Goal: Task Accomplishment & Management: Use online tool/utility

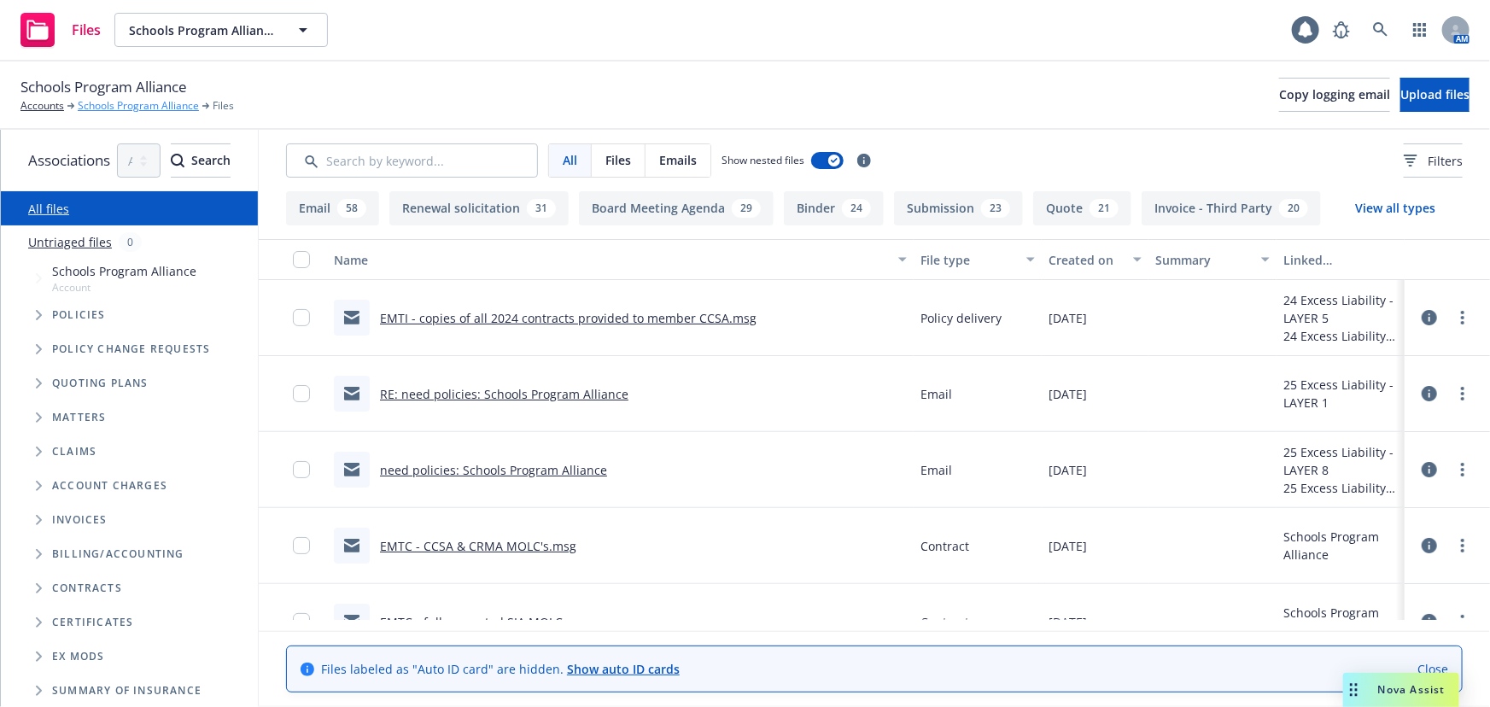
click at [117, 105] on link "Schools Program Alliance" at bounding box center [138, 105] width 121 height 15
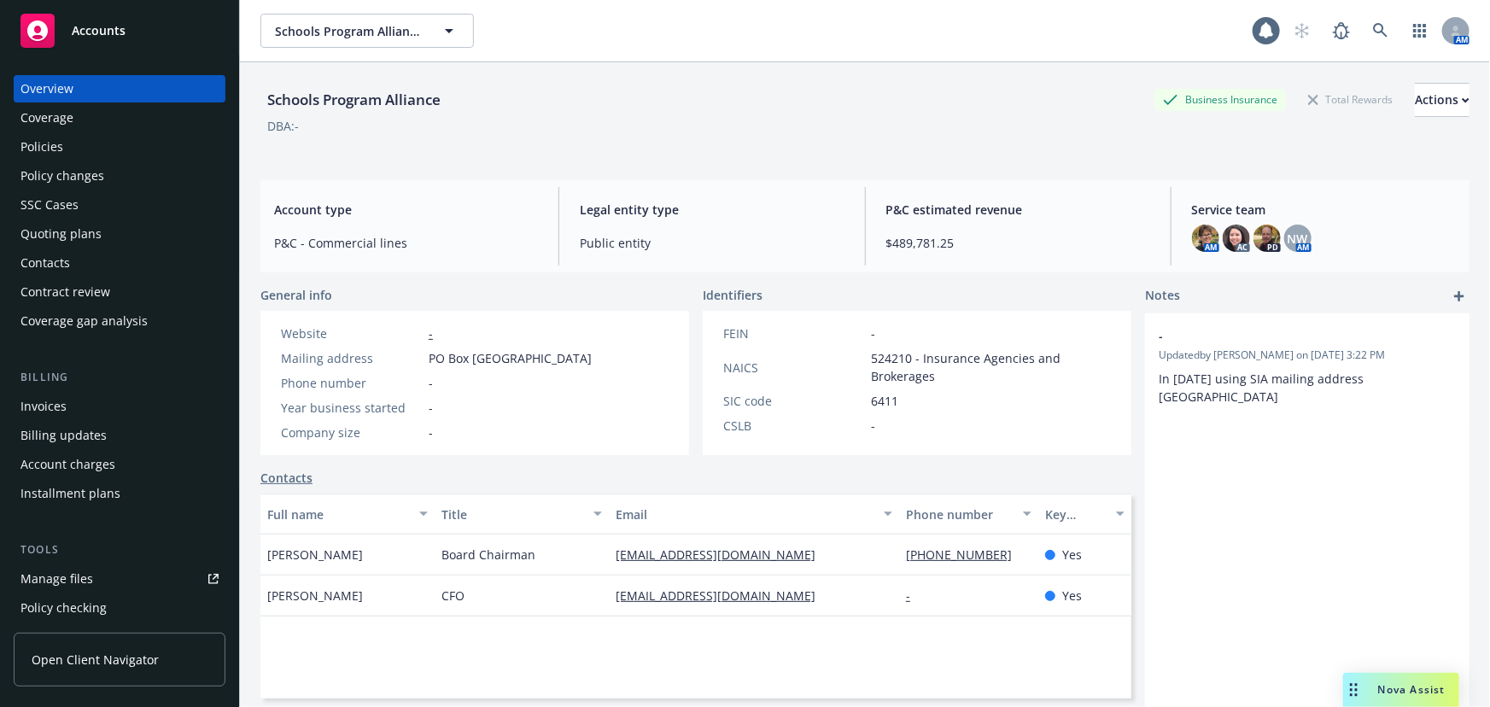
click at [54, 145] on div "Policies" at bounding box center [41, 146] width 43 height 27
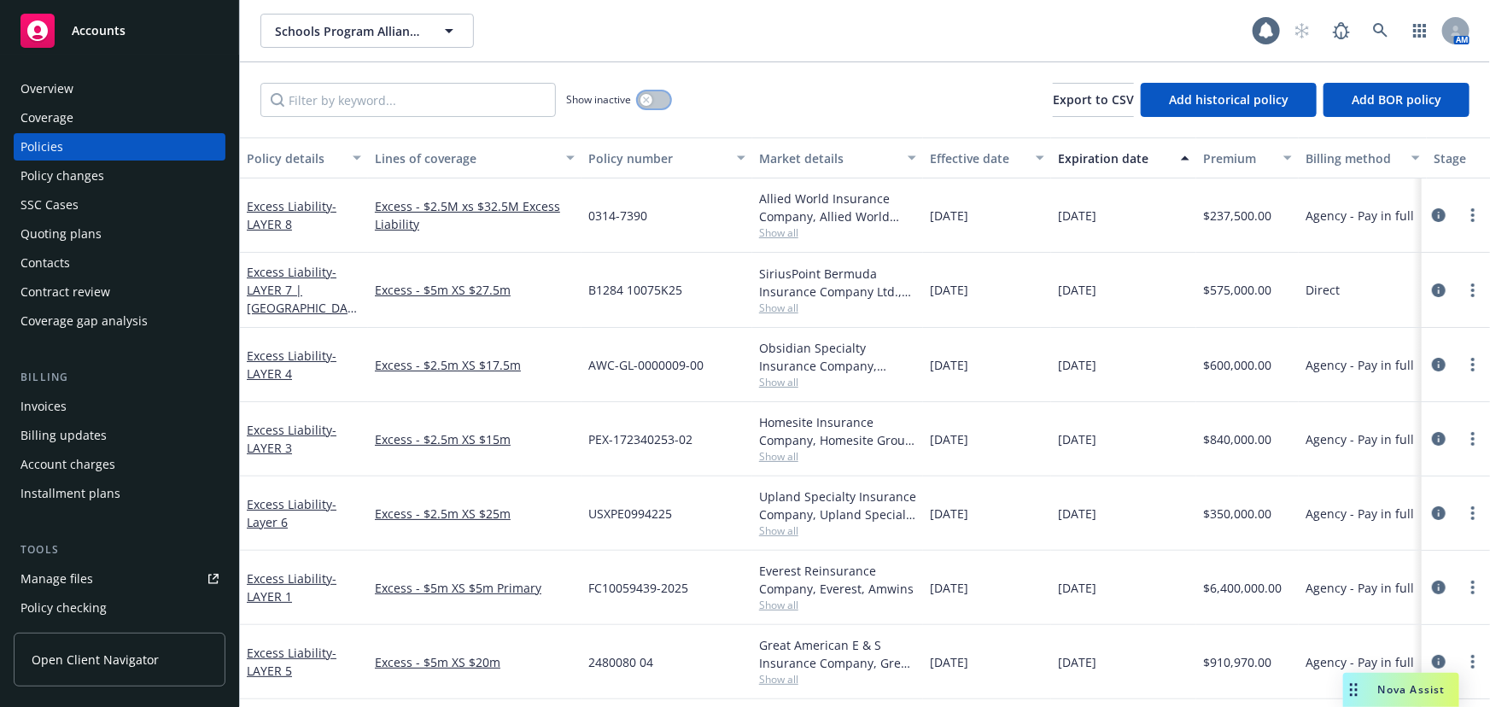
click at [659, 98] on button "button" at bounding box center [654, 99] width 32 height 17
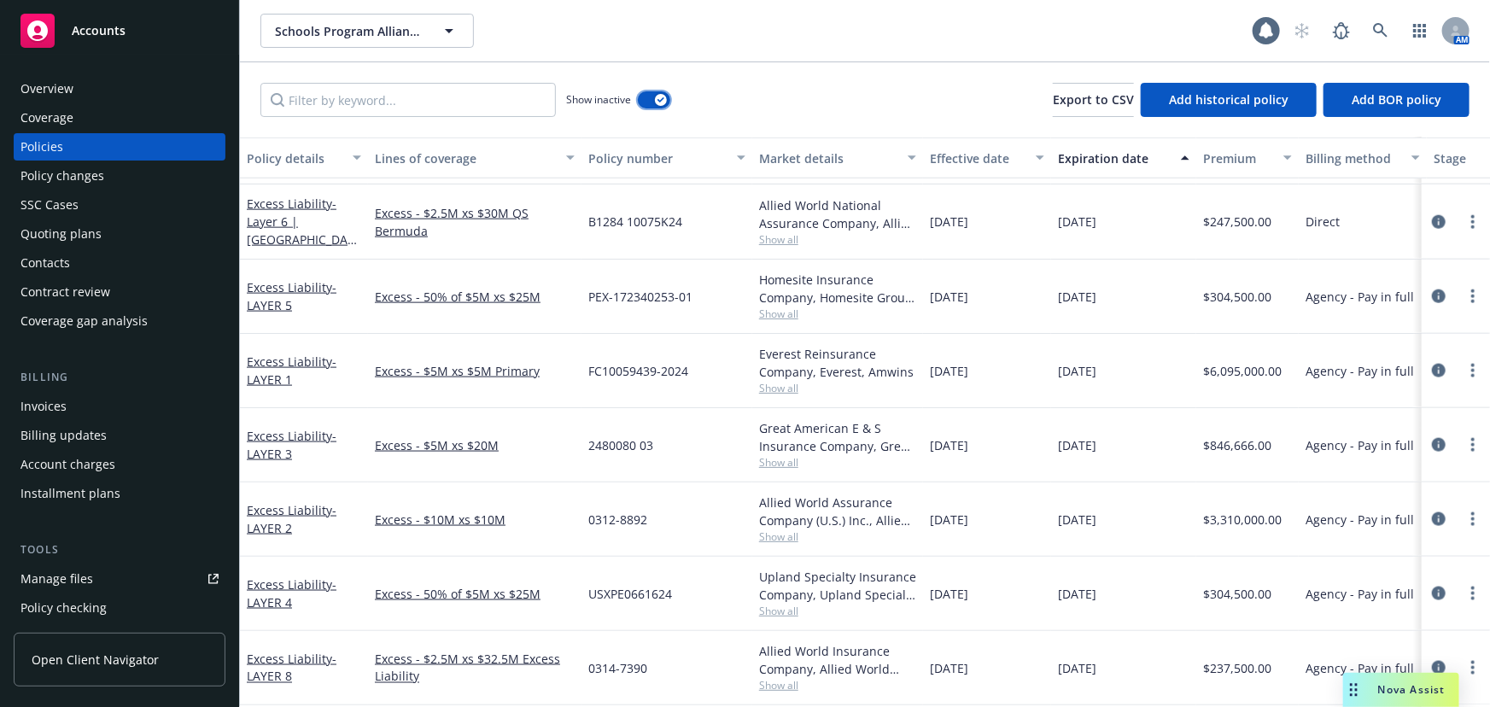
scroll to position [1035, 0]
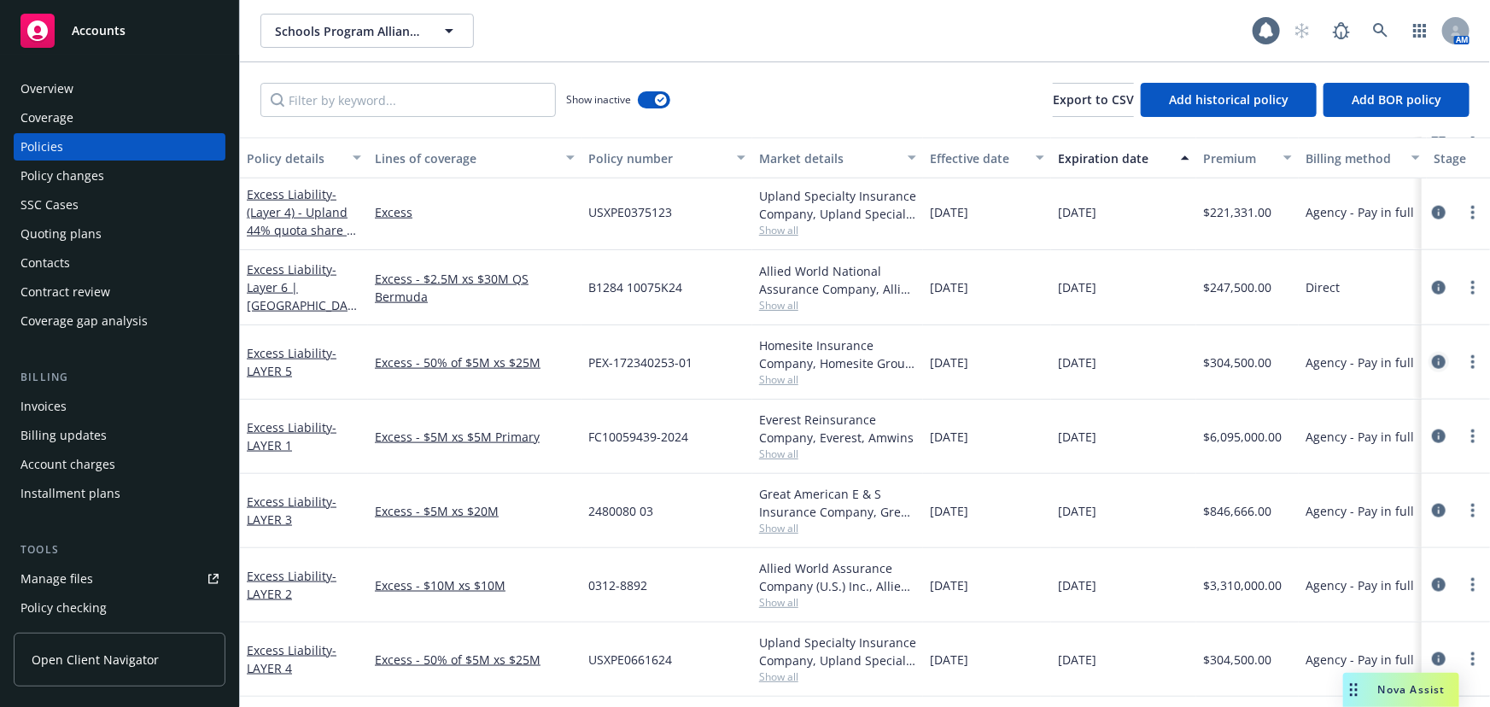
click at [1432, 362] on icon "circleInformation" at bounding box center [1439, 362] width 14 height 14
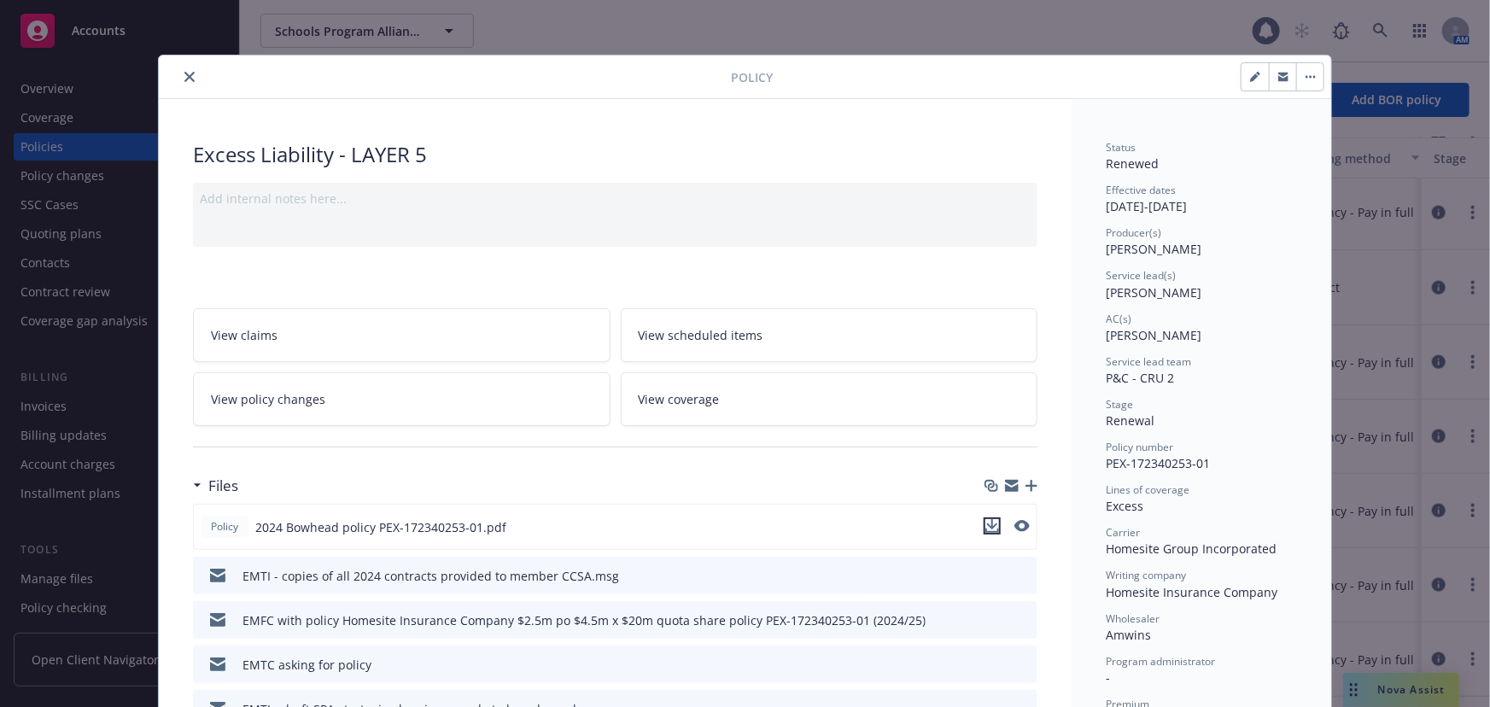
click at [990, 524] on icon "download file" at bounding box center [992, 526] width 14 height 14
drag, startPoint x: 186, startPoint y: 77, endPoint x: 563, endPoint y: 95, distance: 377.8
click at [186, 77] on icon "close" at bounding box center [189, 77] width 10 height 10
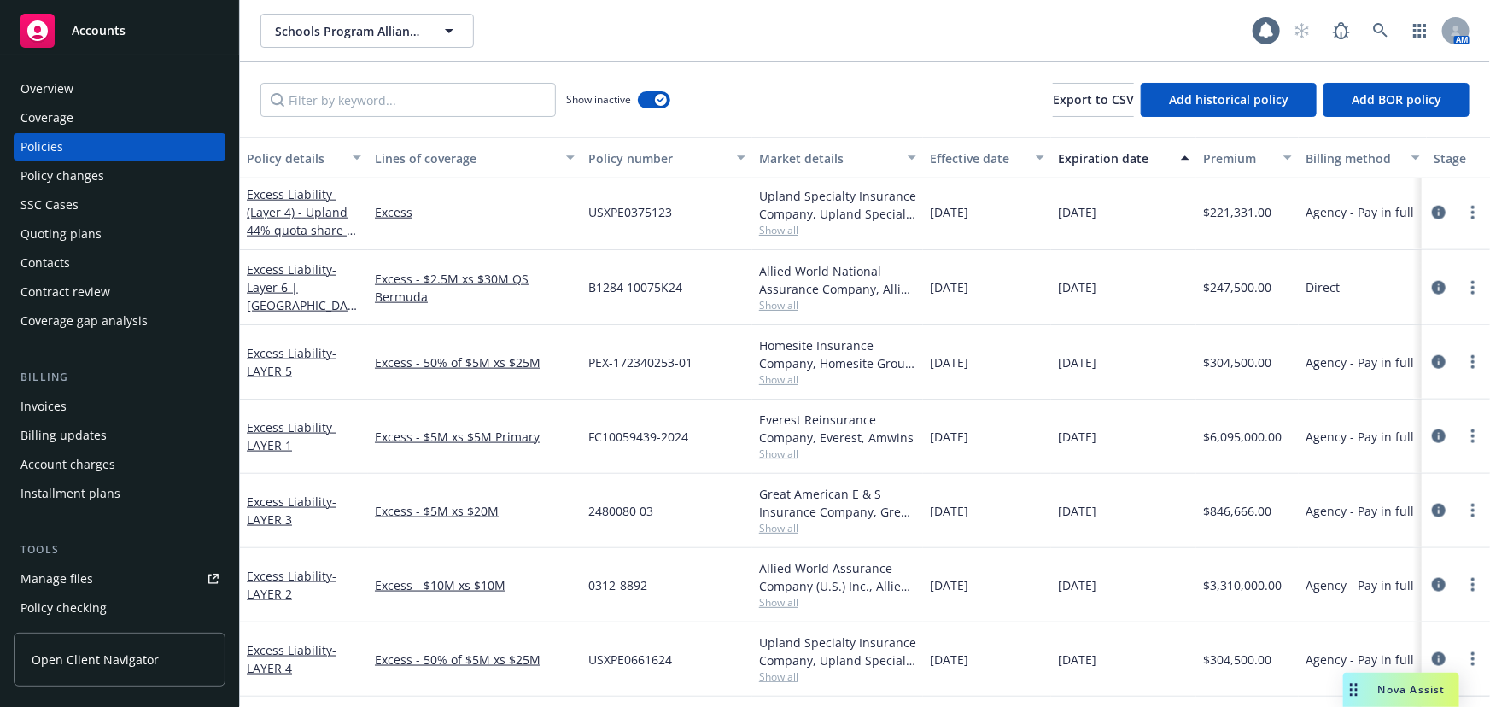
click at [120, 32] on span "Accounts" at bounding box center [99, 31] width 54 height 14
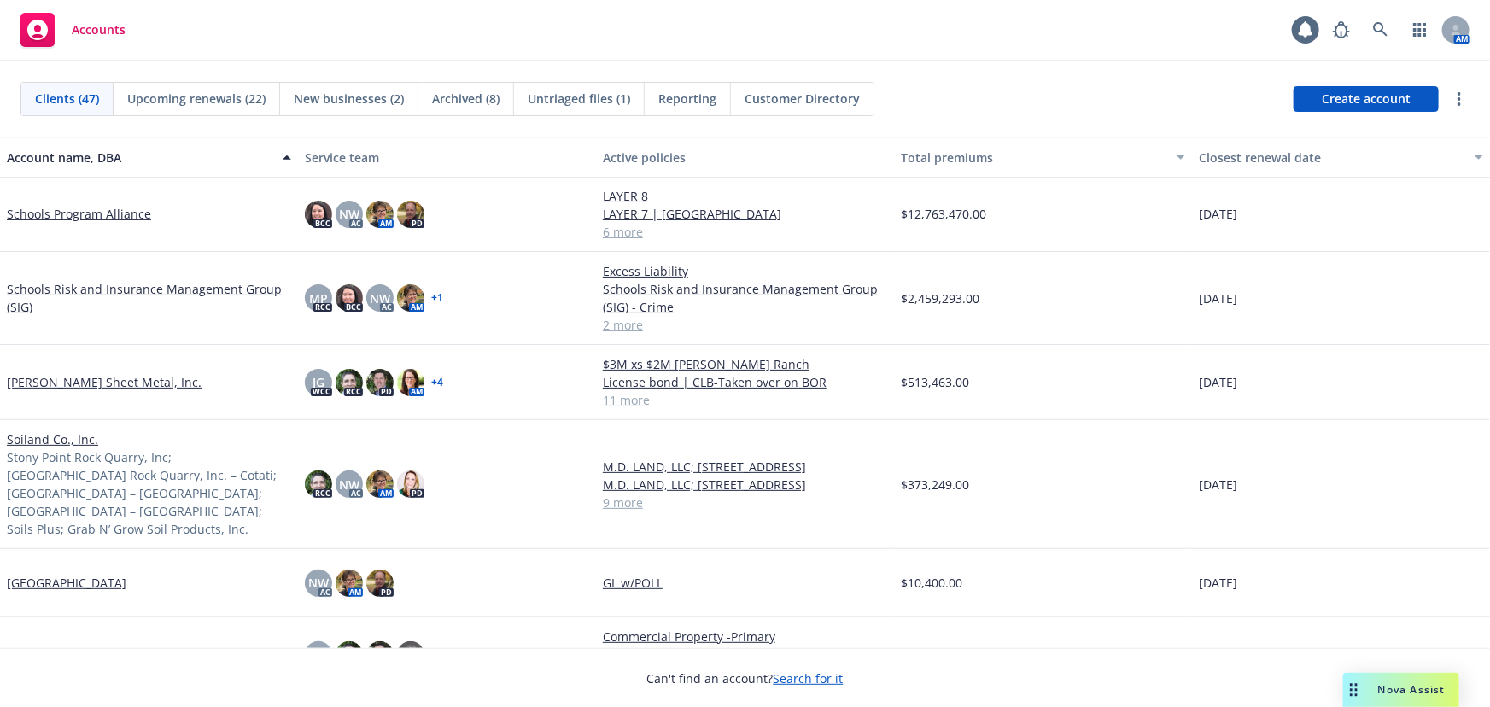
scroll to position [2406, 0]
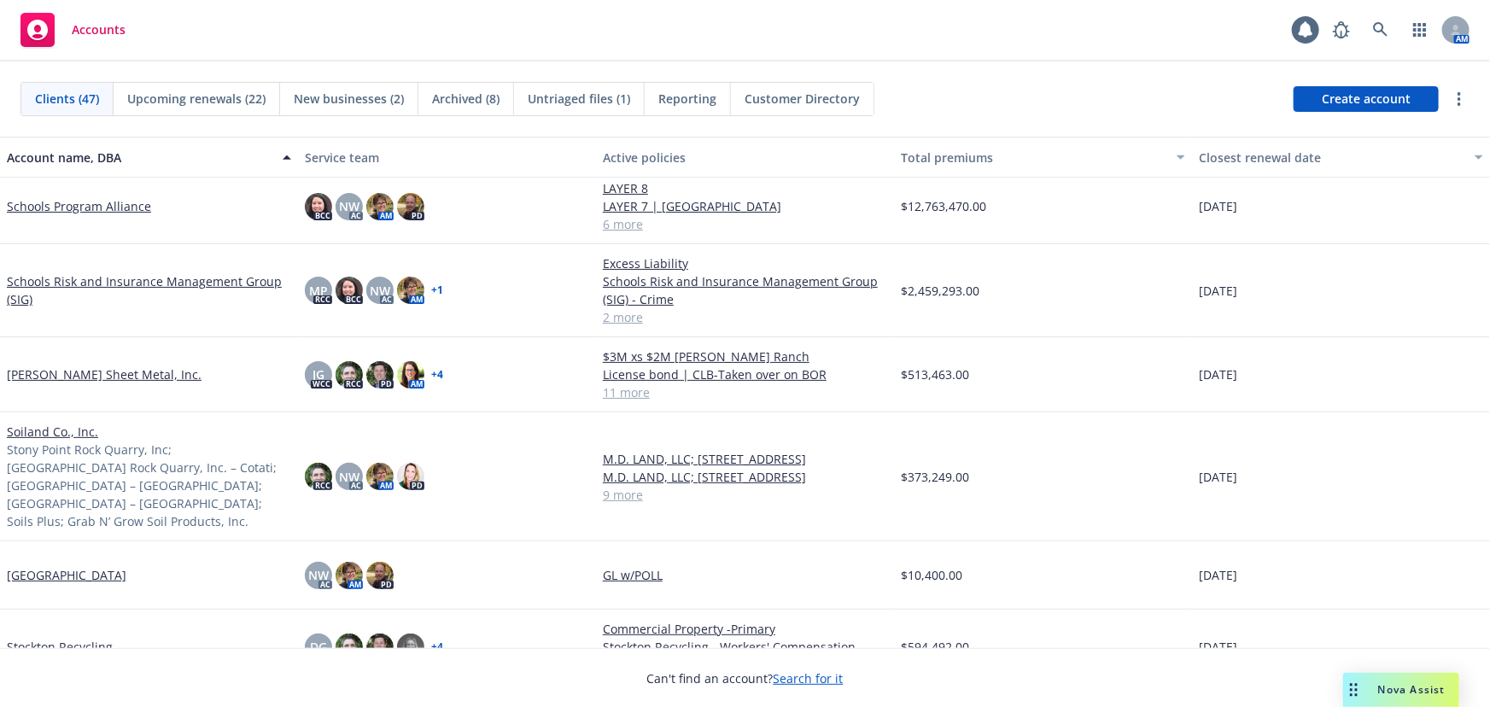
click at [69, 566] on link "St. Helena Unified School District" at bounding box center [67, 575] width 120 height 18
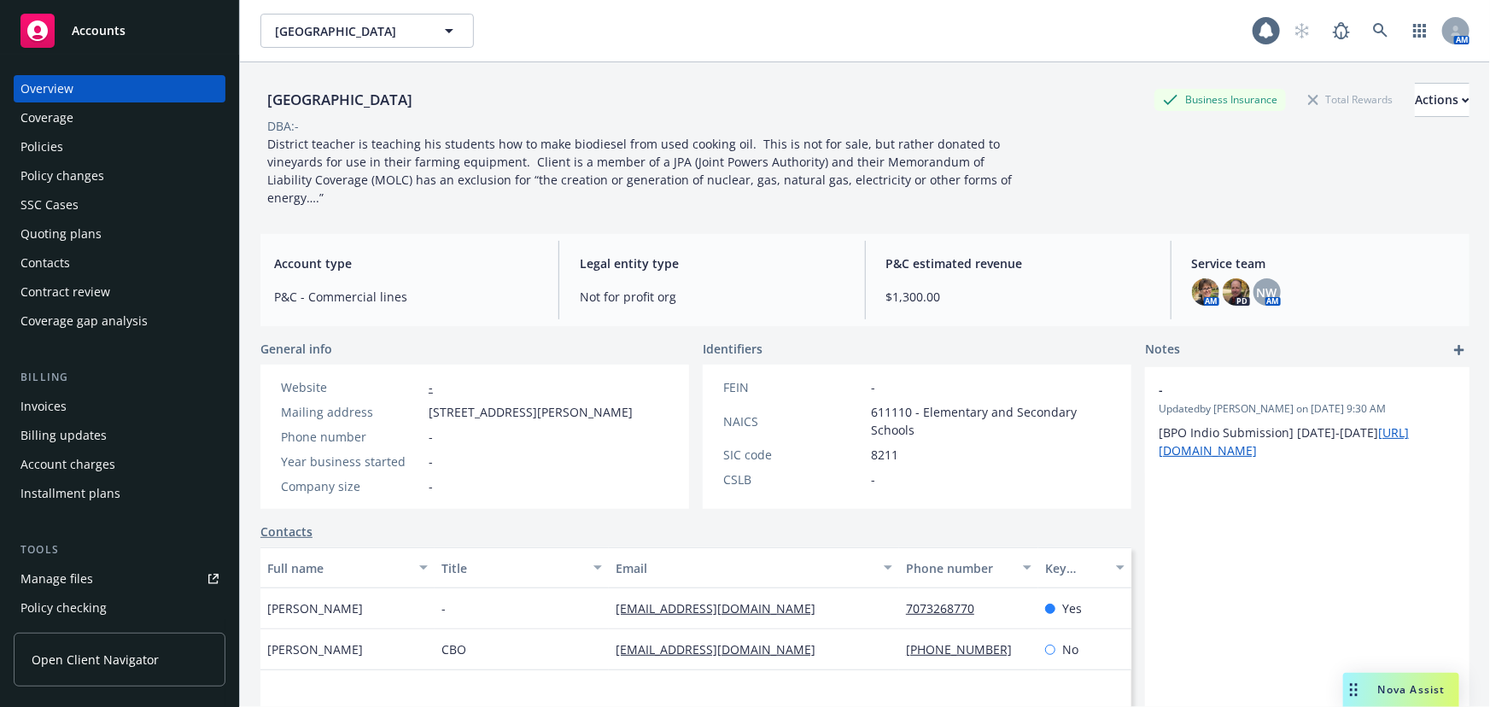
click at [55, 239] on div "Quoting plans" at bounding box center [60, 233] width 81 height 27
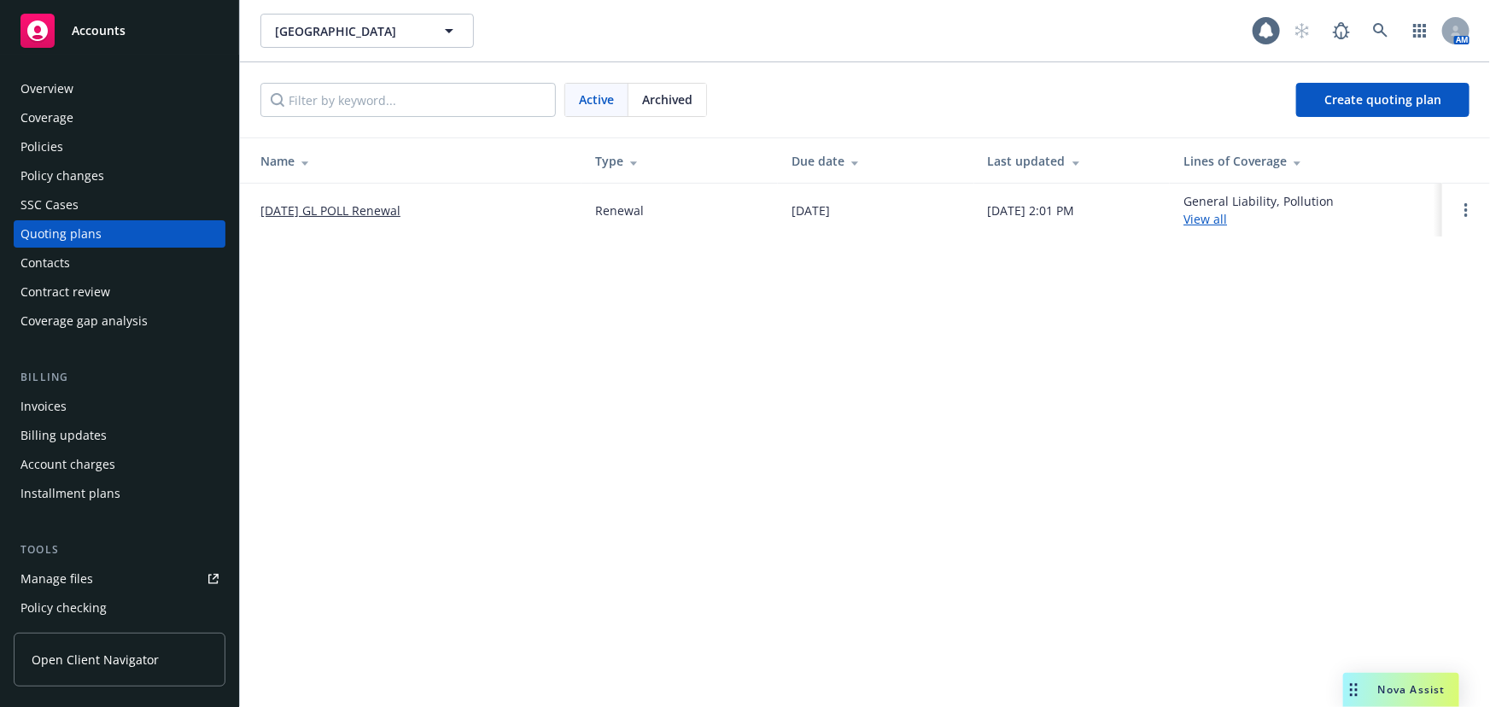
click at [332, 210] on link "11/17/25 GL POLL Renewal" at bounding box center [330, 210] width 140 height 18
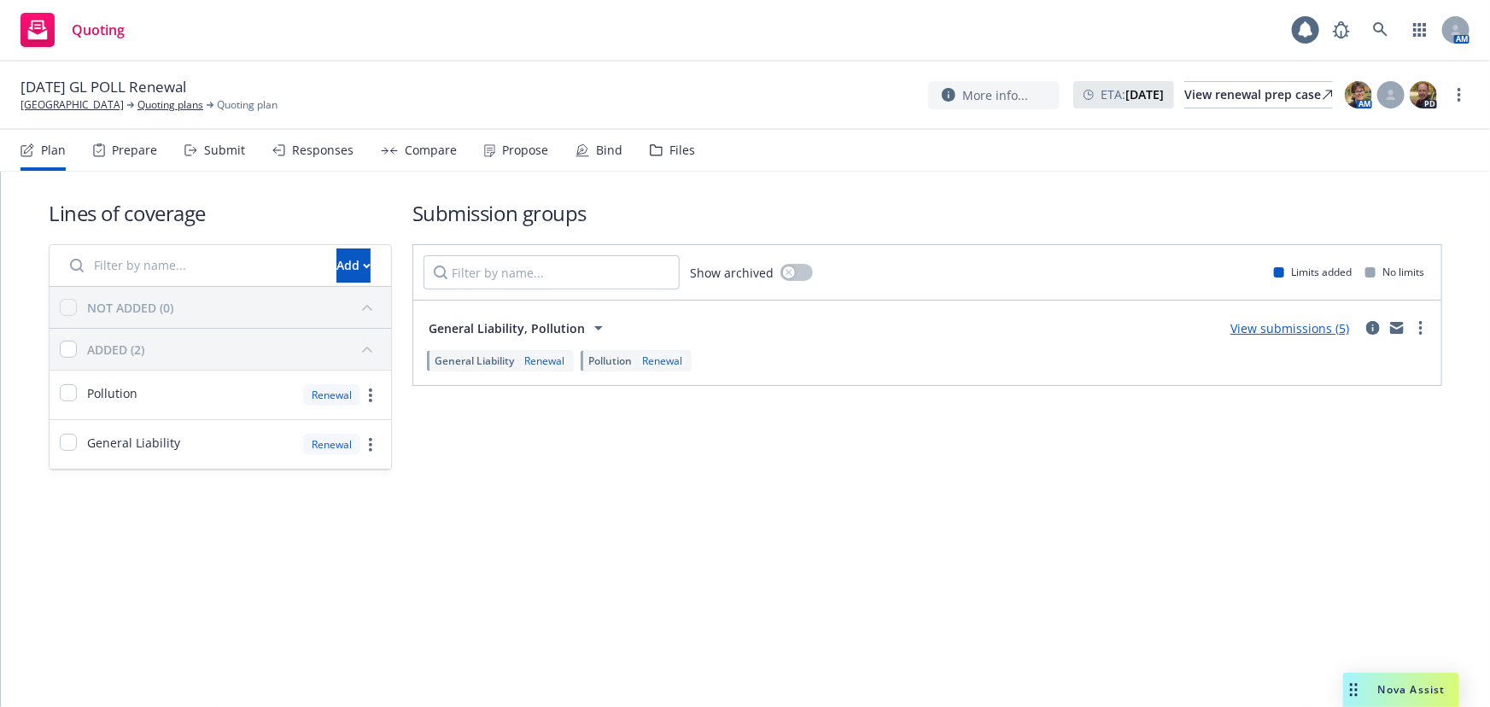
click at [1303, 327] on link "View submissions (5)" at bounding box center [1289, 328] width 119 height 16
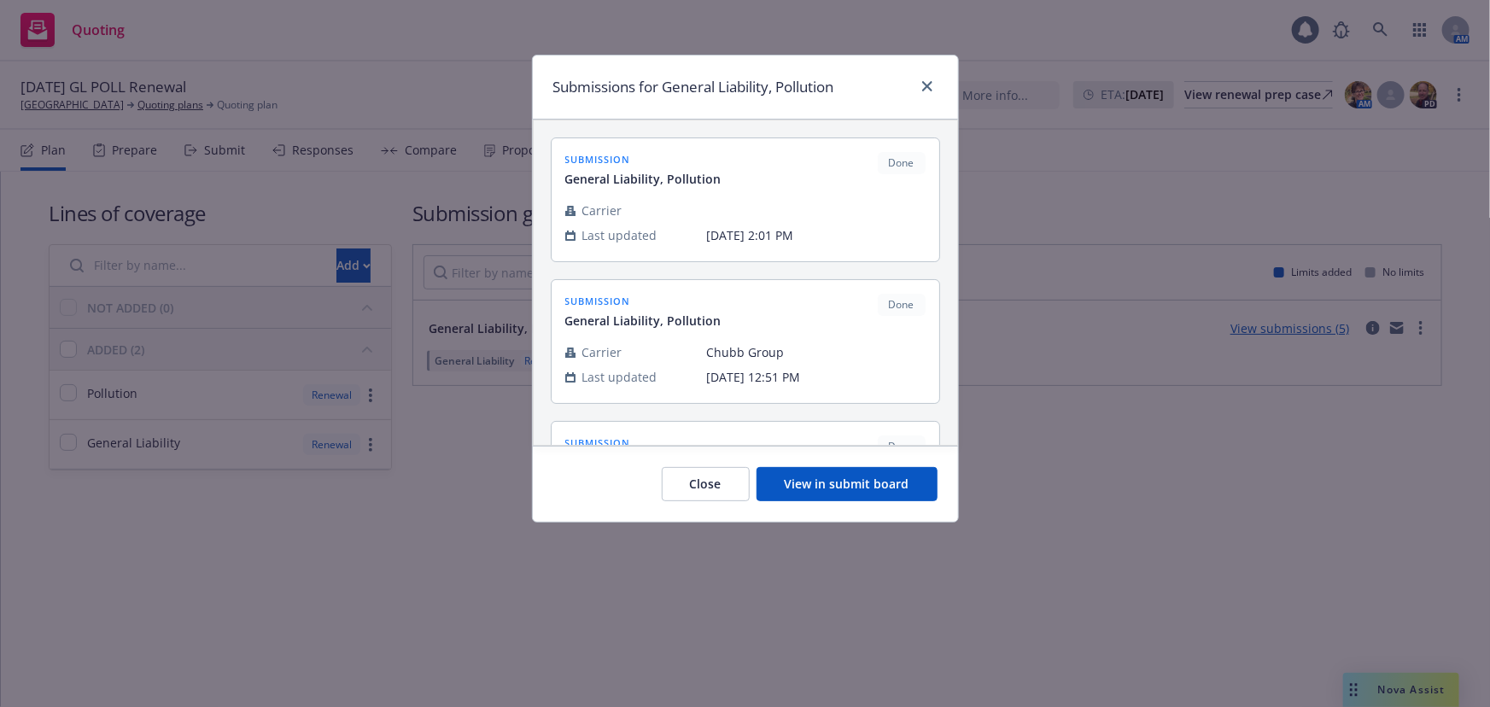
click at [862, 497] on button "View in submit board" at bounding box center [846, 484] width 181 height 34
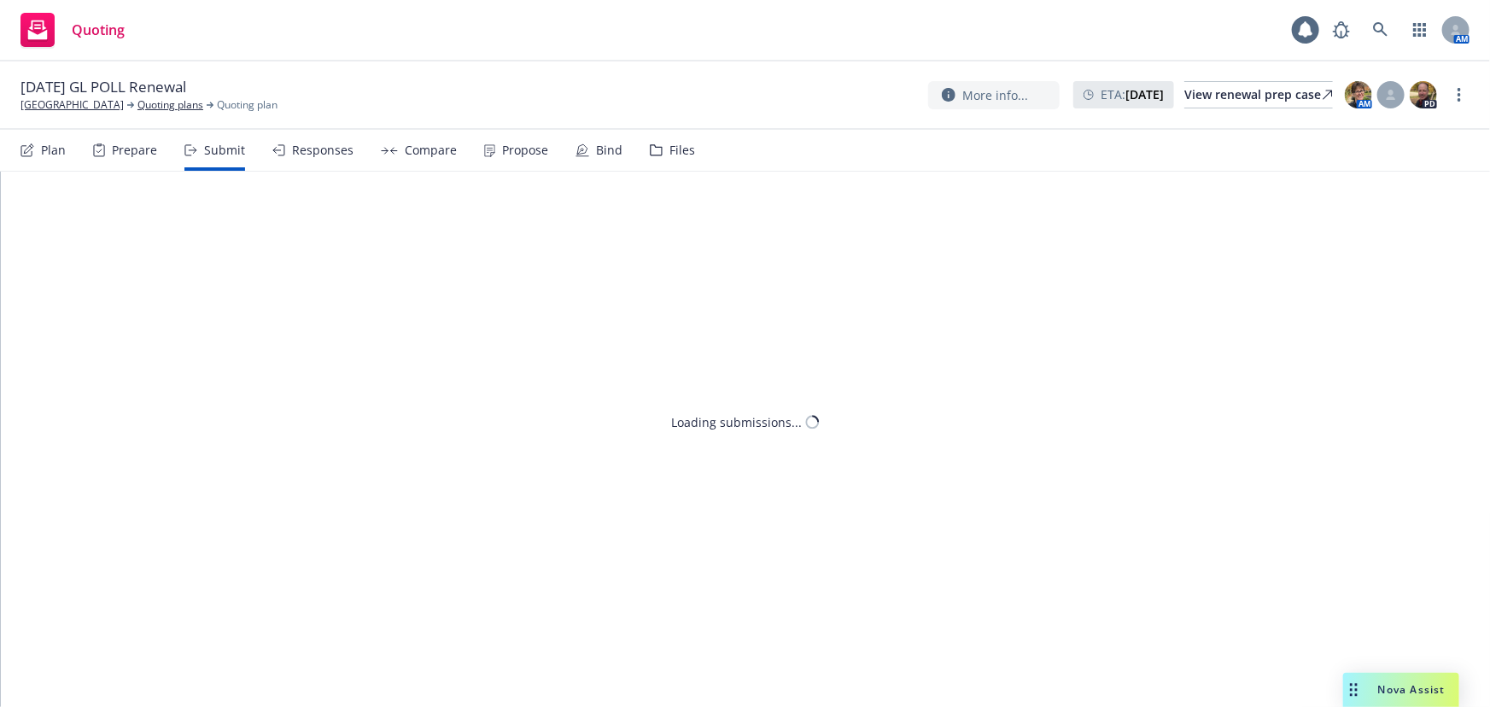
click at [598, 143] on div "Bind" at bounding box center [609, 150] width 26 height 14
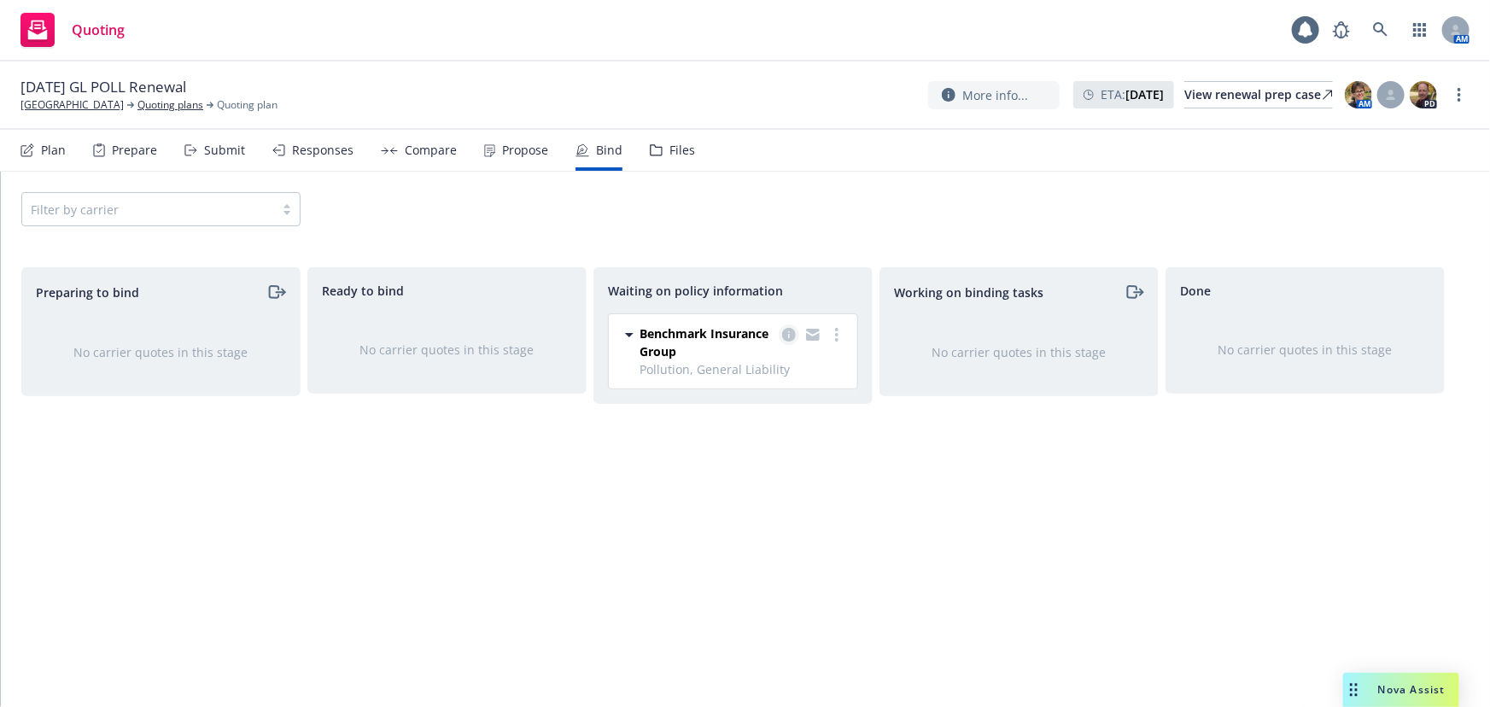
click at [790, 333] on icon "copy logging email" at bounding box center [789, 335] width 14 height 14
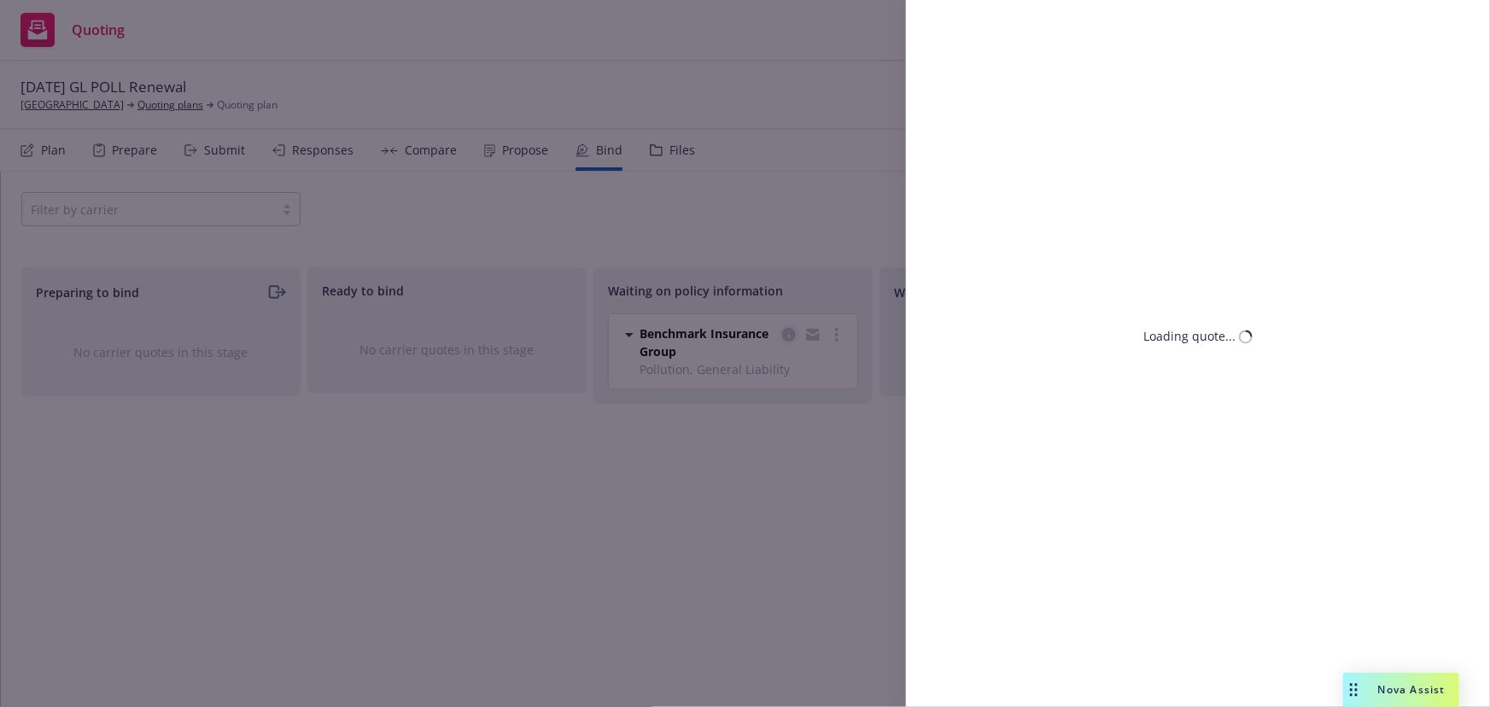
select select "CA"
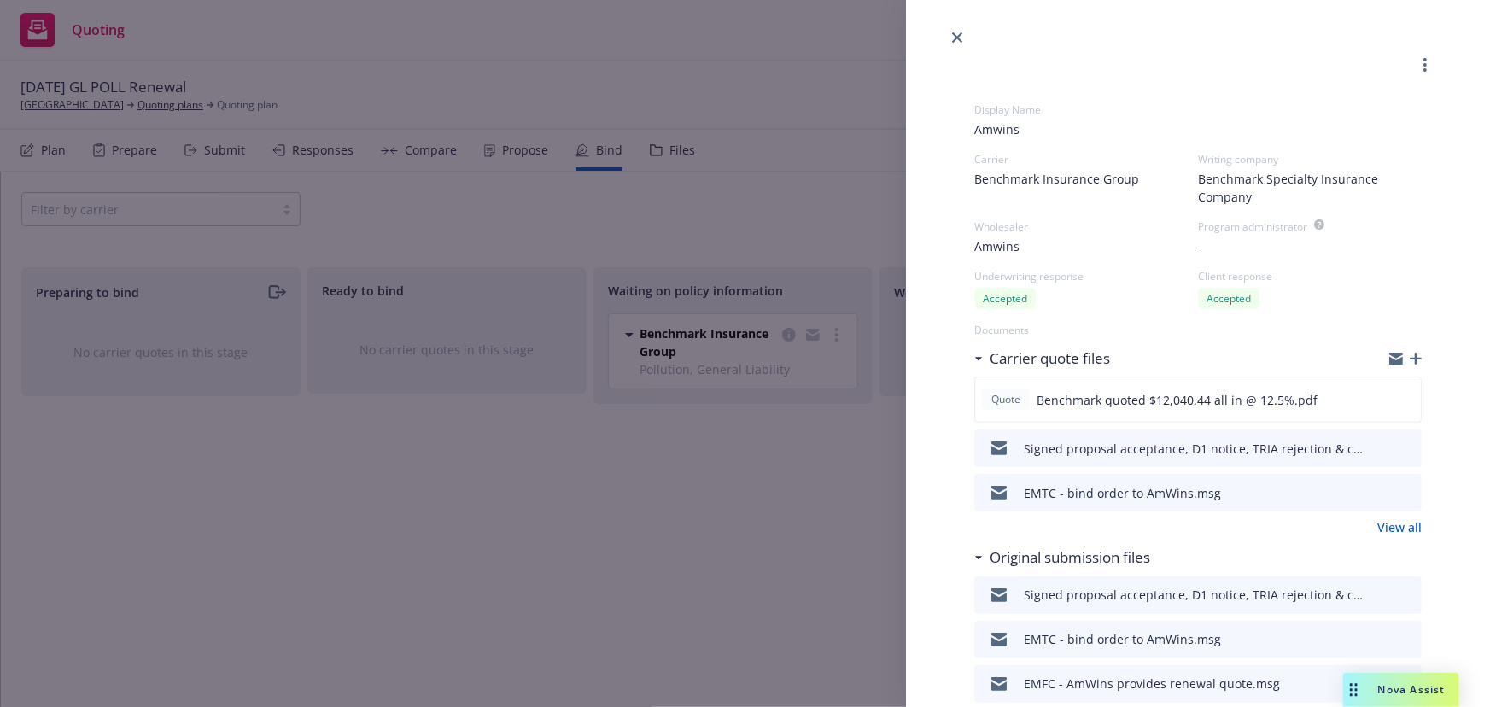
click at [1409, 361] on icon "button" at bounding box center [1415, 359] width 12 height 12
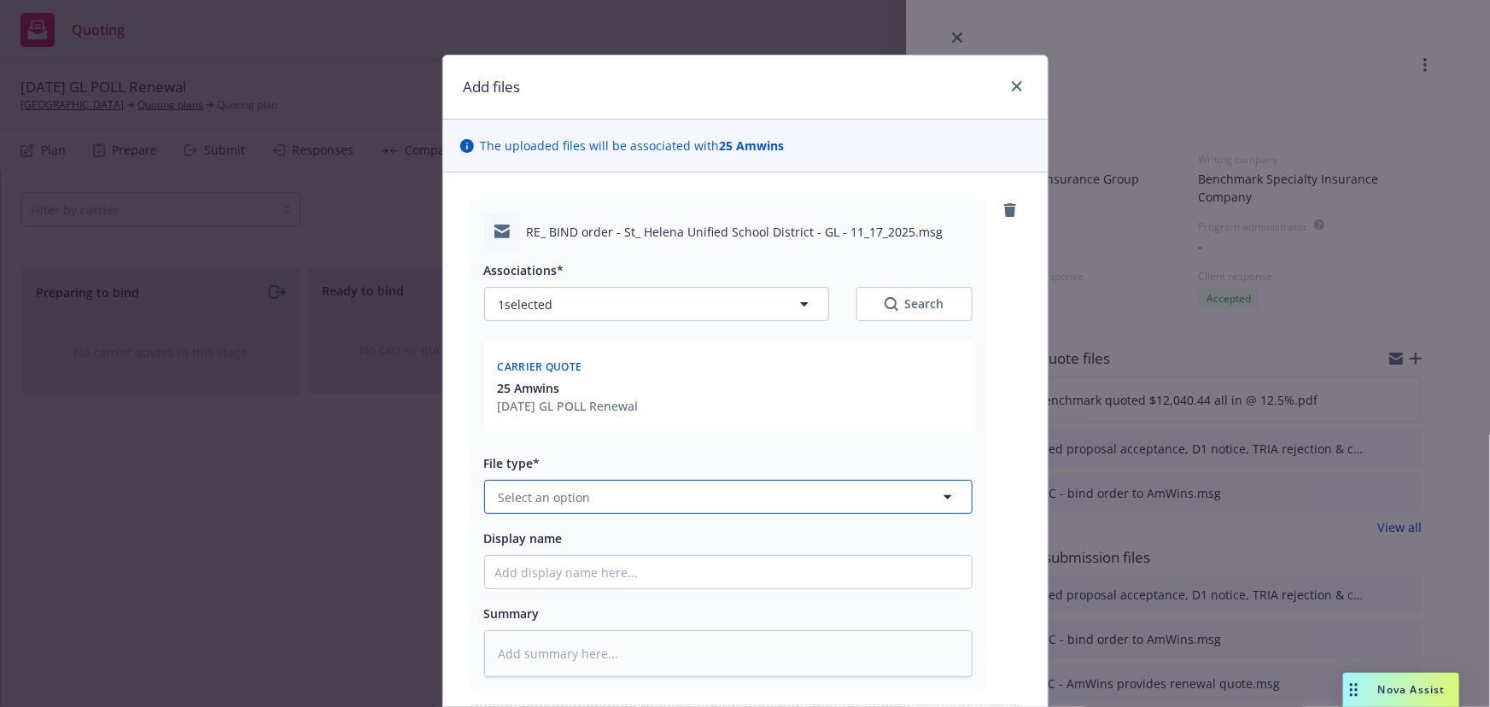
click at [562, 503] on span "Select an option" at bounding box center [545, 497] width 92 height 18
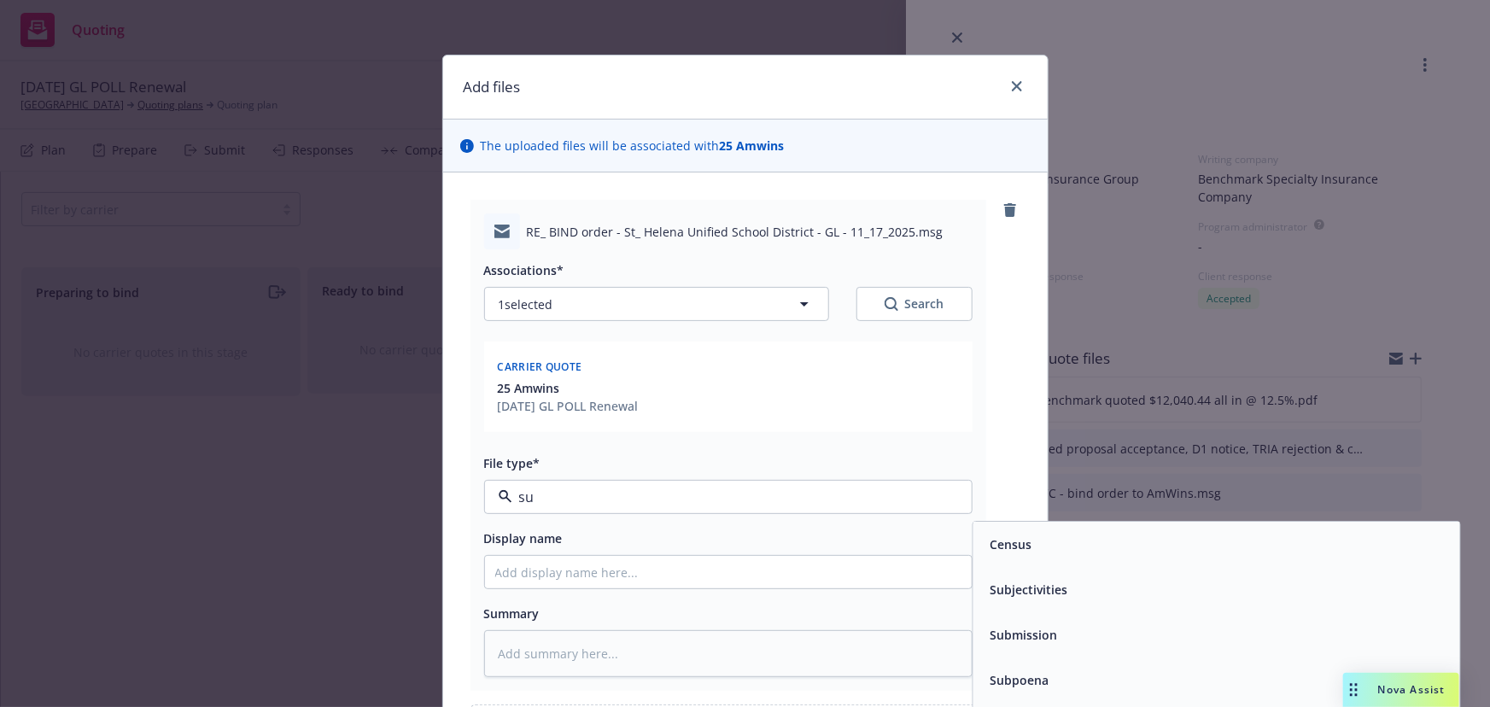
type input "sub"
click at [1027, 544] on span "Subjectivities" at bounding box center [1028, 545] width 78 height 18
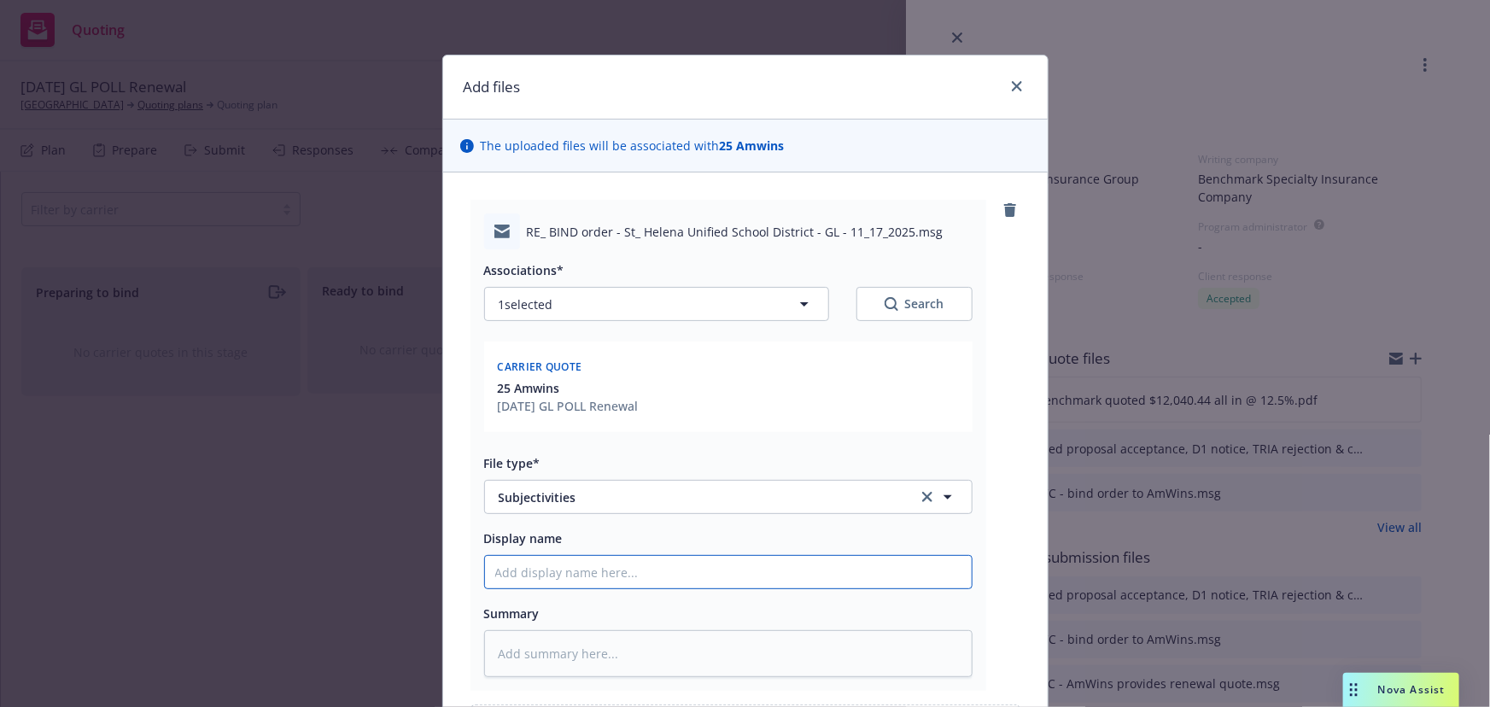
click at [526, 572] on input "Display name" at bounding box center [728, 572] width 487 height 32
type textarea "x"
type input "E"
type textarea "x"
type input "EM"
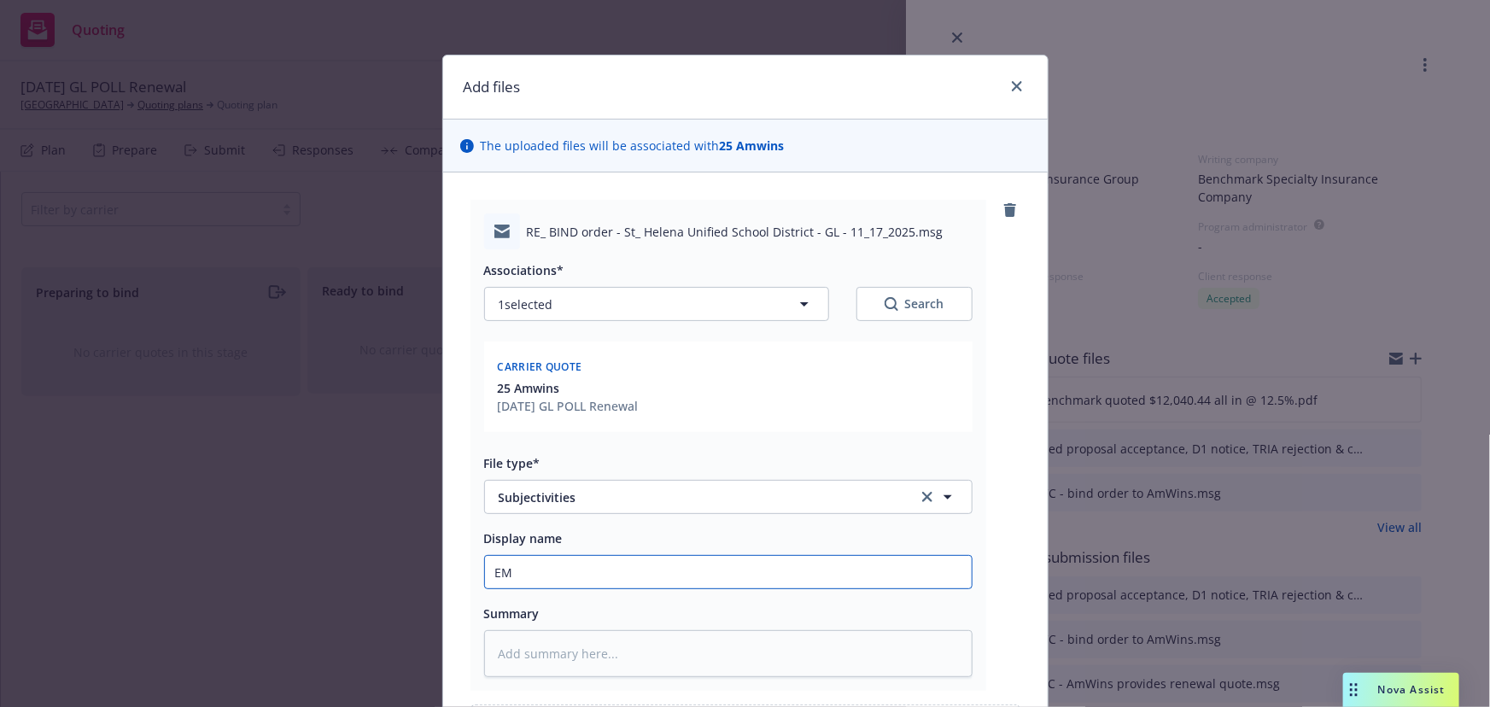
type textarea "x"
type input "EMT"
type textarea "x"
type input "EMTC"
type textarea "x"
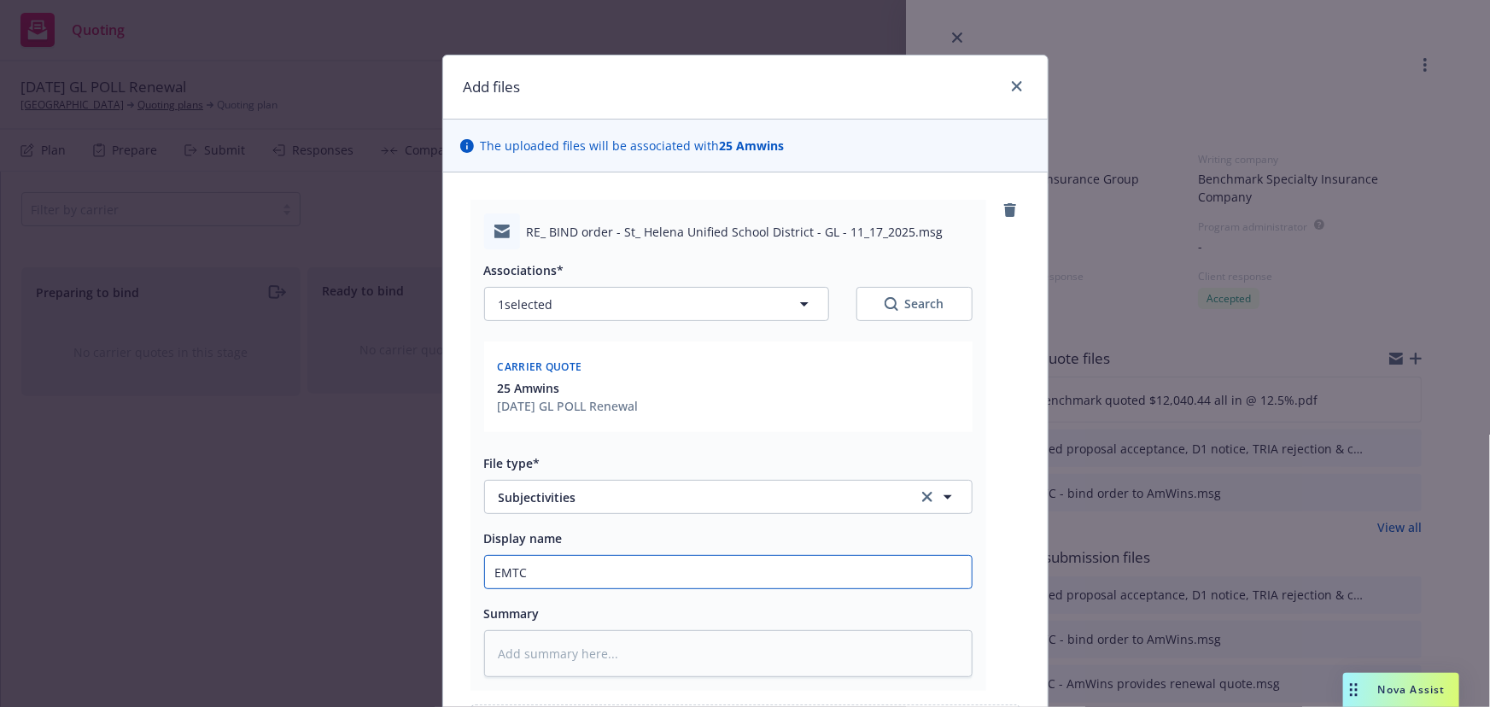
type input "EMTC"
type textarea "x"
type input "EMTC -"
type textarea "x"
type input "EMTC -"
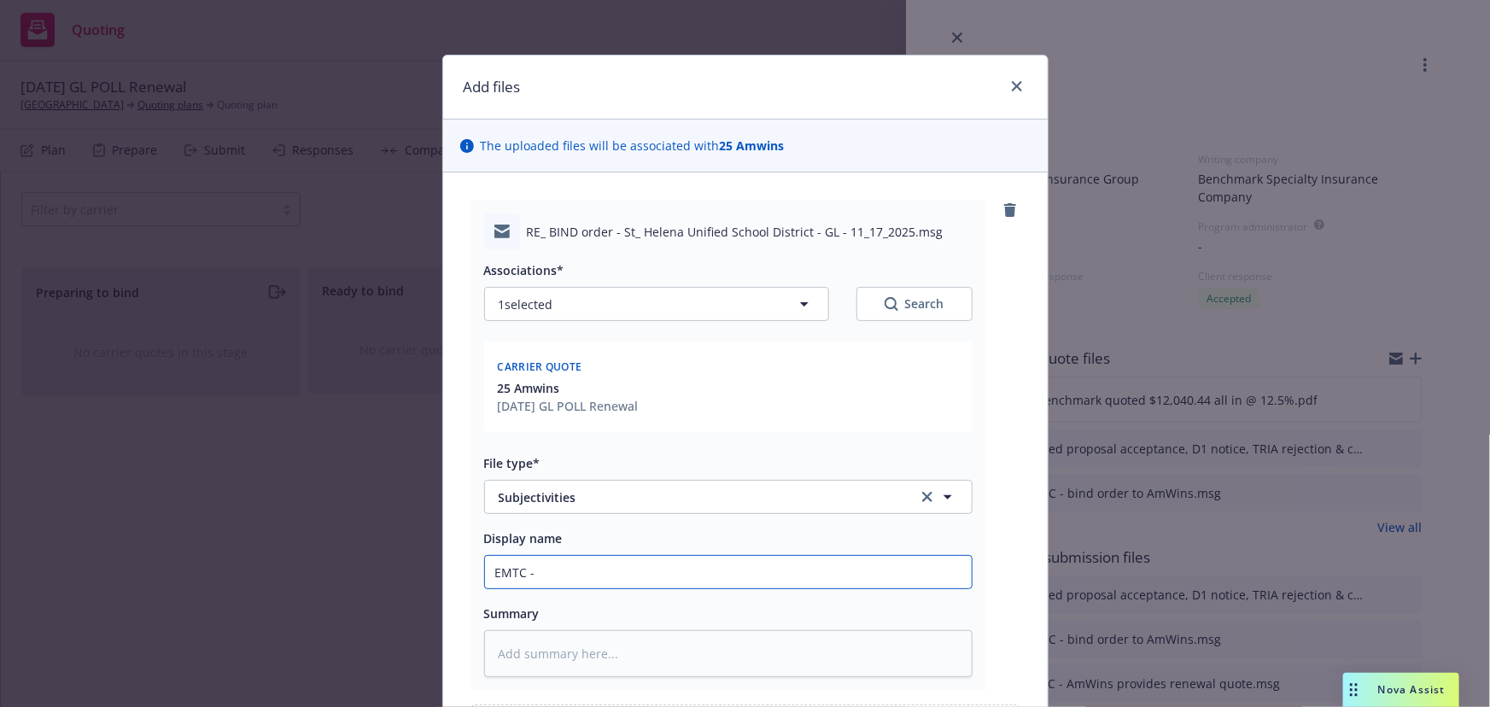
type textarea "x"
type input "EMTC - c"
type textarea "x"
type input "EMTC - cu"
type textarea "x"
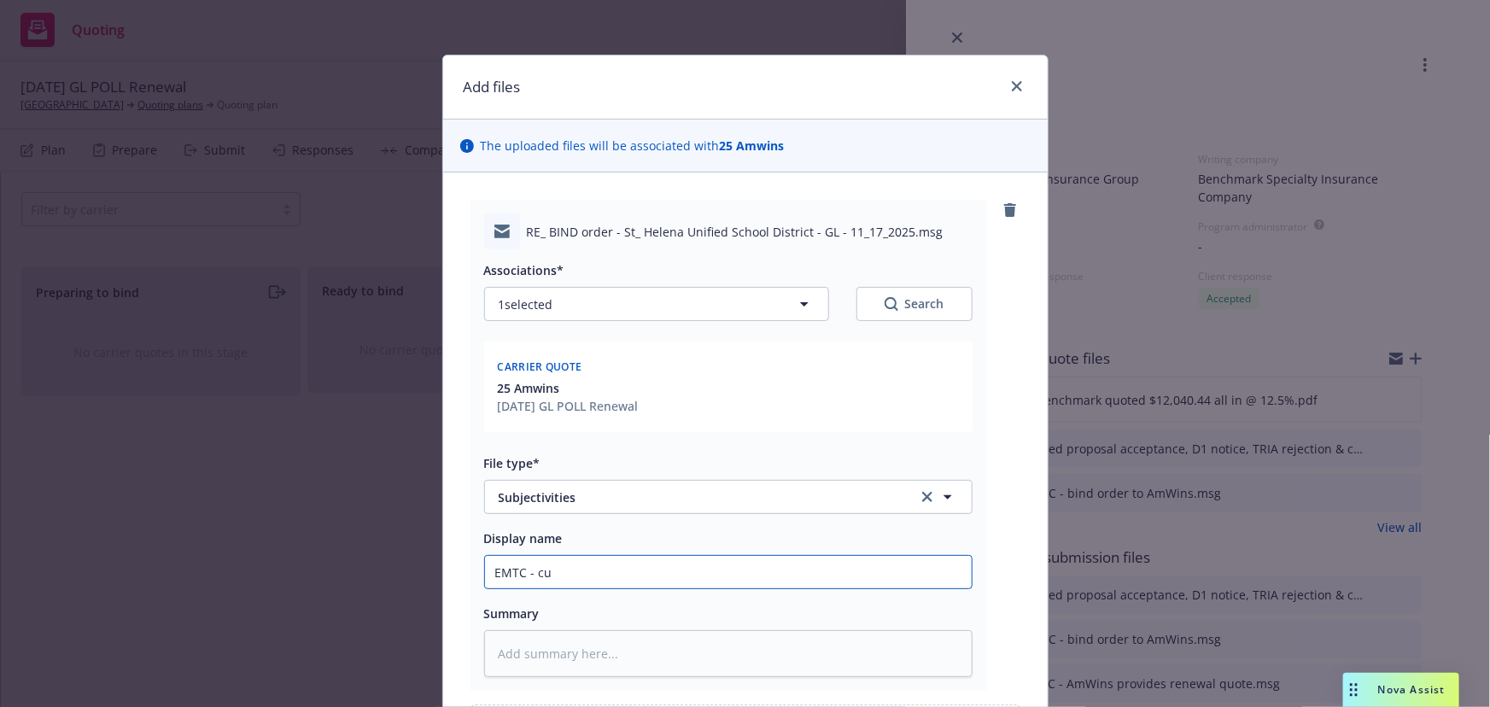
type input "EMTC - cur"
type textarea "x"
type input "EMTC - curr"
type textarea "x"
type input "EMTC - curre"
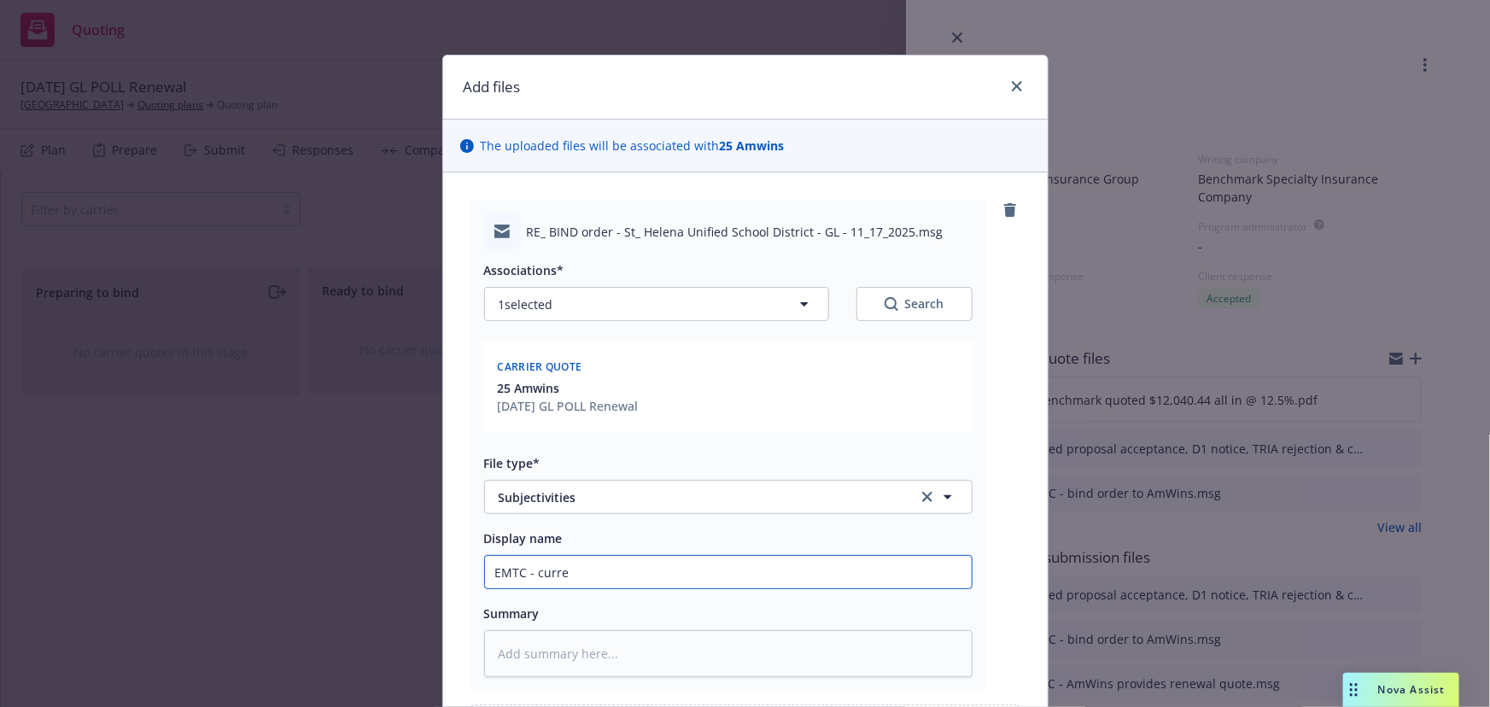
type textarea "x"
type input "EMTC - curren"
type textarea "x"
type input "EMTC - current"
type textarea "x"
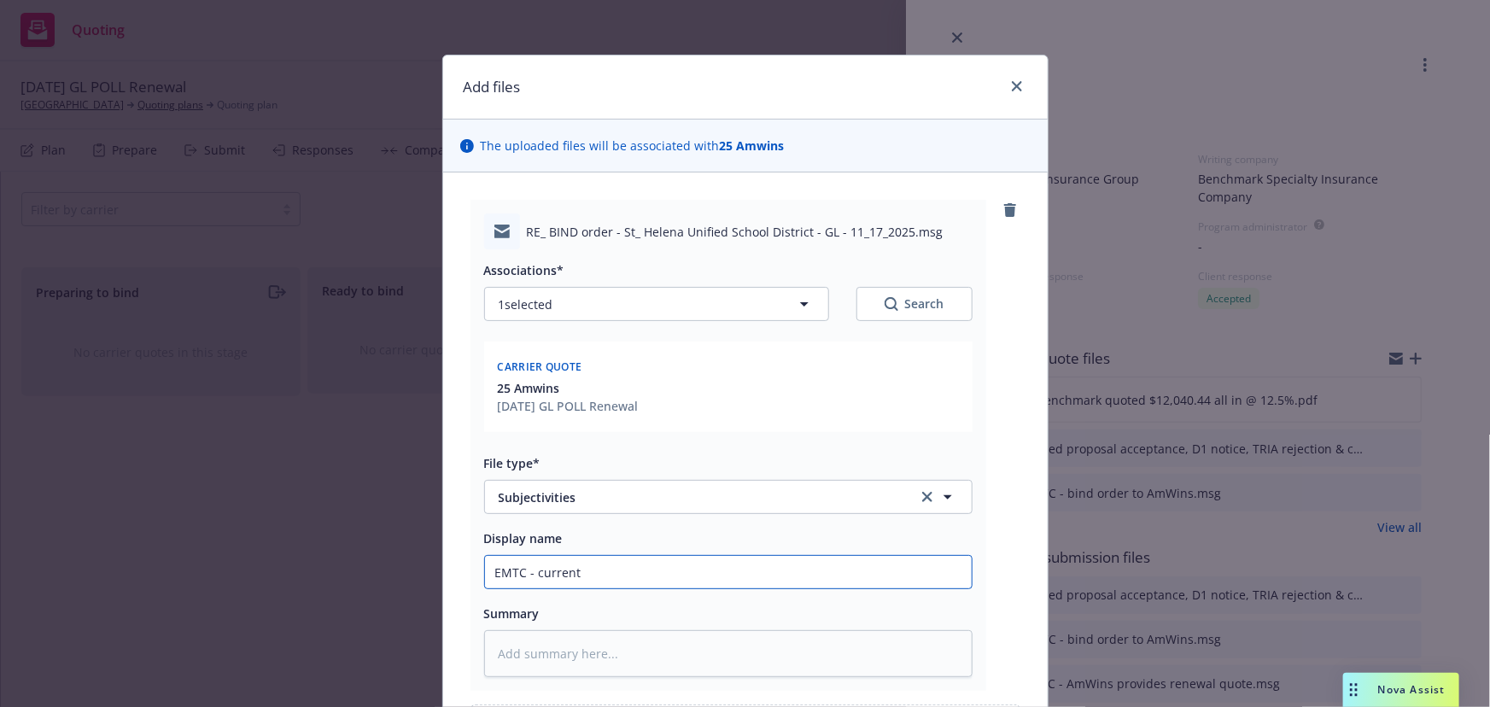
type input "EMTC - currentl"
type textarea "x"
type input "EMTC - currently"
type textarea "x"
type input "EMTC - currently"
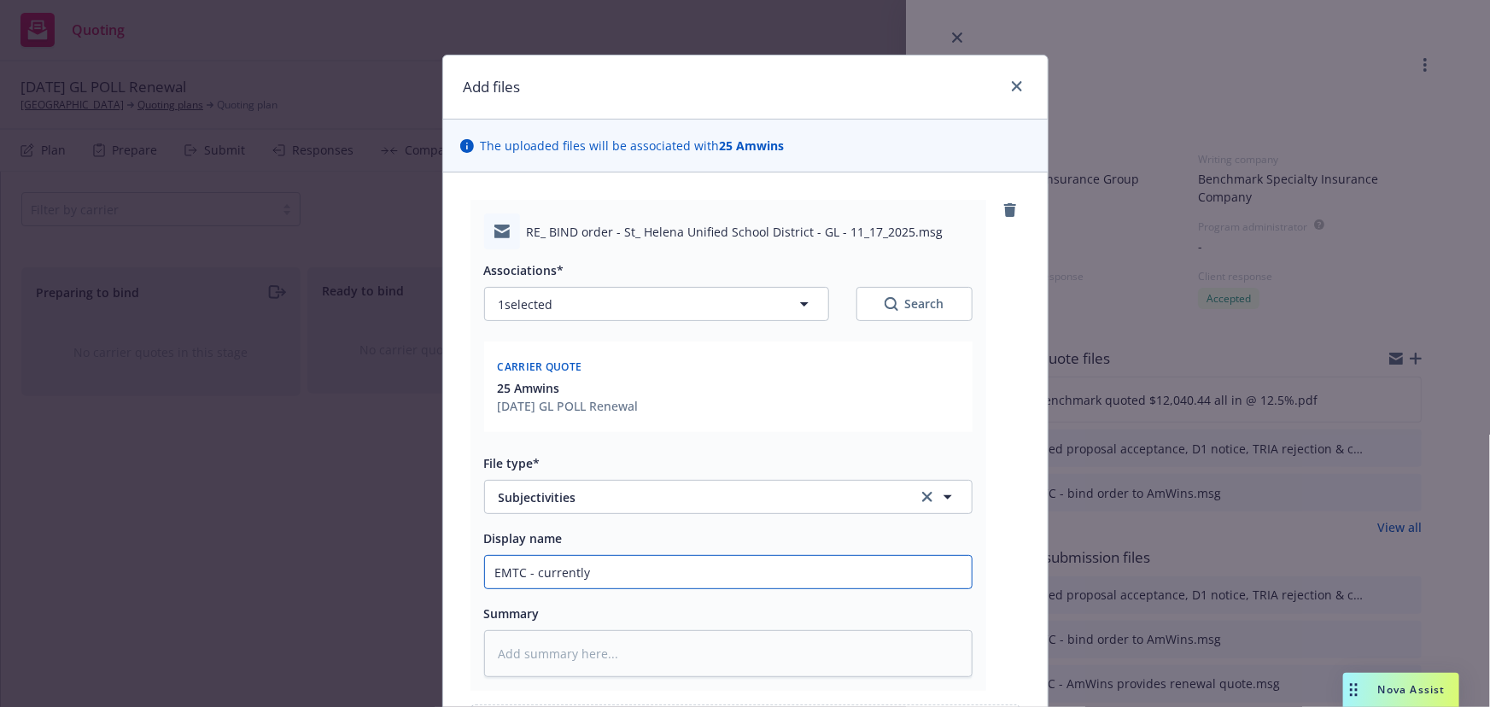
type textarea "x"
type input "EMTC - currently s"
type textarea "x"
type input "EMTC - currently si"
type textarea "x"
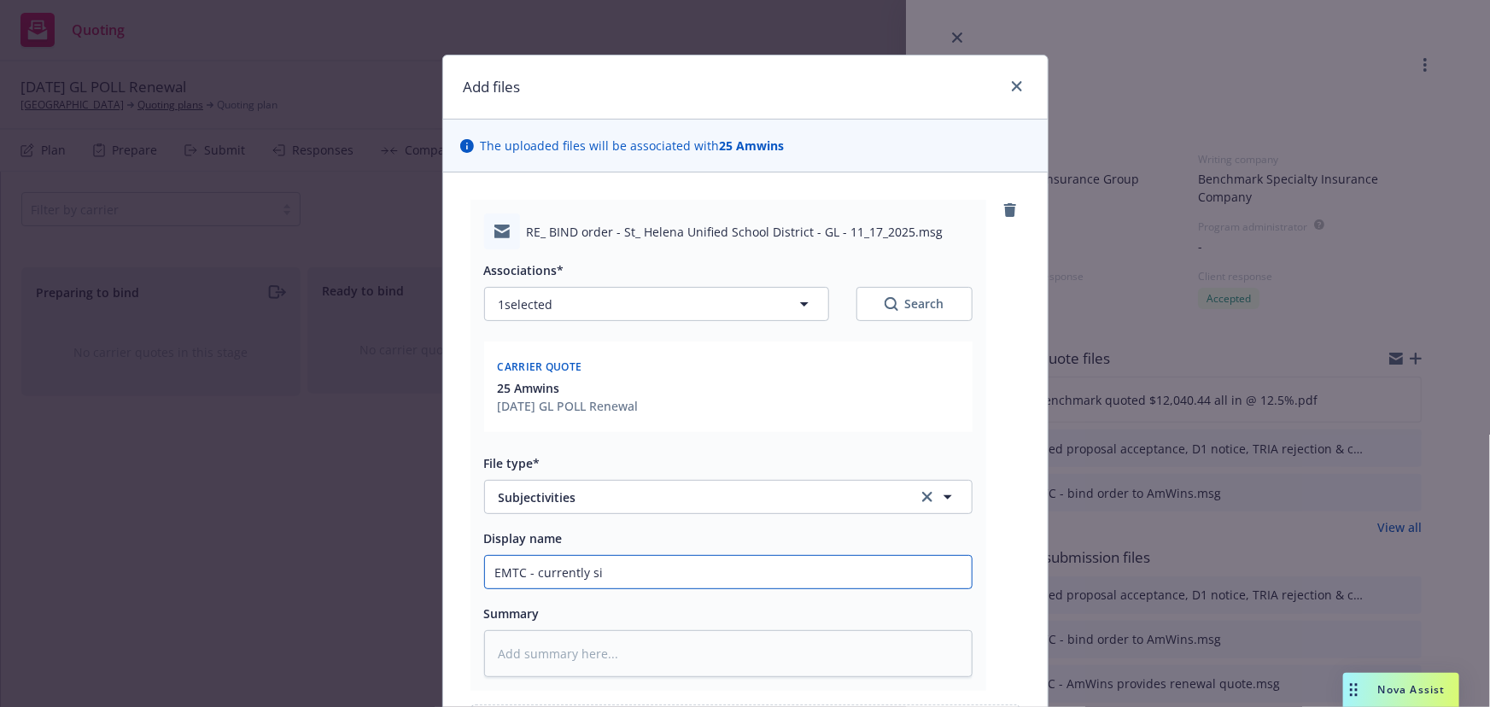
type input "EMTC - currently sig"
type textarea "x"
type input "EMTC - currently sign"
type textarea "x"
type input "EMTC - currently signe"
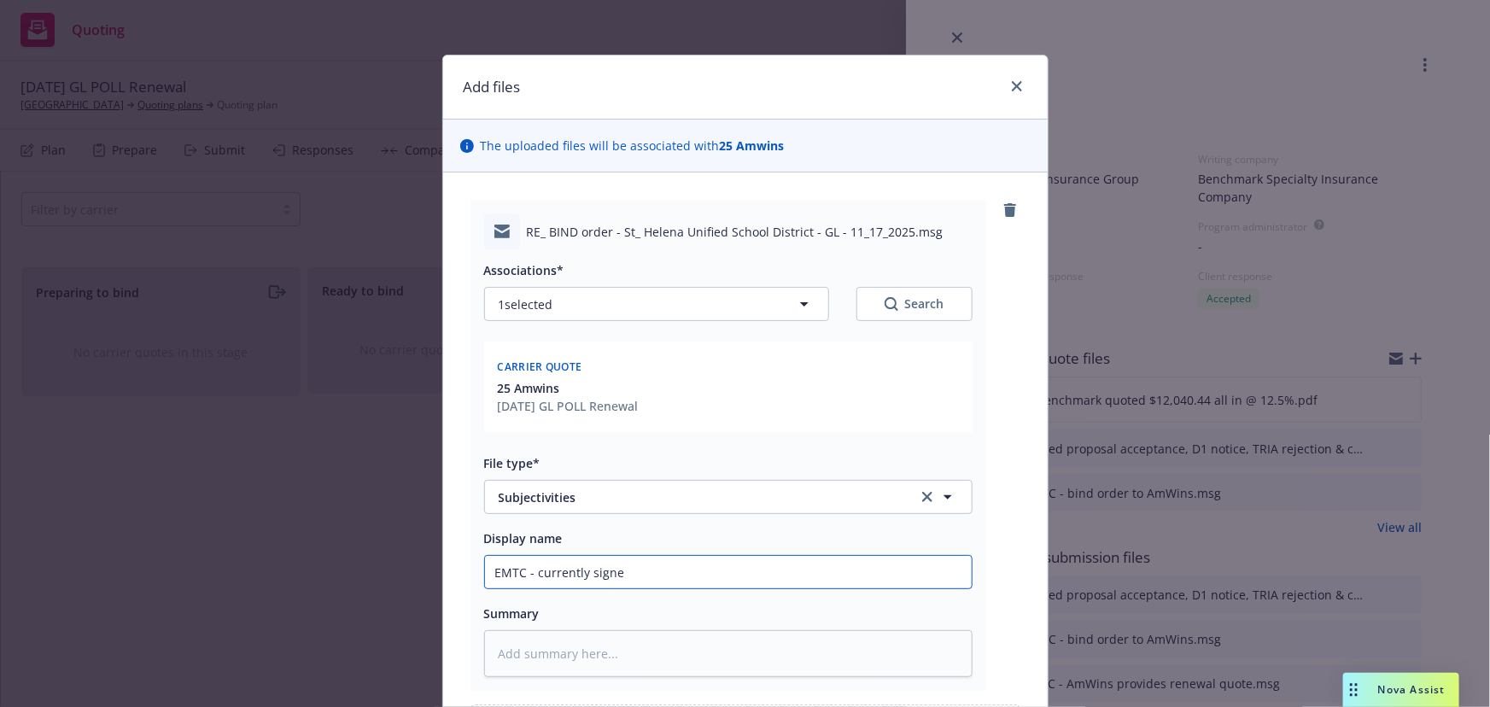
type textarea "x"
type input "EMTC - currently signed"
type textarea "x"
type input "EMTC - currently signed"
type textarea "x"
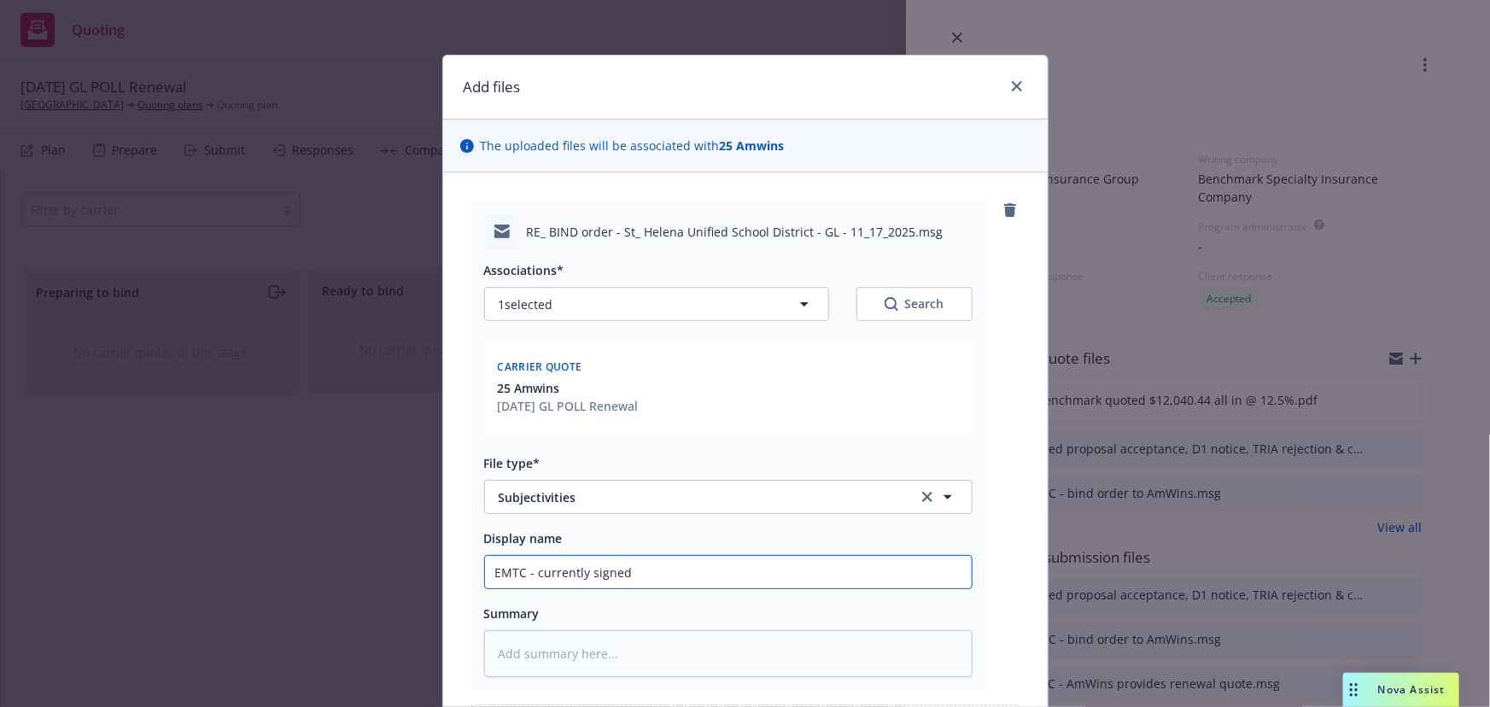
type input "EMTC - currently signed M"
type textarea "x"
type input "EMTC - currently signed Ma"
type textarea "x"
type input "EMTC - currently signed Mag"
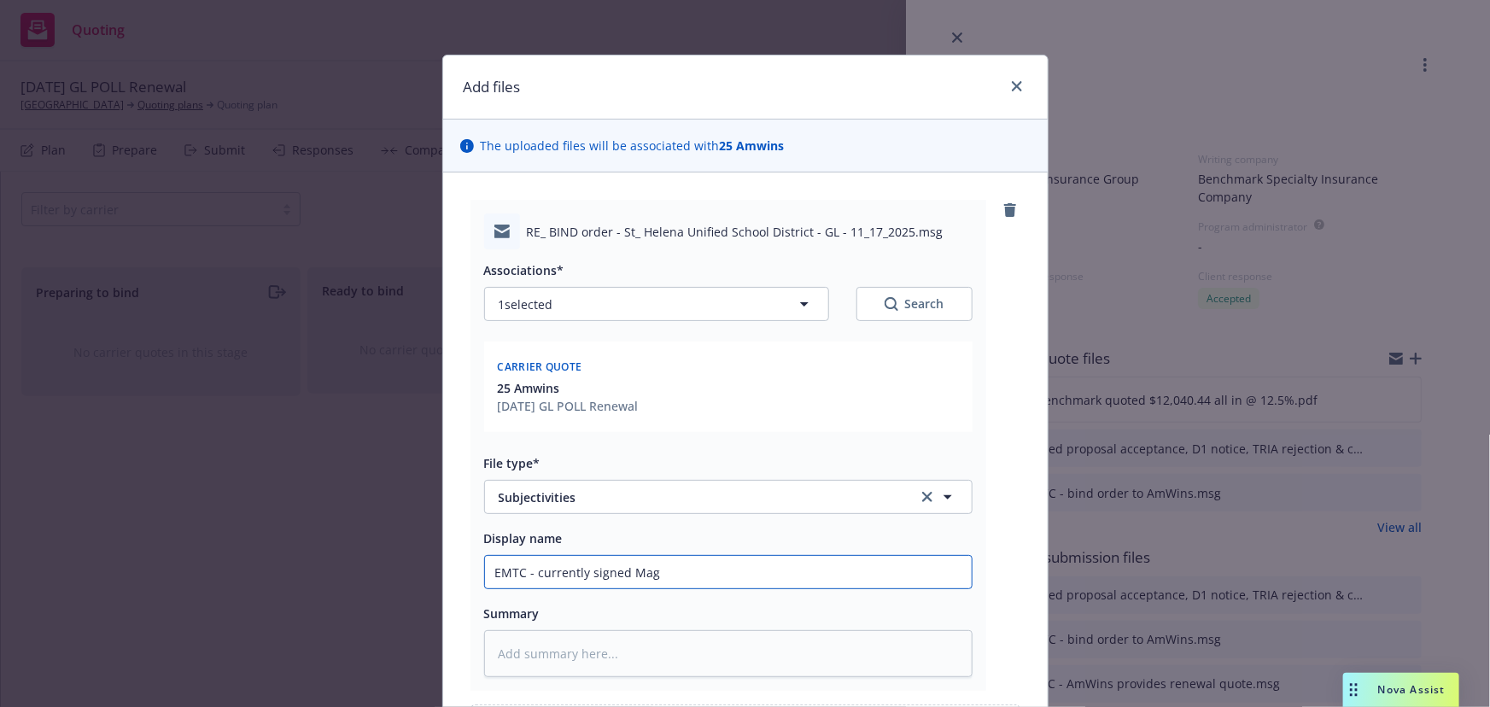
type textarea "x"
type input "EMTC - currently signed Magn"
type textarea "x"
type input "EMTC - currently signed Magno"
type textarea "x"
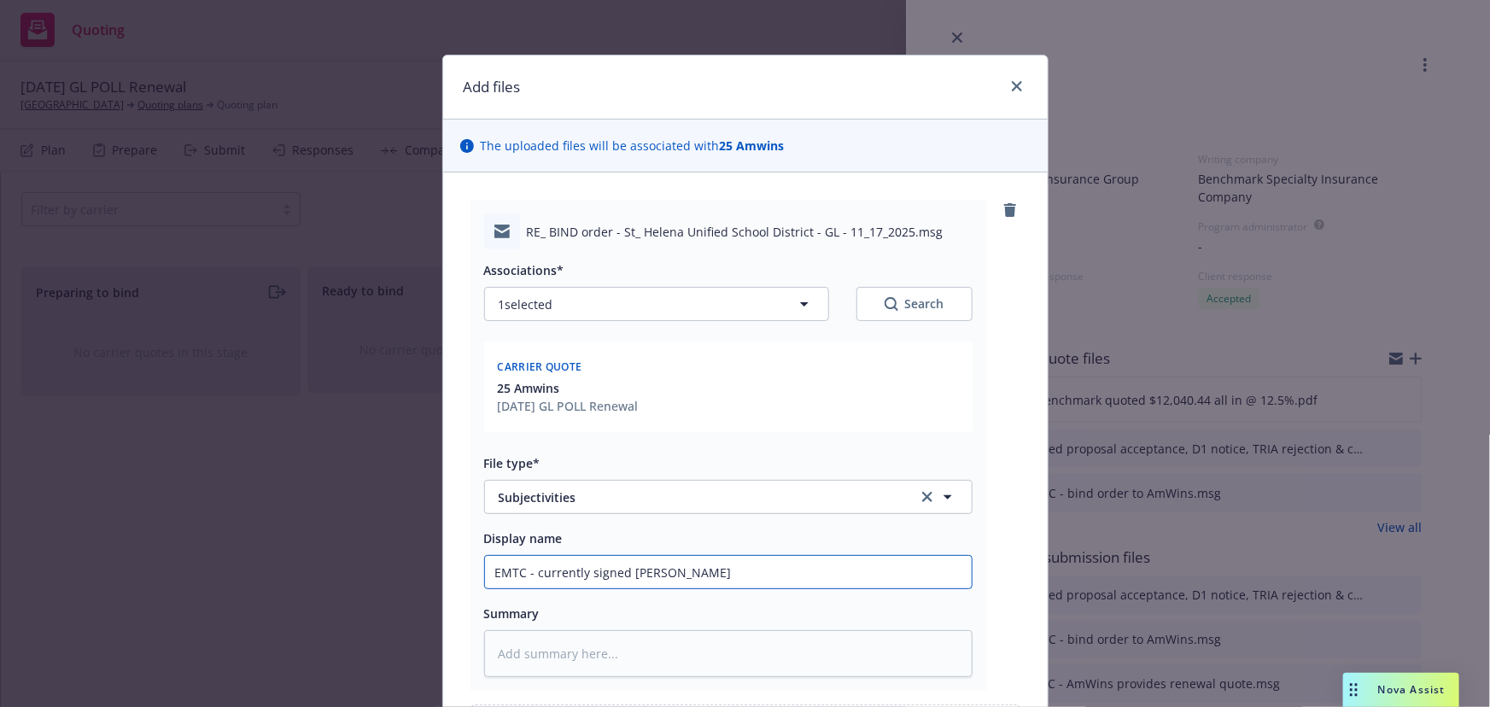
type input "EMTC - currently signed Magnol"
type textarea "x"
type input "EMTC - currently signed Magnoli"
type textarea "x"
type input "EMTC - currently signed Magnolia"
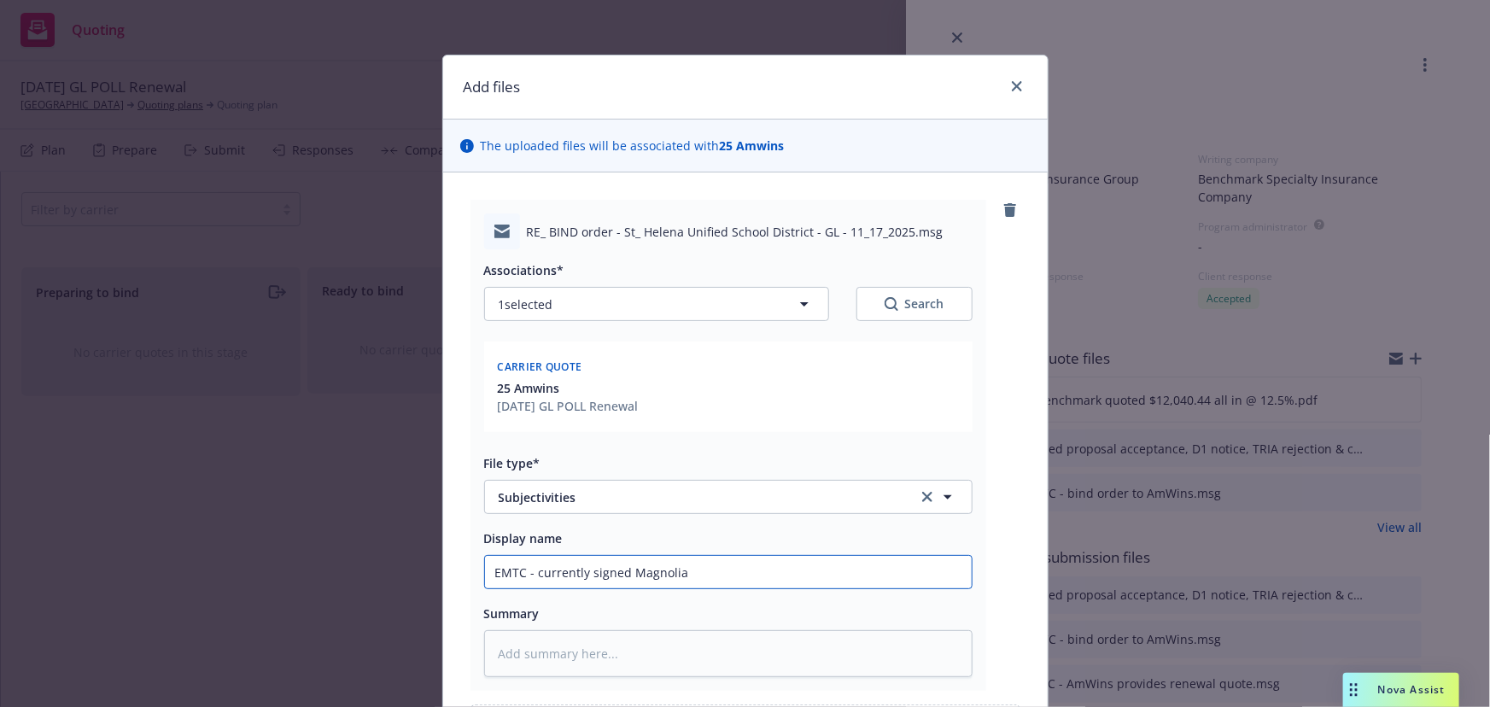
type textarea "x"
type input "EMTC - currently signed Magnolia"
type textarea "x"
type input "EMTC - currently signed Magnolia G"
type textarea "x"
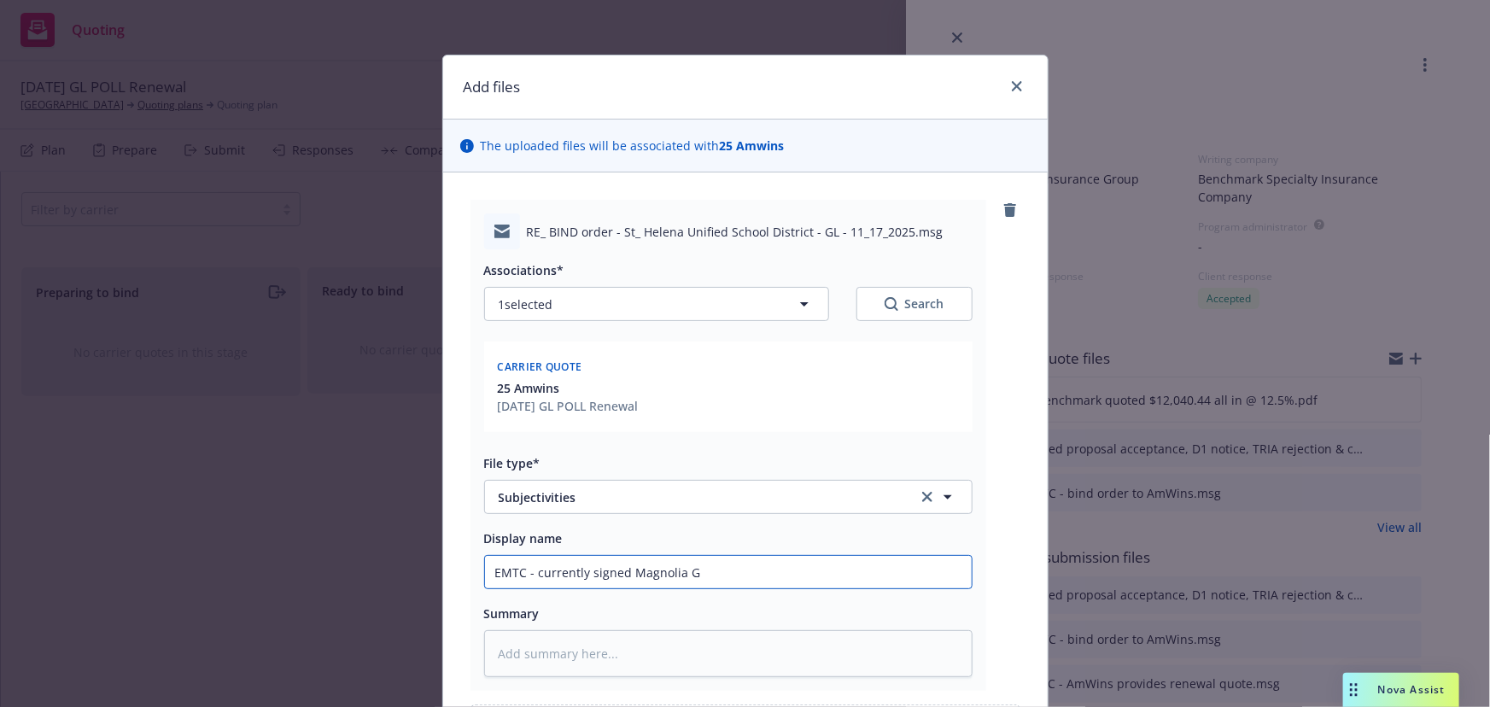
type input "EMTC - currently signed Magnolia Gr"
type textarea "x"
type input "EMTC - currently signed Magnolia Gro"
type textarea "x"
type input "EMTC - currently signed Magnolia Grov"
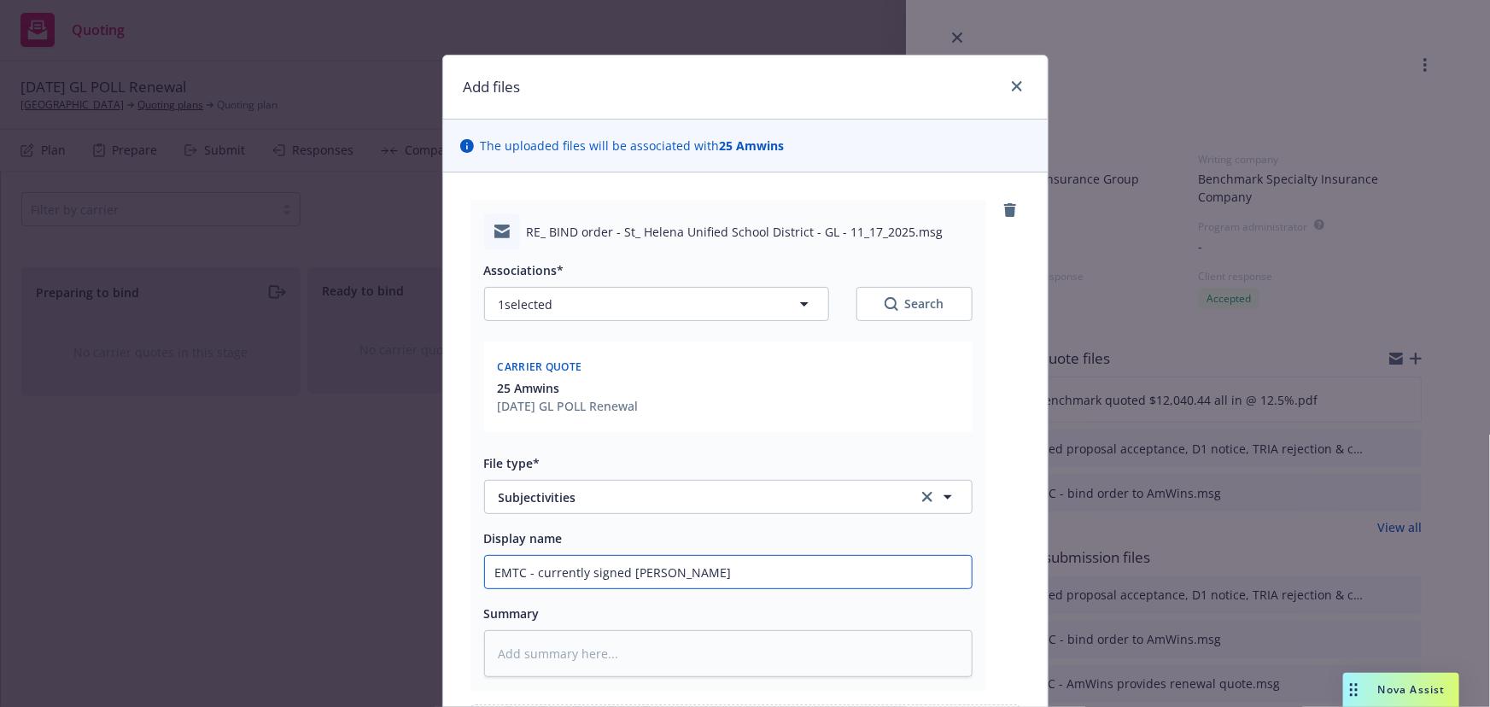
type textarea "x"
type input "EMTC - currently signed Magnolia Grove"
type textarea "x"
type input "EMTC - currently signed Magnolia Grove"
type textarea "x"
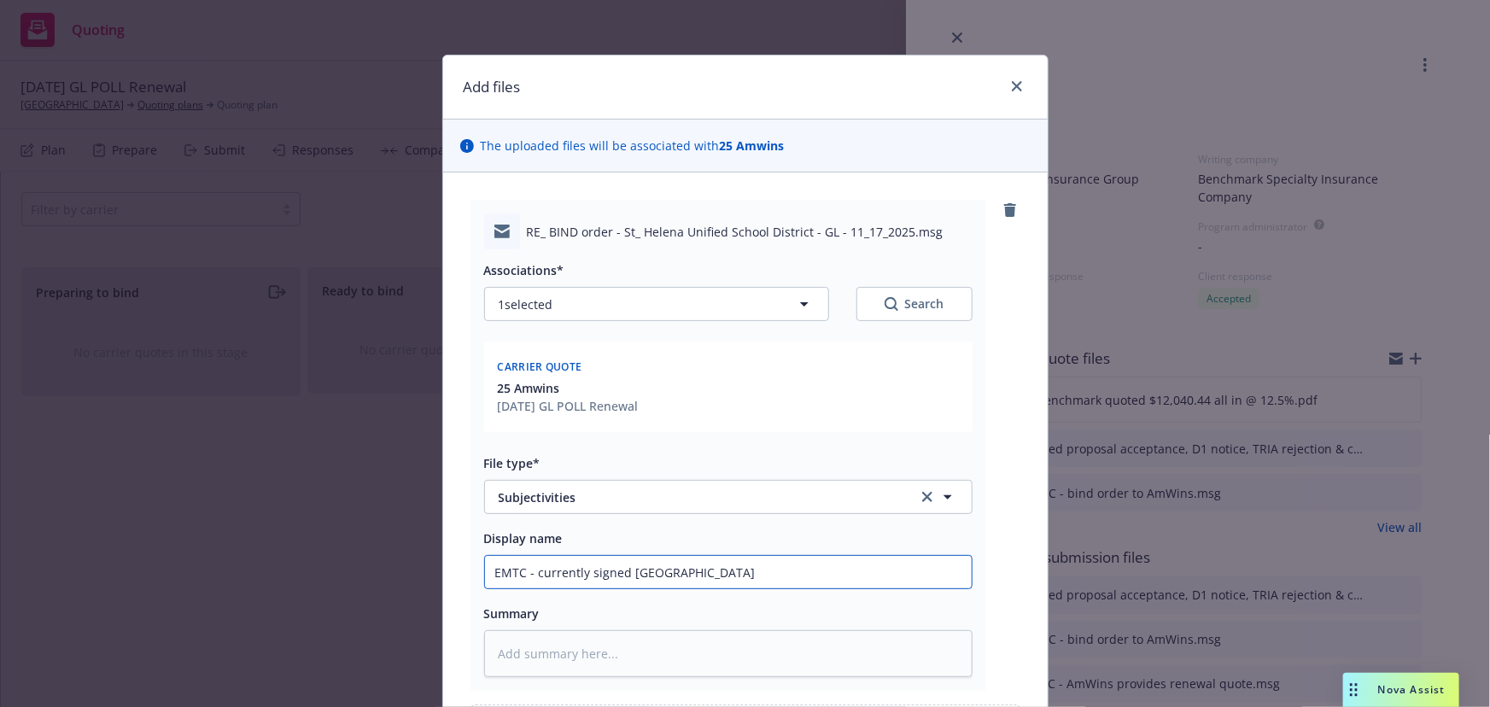
type input "EMTC - currently signed Magnolia Grove a"
type textarea "x"
type input "EMTC - currently signed Magnolia Grove ap"
type textarea "x"
type input "EMTC - currently signed Magnolia Grove app"
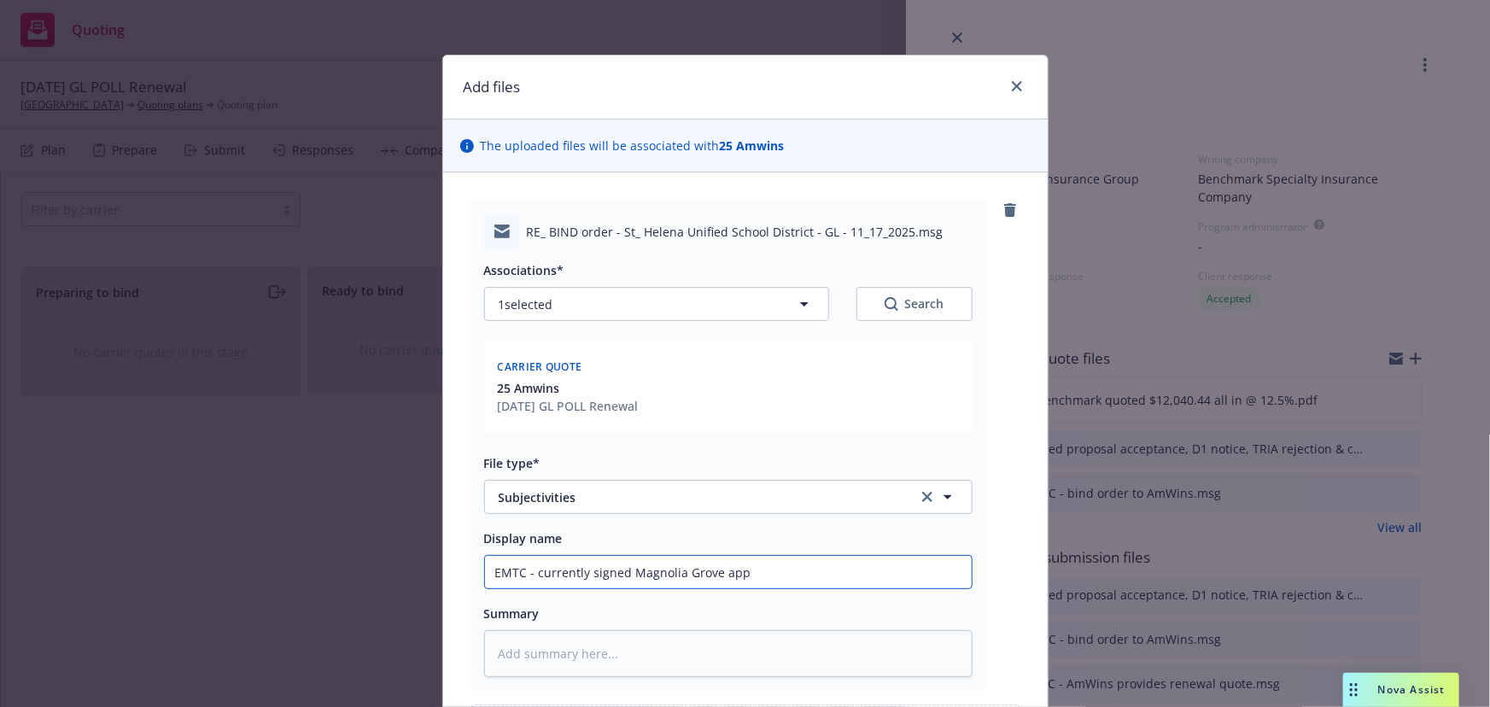
type textarea "x"
type input "EMTC - currently signed Magnolia Grove appl"
type textarea "x"
type input "EMTC - currently signed Magnolia Grove appli"
type textarea "x"
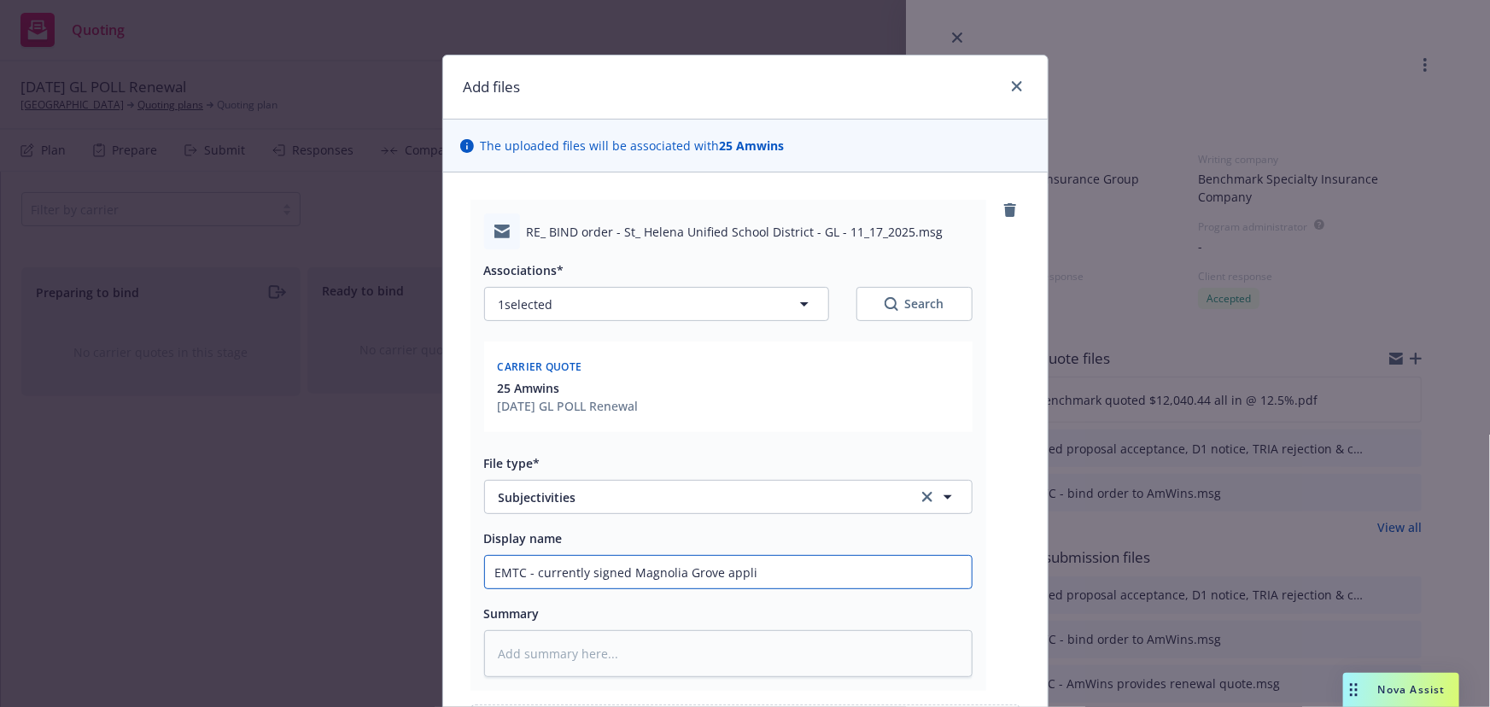
type input "EMTC - currently signed Magnolia Grove applic"
type textarea "x"
type input "EMTC - currently signed Magnolia Grove applicat"
type textarea "x"
type input "EMTC - currently signed Magnolia Grove applicati"
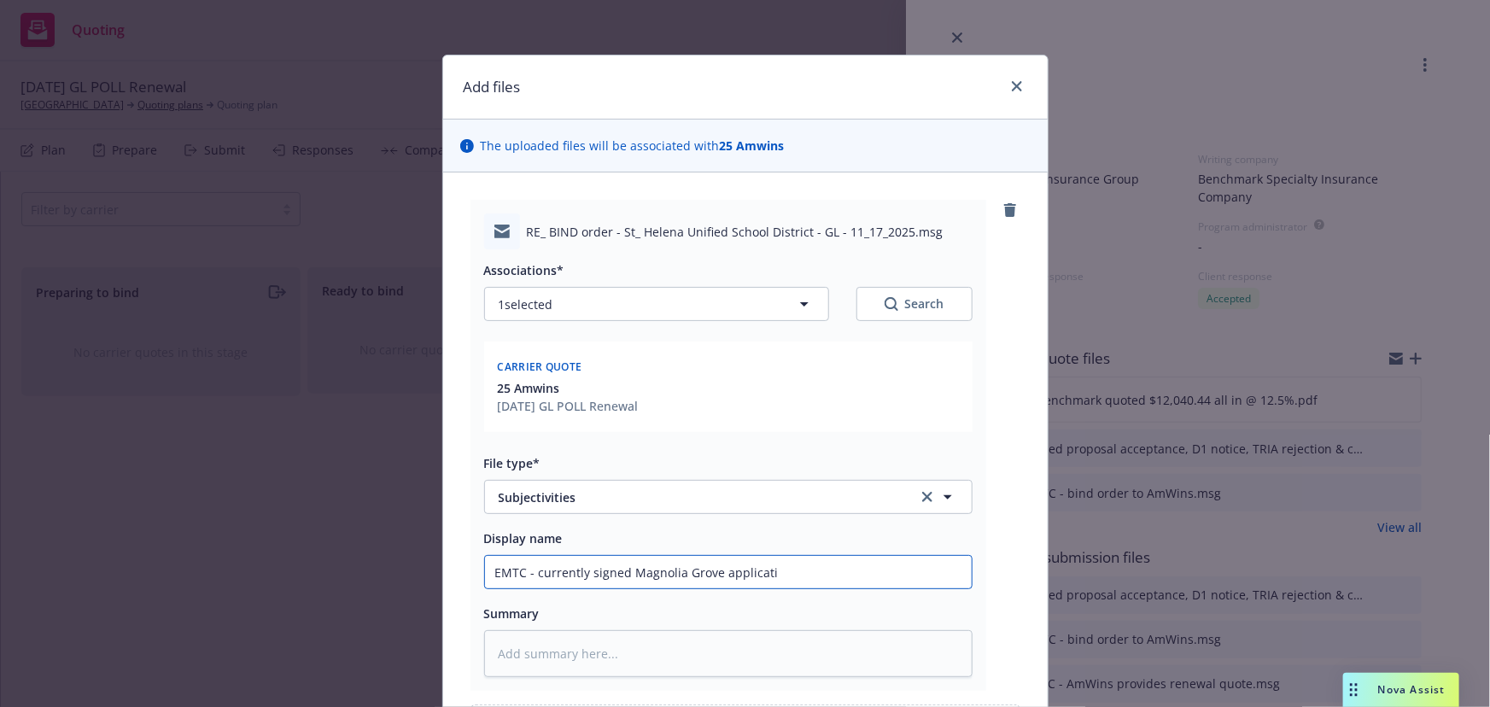
type textarea "x"
type input "EMTC - currently signed Magnolia Grove application"
type textarea "x"
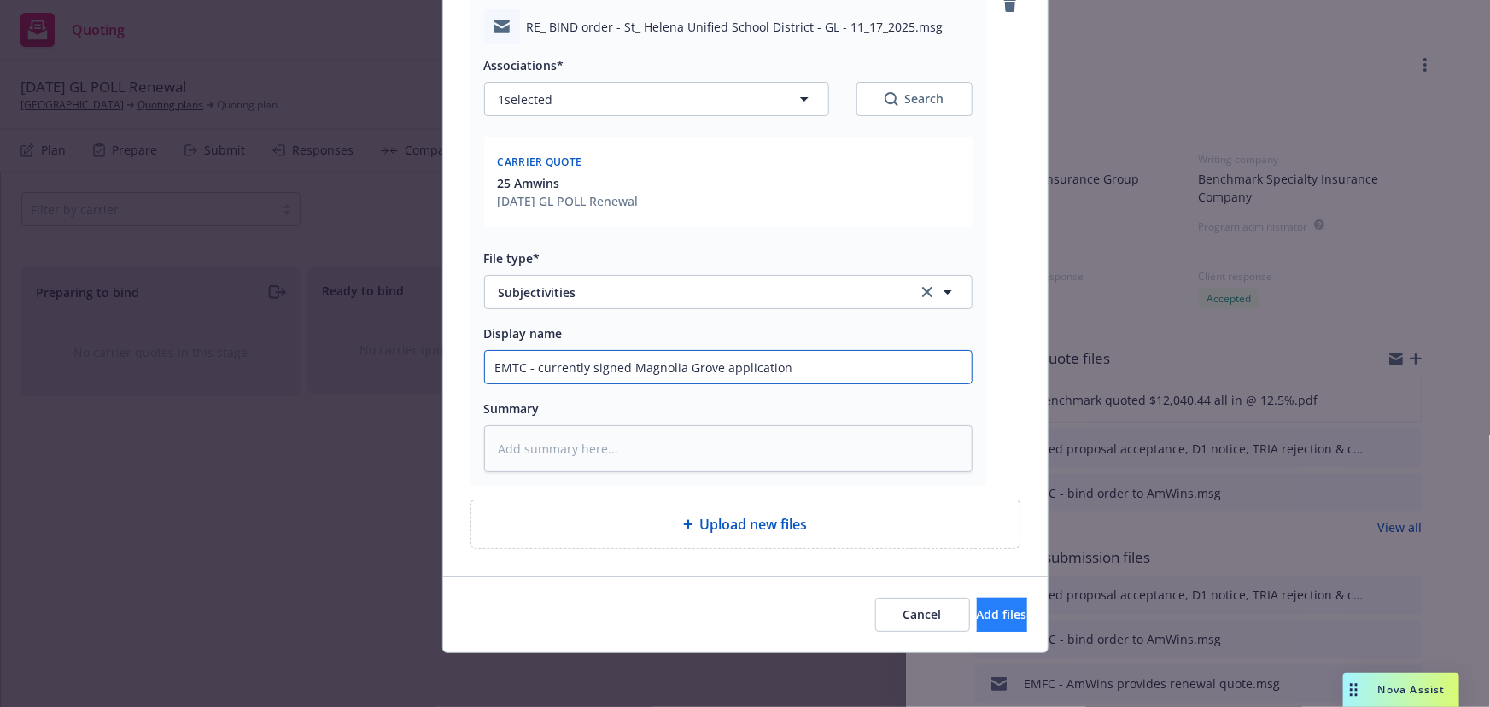
type input "EMTC - currently signed Magnolia Grove application"
click at [992, 615] on span "Add files" at bounding box center [1002, 614] width 50 height 16
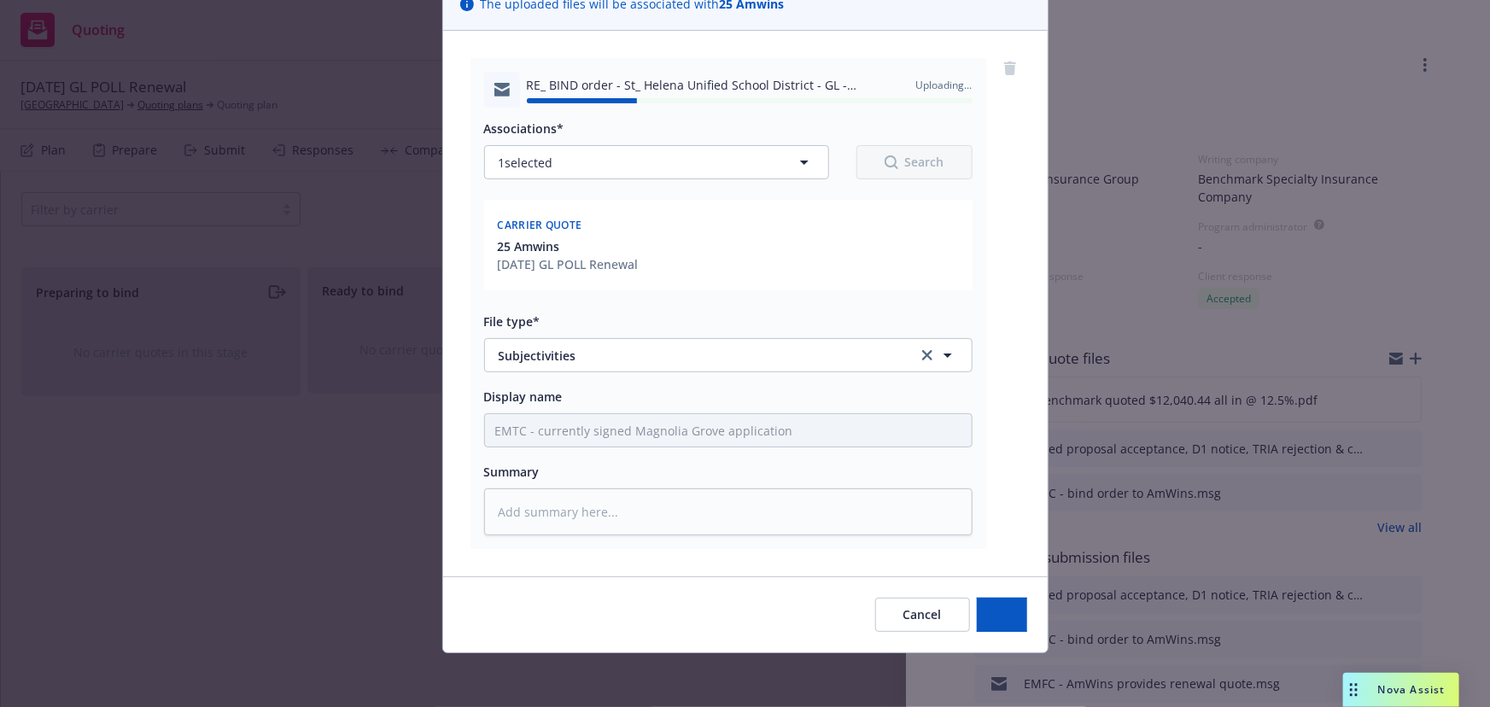
type textarea "x"
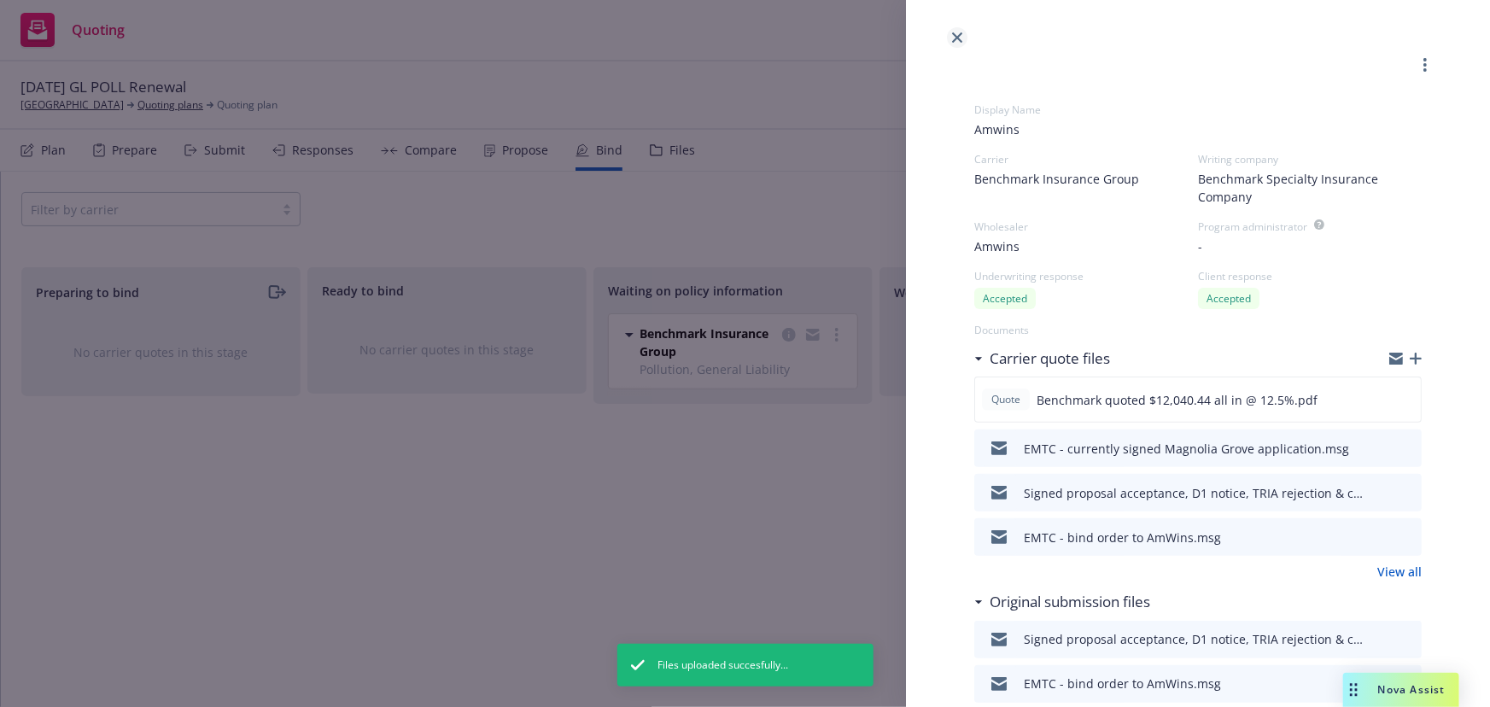
click at [959, 39] on icon "close" at bounding box center [957, 37] width 10 height 10
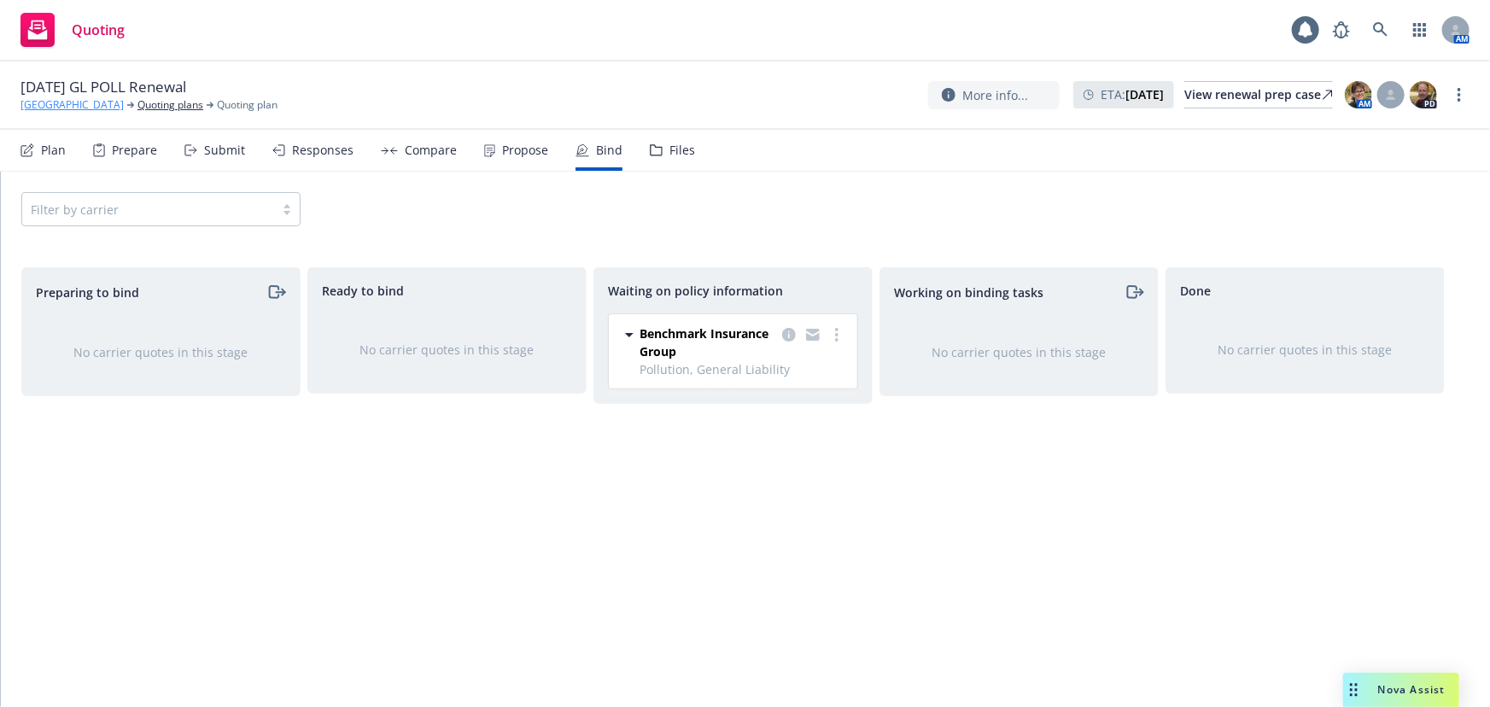
click at [71, 106] on link "[GEOGRAPHIC_DATA]" at bounding box center [71, 104] width 103 height 15
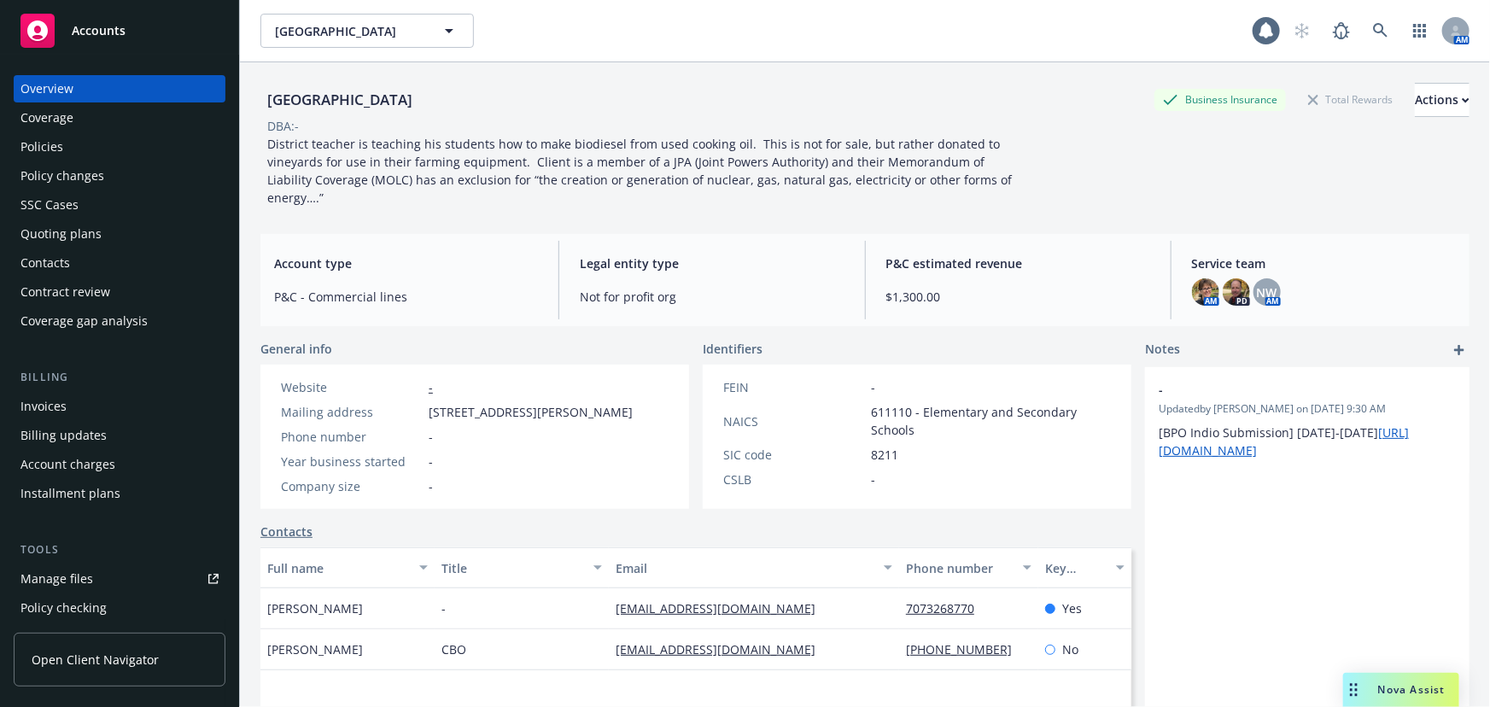
click at [108, 33] on span "Accounts" at bounding box center [99, 31] width 54 height 14
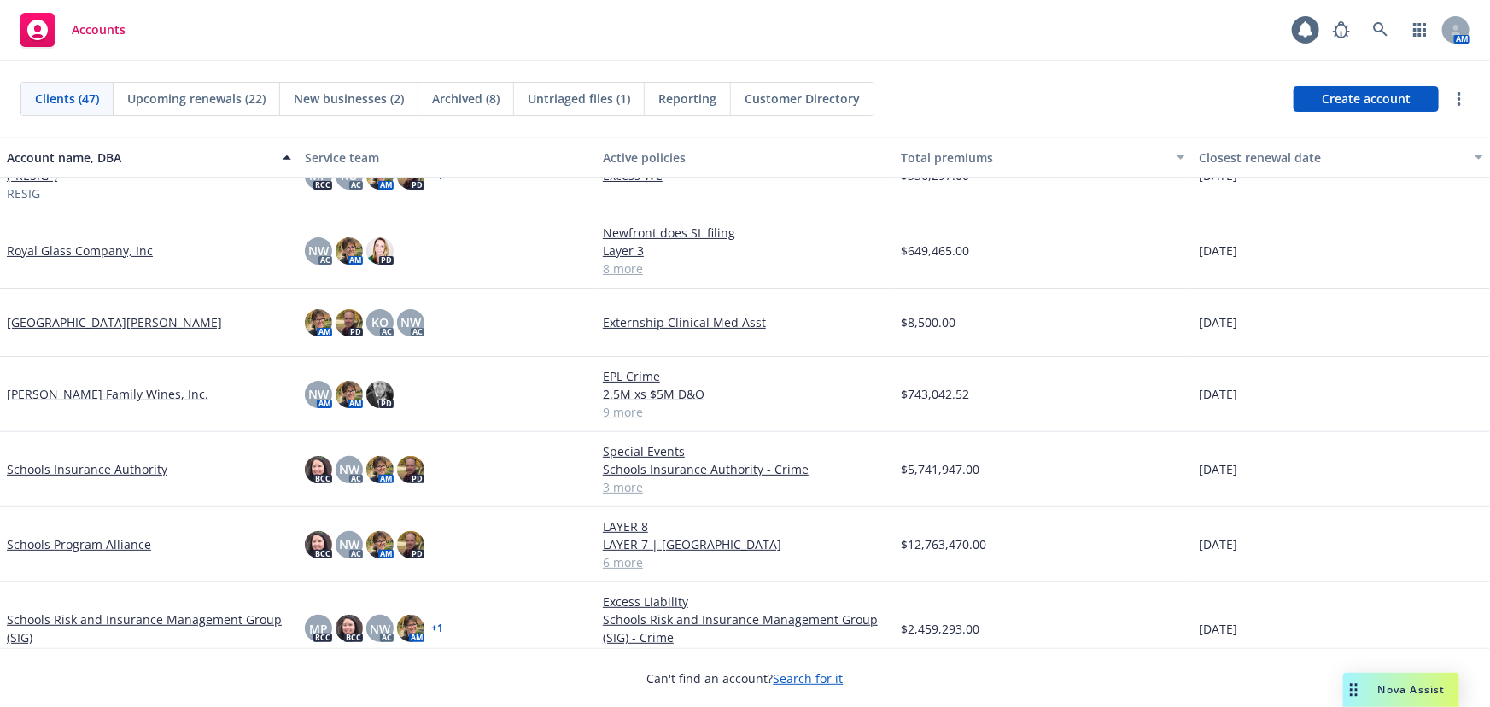
scroll to position [2173, 0]
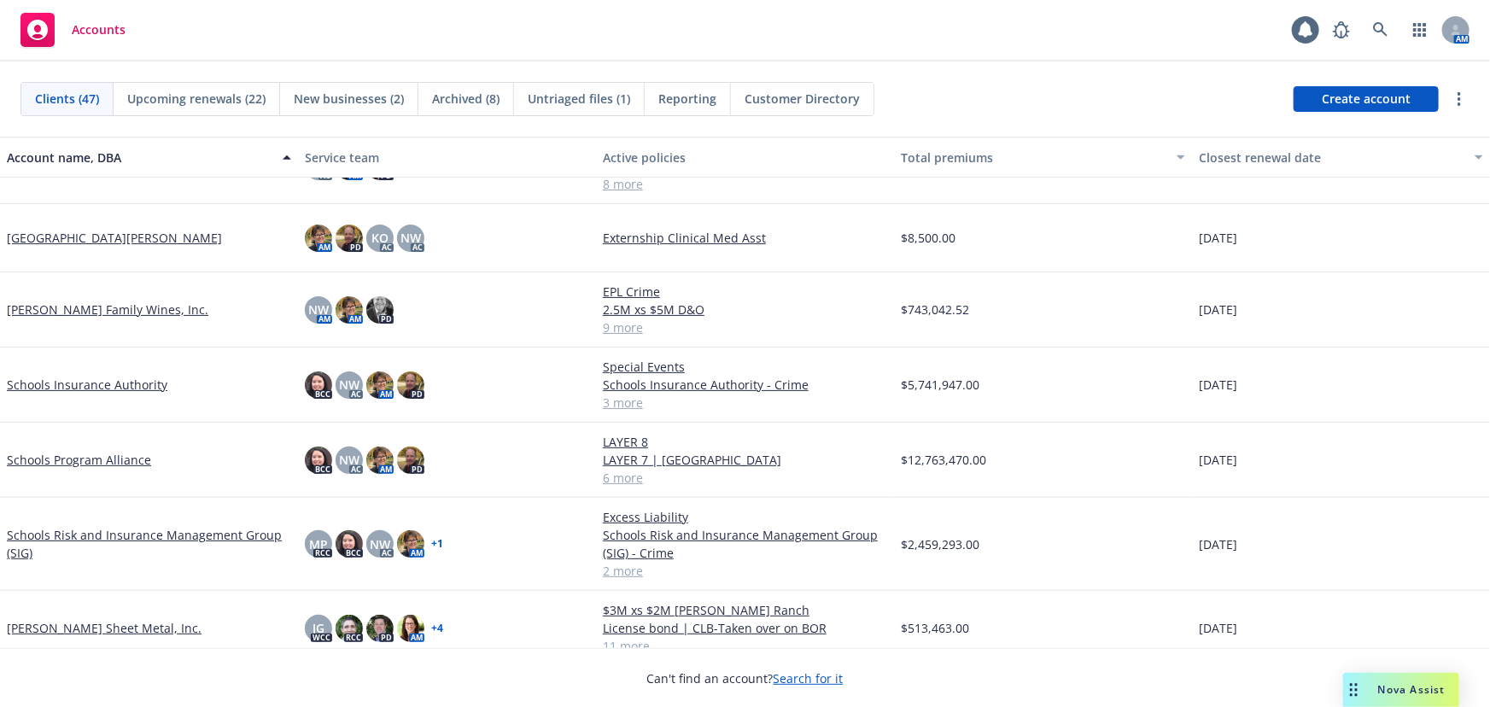
click at [61, 461] on link "Schools Program Alliance" at bounding box center [79, 460] width 144 height 18
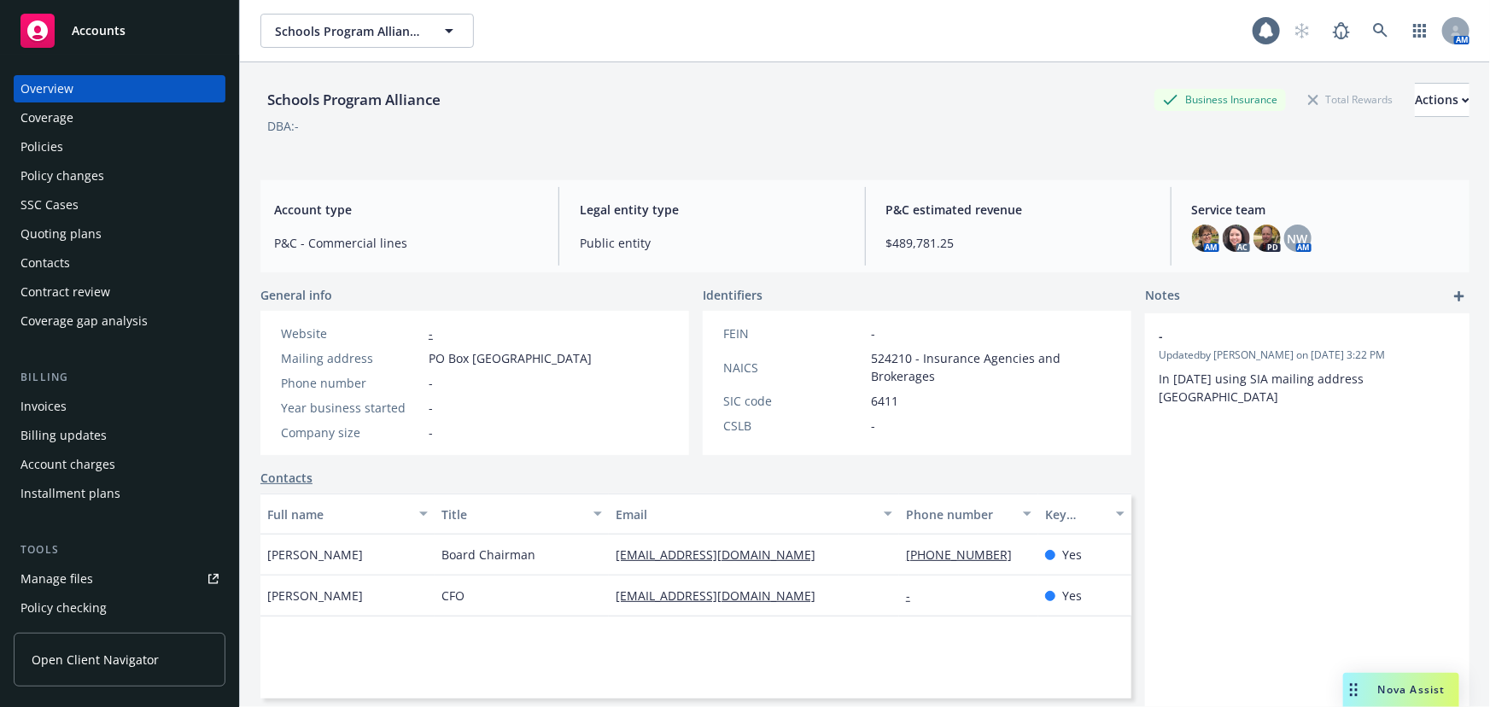
click at [59, 145] on div "Policies" at bounding box center [41, 146] width 43 height 27
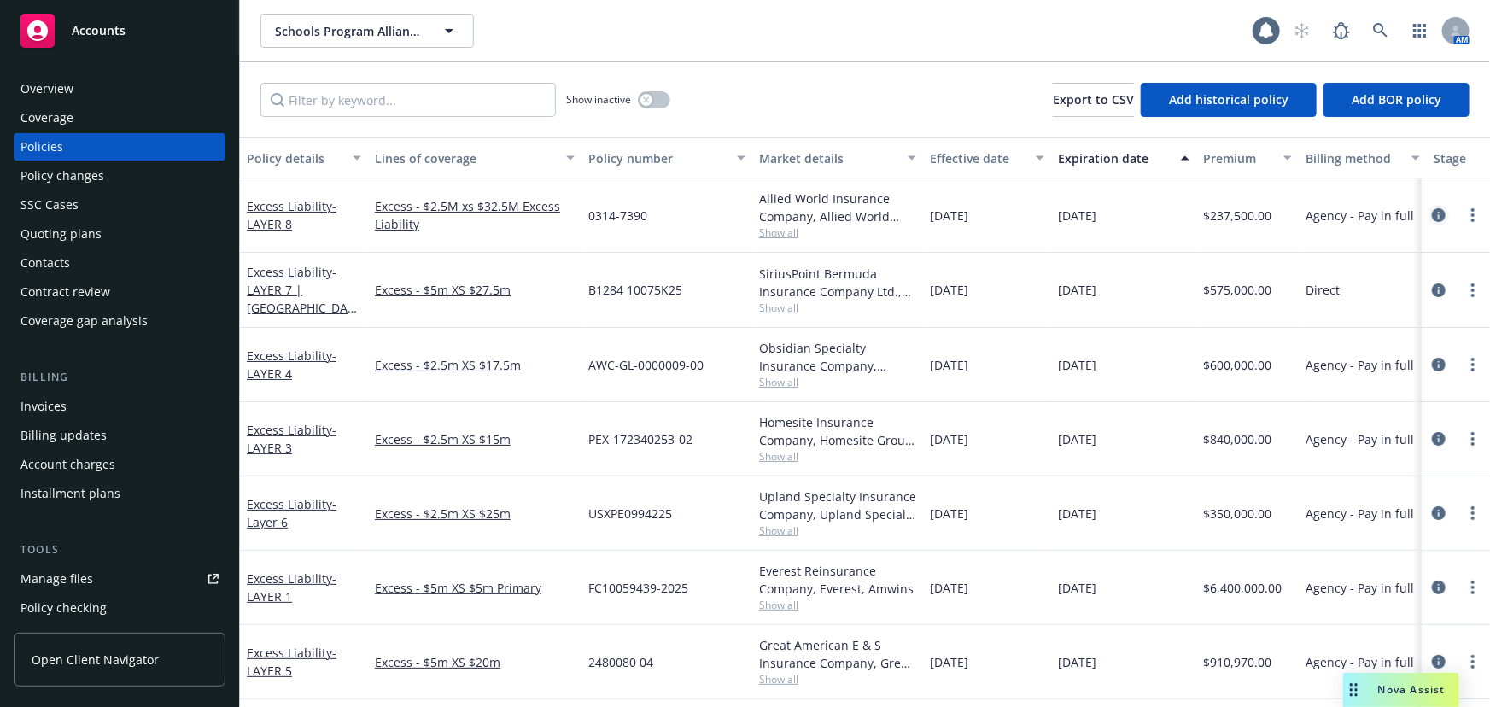
click at [1432, 215] on icon "circleInformation" at bounding box center [1439, 215] width 14 height 14
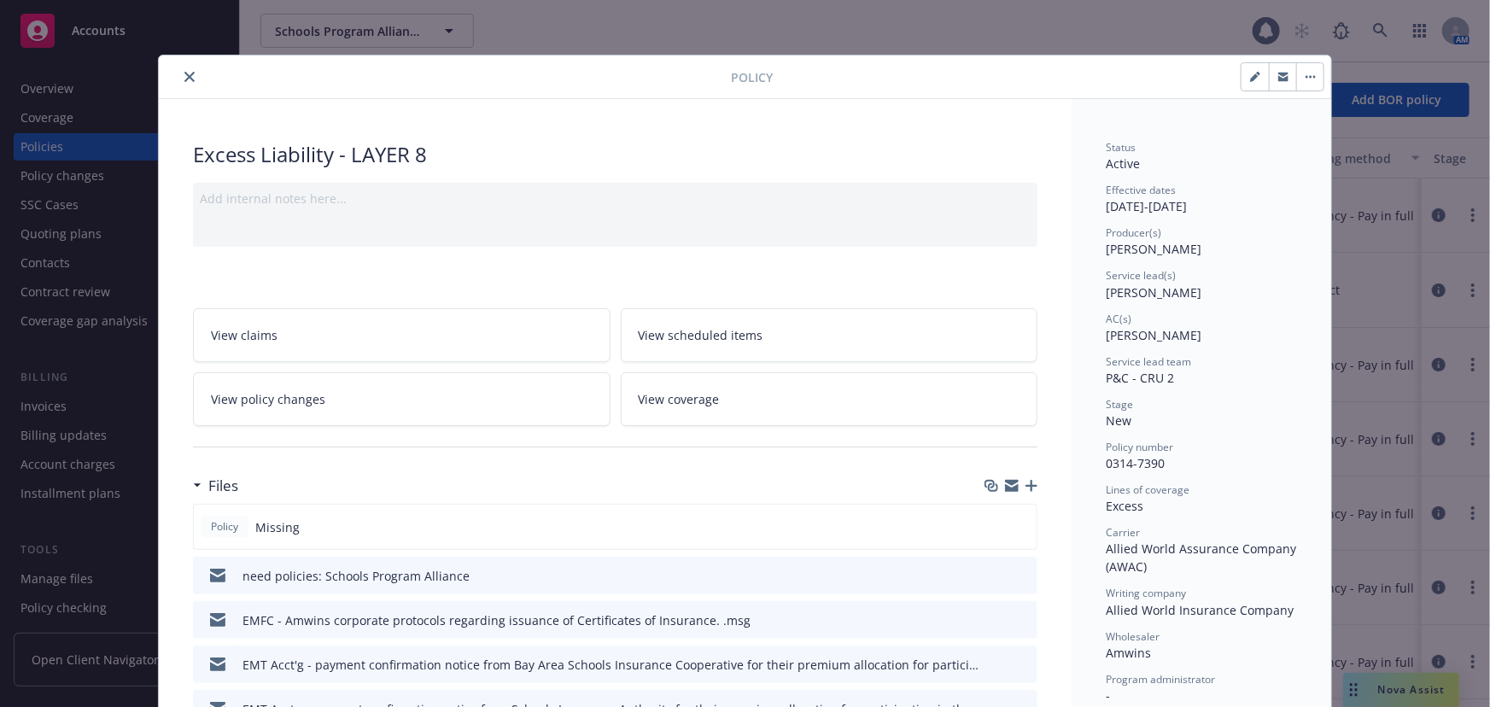
click at [184, 77] on icon "close" at bounding box center [189, 77] width 10 height 10
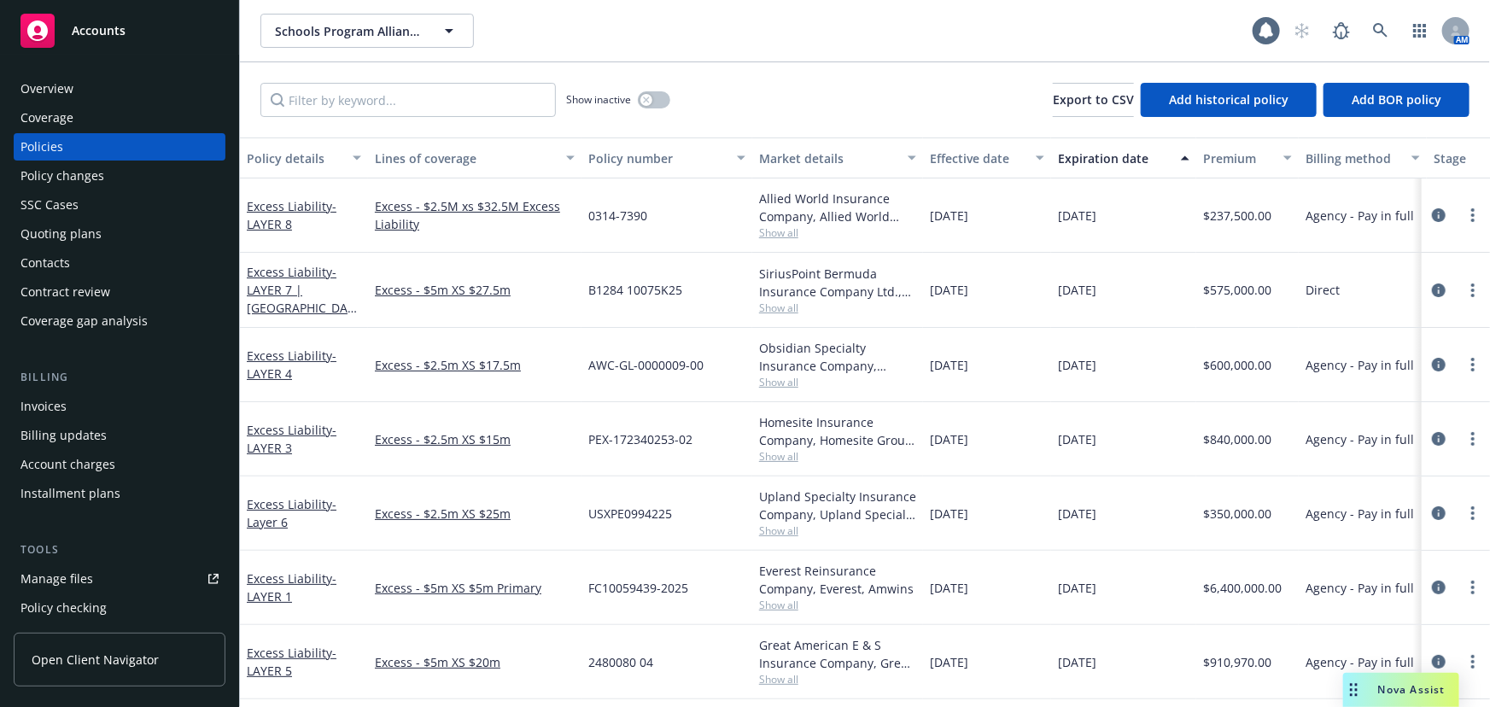
scroll to position [76, 0]
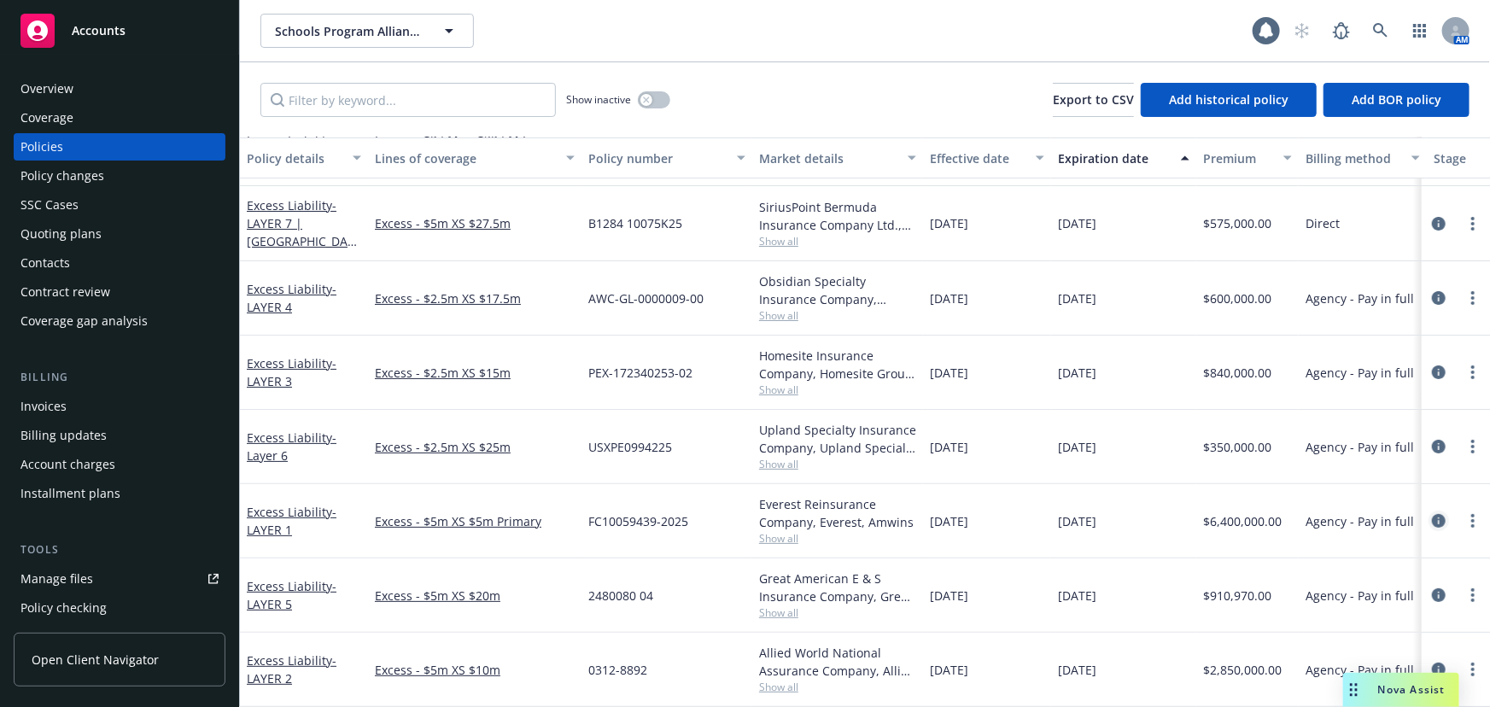
click at [1432, 514] on icon "circleInformation" at bounding box center [1439, 521] width 14 height 14
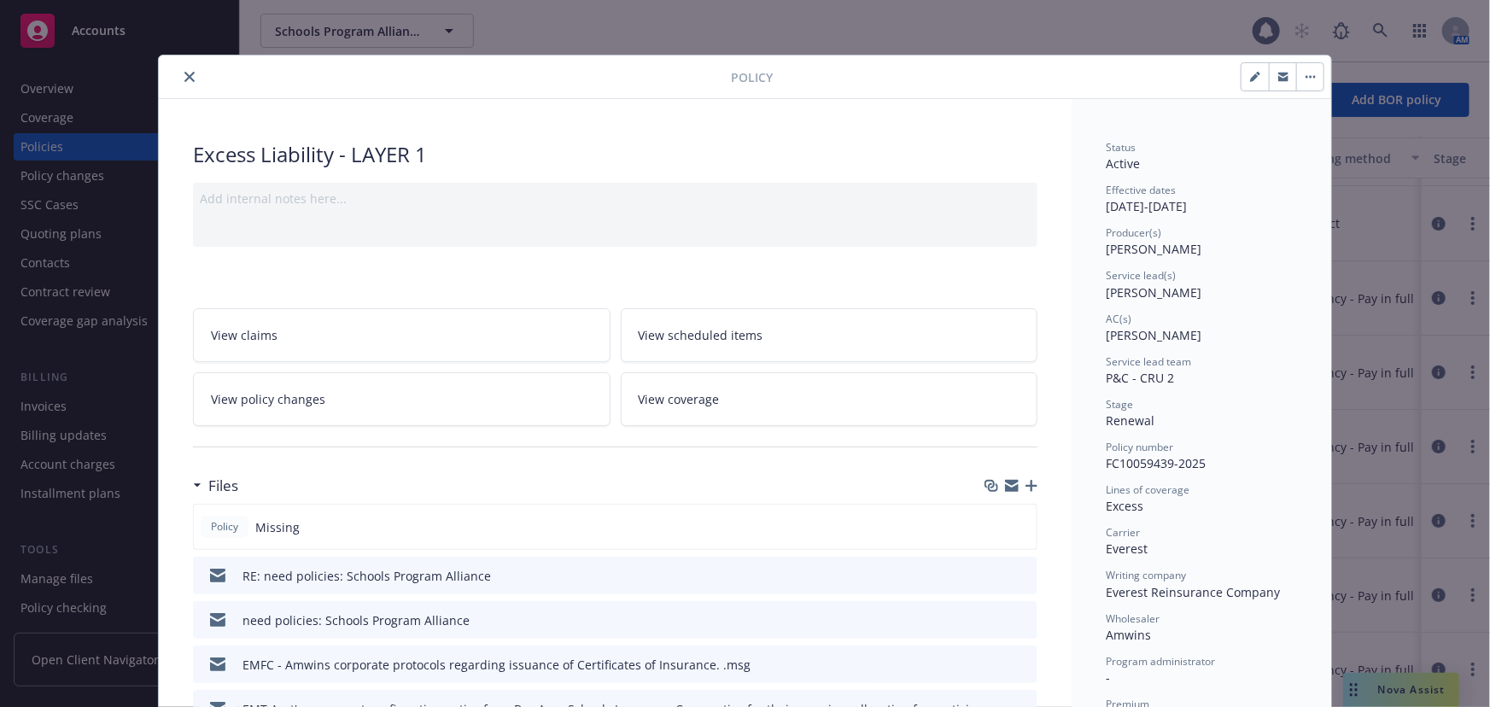
click at [187, 75] on icon "close" at bounding box center [189, 77] width 10 height 10
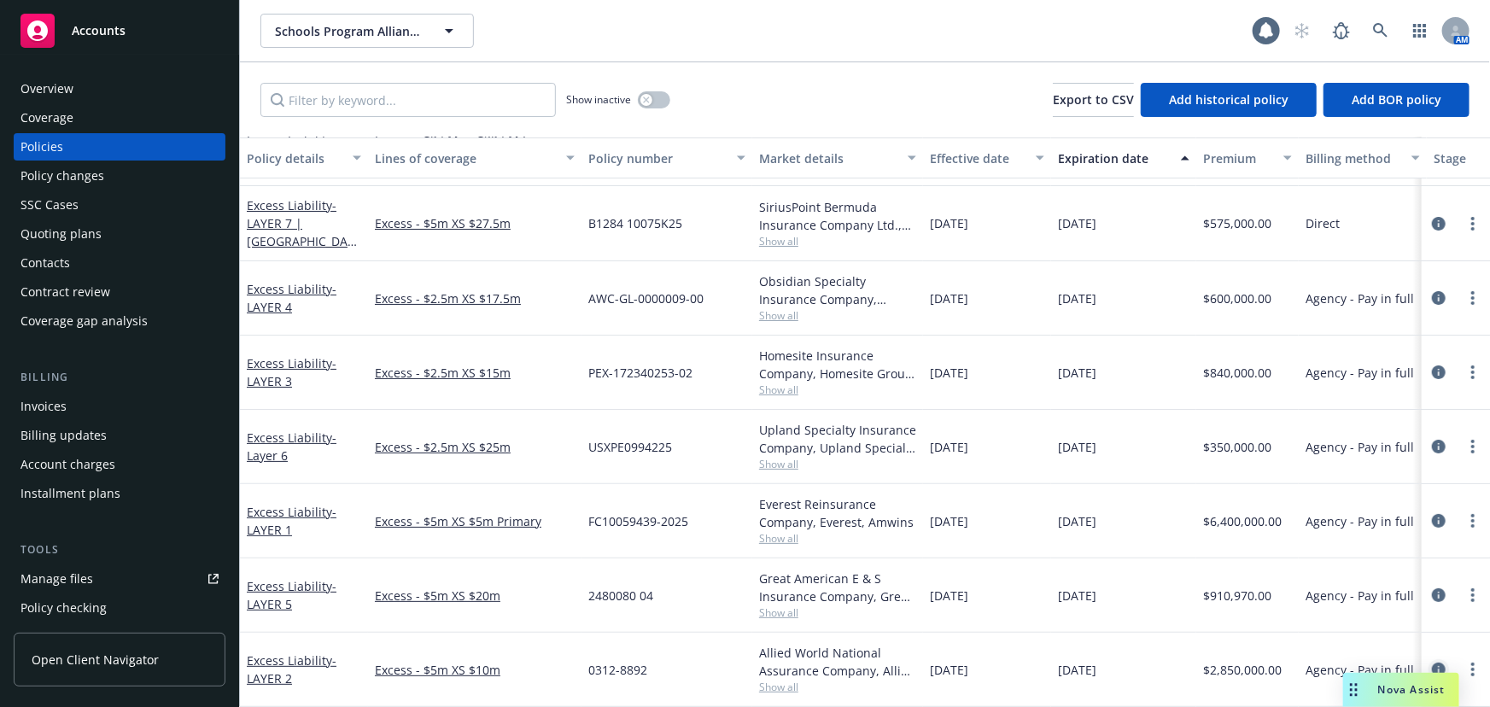
click at [1432, 662] on icon "circleInformation" at bounding box center [1439, 669] width 14 height 14
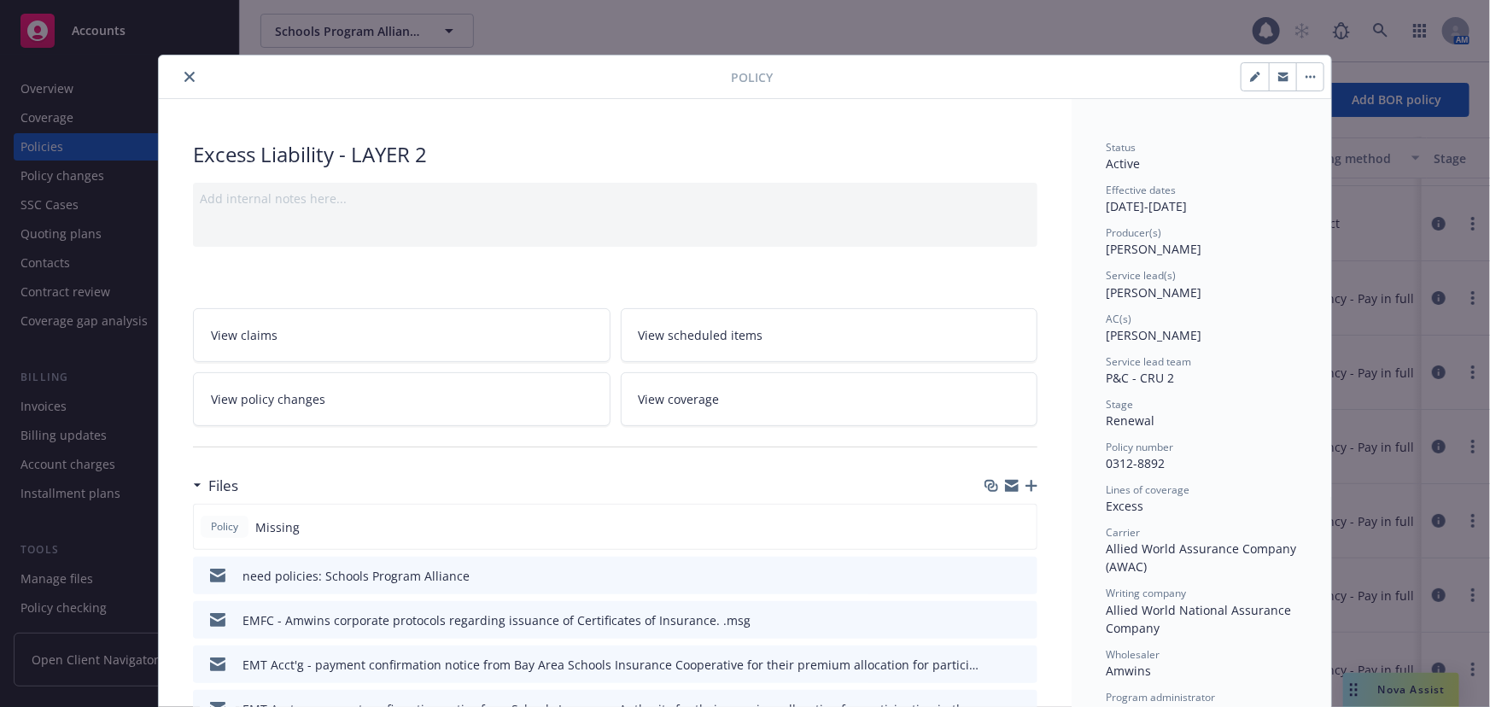
click at [179, 72] on button "close" at bounding box center [189, 77] width 20 height 20
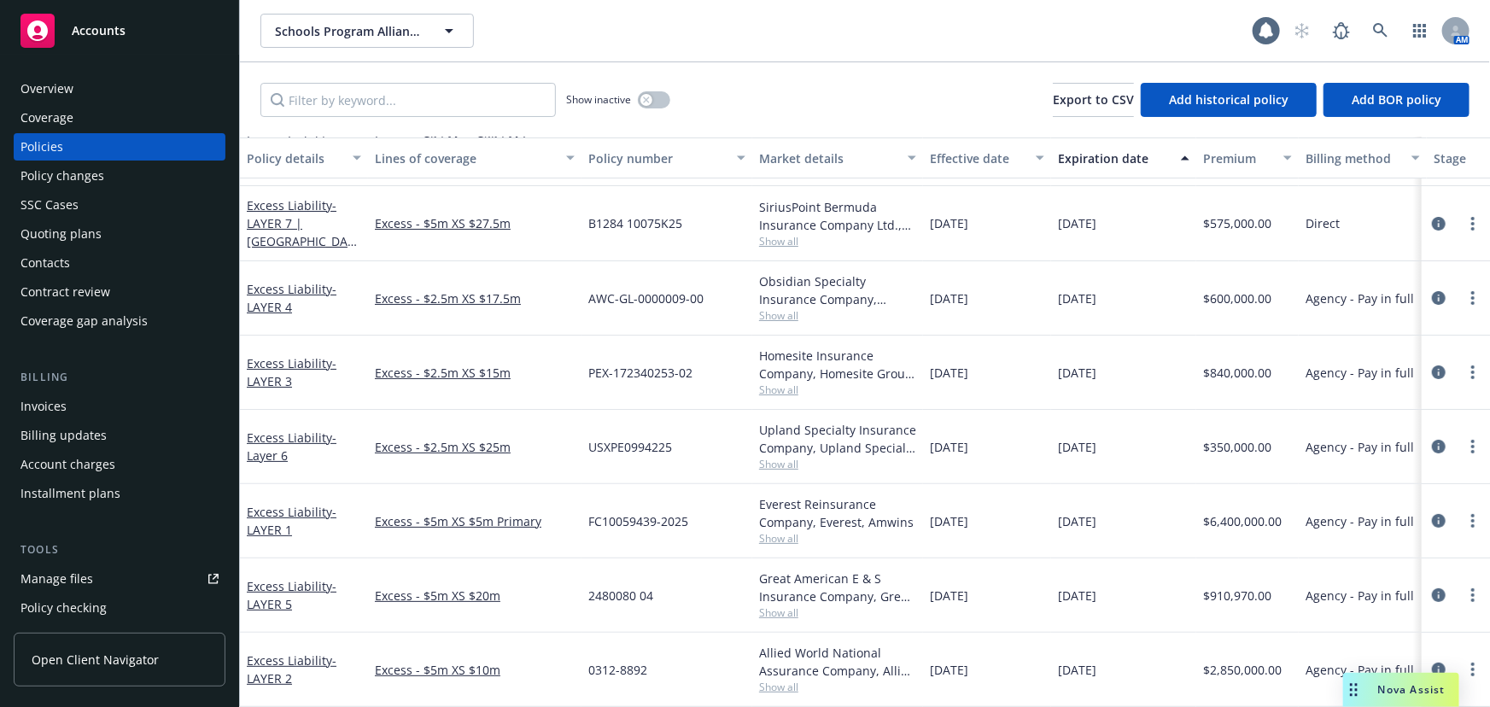
click at [106, 40] on div "Accounts" at bounding box center [119, 31] width 198 height 34
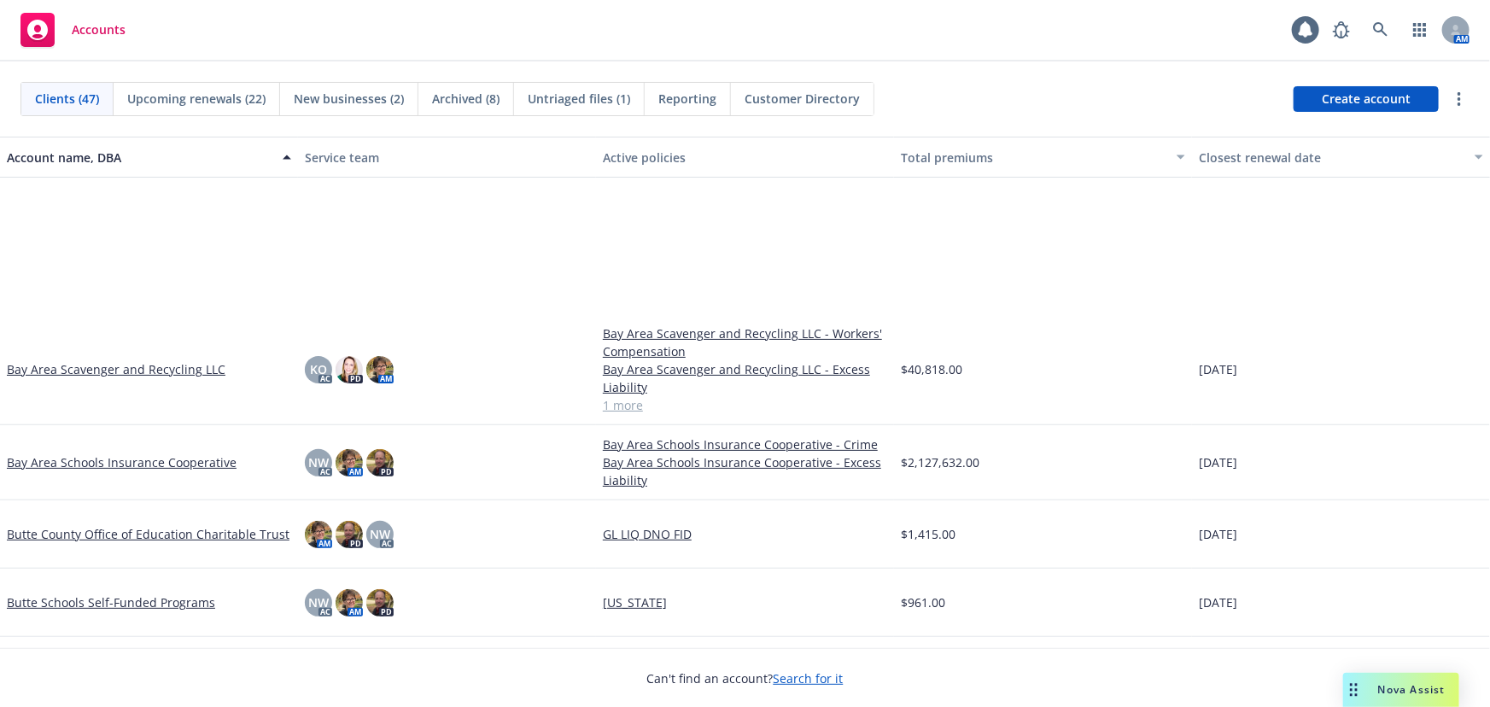
scroll to position [310, 0]
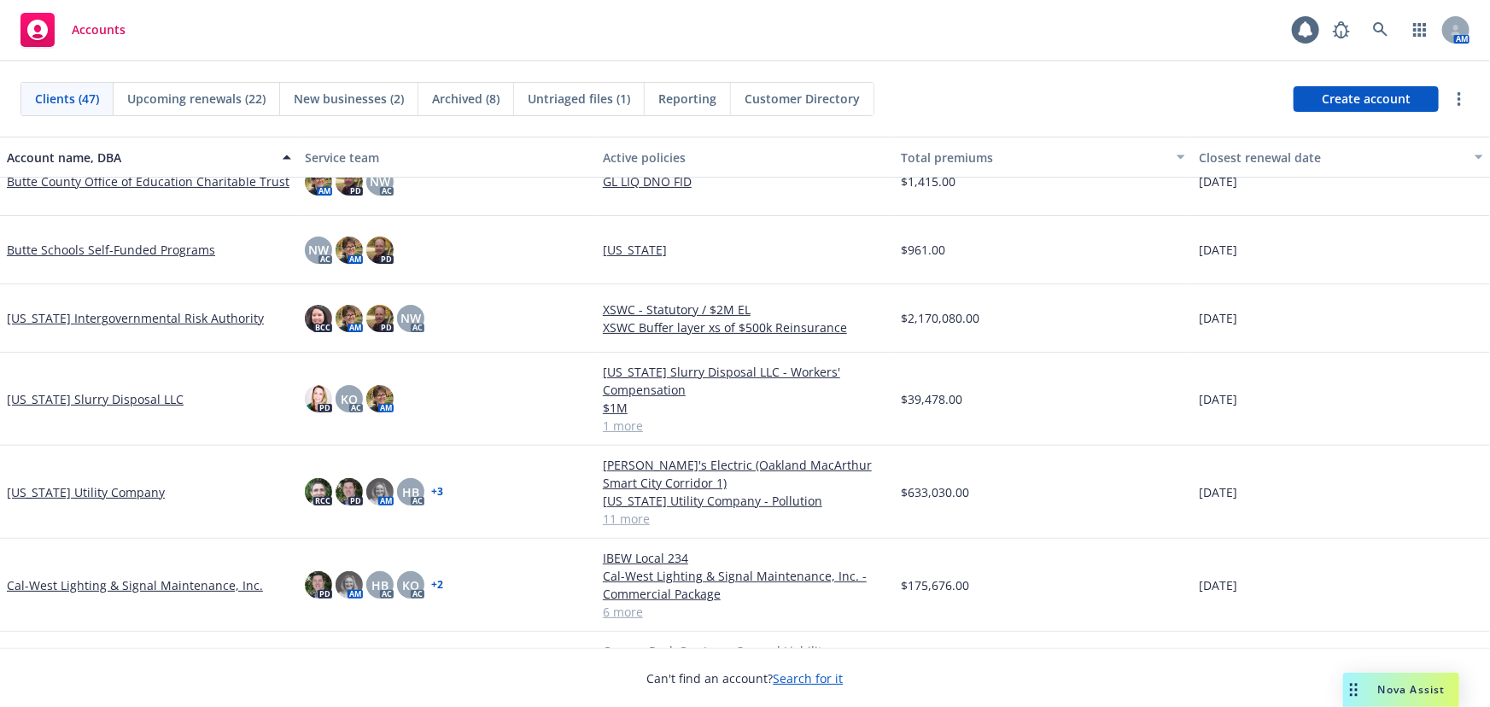
click at [84, 582] on link "Cal-West Lighting & Signal Maintenance, Inc." at bounding box center [135, 585] width 256 height 18
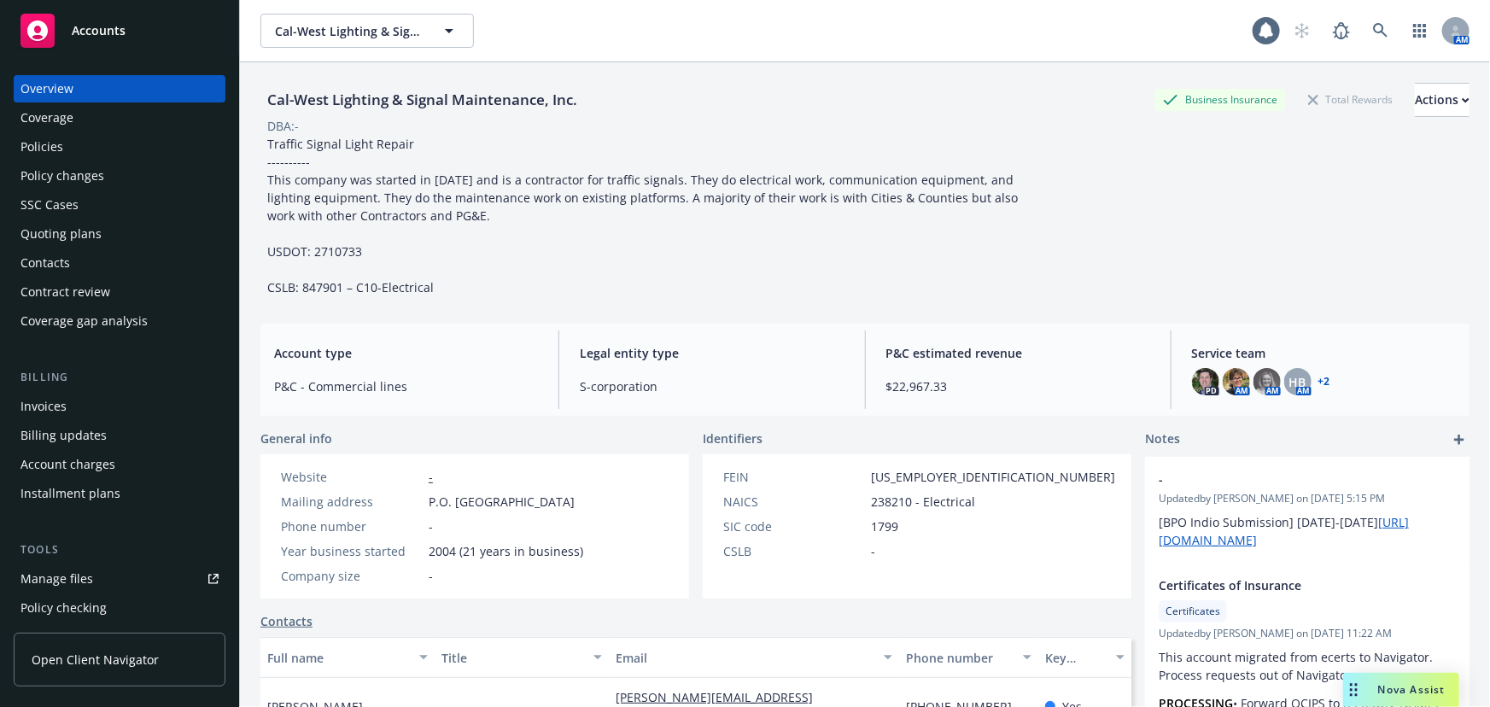
click at [96, 230] on div "Quoting plans" at bounding box center [60, 233] width 81 height 27
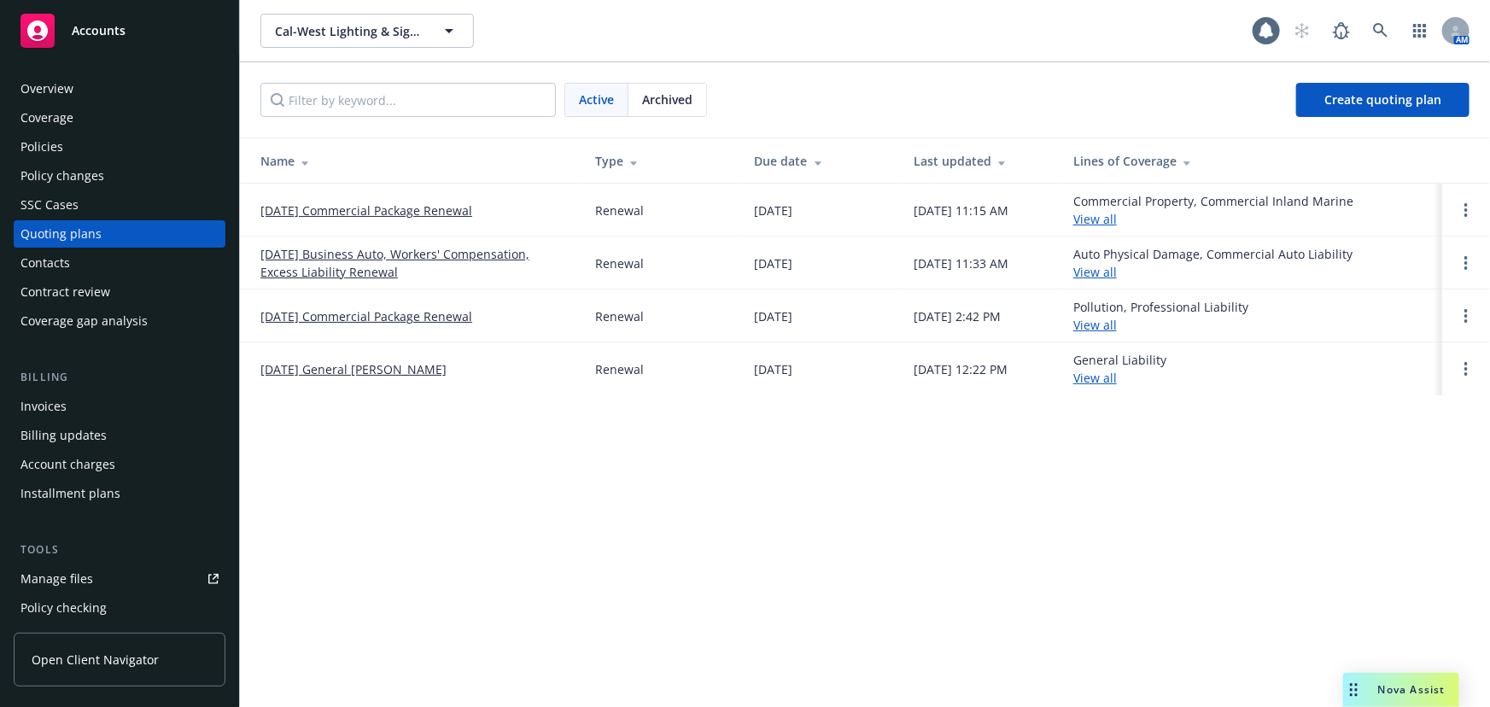
click at [385, 367] on link "10/01/25 General Liability Renewal" at bounding box center [353, 369] width 186 height 18
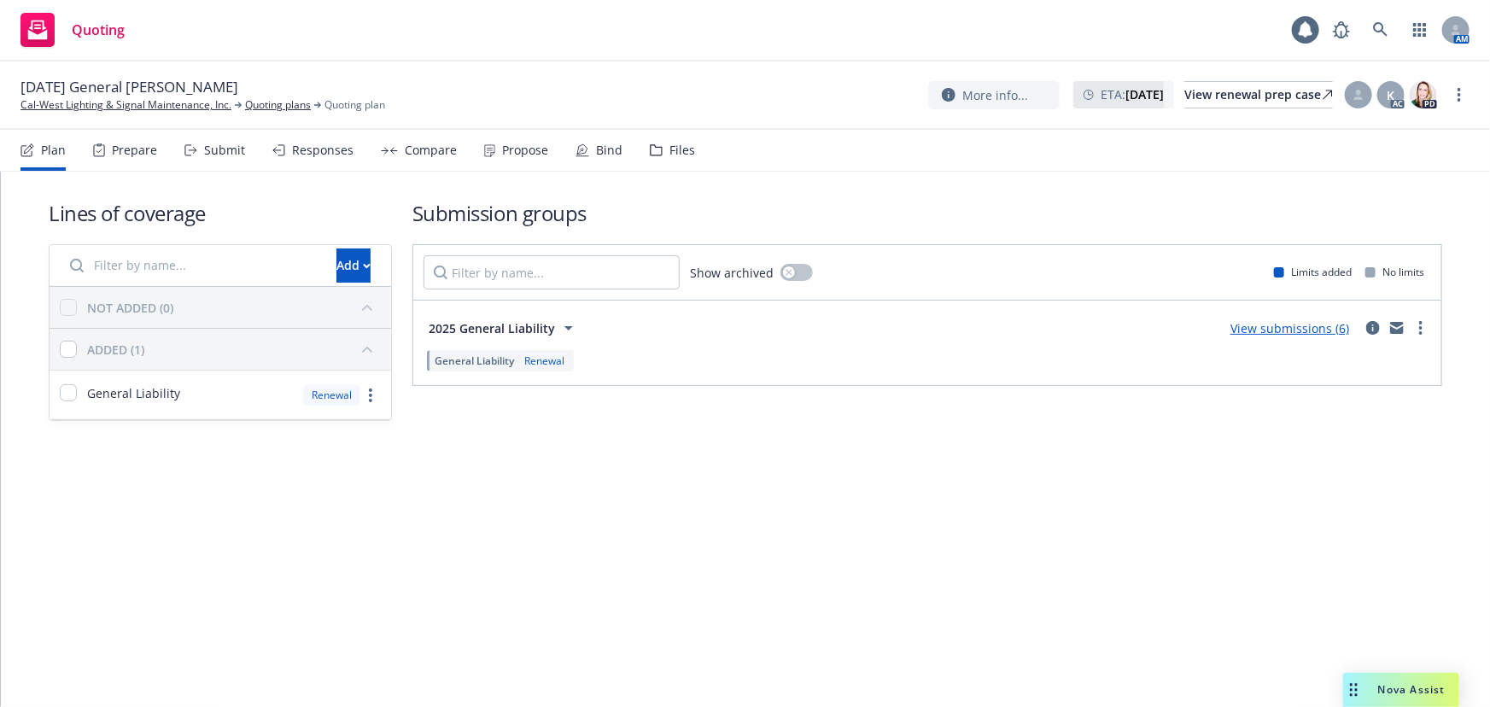
click at [1298, 330] on link "View submissions (6)" at bounding box center [1289, 328] width 119 height 16
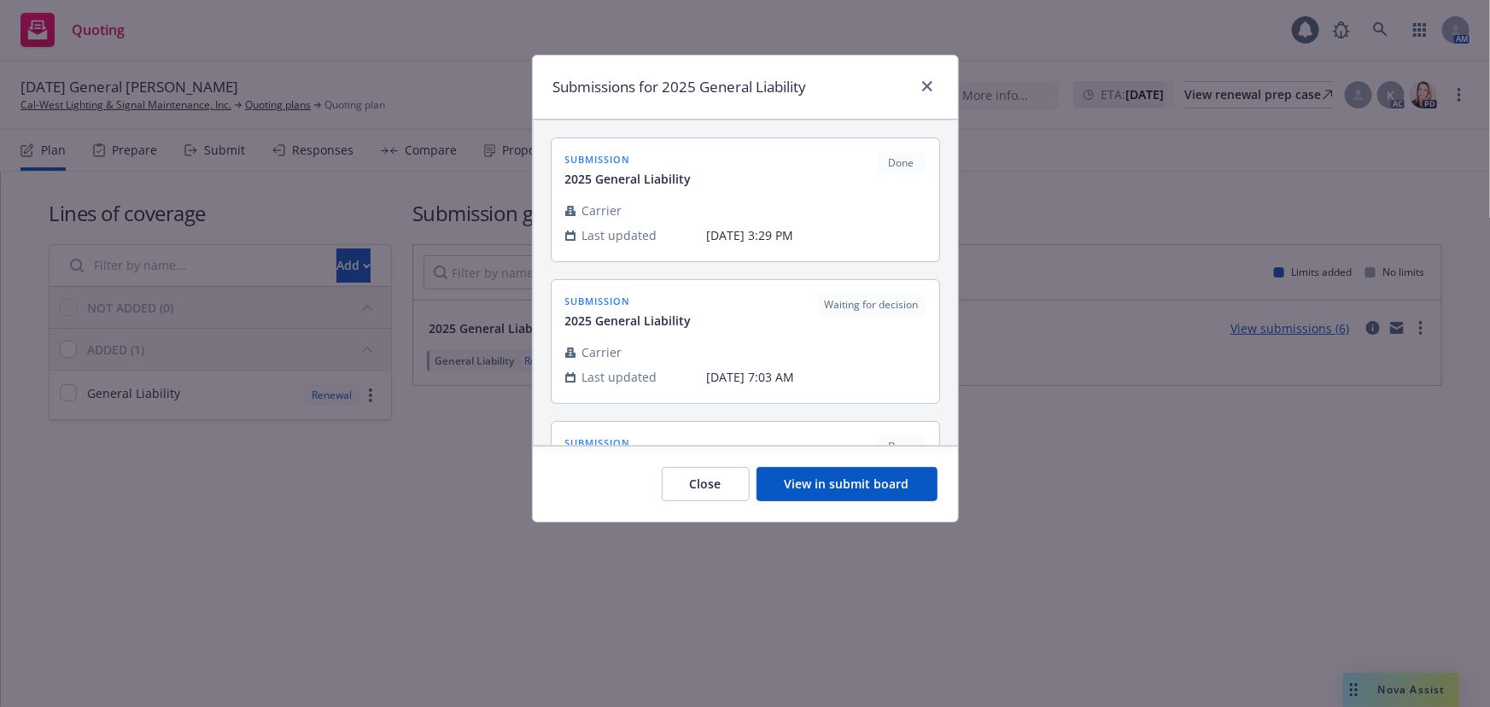
click at [826, 490] on button "View in submit board" at bounding box center [846, 484] width 181 height 34
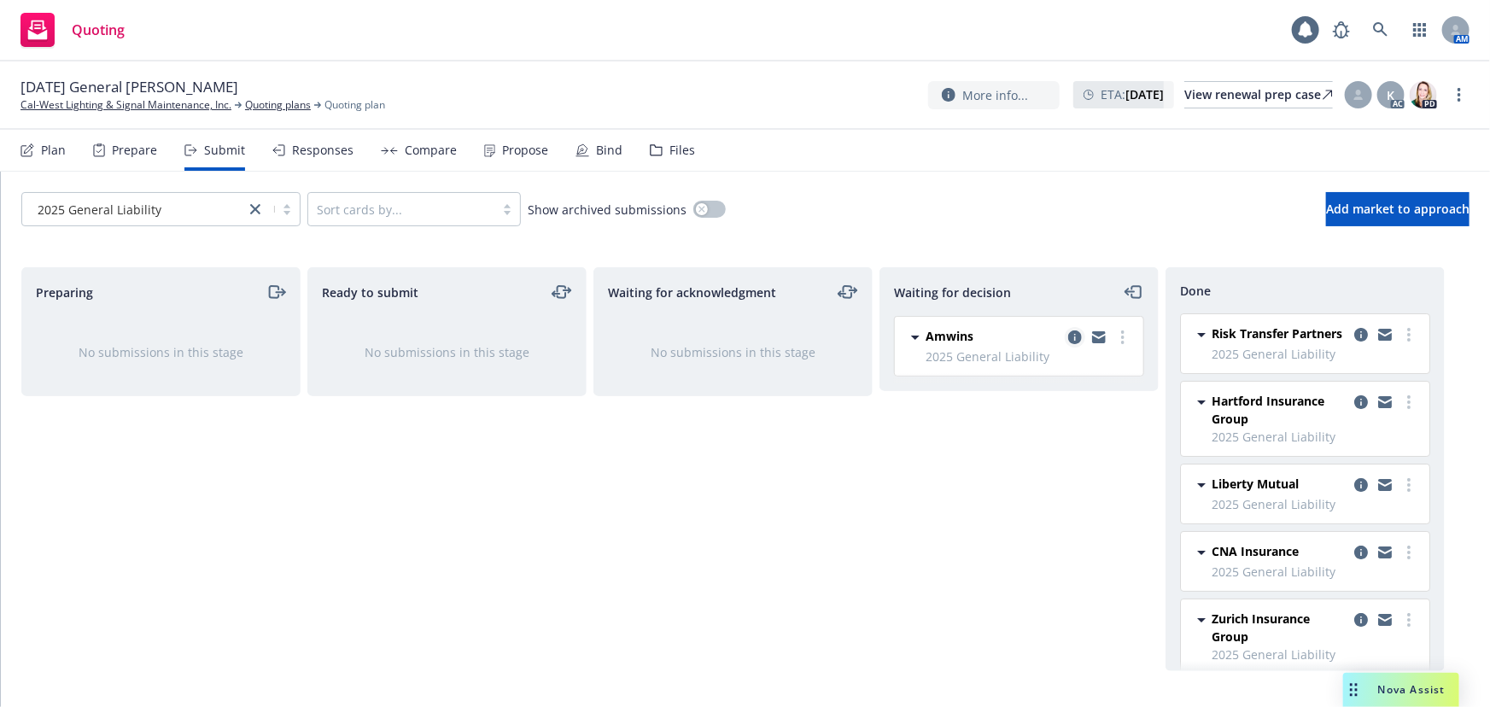
click at [1073, 334] on icon "copy logging email" at bounding box center [1075, 337] width 14 height 14
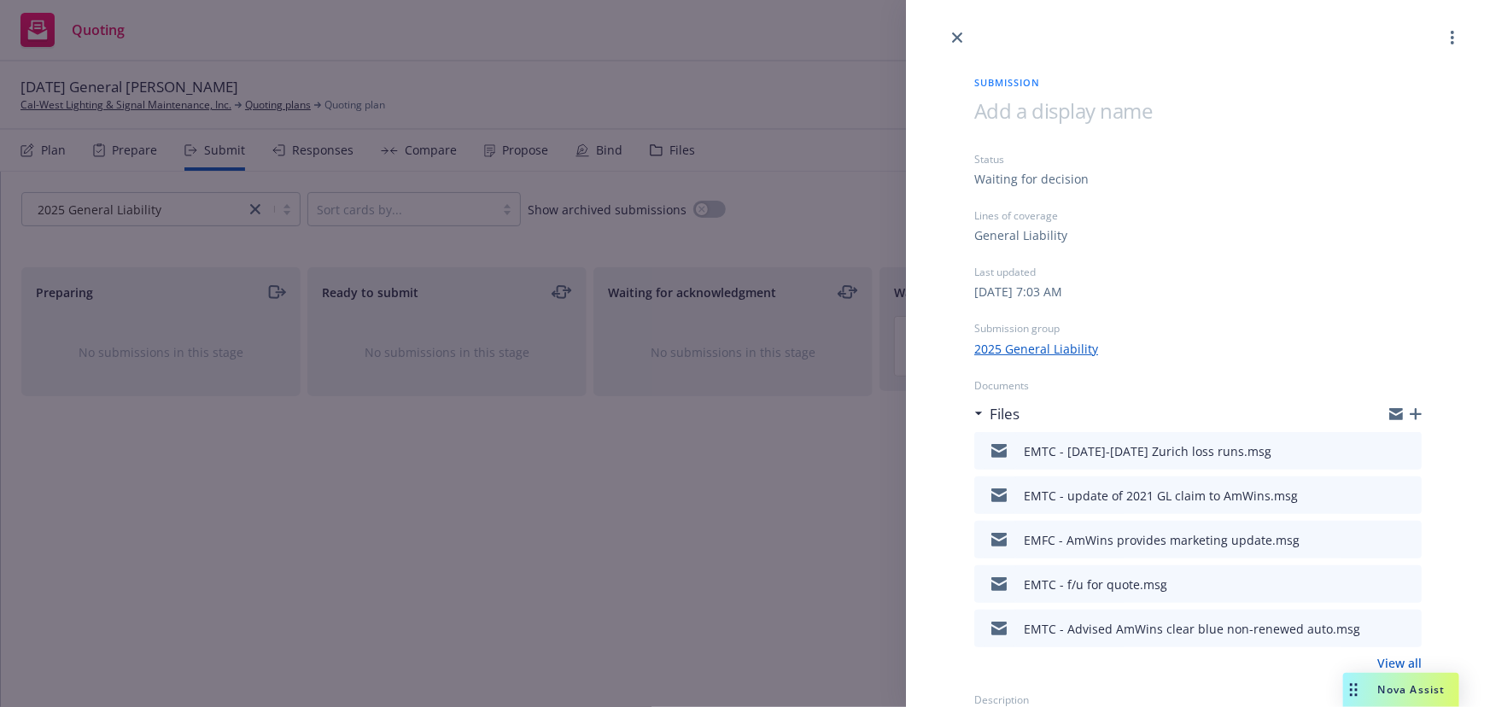
click at [1409, 412] on icon "button" at bounding box center [1415, 414] width 12 height 12
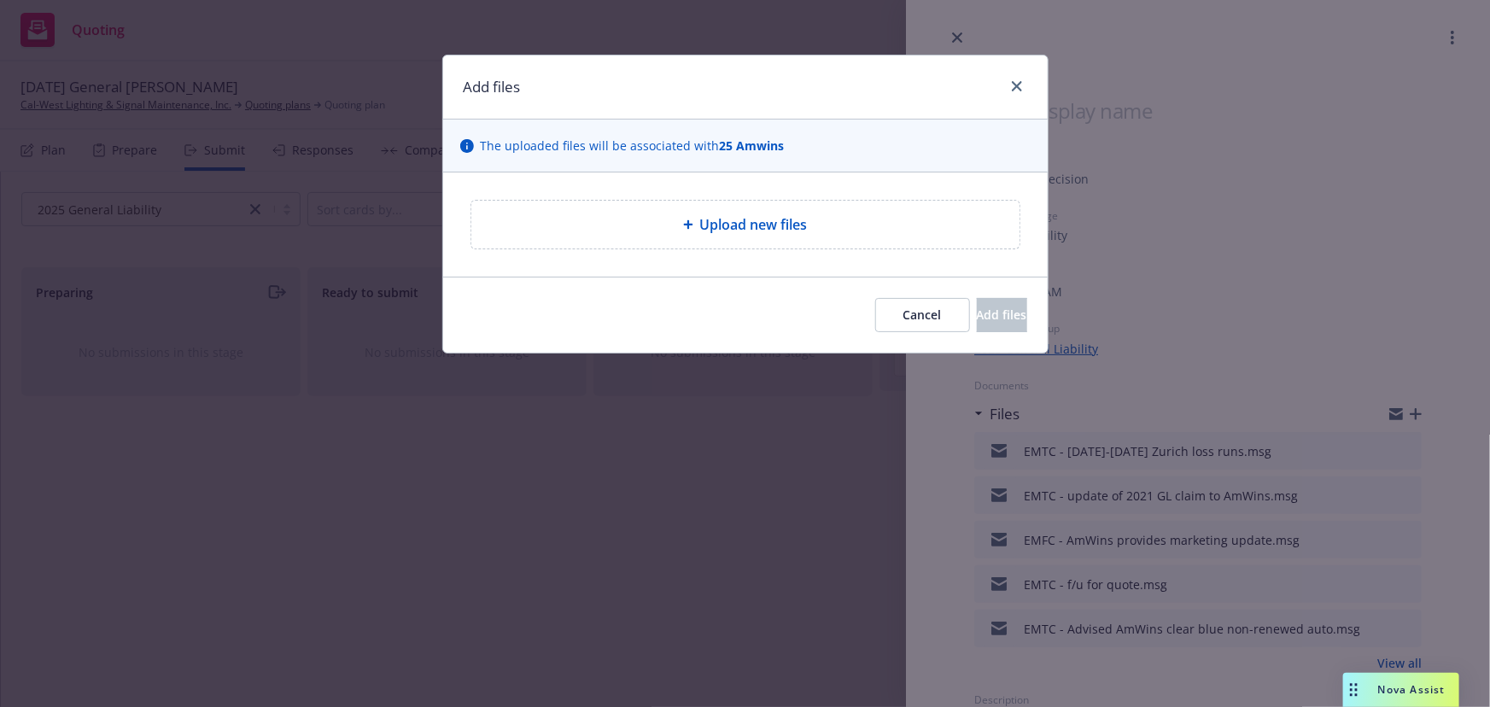
click at [793, 233] on div "Upload new files" at bounding box center [745, 225] width 550 height 50
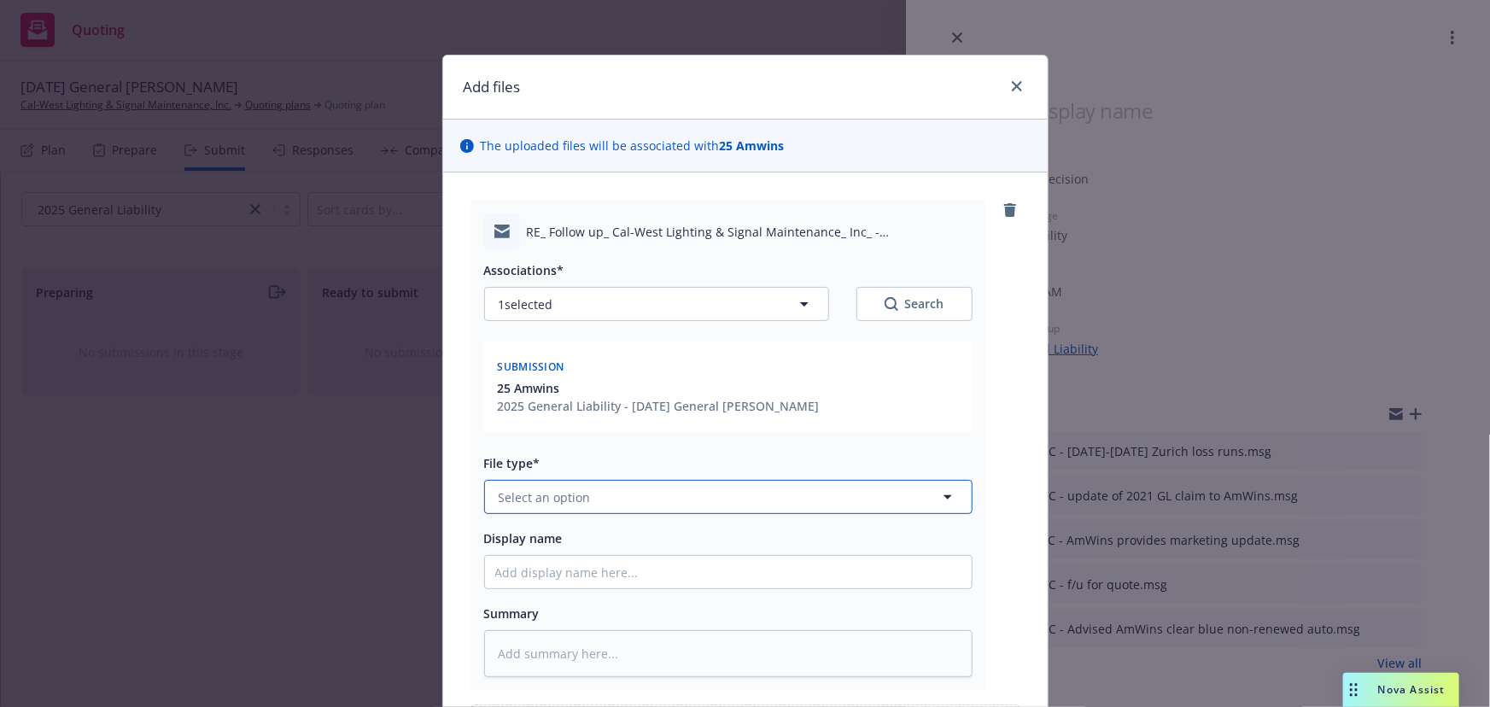
click at [584, 499] on button "Select an option" at bounding box center [728, 497] width 488 height 34
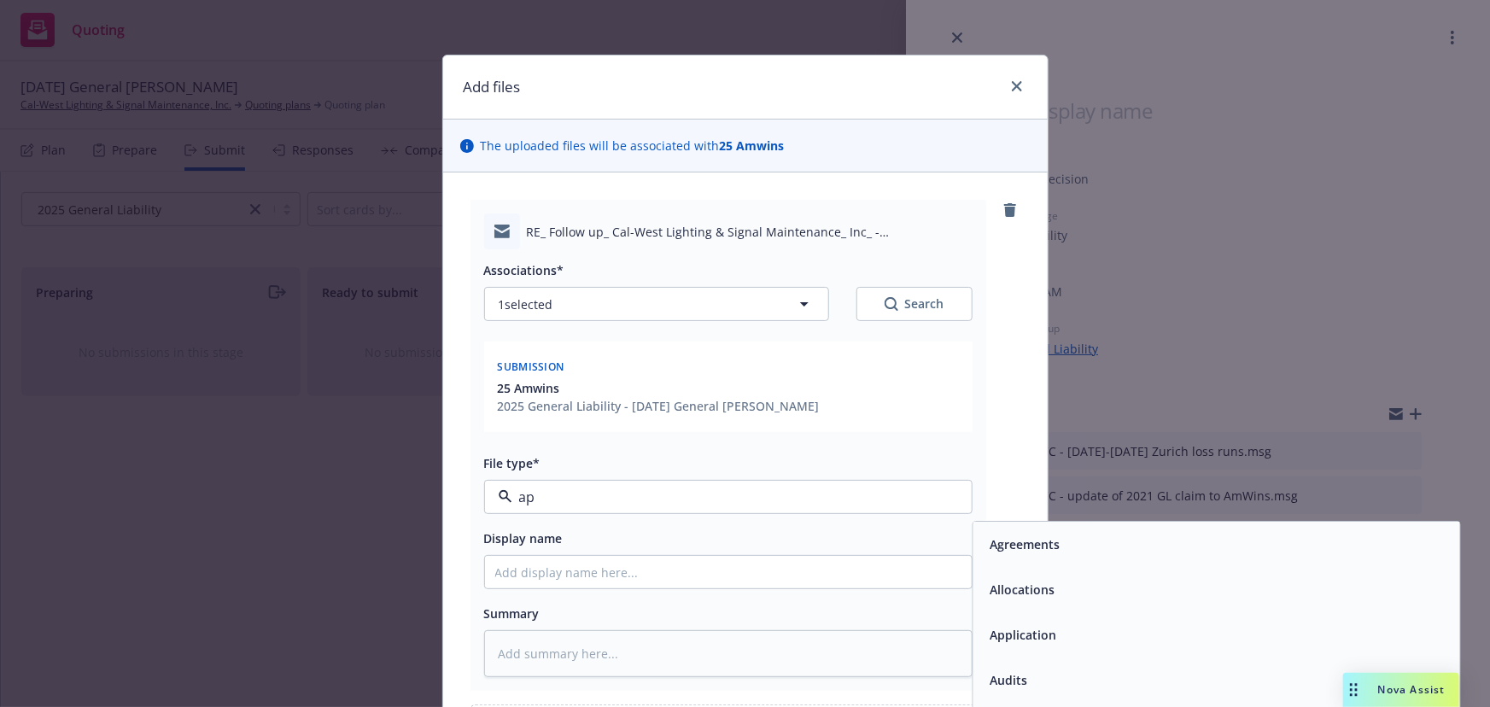
type input "app"
drag, startPoint x: 1061, startPoint y: 592, endPoint x: 657, endPoint y: 585, distance: 403.8
click at [1059, 592] on span "Application - signed" at bounding box center [1047, 590] width 116 height 18
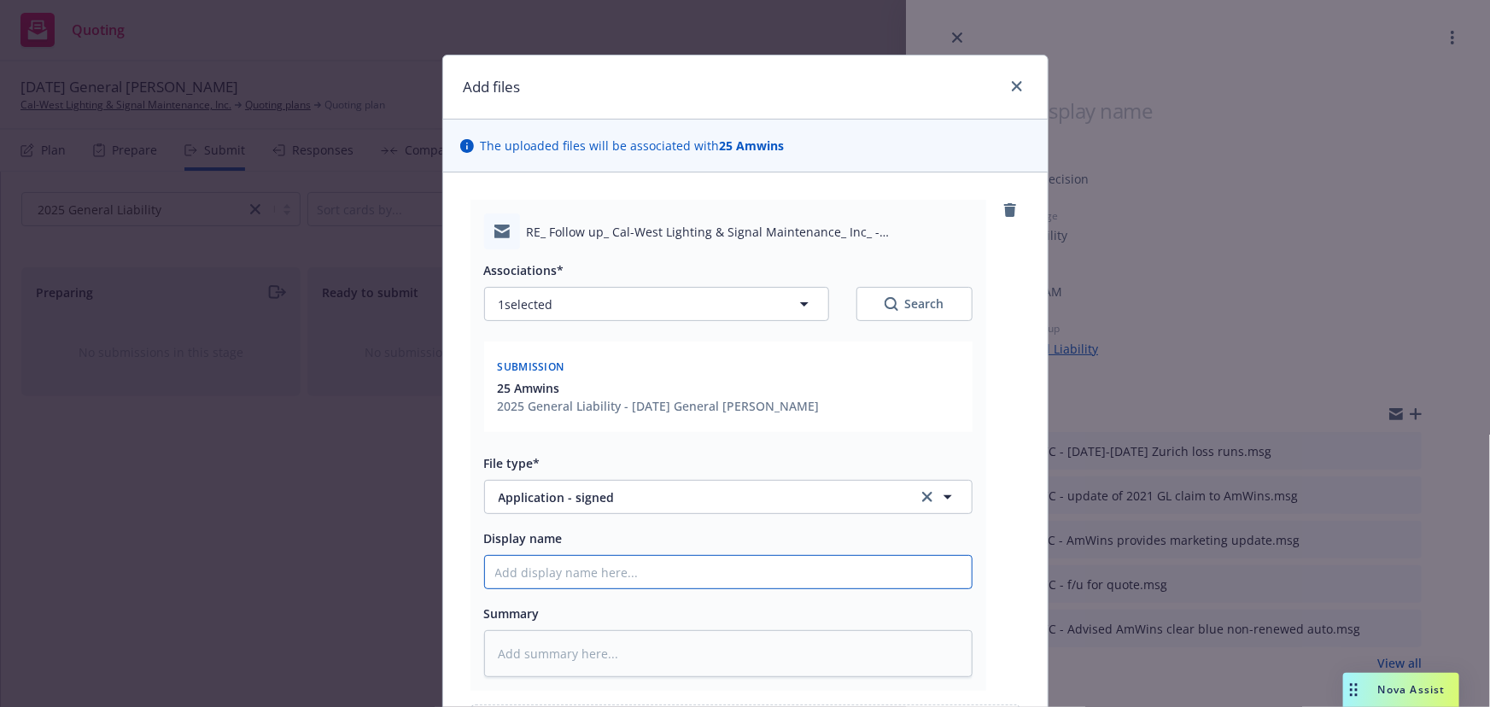
click at [608, 572] on input "Display name" at bounding box center [728, 572] width 487 height 32
type textarea "x"
type input "E"
type textarea "x"
type input "EM"
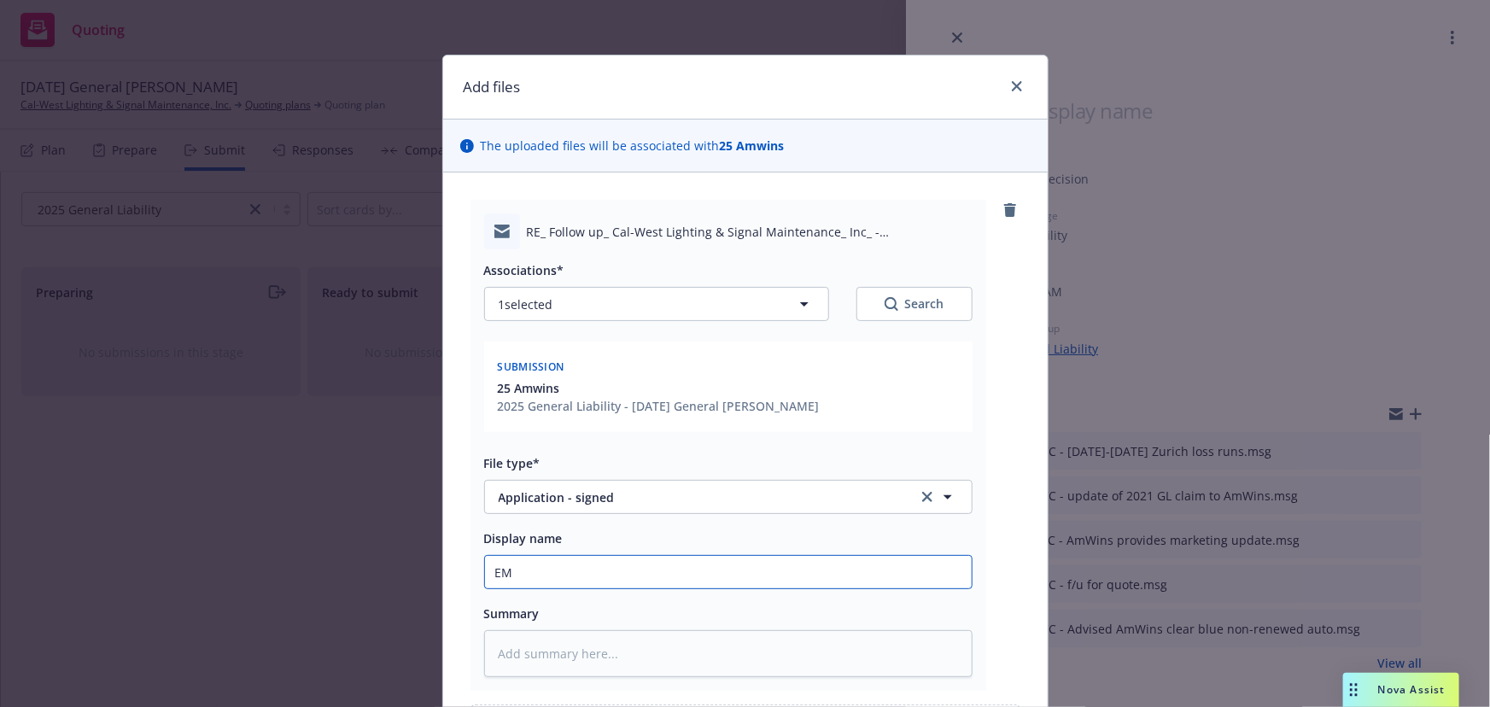
type textarea "x"
type input "EMT"
type textarea "x"
type input "EMTC"
type textarea "x"
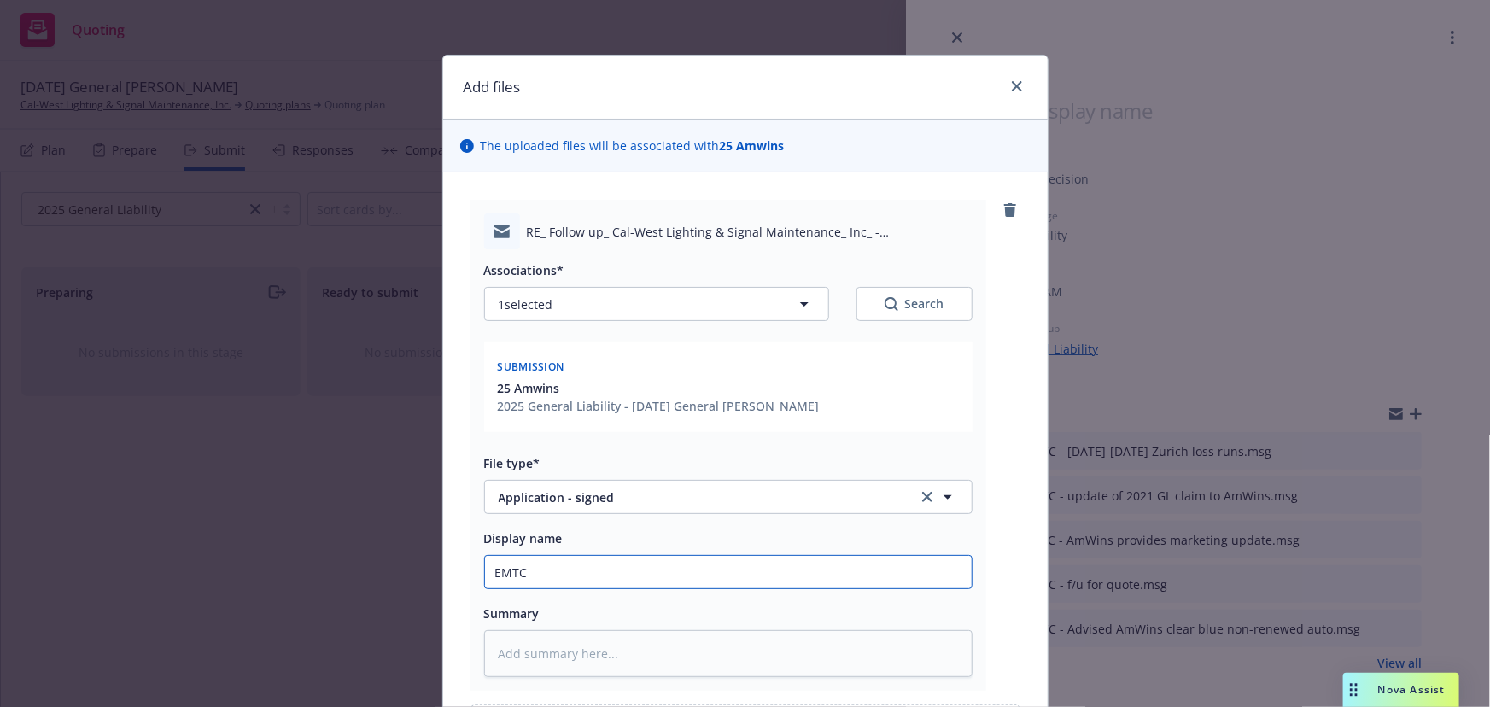
type input "EMTC"
type textarea "x"
type input "EMTC -"
type textarea "x"
type input "EMTC -"
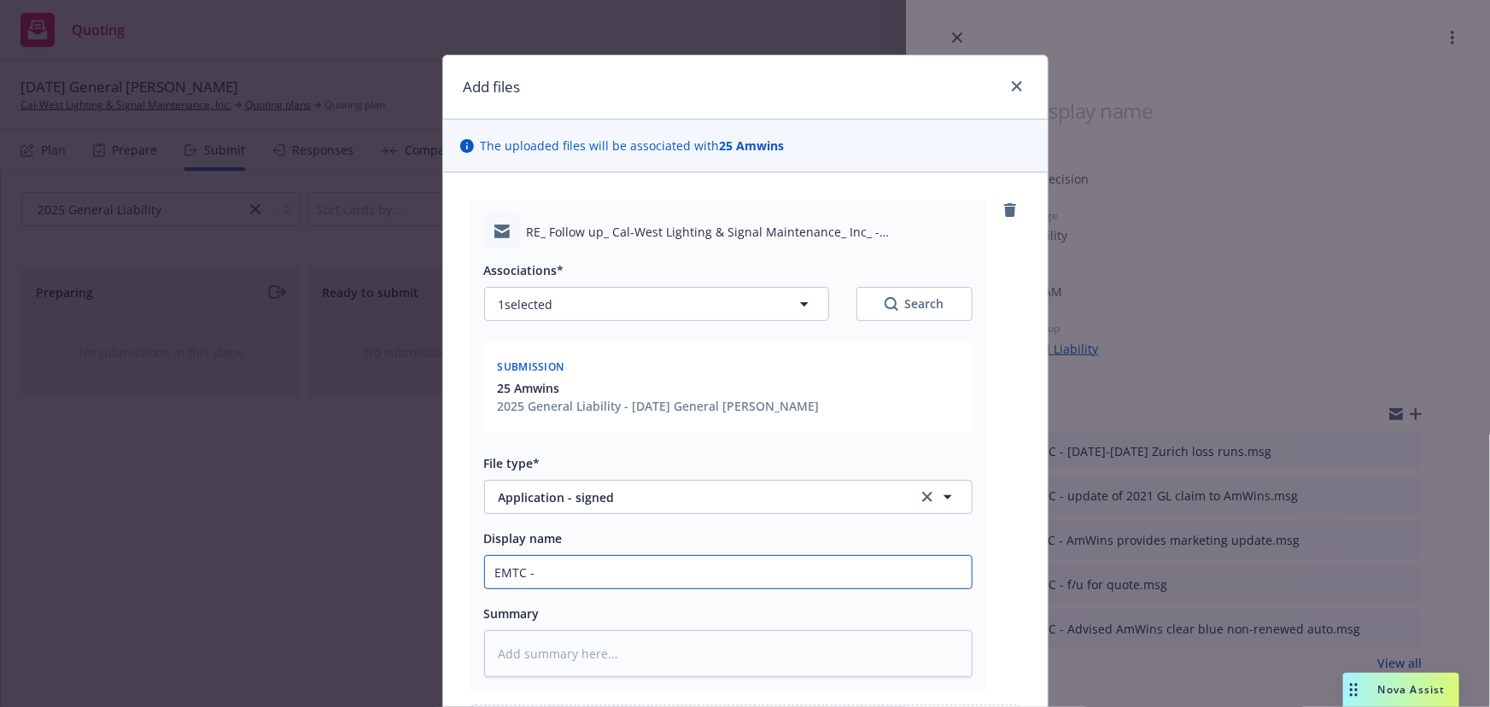
type textarea "x"
type input "EMTC - c"
type textarea "x"
type input "EMTC - co"
type textarea "x"
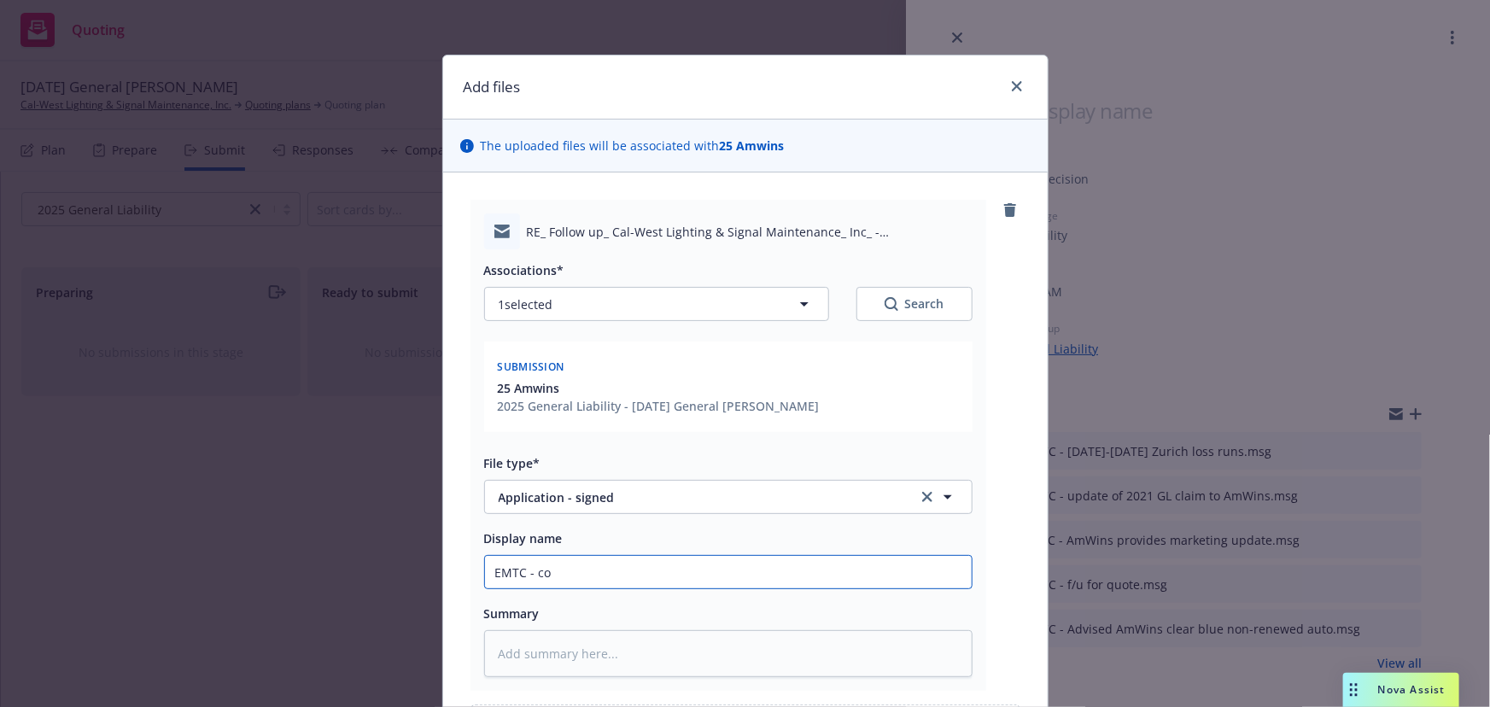
type input "EMTC - com"
type textarea "x"
type input "EMTC - comp"
type textarea "x"
type input "EMTC - compl"
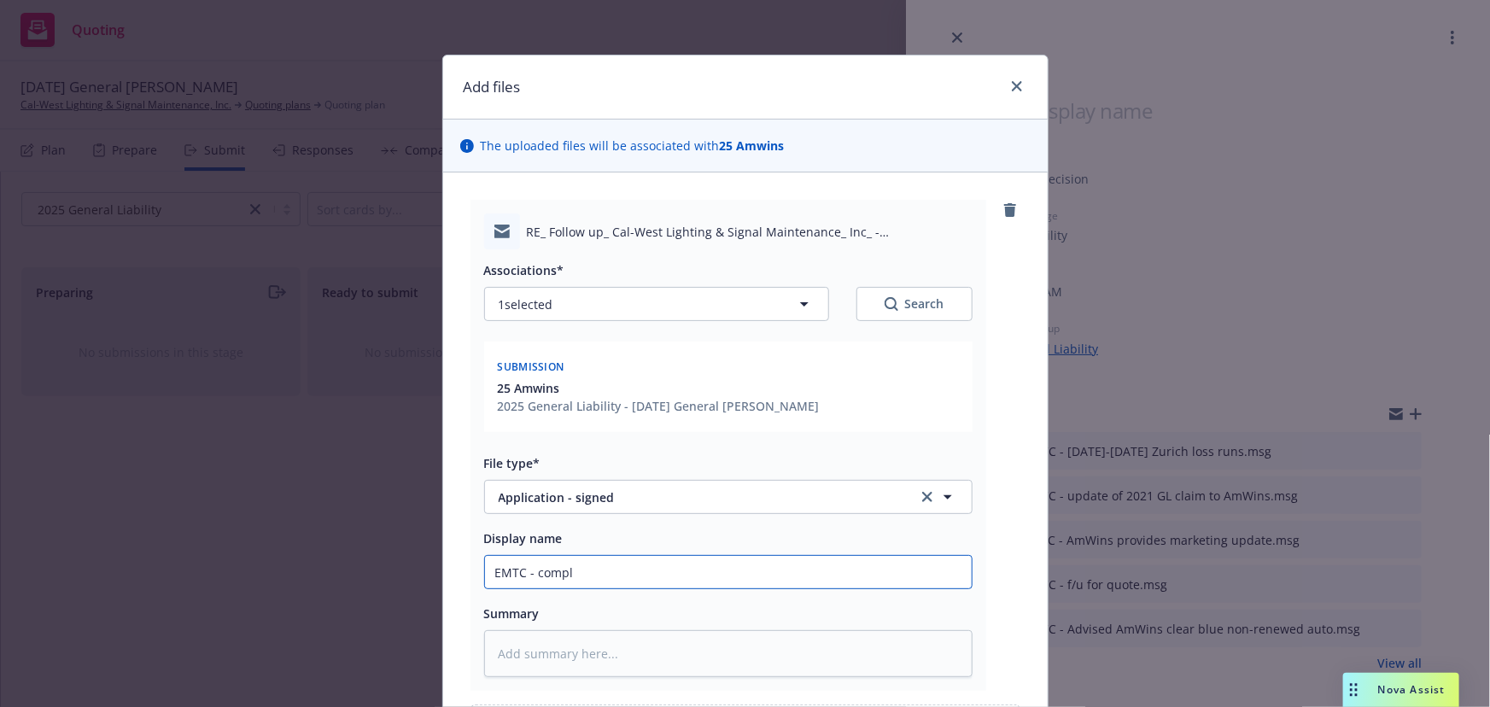
type textarea "x"
type input "EMTC - comple"
type textarea "x"
type input "EMTC - complet"
type textarea "x"
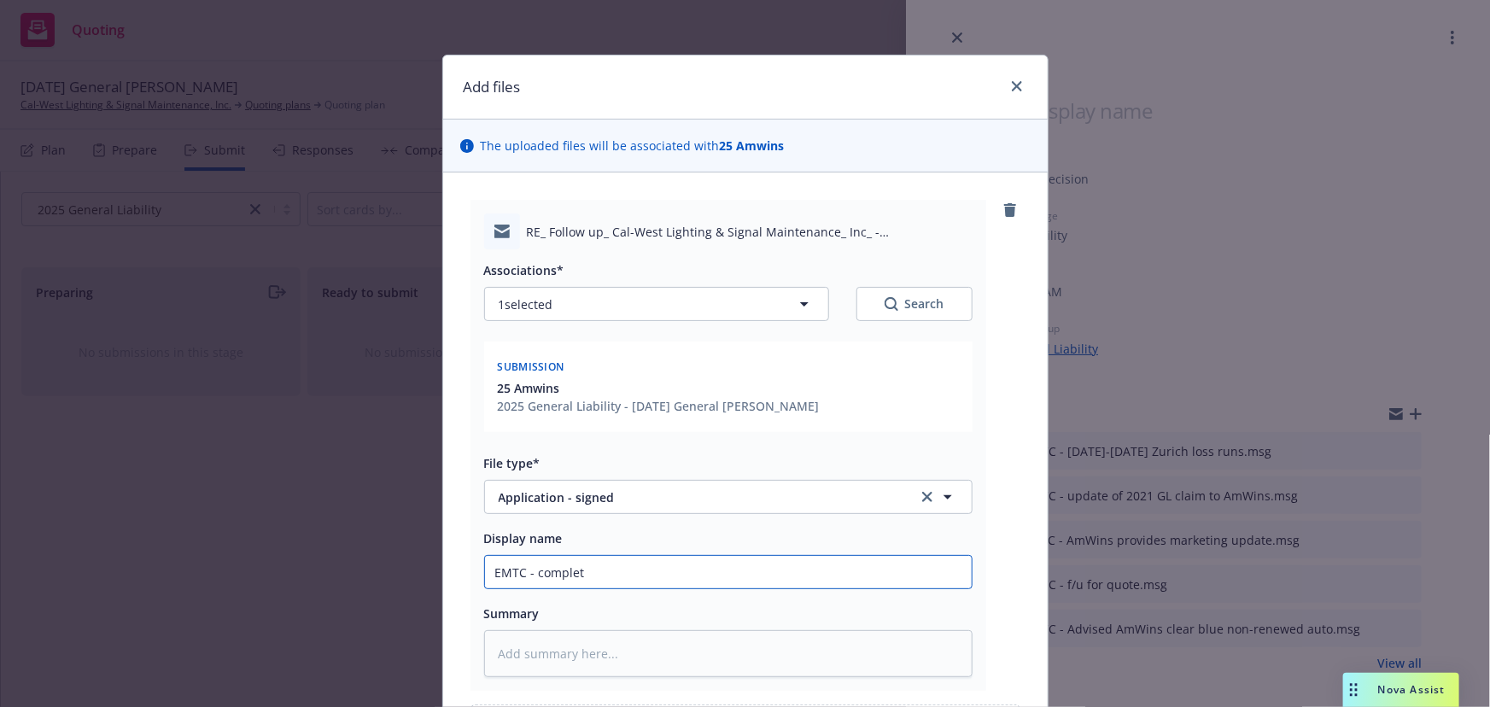
type input "EMTC - complete"
type textarea "x"
type input "EMTC - completed"
type textarea "x"
type input "EMTC - completed"
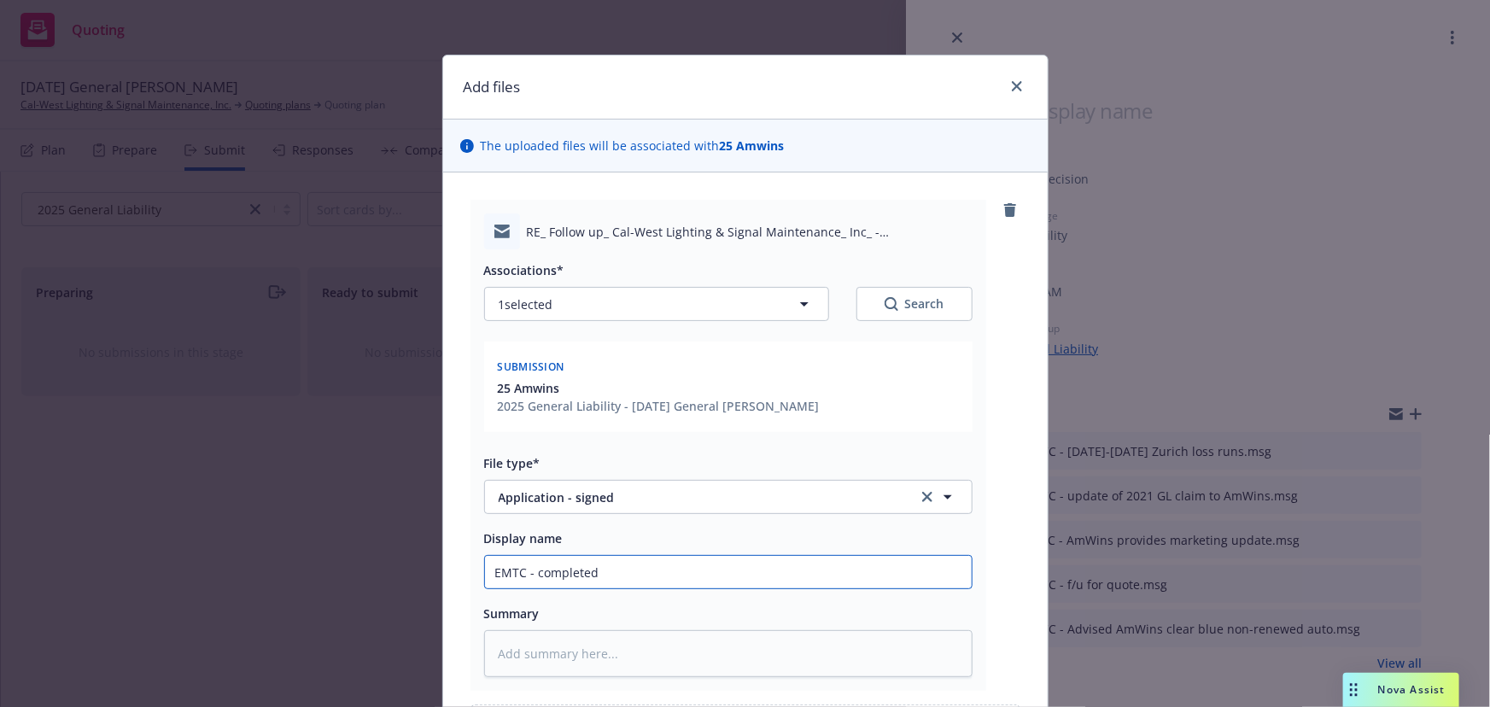
type textarea "x"
type input "EMTC - completed R"
type textarea "x"
type input "EMTC - completed RL"
type textarea "x"
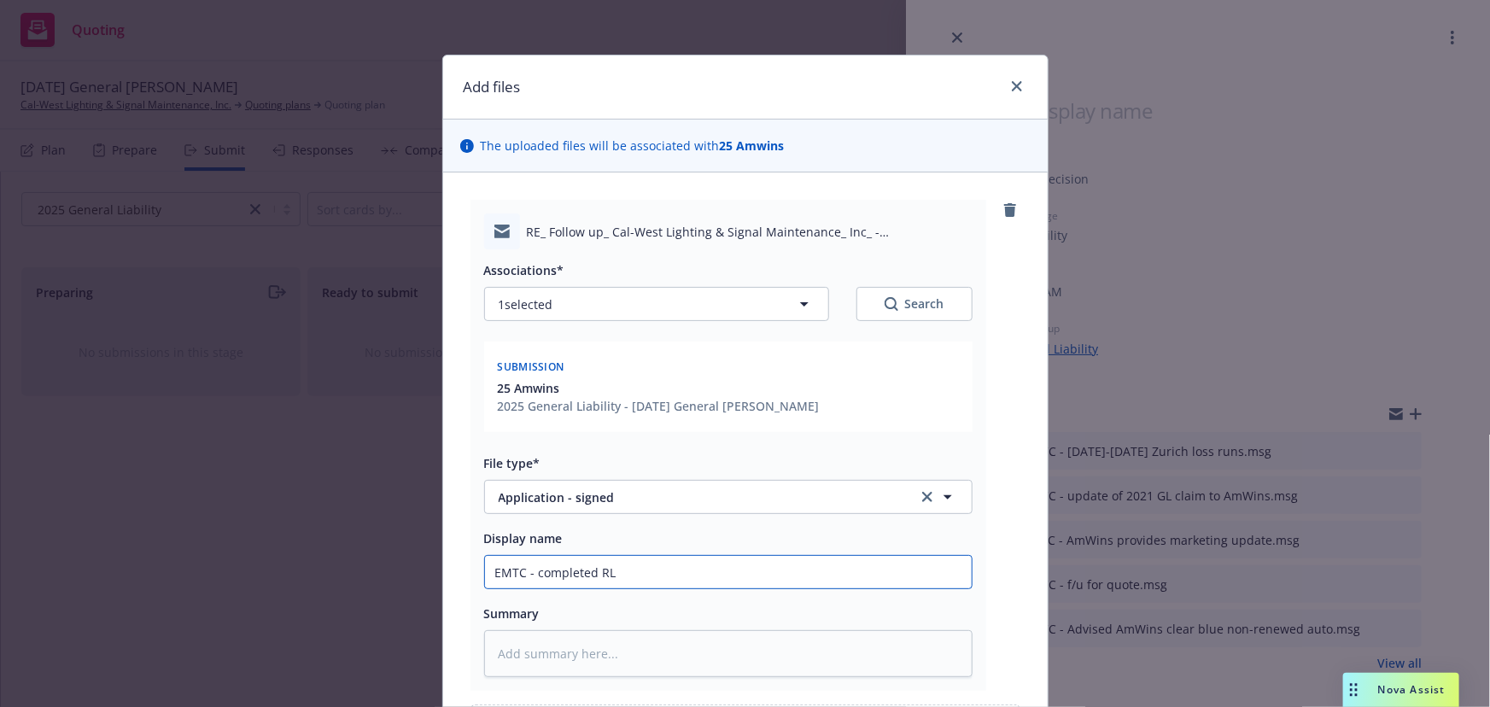
type input "EMTC - completed RLI"
type textarea "x"
type input "EMTC - completed RLI"
type textarea "x"
type input "EMTC - completed RLI c"
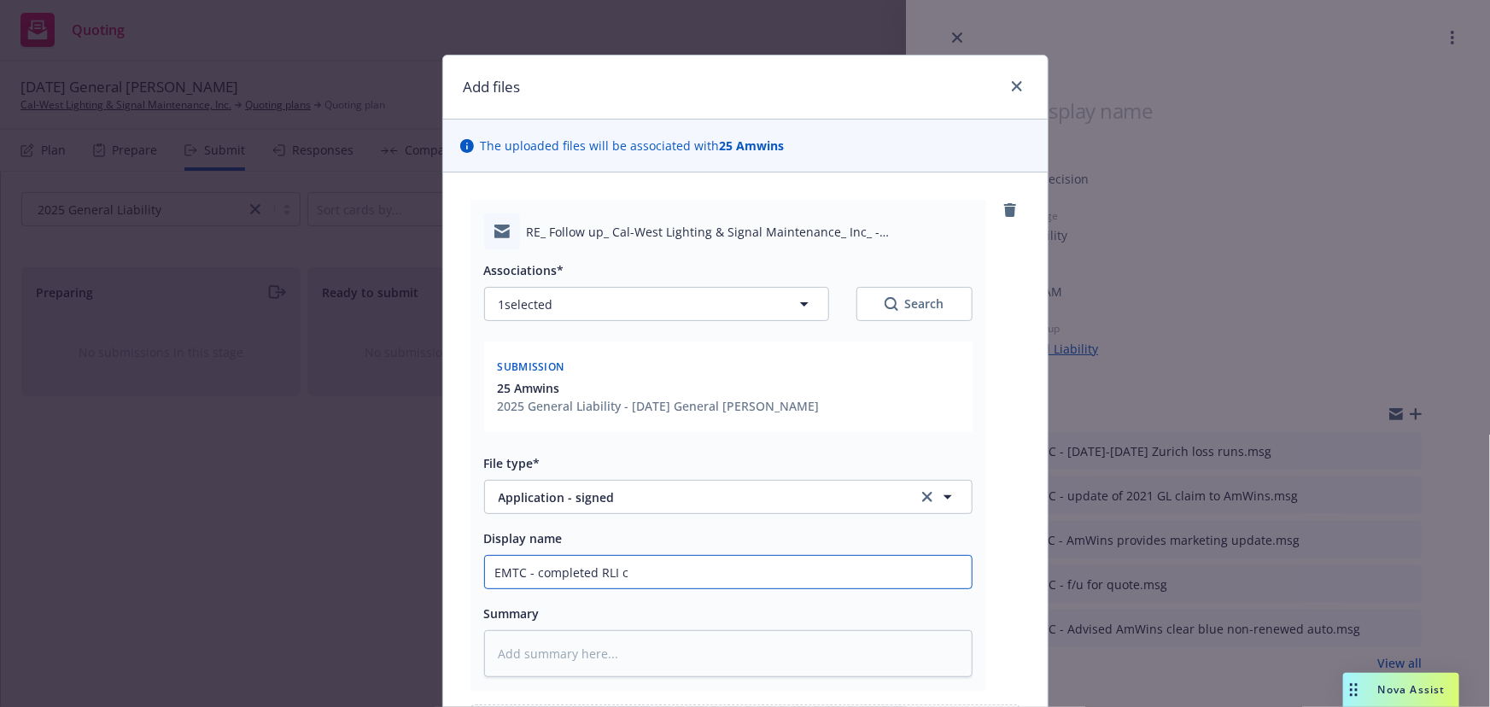
type textarea "x"
type input "EMTC - completed RLI con"
type textarea "x"
type input "EMTC - completed RLI cont"
type textarea "x"
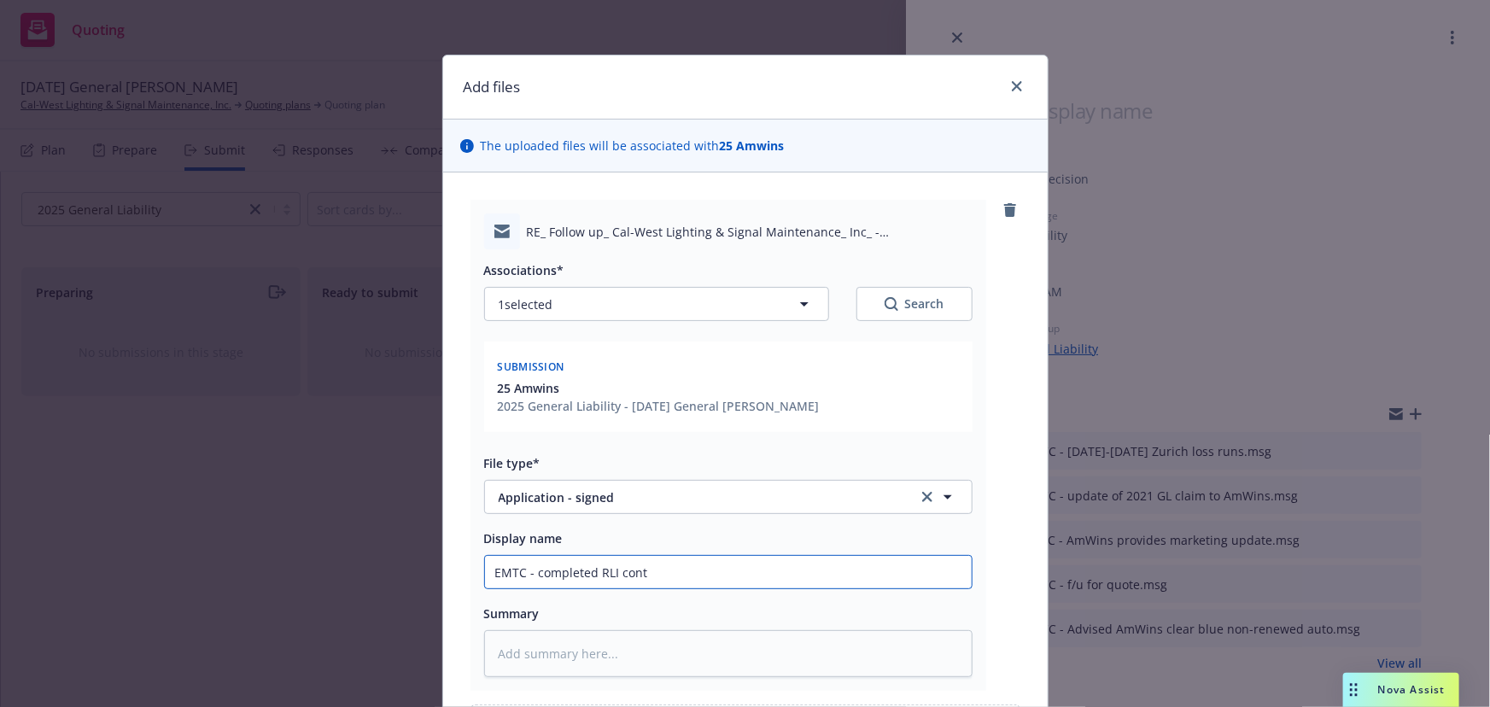
type input "EMTC - completed RLI contr"
type textarea "x"
type input "EMTC - completed RLI contra"
type textarea "x"
type input "EMTC - completed RLI contrac"
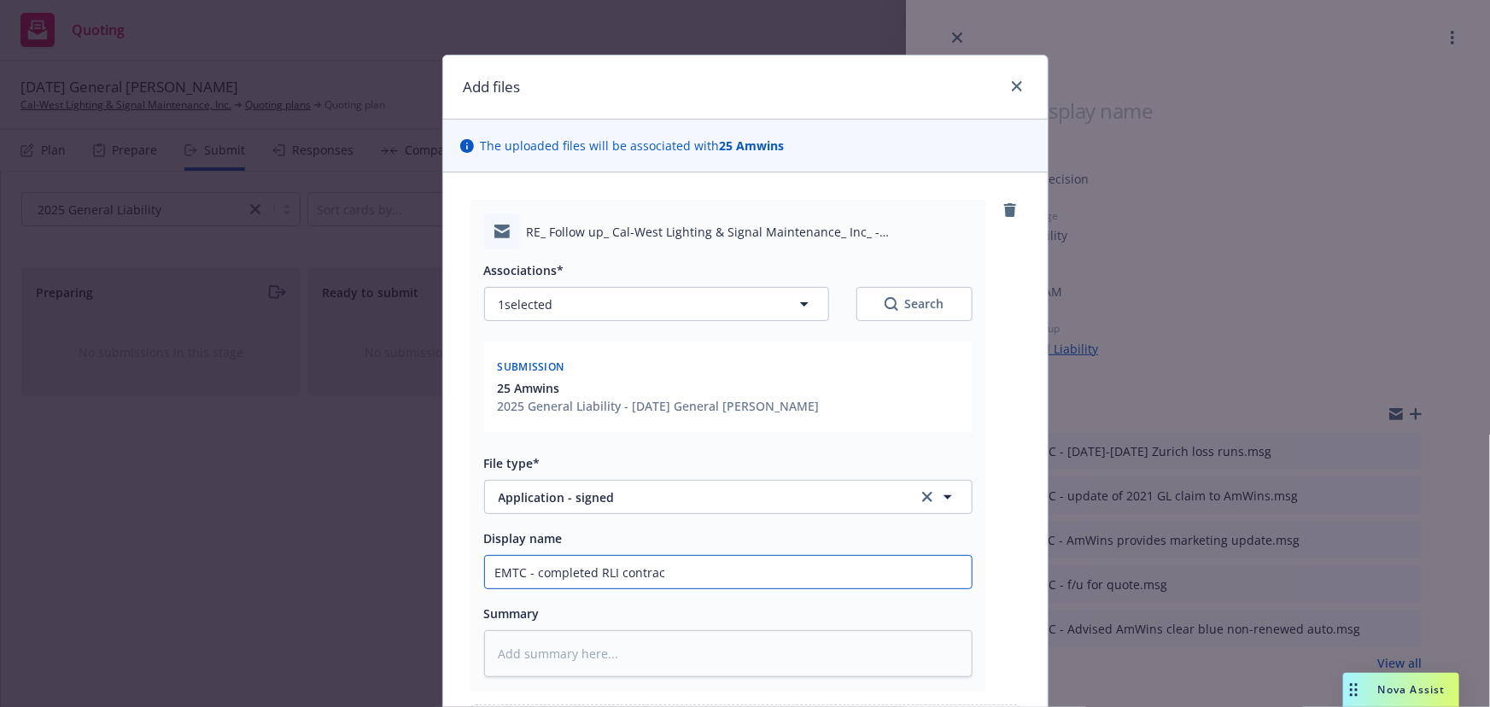
type textarea "x"
type input "EMTC - completed RLI contract"
type textarea "x"
type input "EMTC - completed RLI contracto"
type textarea "x"
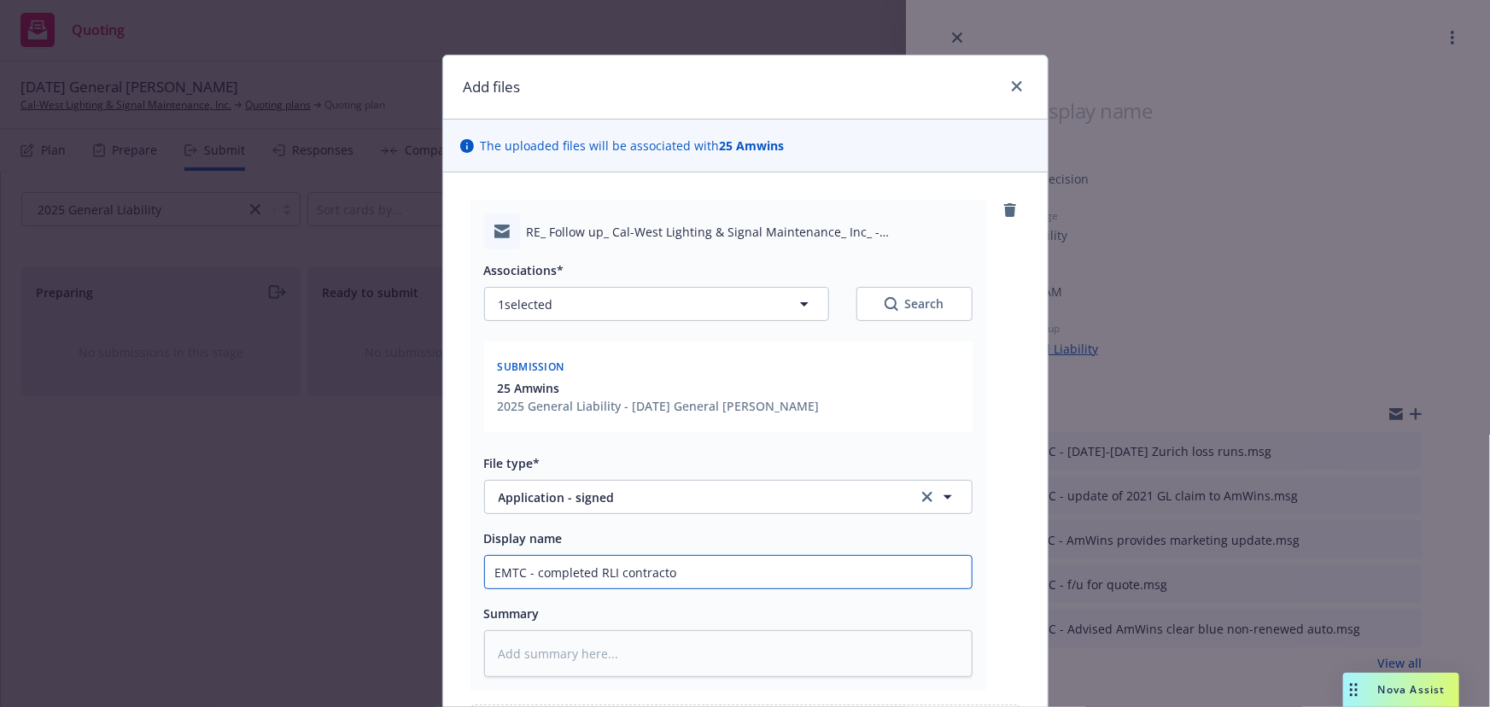
type input "EMTC - completed RLI contractor"
type textarea "x"
type input "EMTC - completed RLI contractor"
type textarea "x"
type input "EMTC - completed RLI contractor s"
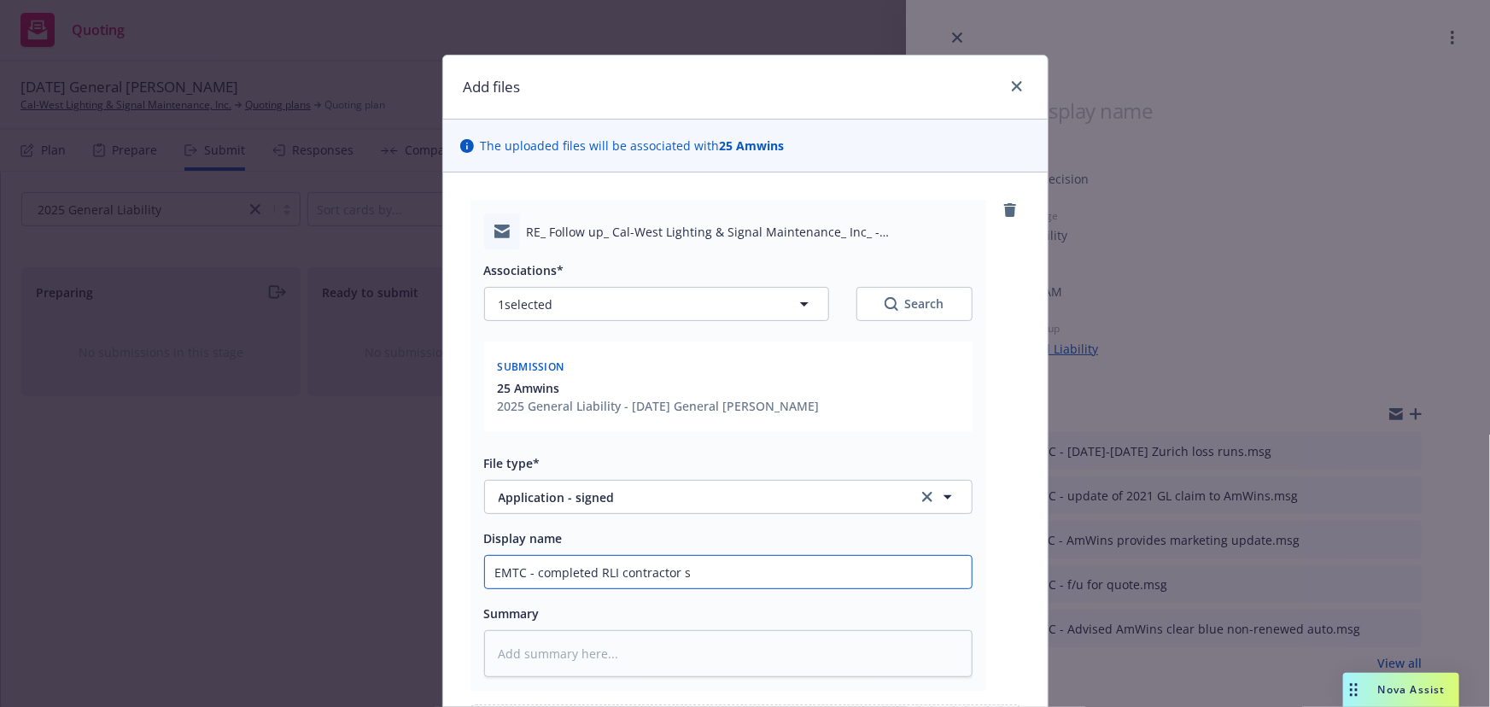
type textarea "x"
type input "EMTC - completed RLI contractor su"
type textarea "x"
type input "EMTC - completed RLI contractor sup"
type textarea "x"
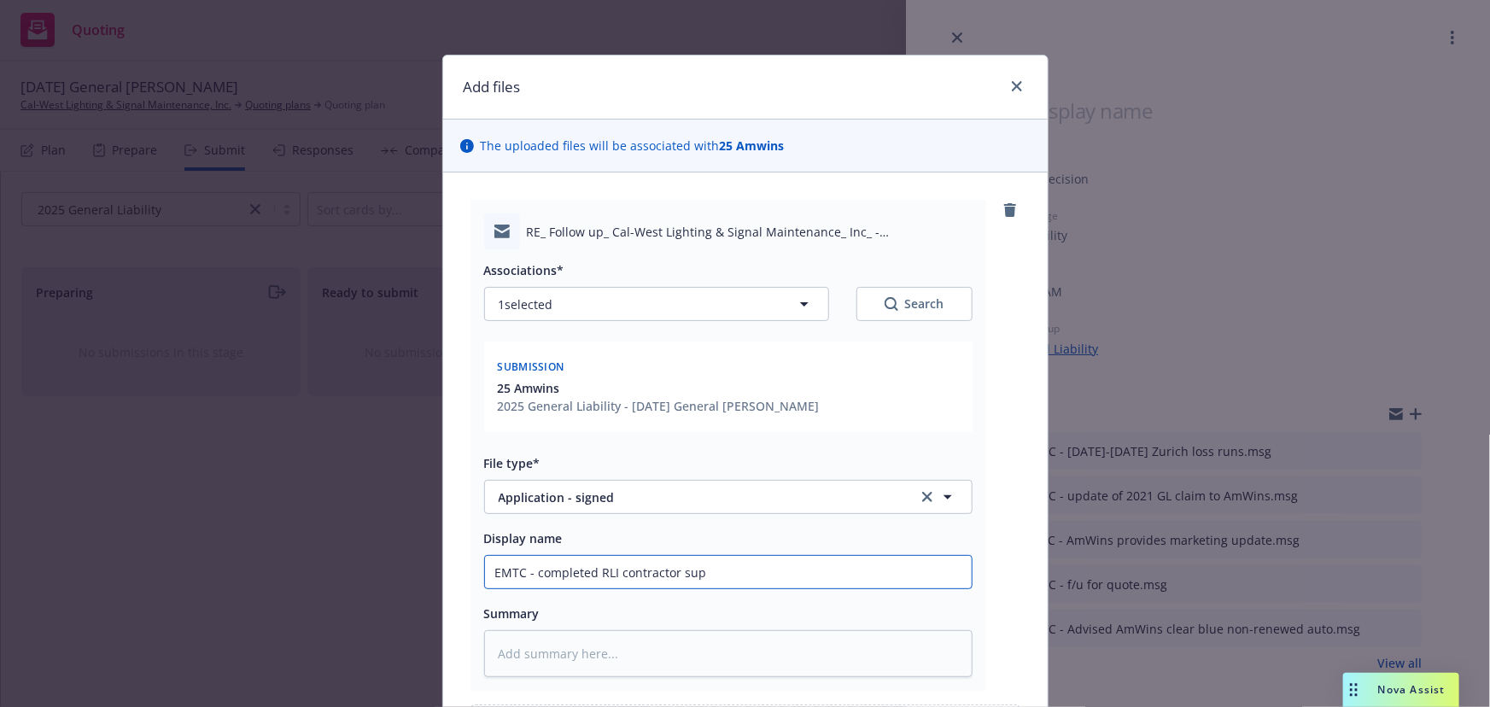
type input "EMTC - completed RLI contractor supp"
type textarea "x"
type input "EMTC - completed RLI contractor suppl"
type textarea "x"
type input "EMTC - completed RLI contractor supple"
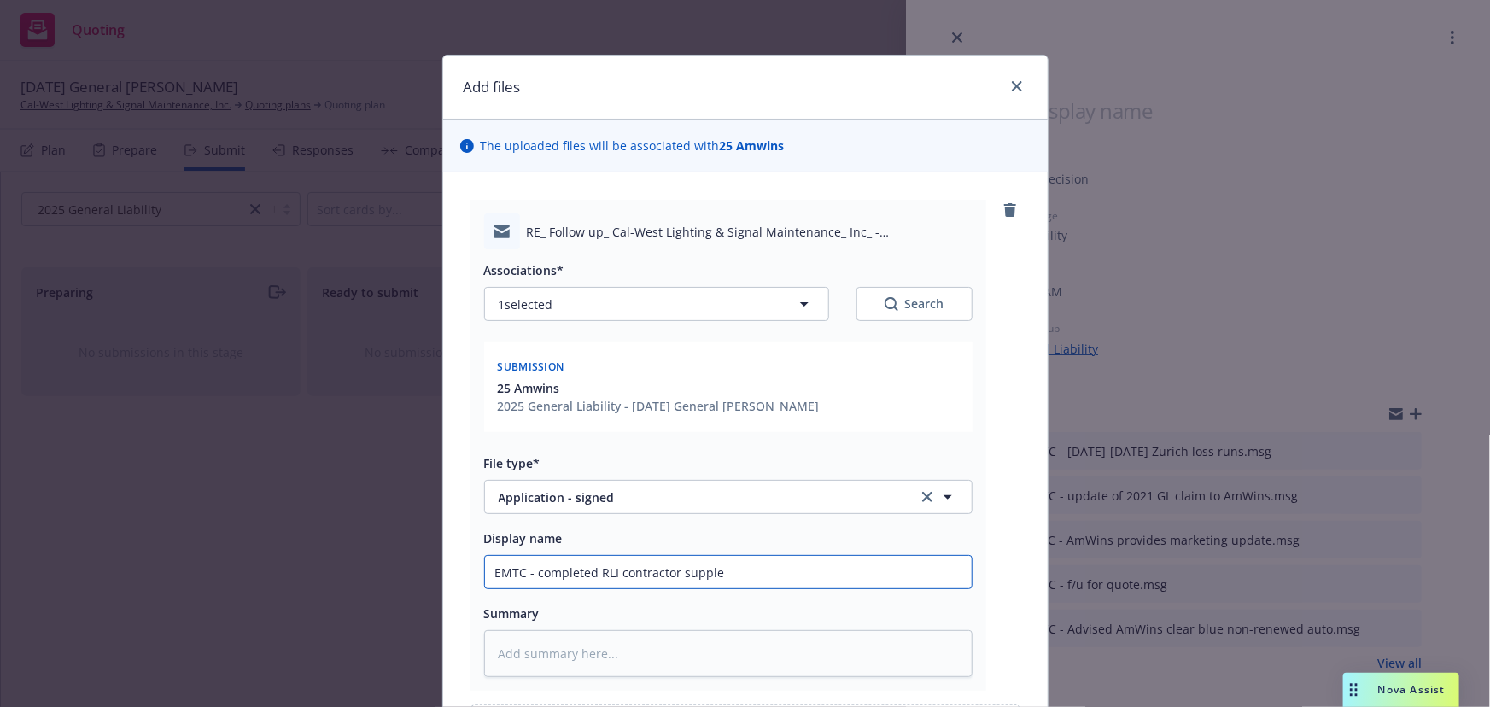
type textarea "x"
type input "EMTC - completed RLI contractor supplem"
type textarea "x"
type input "EMTC - completed RLI contractor suppleme"
type textarea "x"
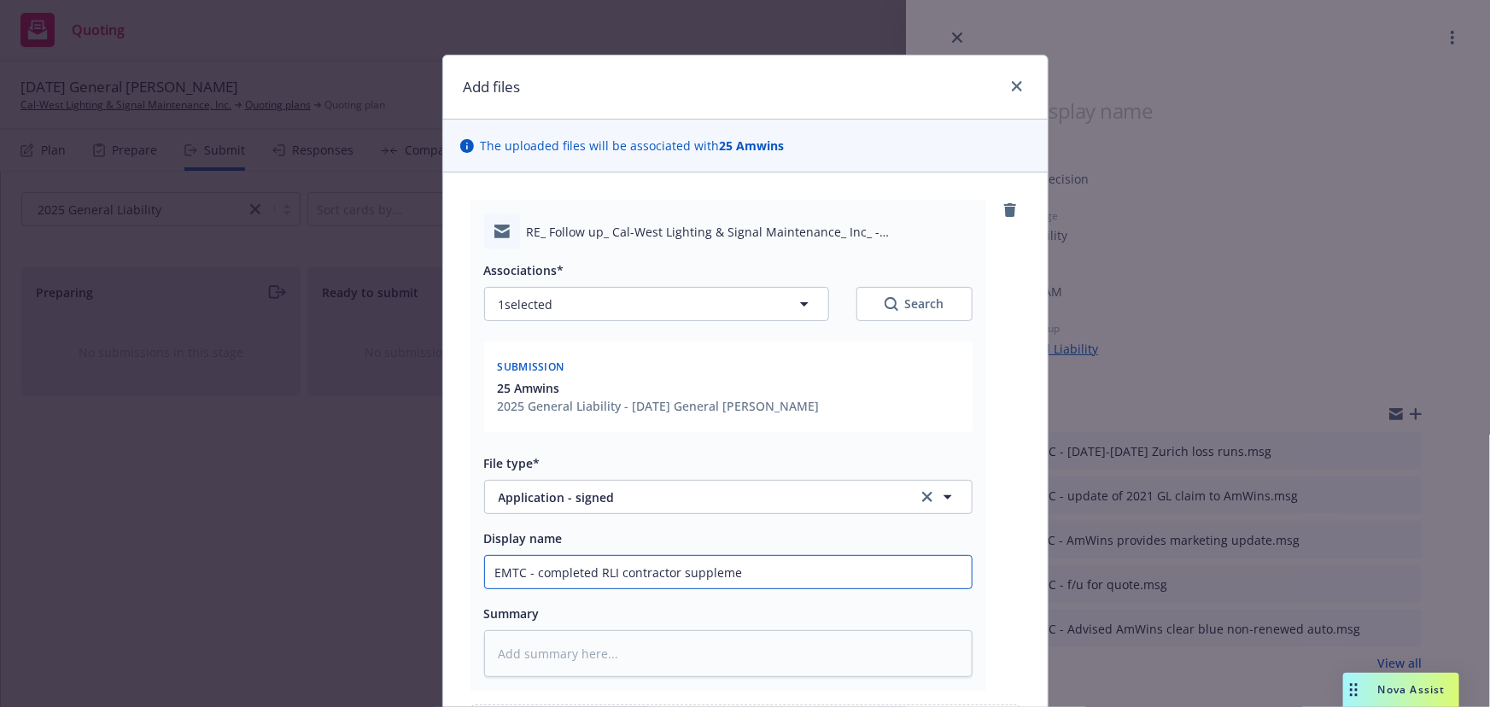
type input "EMTC - completed RLI contractor supplemen"
type textarea "x"
type input "EMTC - completed RLI contractor supplement"
type textarea "x"
type input "EMTC - completed RLI contractor supplementa"
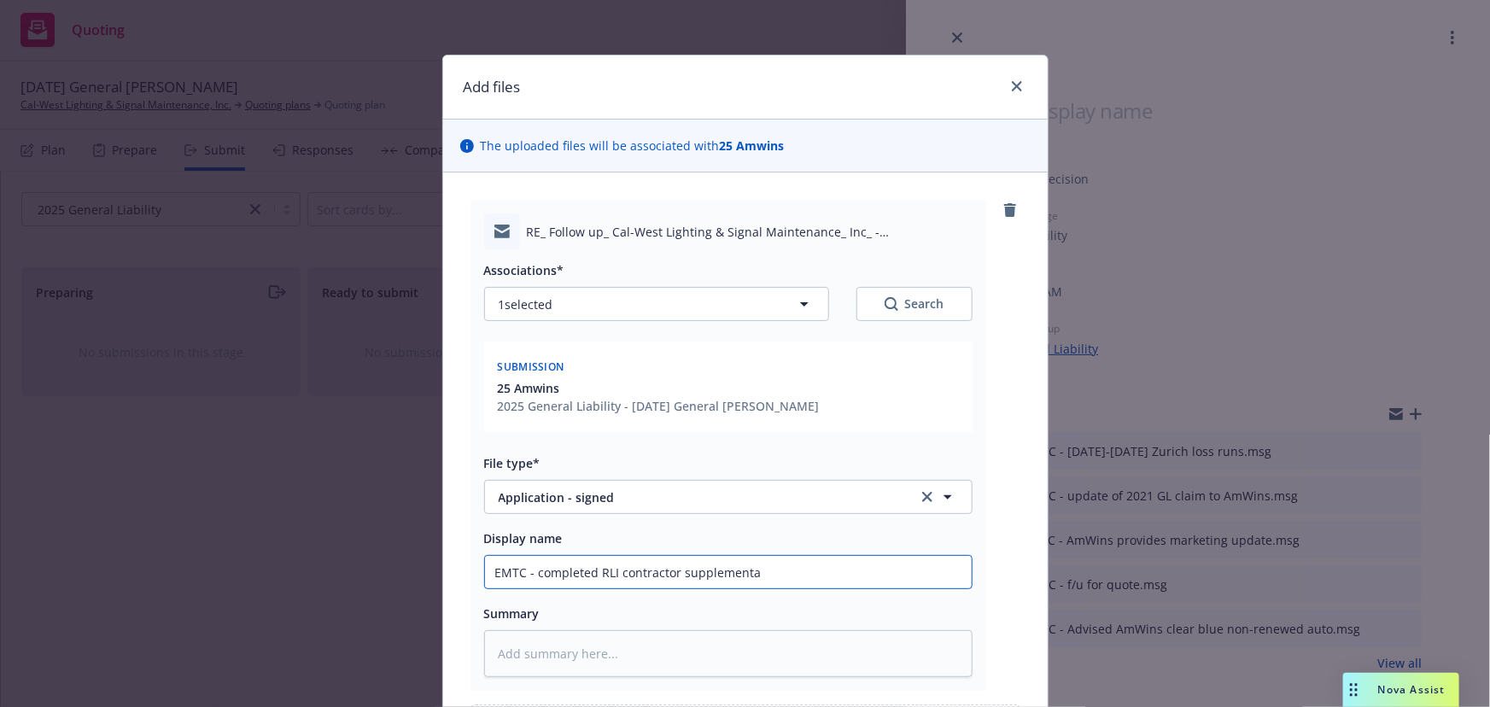
type textarea "x"
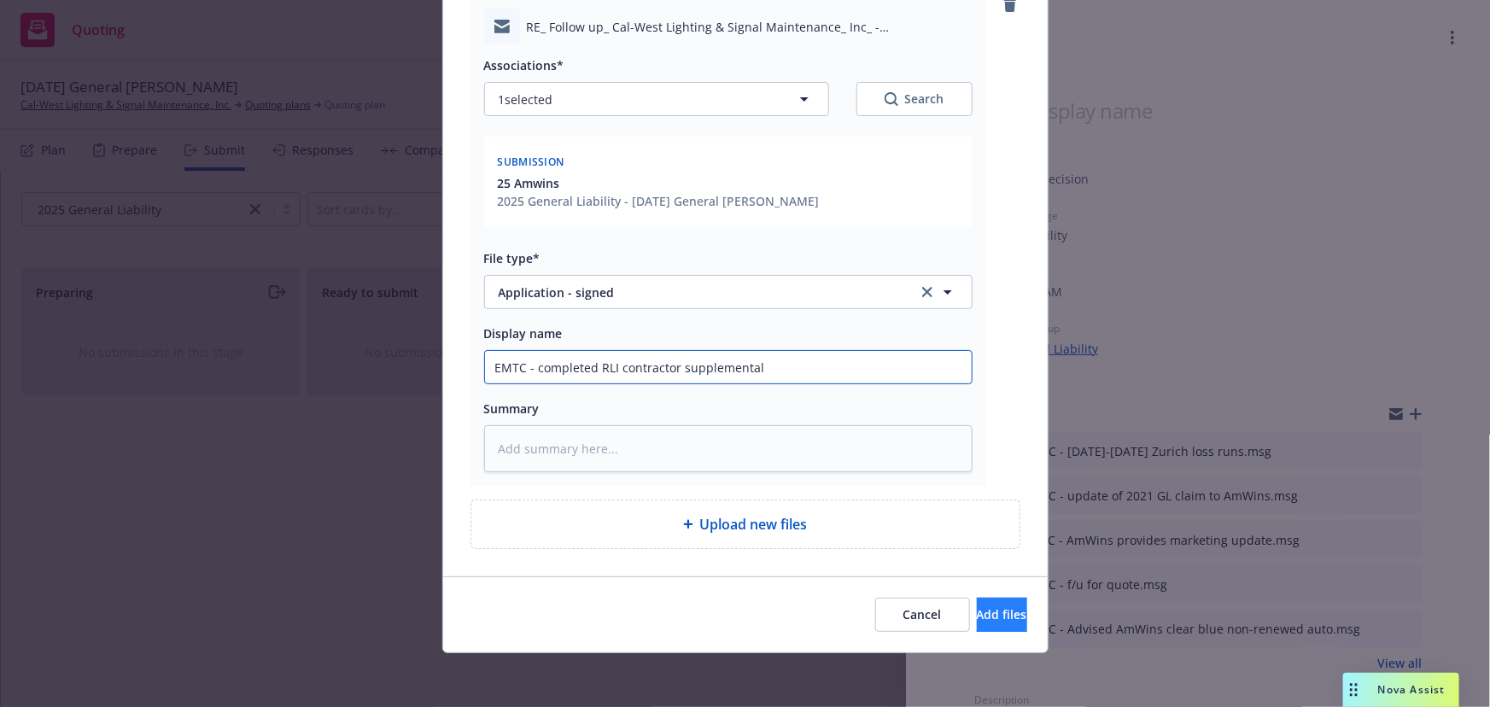
type input "EMTC - completed RLI contractor supplemental"
click at [981, 624] on button "Add files" at bounding box center [1002, 615] width 50 height 34
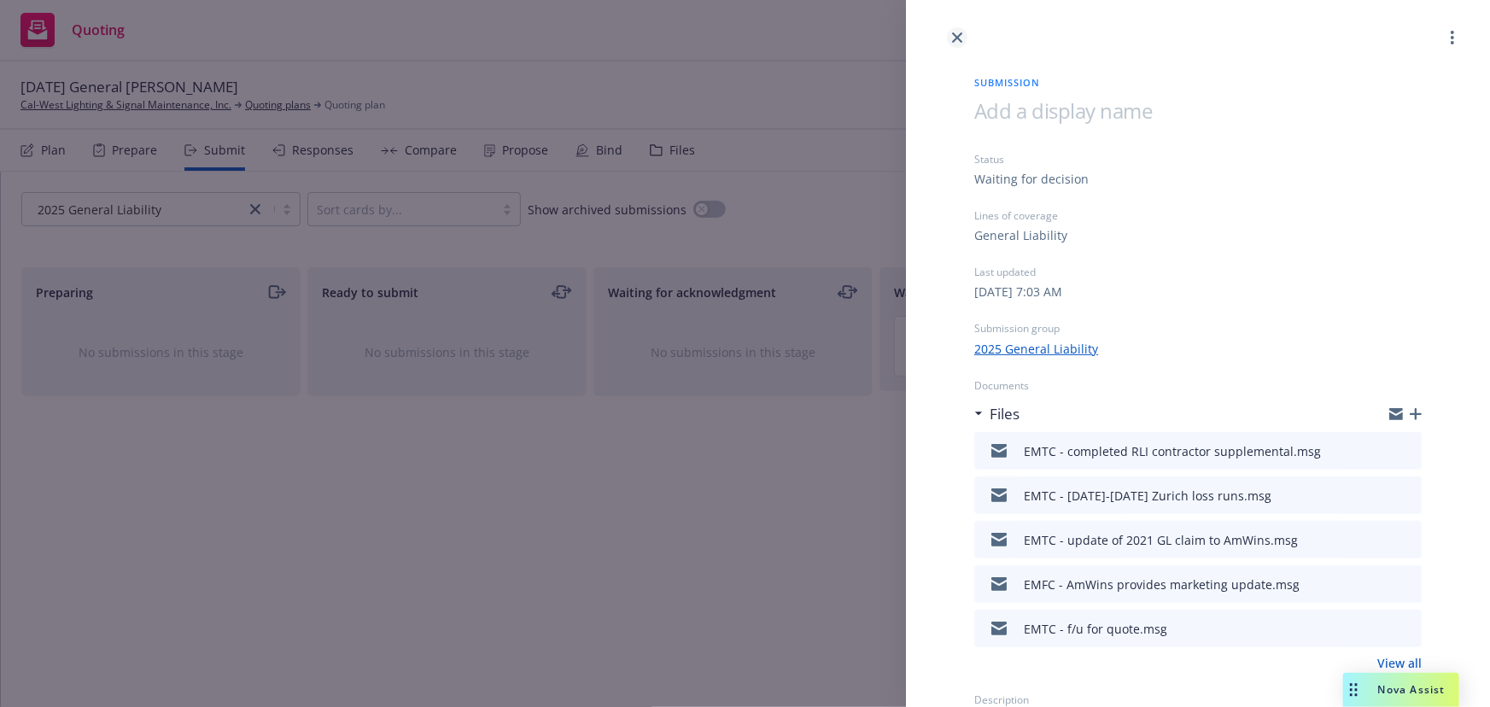
click at [960, 39] on icon "close" at bounding box center [957, 37] width 10 height 10
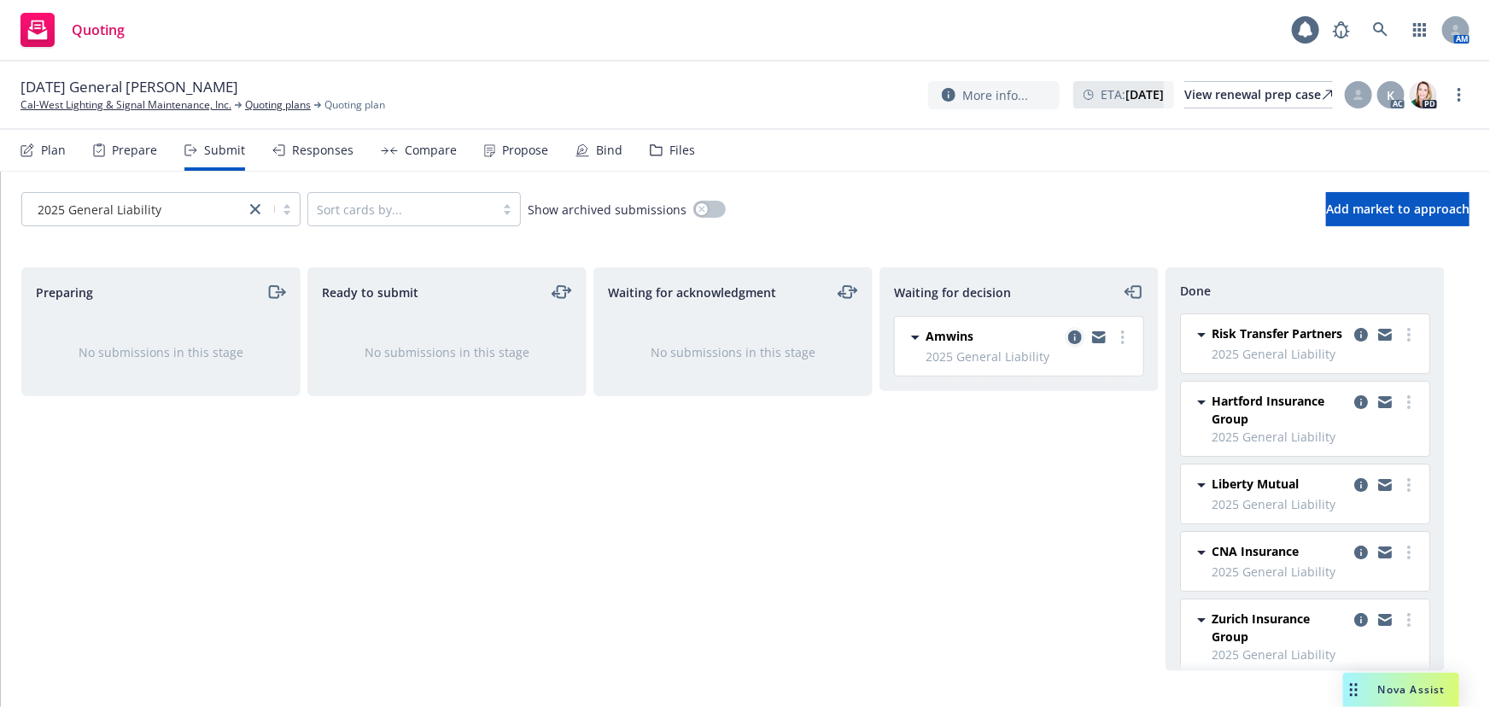
click at [1074, 334] on icon "copy logging email" at bounding box center [1075, 337] width 14 height 14
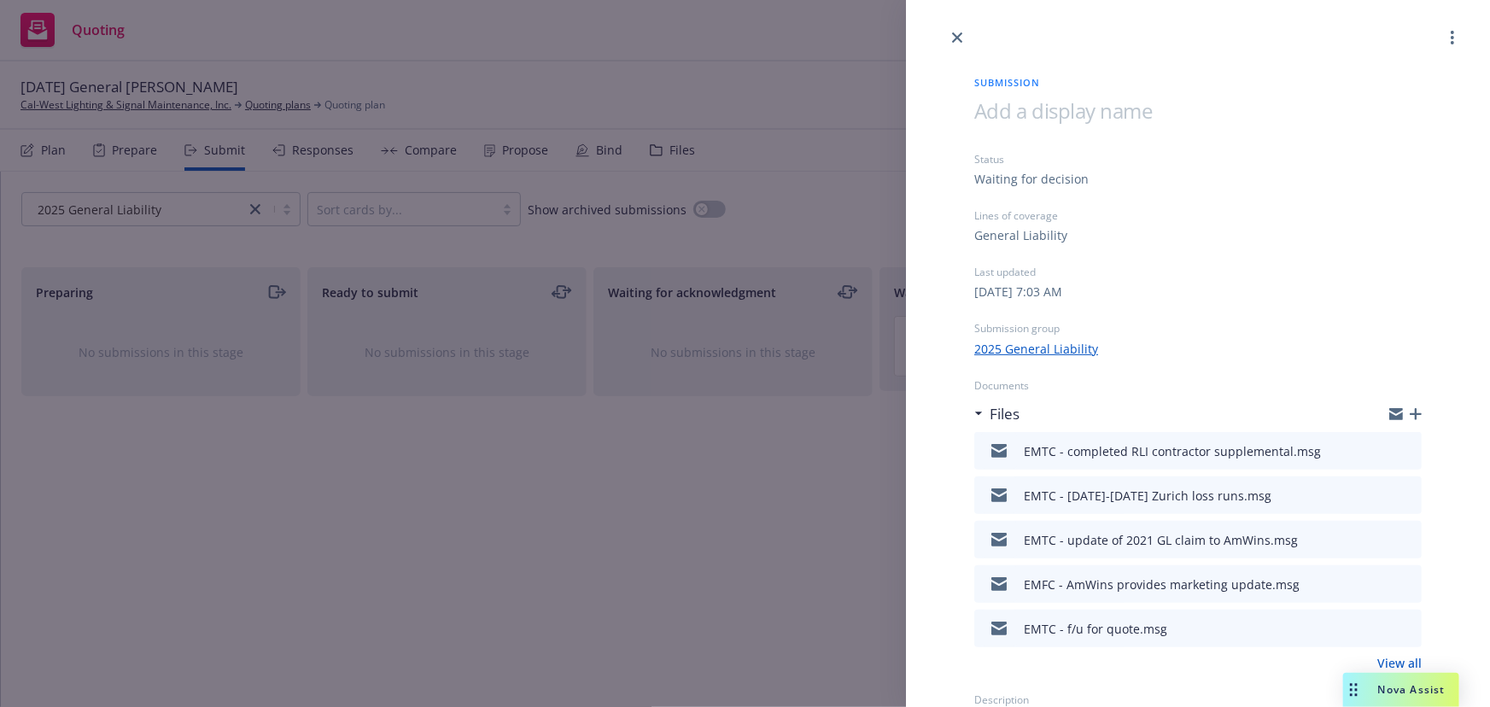
click at [1409, 411] on icon "button" at bounding box center [1415, 414] width 12 height 12
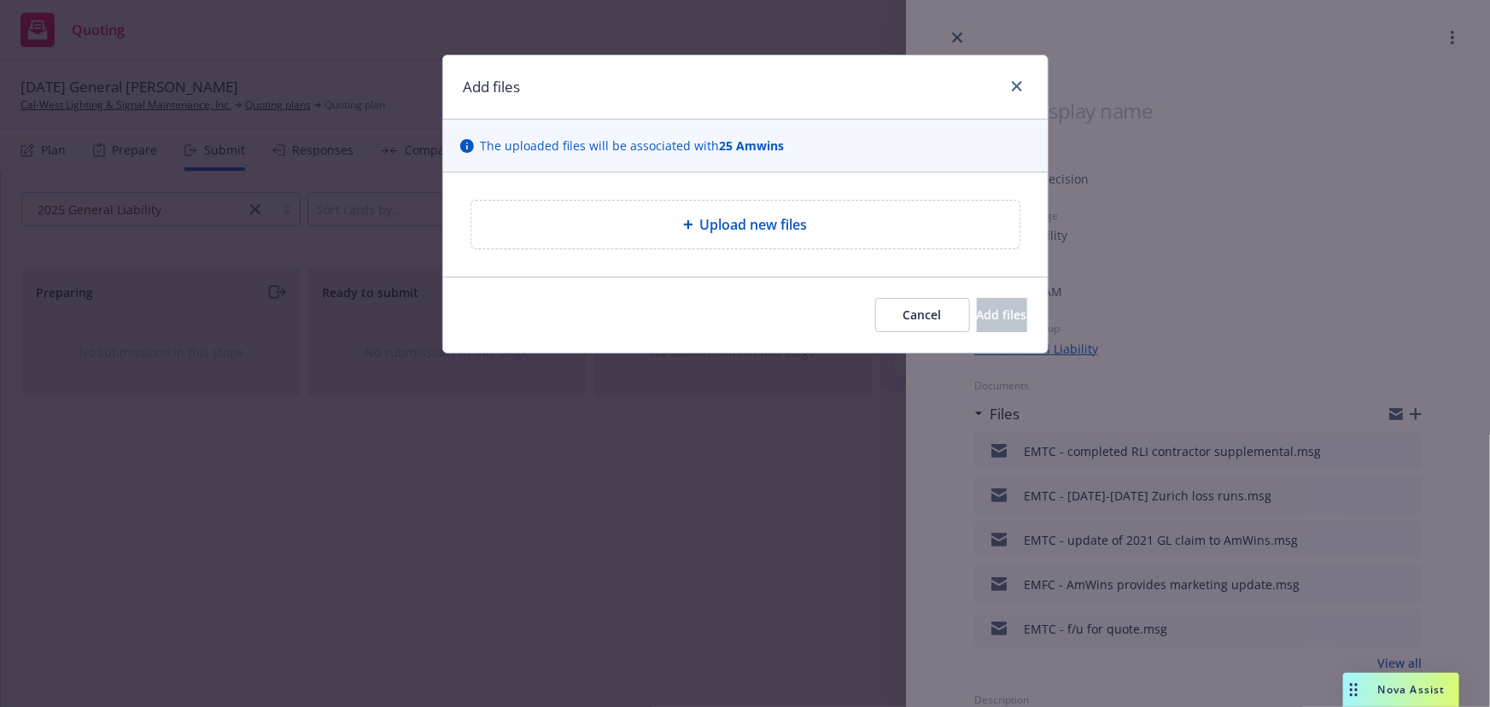
type textarea "x"
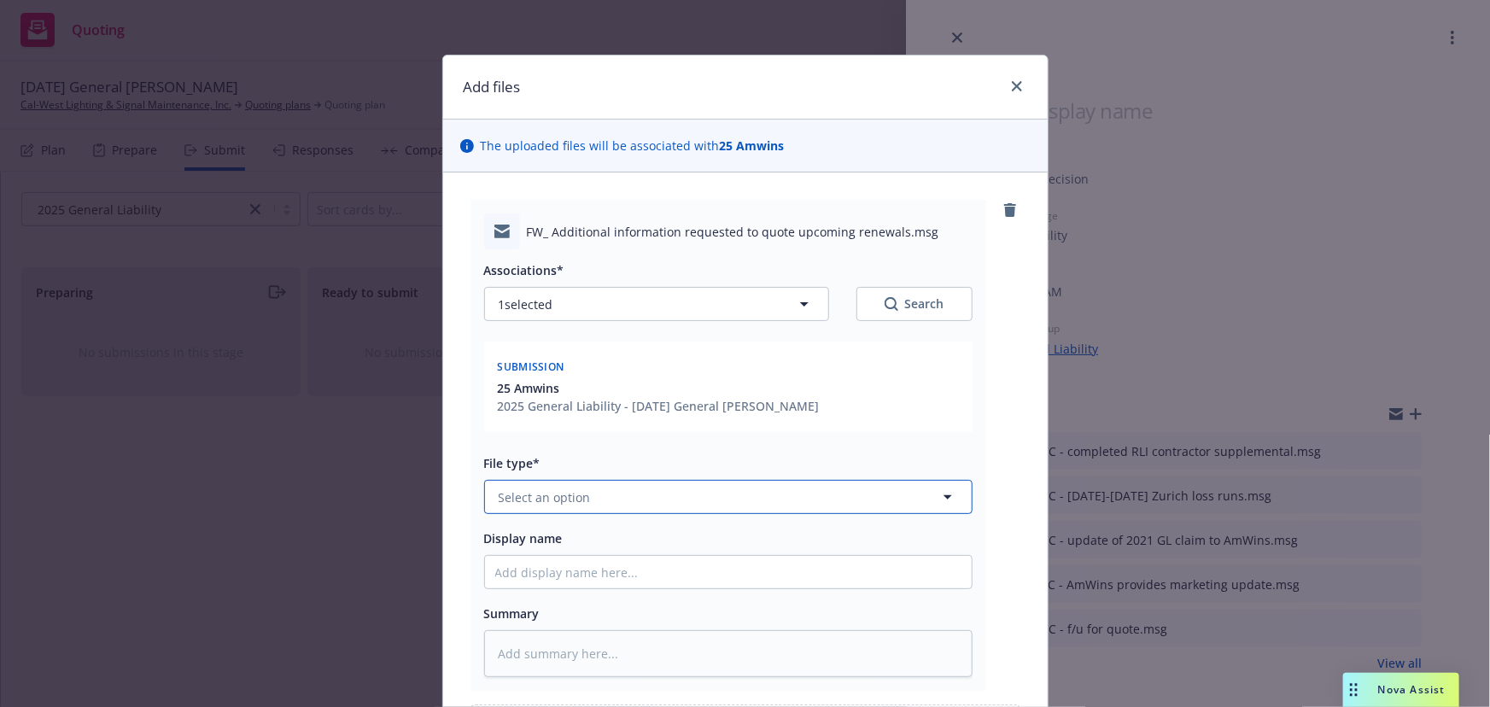
click at [540, 503] on span "Select an option" at bounding box center [545, 497] width 92 height 18
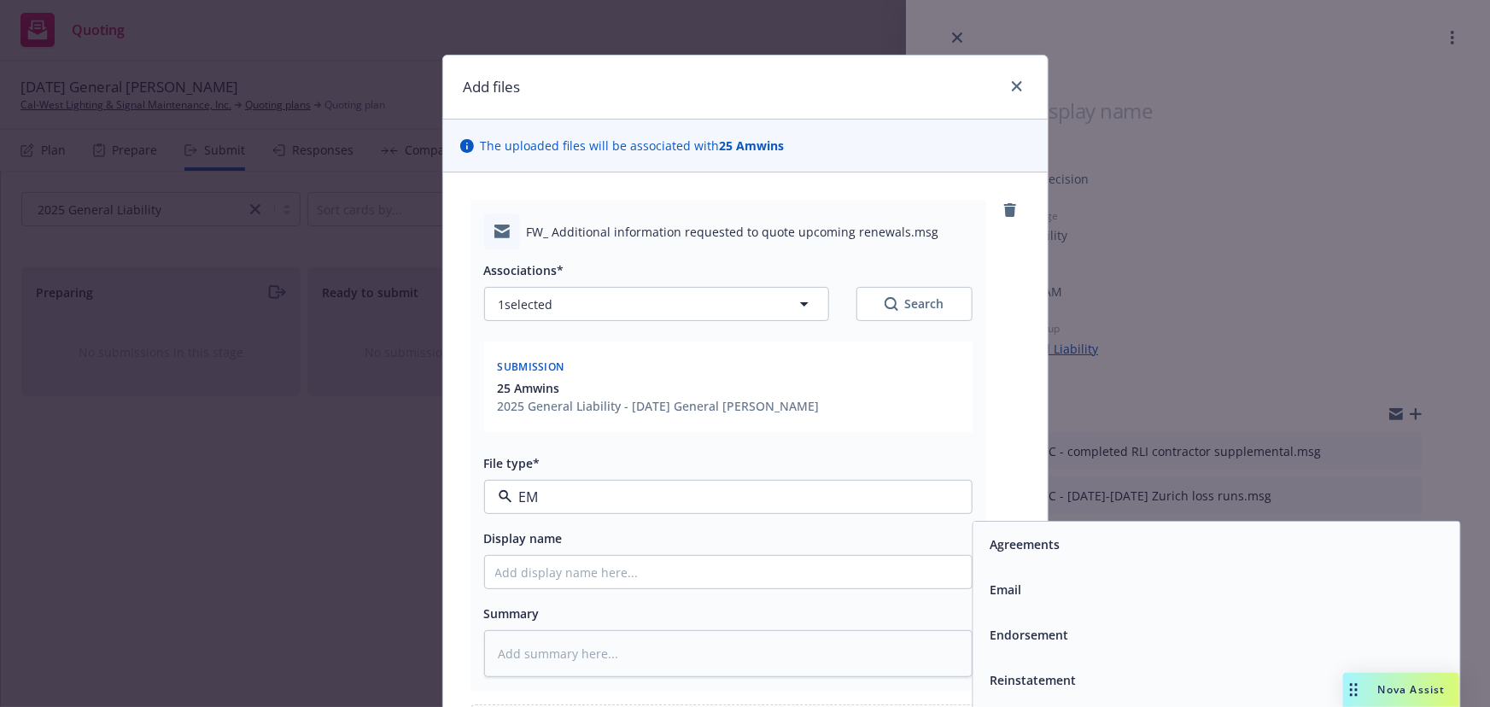
type input "E"
type input "sub"
click at [1007, 581] on span "Submission" at bounding box center [1022, 590] width 67 height 18
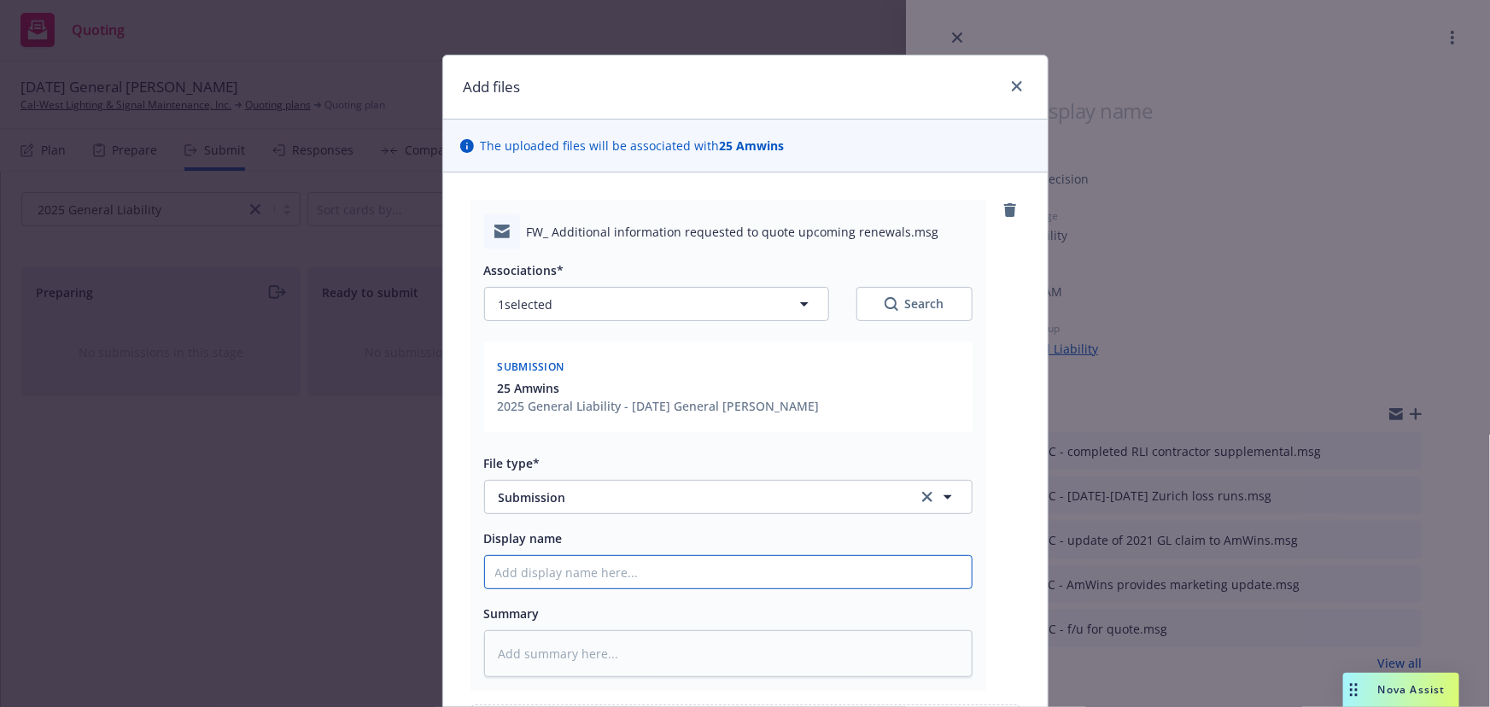
click at [626, 571] on input "Display name" at bounding box center [728, 572] width 487 height 32
type textarea "x"
type input "e"
type textarea "x"
type input "eM"
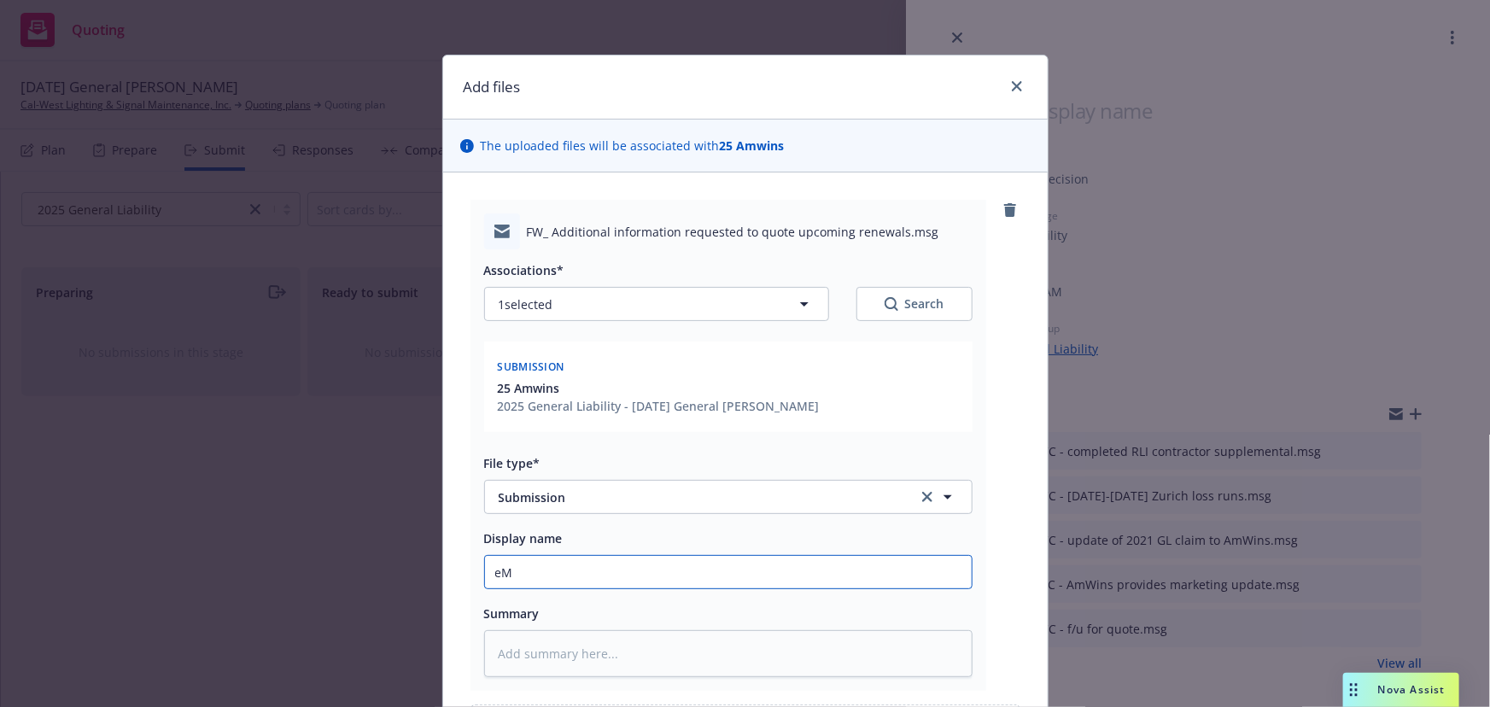
type textarea "x"
type input "eMT"
type textarea "x"
type input "eMTC"
type textarea "x"
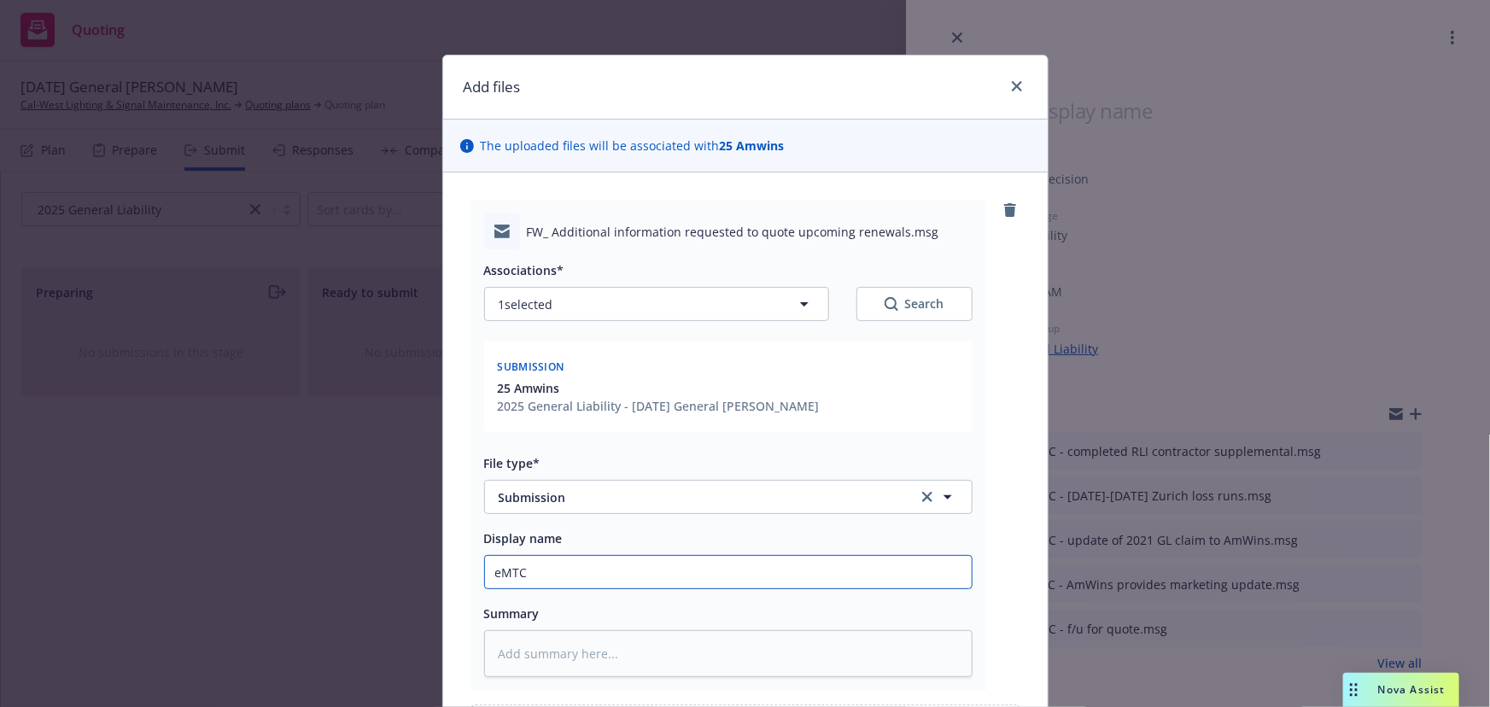
type input "eMTC"
type textarea "x"
type input "eMTC"
type textarea "x"
type input "eMT"
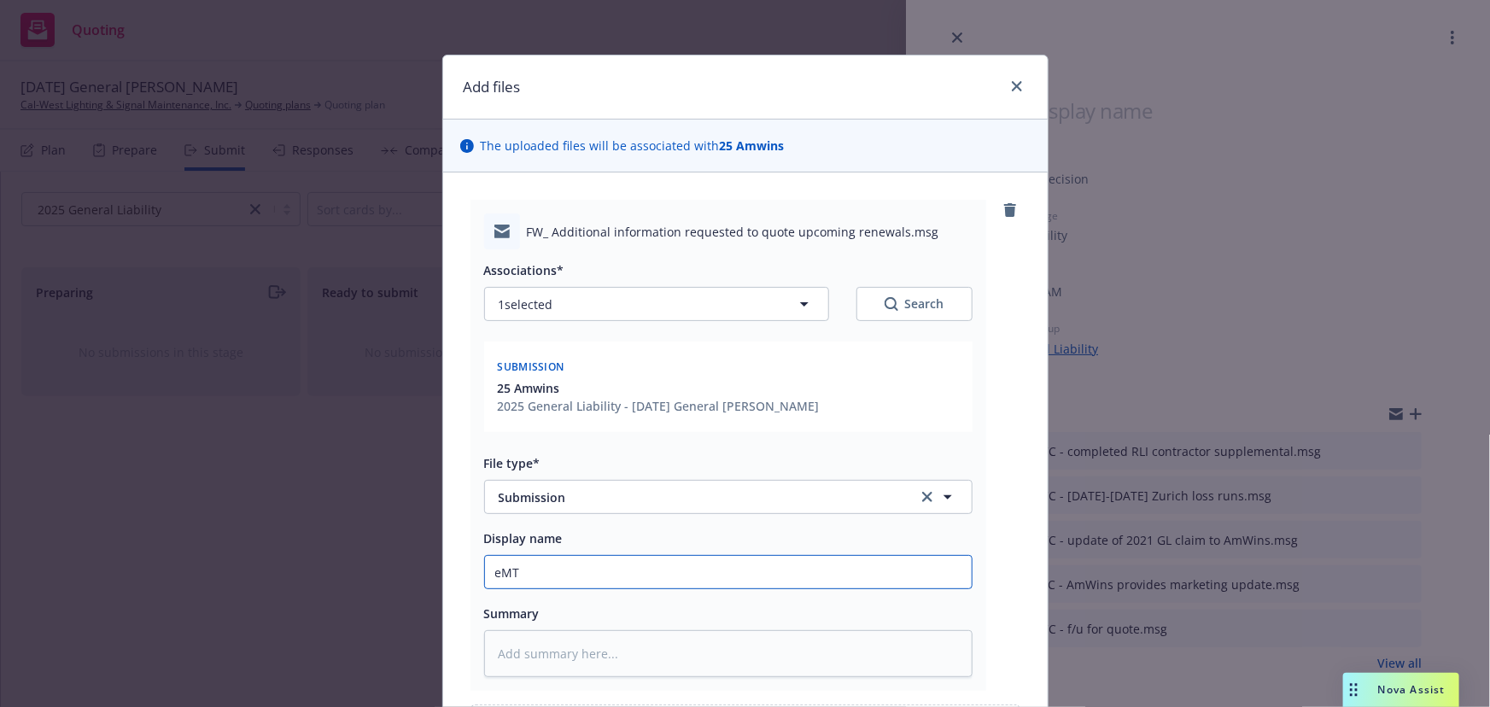
type textarea "x"
type input "eM"
type textarea "x"
type input "e"
type textarea "x"
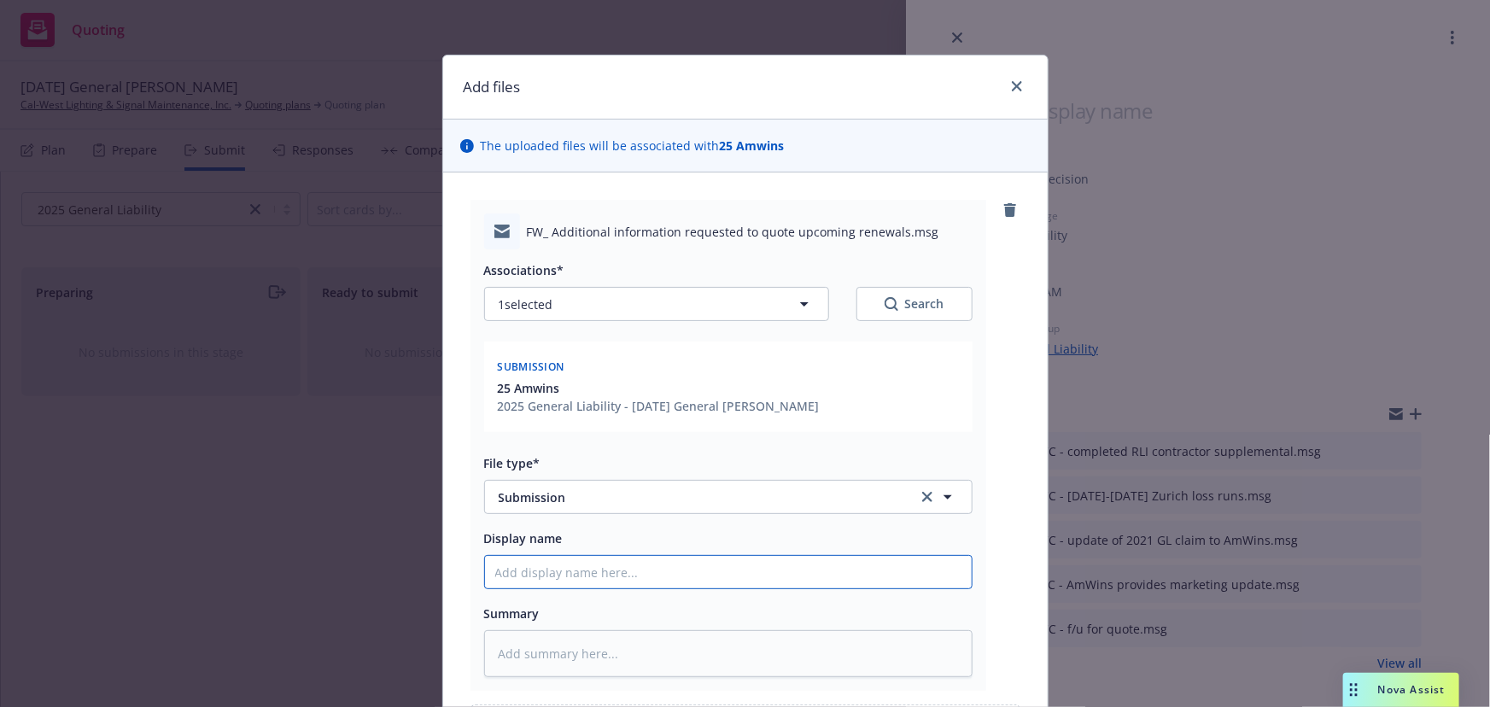
type textarea "x"
type input "E"
type textarea "x"
type input "EM"
type textarea "x"
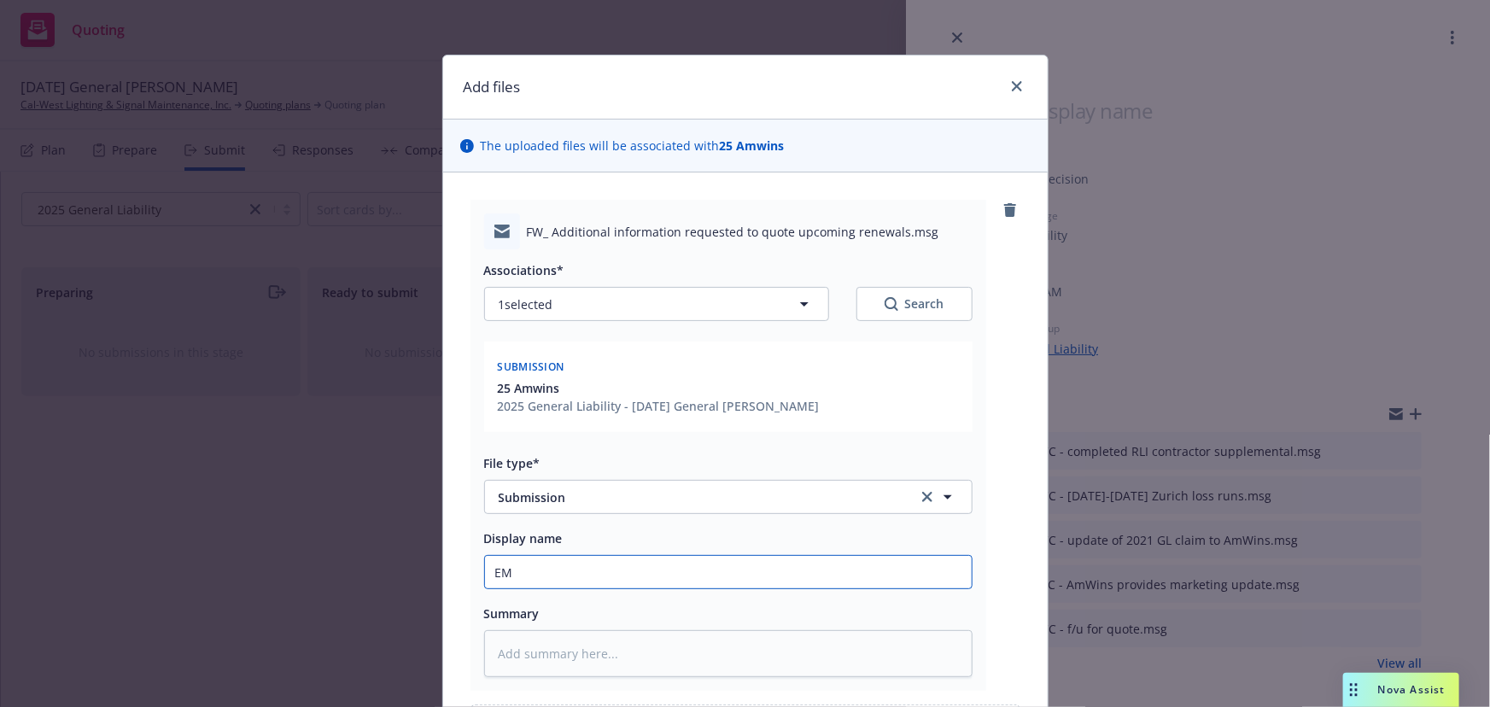
type input "EMT"
type textarea "x"
type input "EMTC"
type textarea "x"
type input "EMTC"
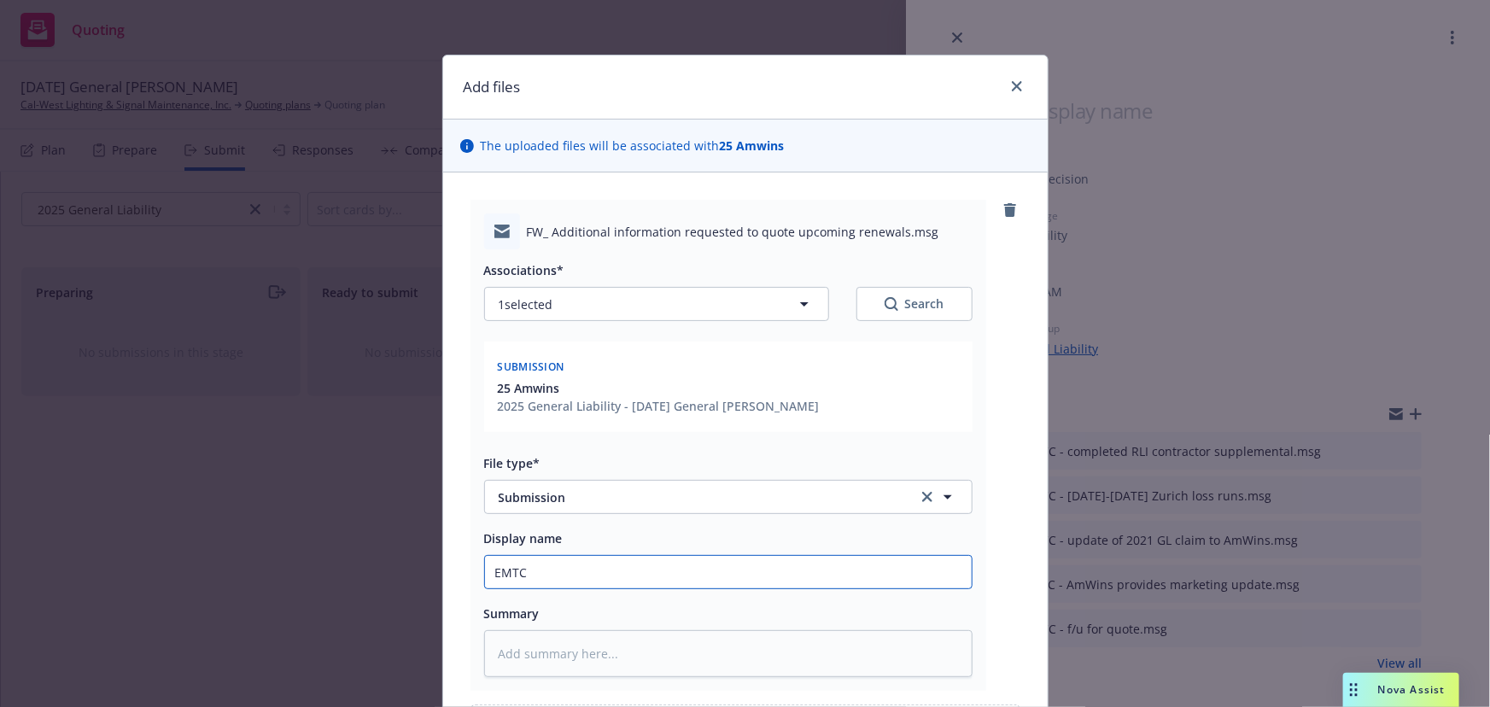
type textarea "x"
type input "EMTC -"
type textarea "x"
type input "EMTC -"
type textarea "x"
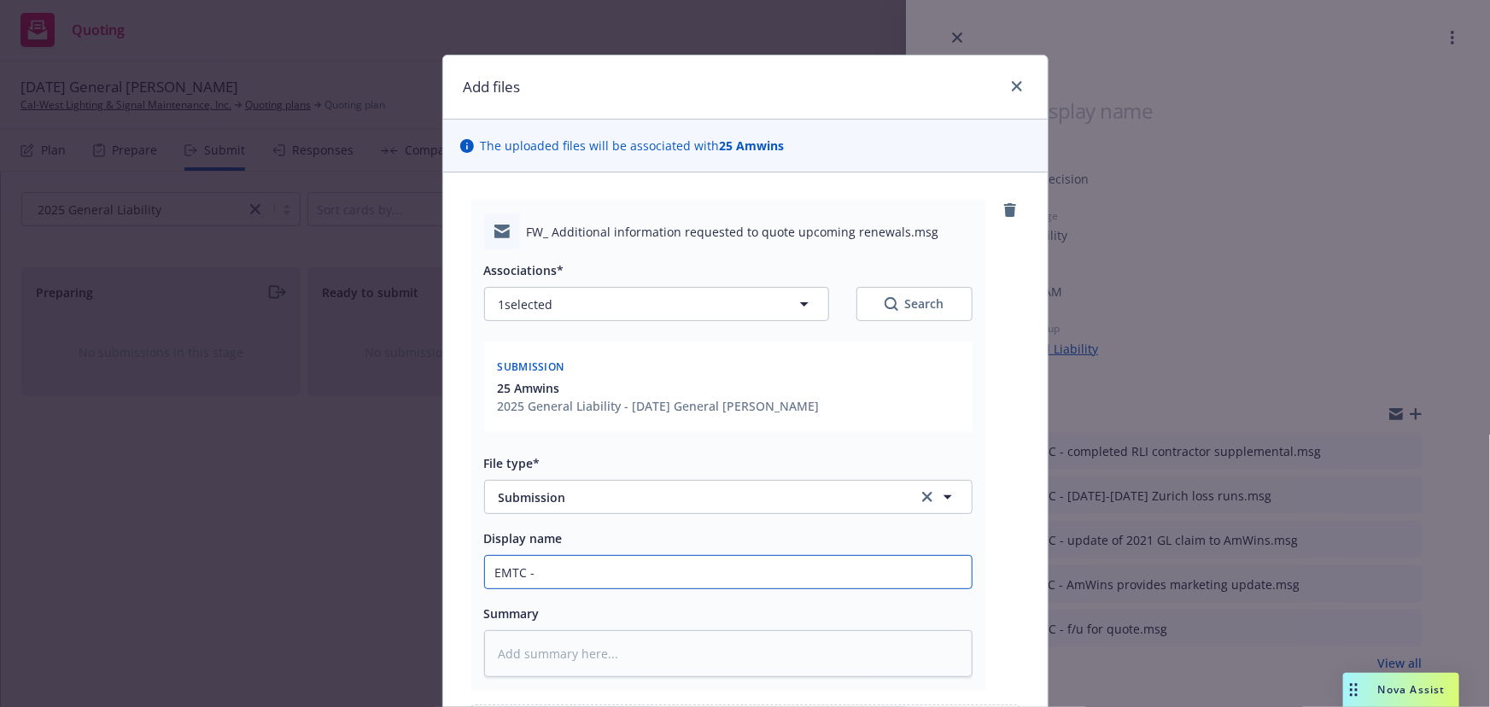
type input "EMTC - a"
type textarea "x"
type input "EMTC - an"
type textarea "x"
type input "EMTC - ans"
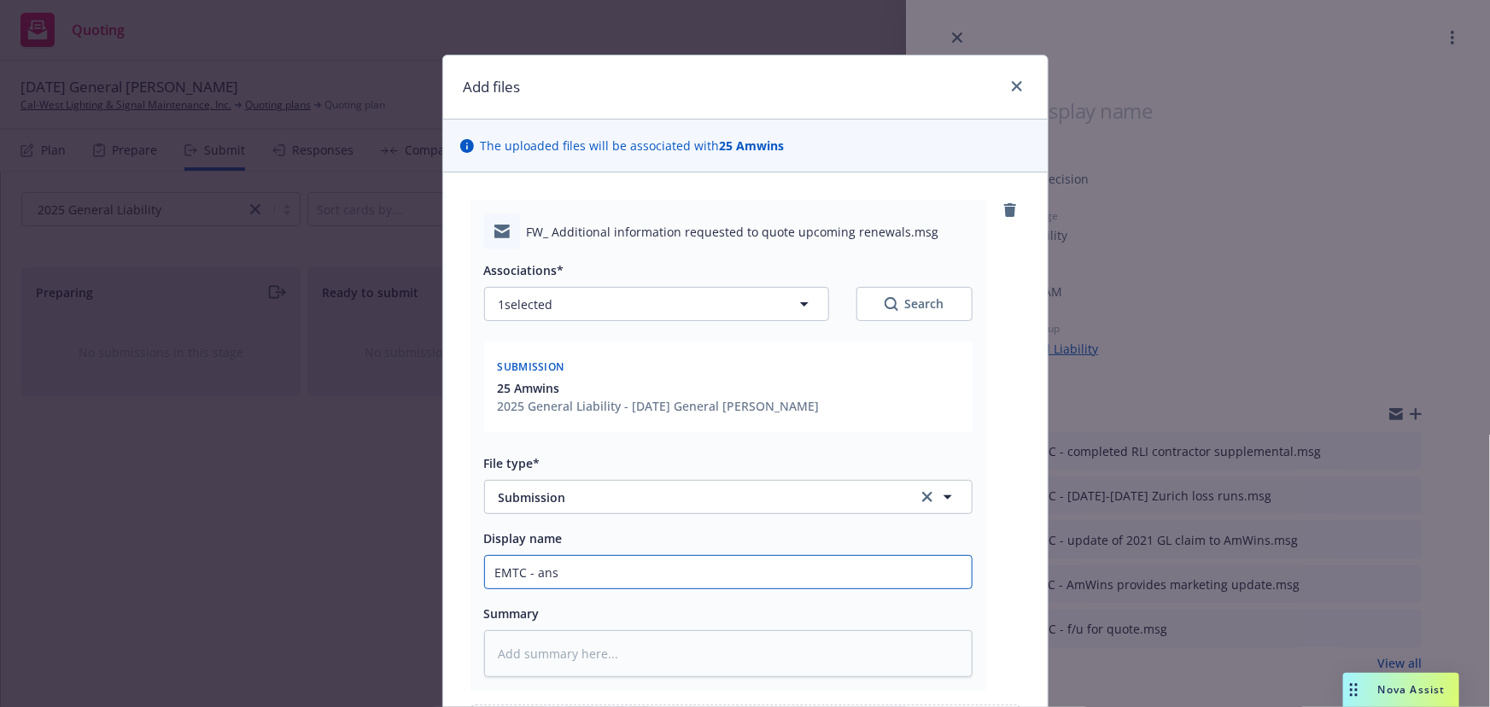
type textarea "x"
type input "EMTC - answ"
type textarea "x"
type input "EMTC - answe"
type textarea "x"
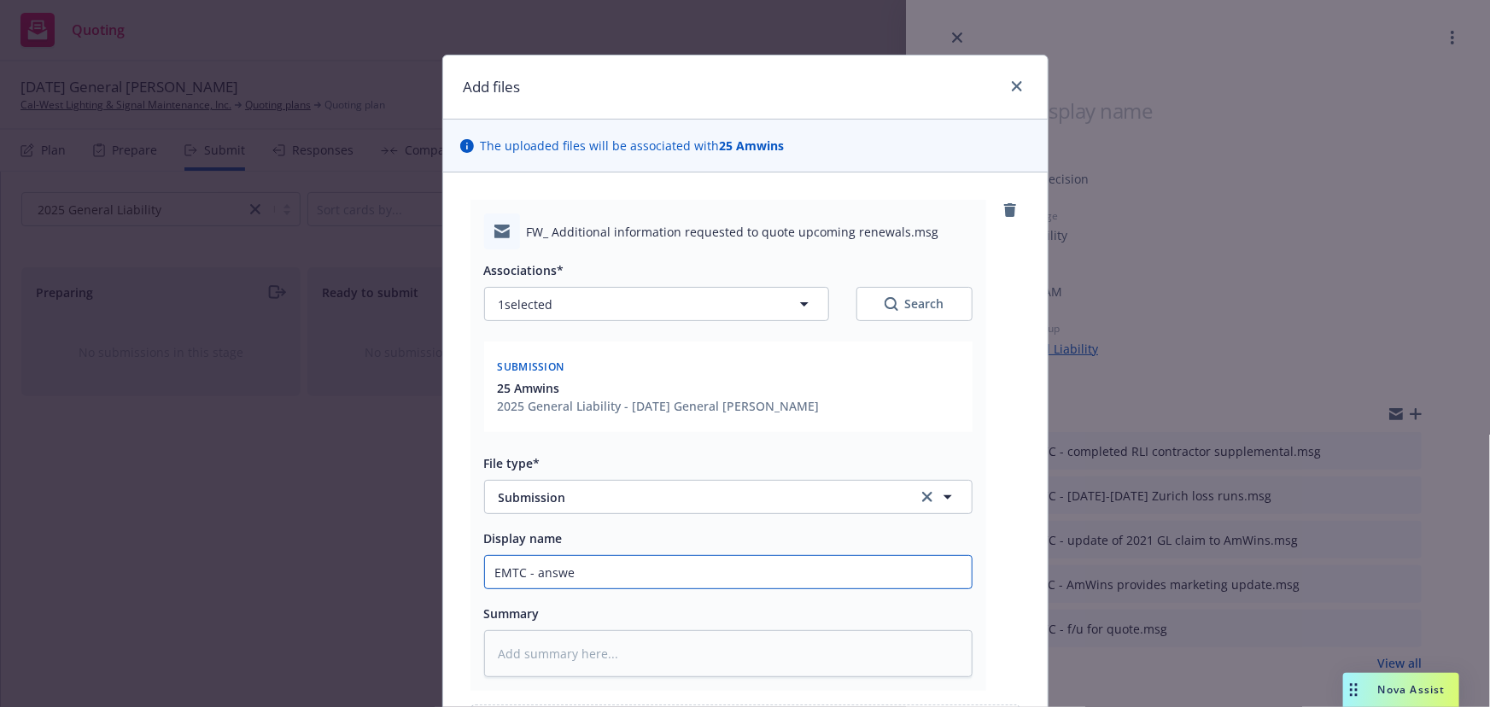
type input "EMTC - answer"
type textarea "x"
type input "EMTC - answers"
type textarea "x"
type input "EMTC - answers"
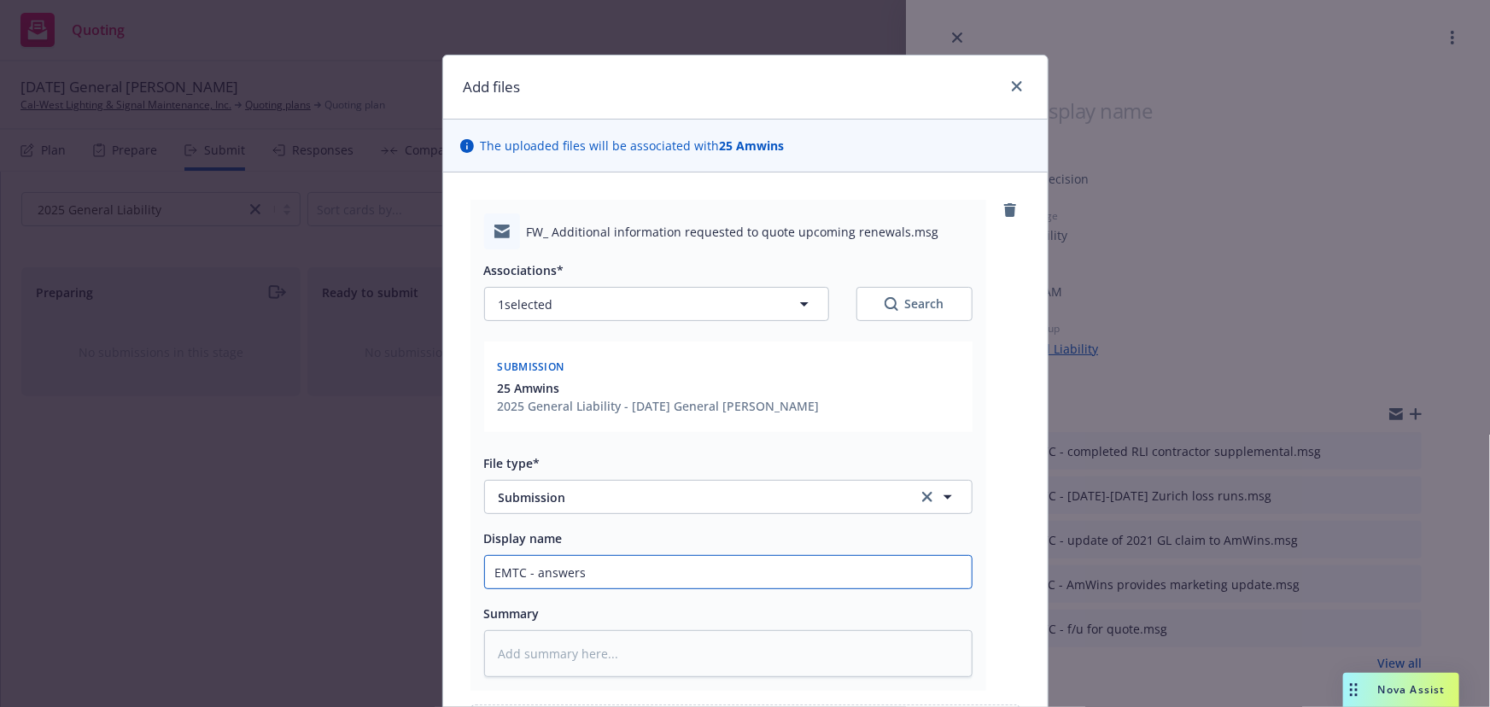
type textarea "x"
type input "EMTC - answers t"
type textarea "x"
type input "EMTC - answers to"
type textarea "x"
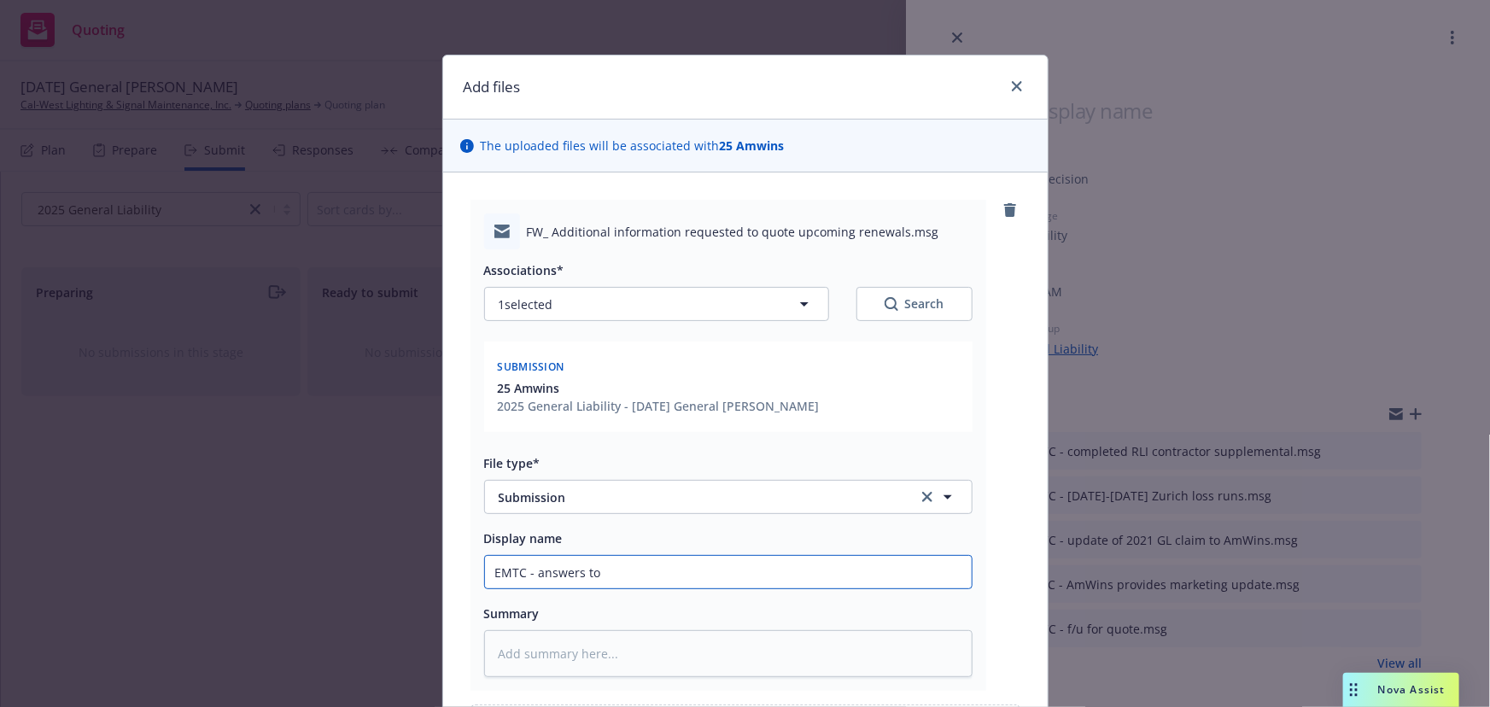
type input "EMTC - answers to"
type textarea "x"
type input "EMTC - answers to A"
type textarea "x"
type input "EMTC - answers to Am"
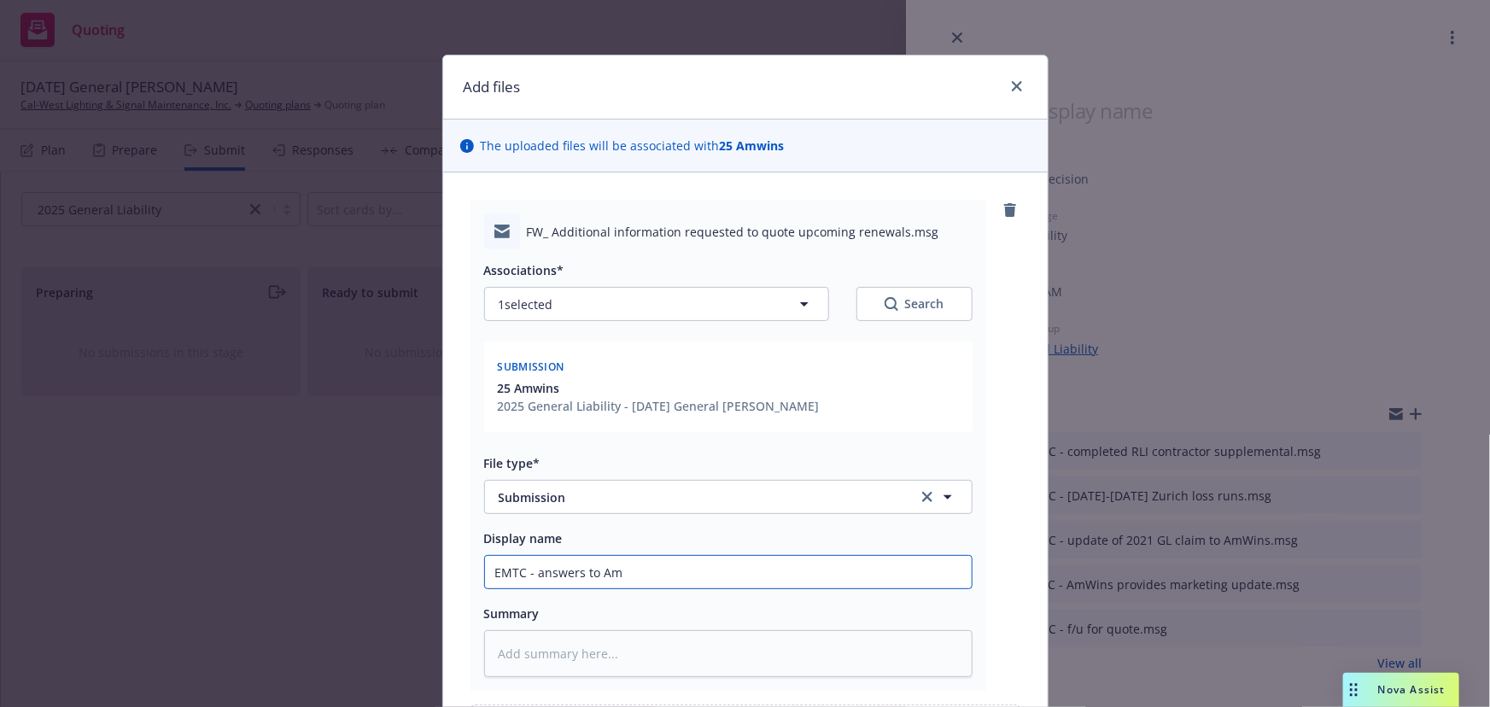
type textarea "x"
type input "EMTC - answers to AmW"
type textarea "x"
type input "EMTC - answers to AmWi"
type textarea "x"
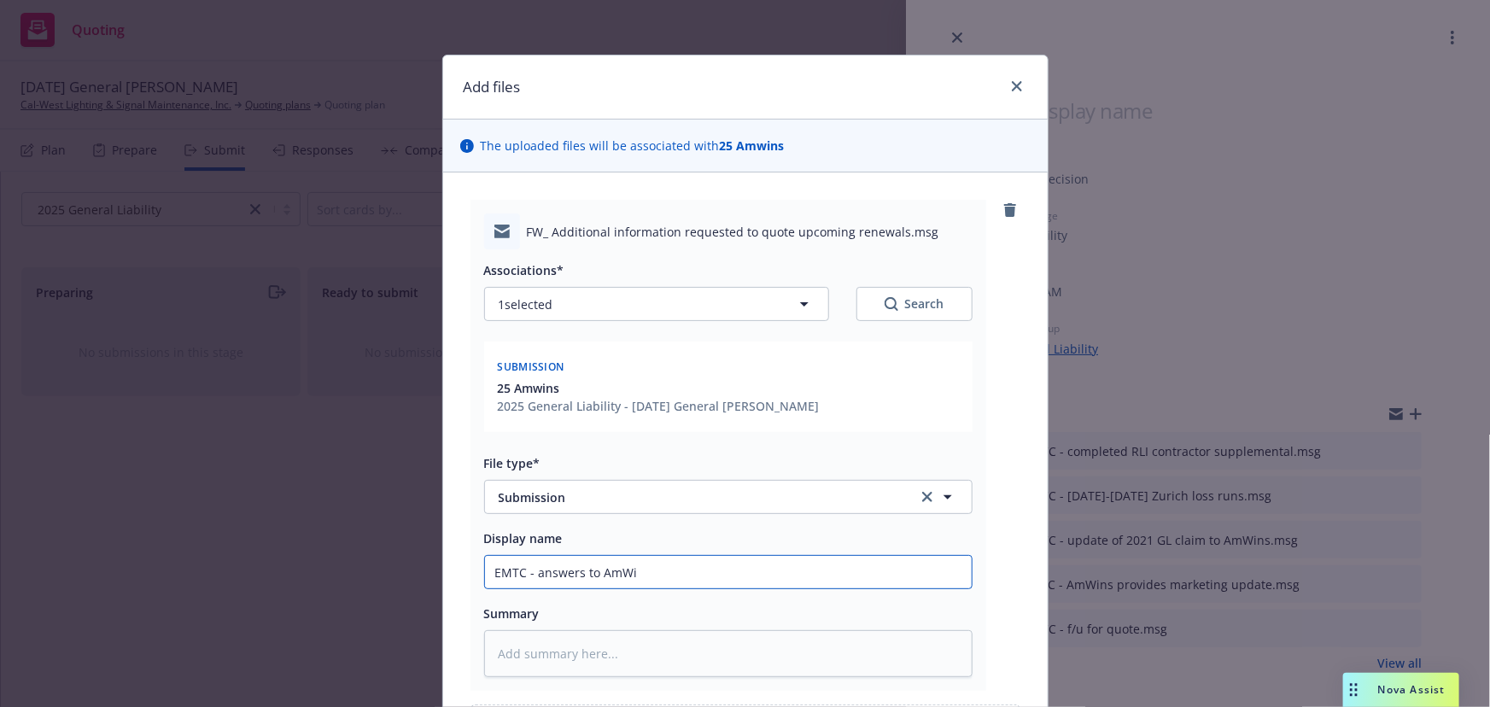
type input "EMTC - answers to AmWin"
type textarea "x"
type input "EMTC - answers to AmWins"
type textarea "x"
type input "EMTC - answers to AmWins"
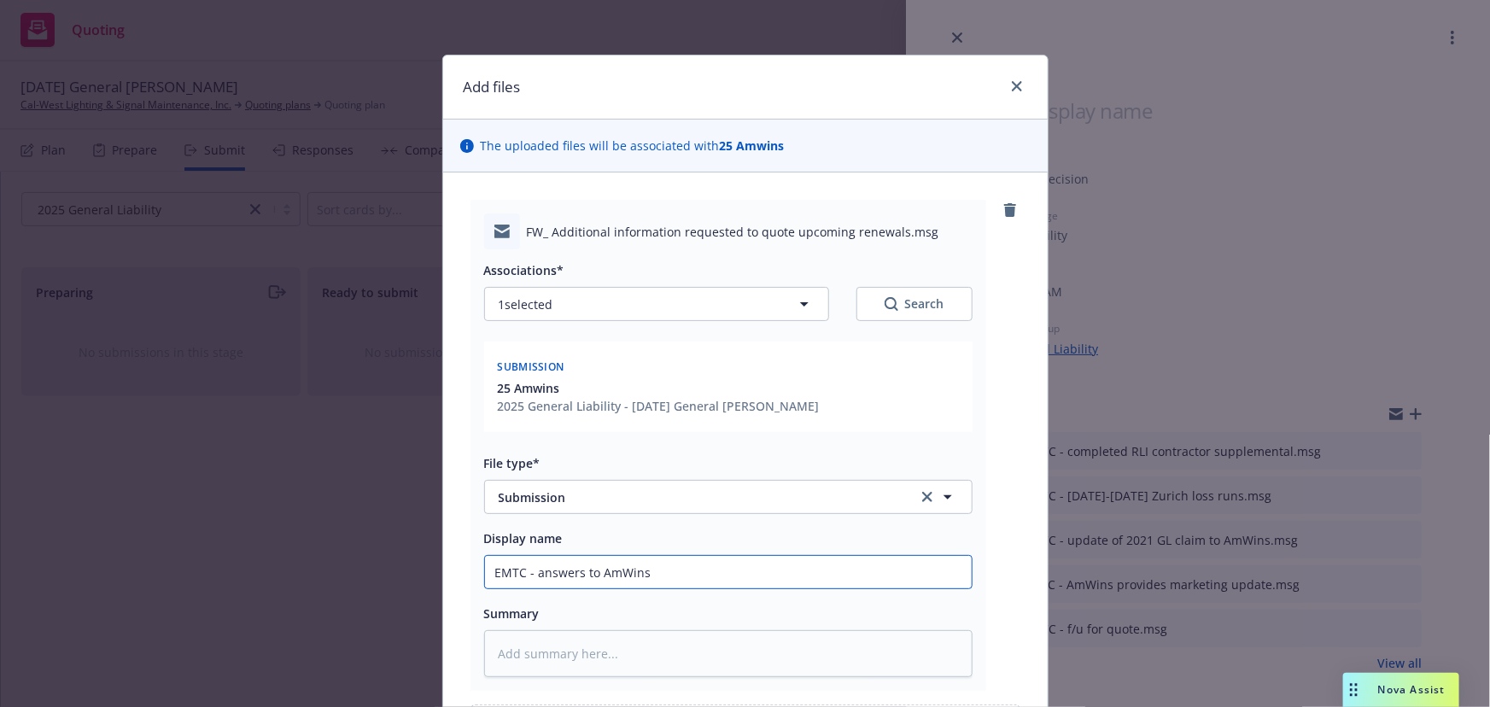
type textarea "x"
type input "EMTC - answers to AmWins q"
type textarea "x"
type input "EMTC - answers to AmWins qu"
type textarea "x"
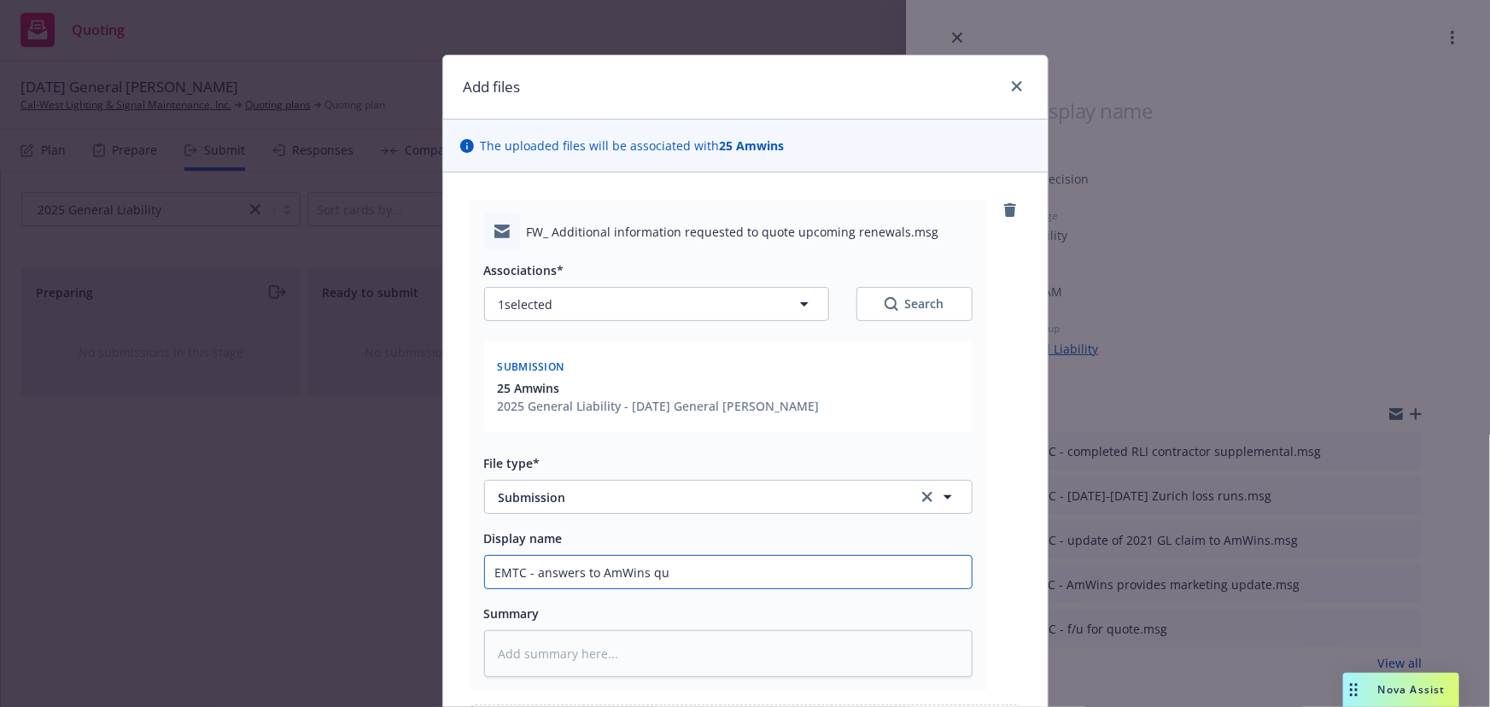
type input "EMTC - answers to AmWins que"
type textarea "x"
type input "EMTC - answers to AmWins ques"
type textarea "x"
type input "EMTC - answers to AmWins quest"
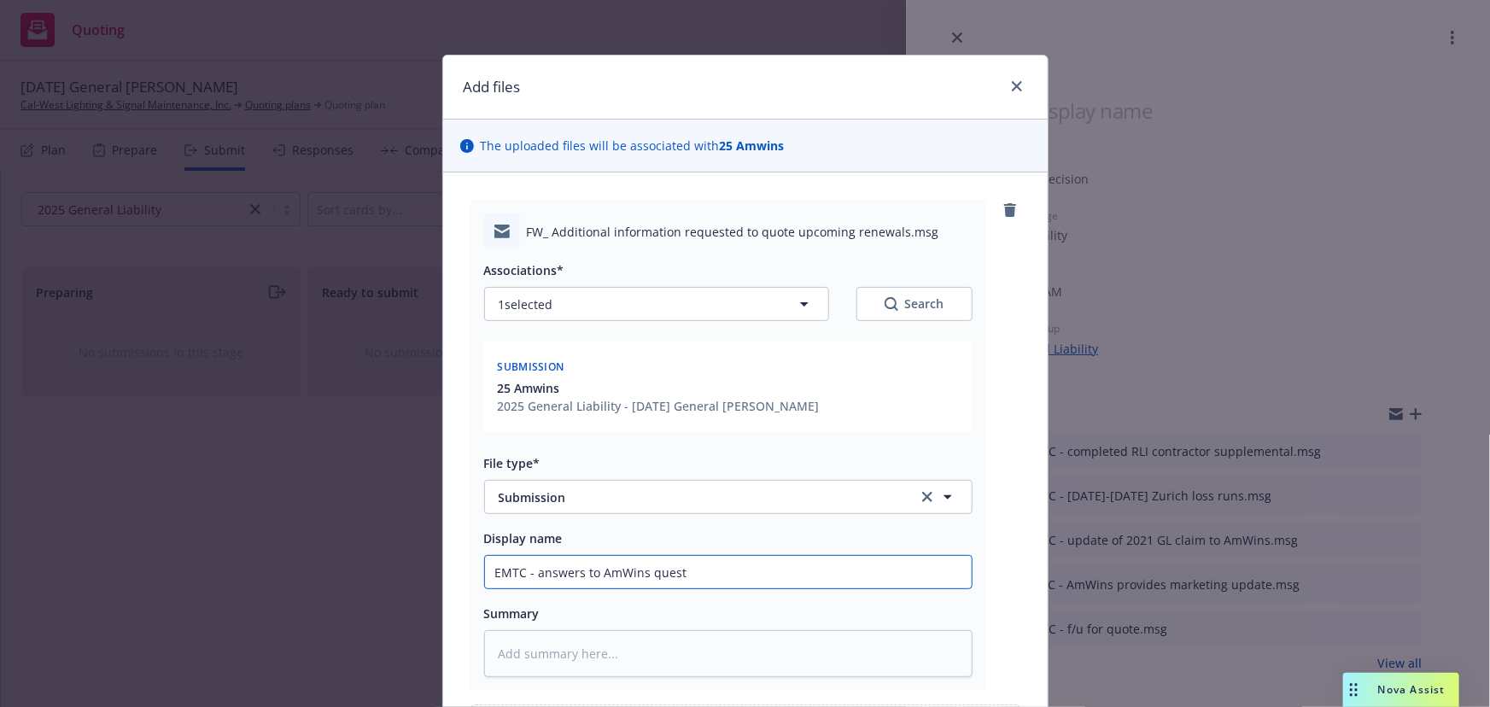
type textarea "x"
type input "EMTC - answers to AmWins questo"
type textarea "x"
type input "EMTC - answers to AmWins quest"
type textarea "x"
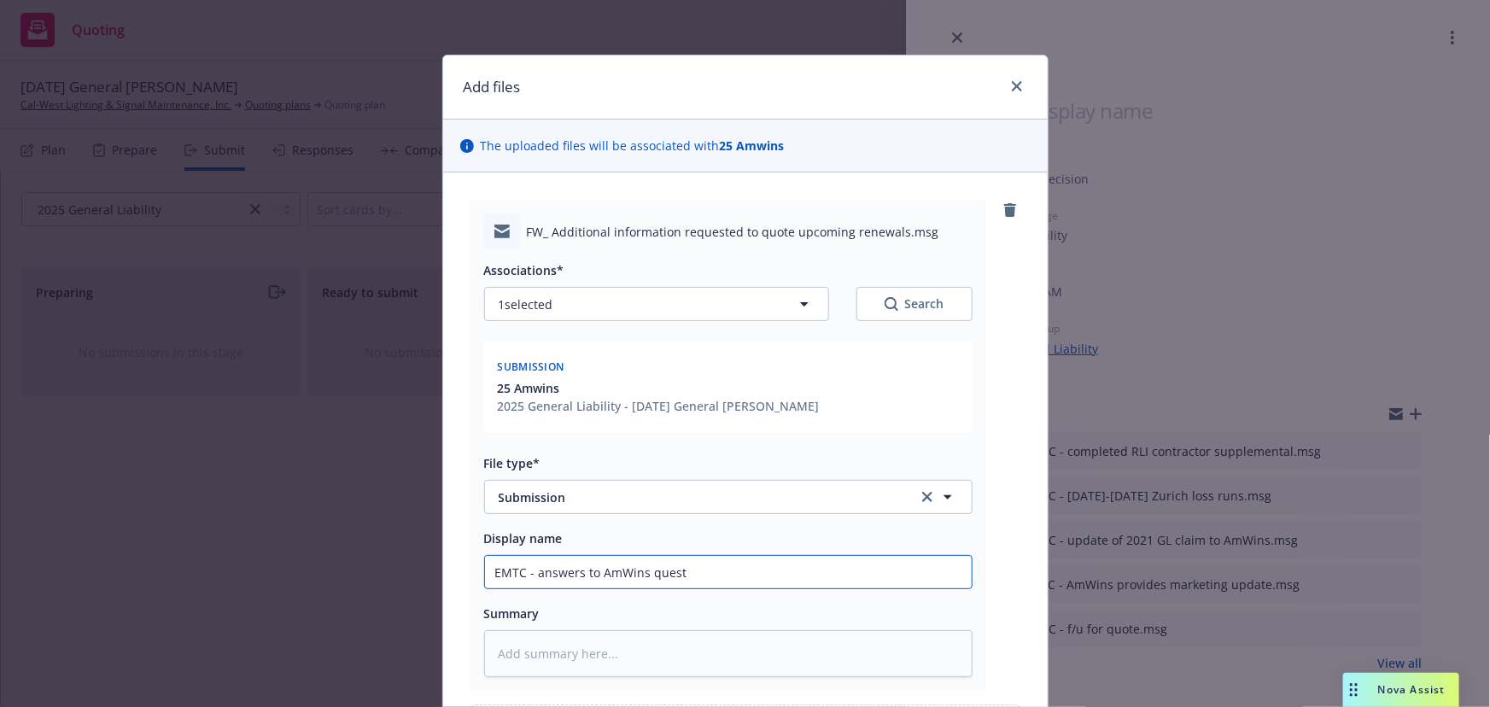
type input "EMTC - answers to AmWins questi"
type textarea "x"
type input "EMTC - answers to AmWins questio"
type textarea "x"
type input "EMTC - answers to AmWins question"
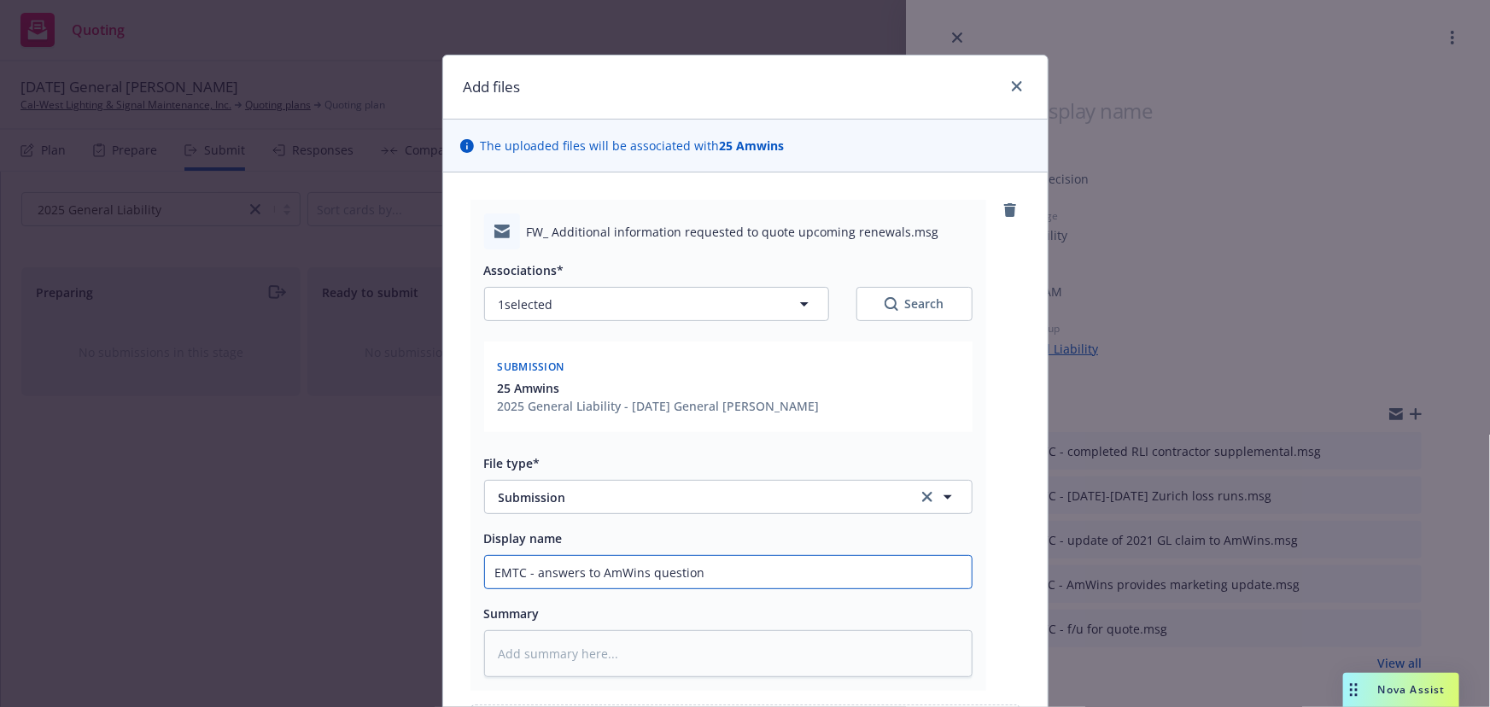
type textarea "x"
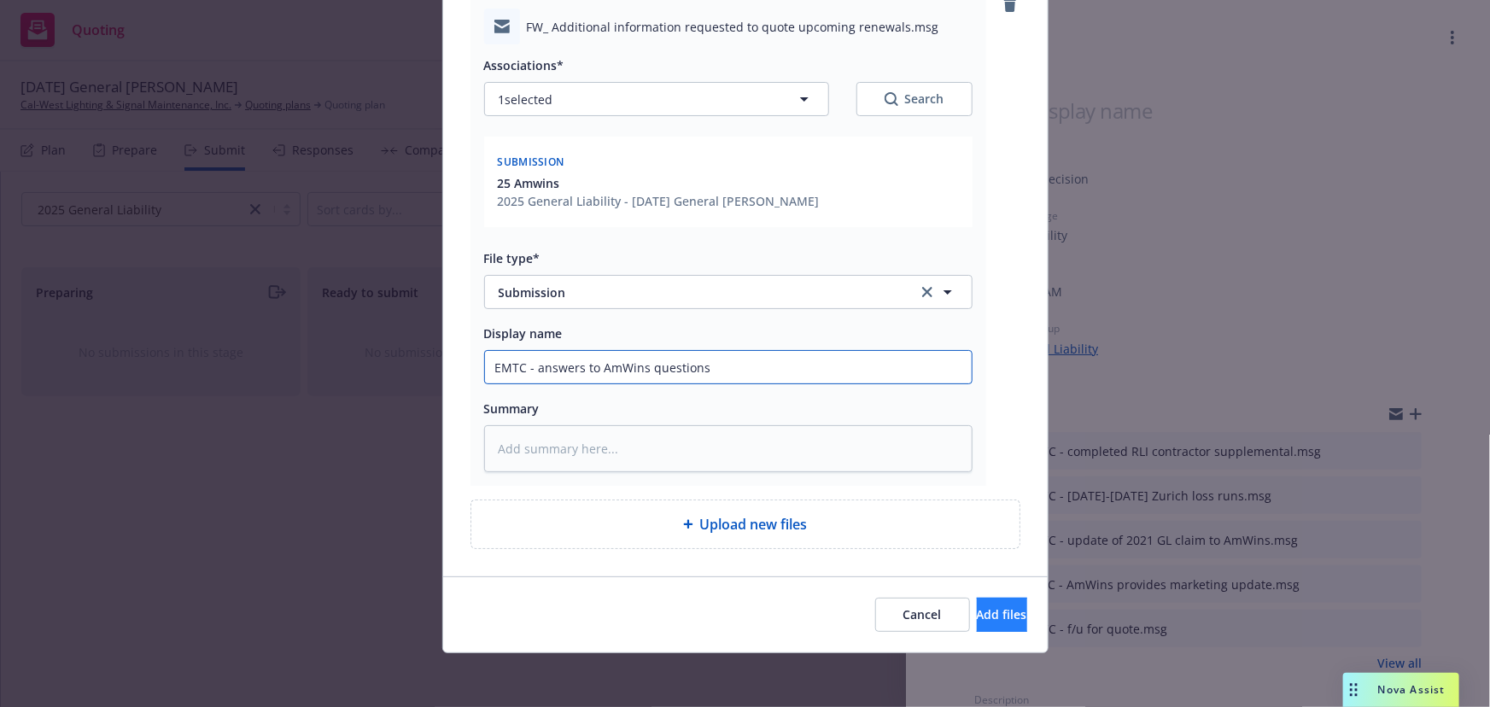
type input "EMTC - answers to AmWins questions"
click at [977, 623] on button "Add files" at bounding box center [1002, 615] width 50 height 34
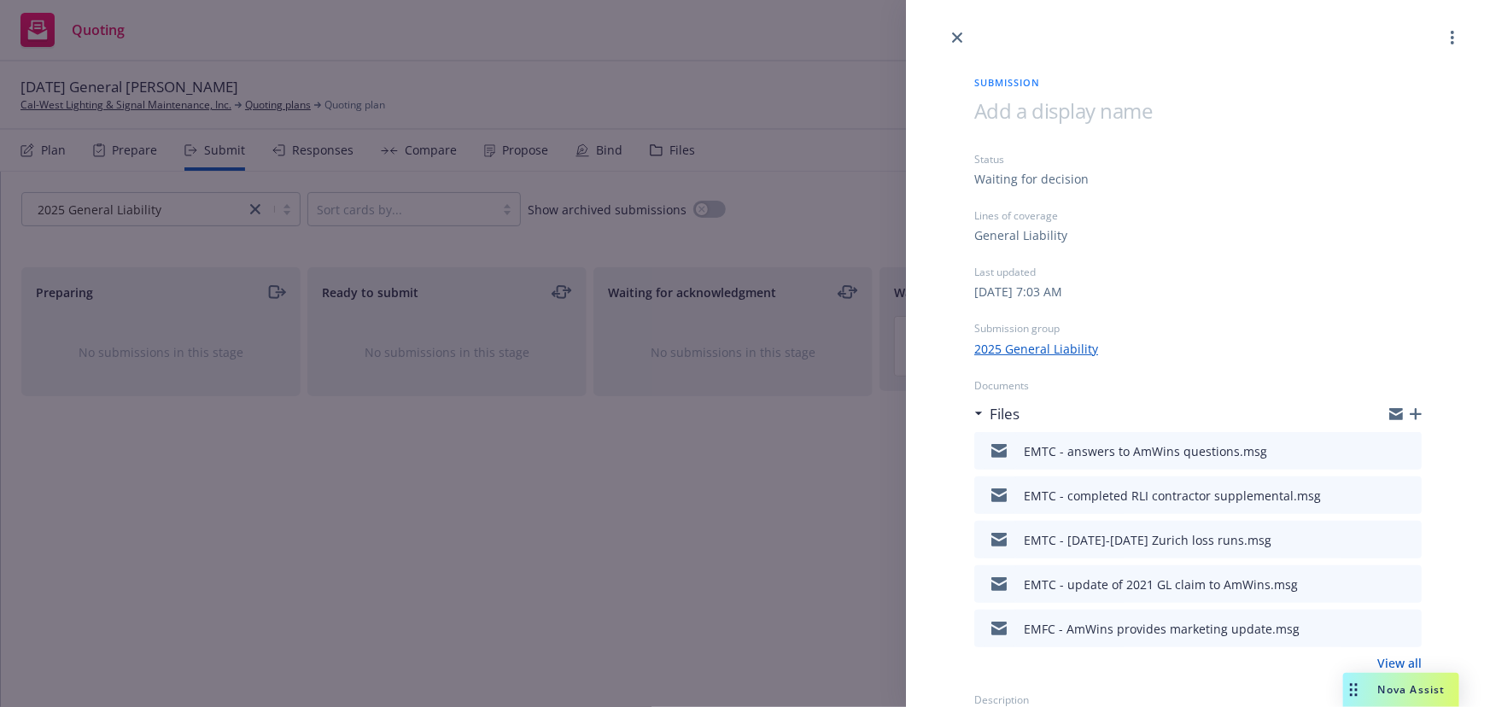
click at [1403, 421] on div "Files" at bounding box center [1197, 414] width 447 height 36
click at [1409, 413] on icon "button" at bounding box center [1415, 414] width 12 height 12
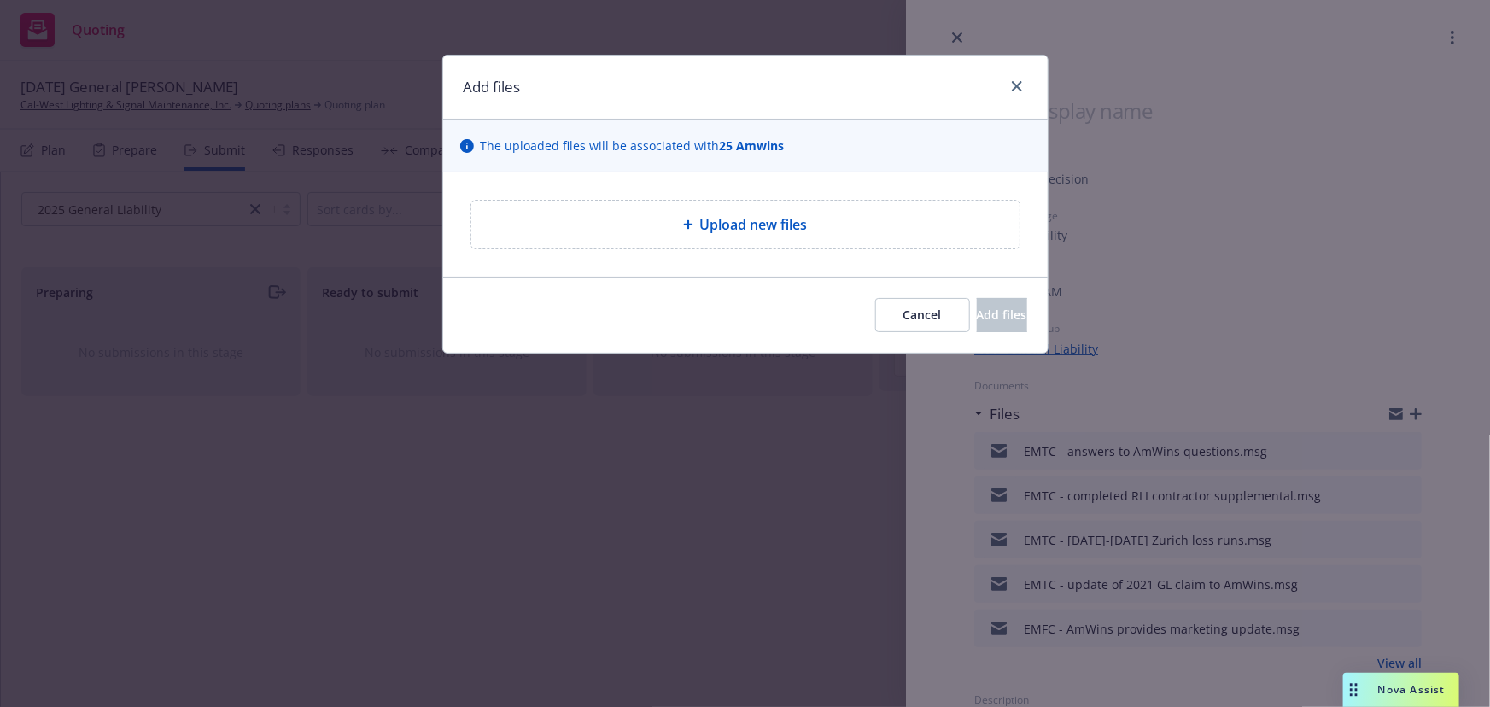
type textarea "x"
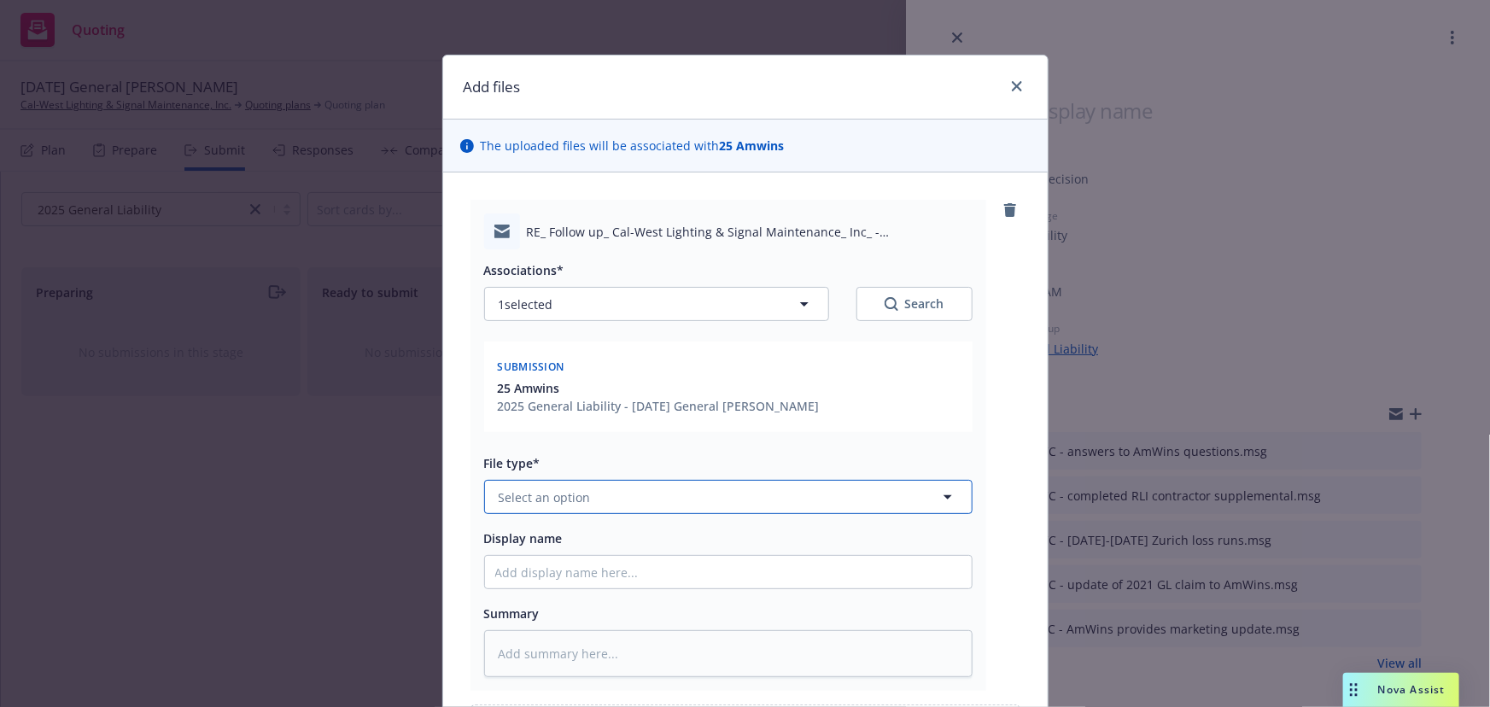
click at [558, 499] on span "Select an option" at bounding box center [545, 497] width 92 height 18
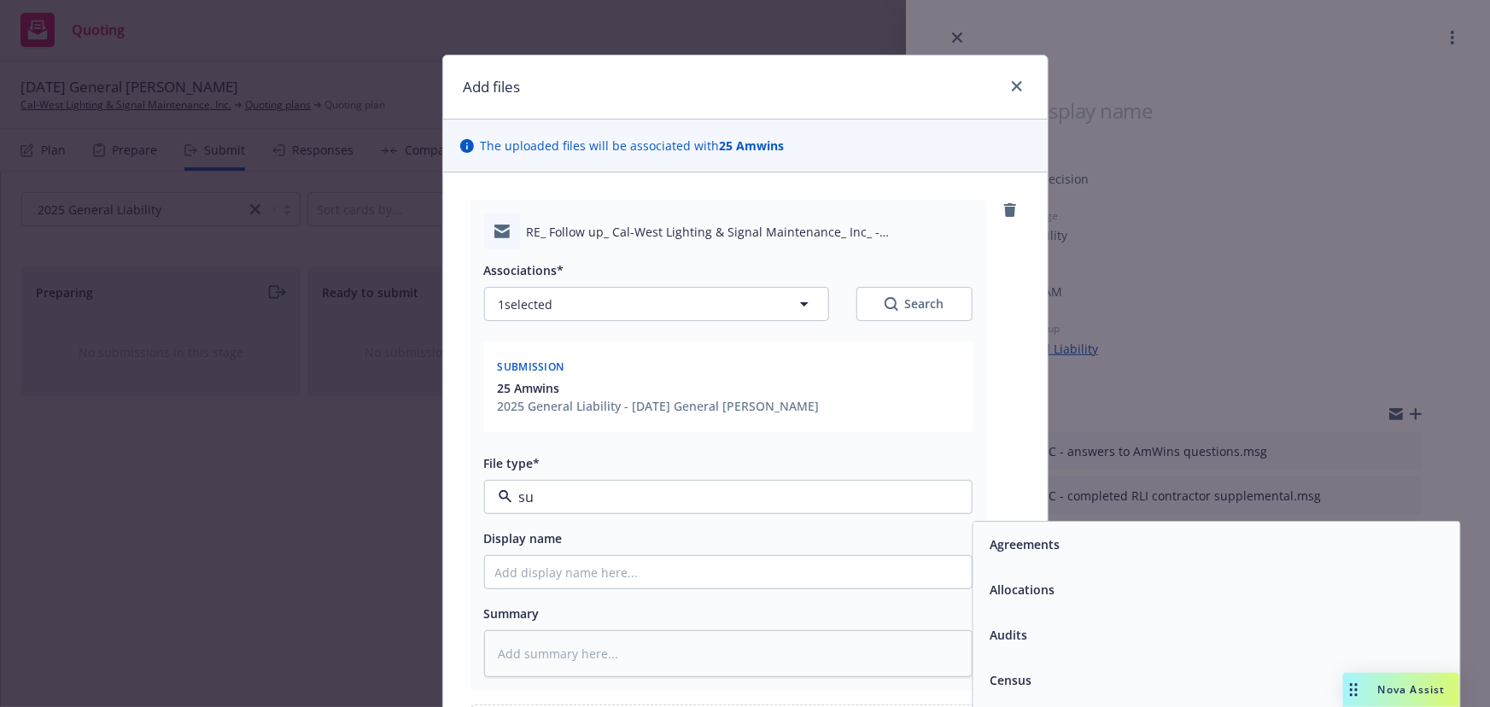
type input "sub"
drag, startPoint x: 1053, startPoint y: 598, endPoint x: 947, endPoint y: 577, distance: 107.8
click at [1052, 598] on div "Submission" at bounding box center [1022, 590] width 78 height 25
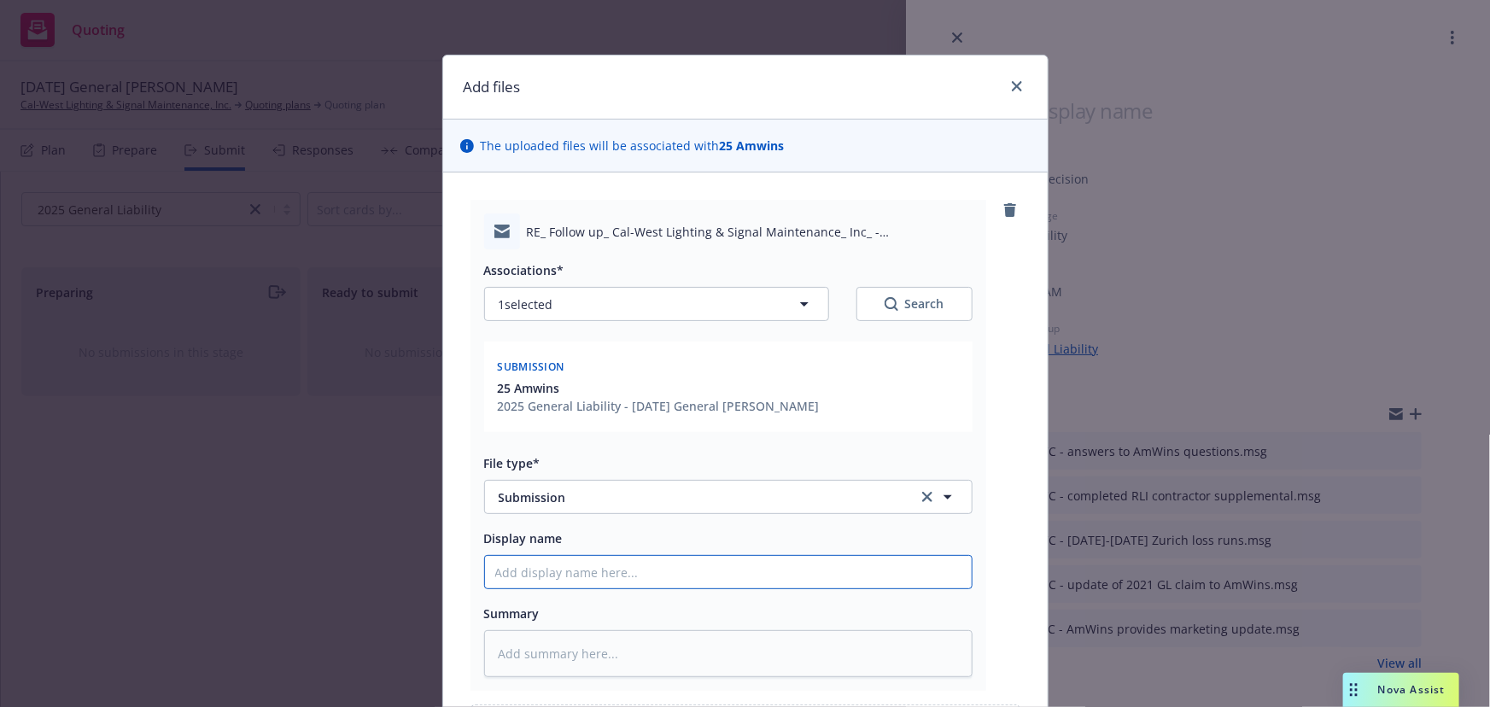
click at [574, 585] on input "Display name" at bounding box center [728, 572] width 487 height 32
type textarea "x"
type input "E"
type textarea "x"
type input "EM"
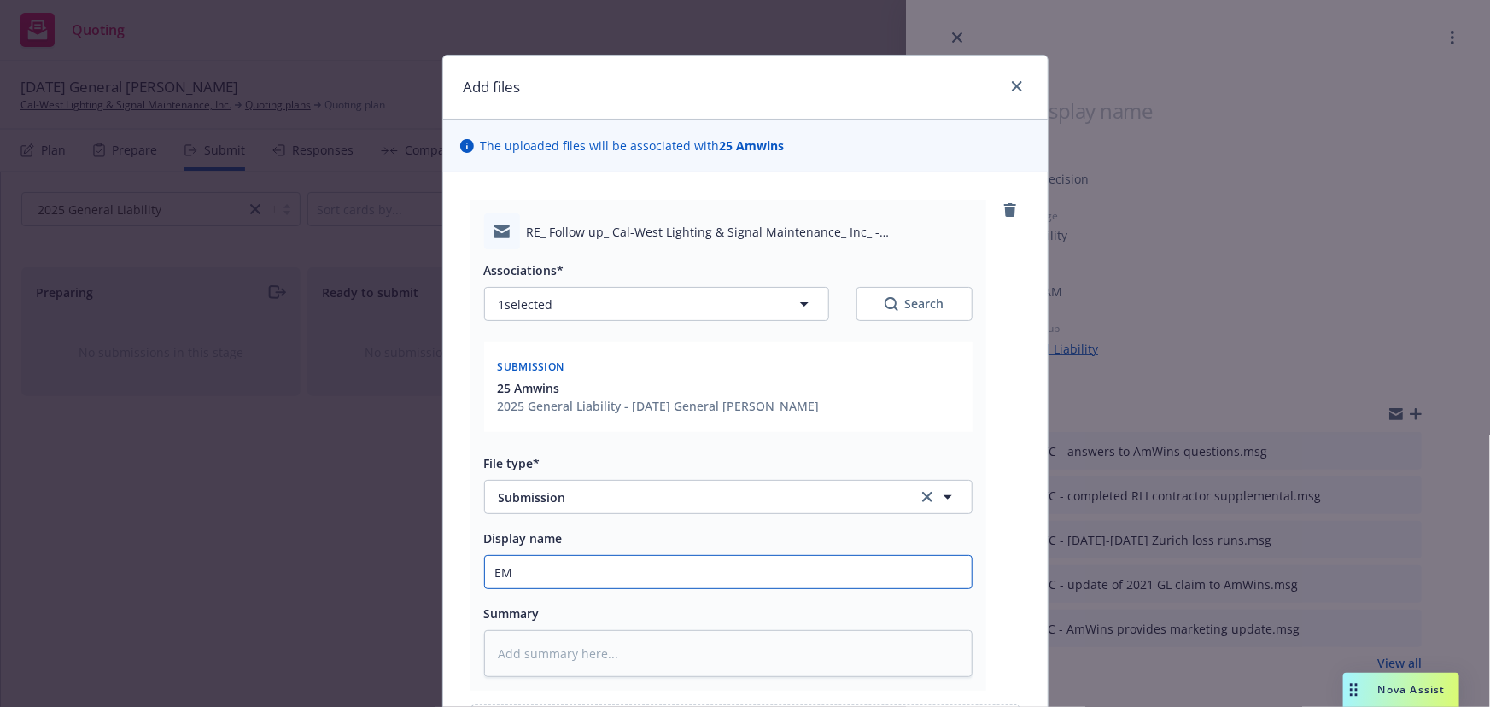
type textarea "x"
type input "EMT"
type textarea "x"
type input "EMTC"
type textarea "x"
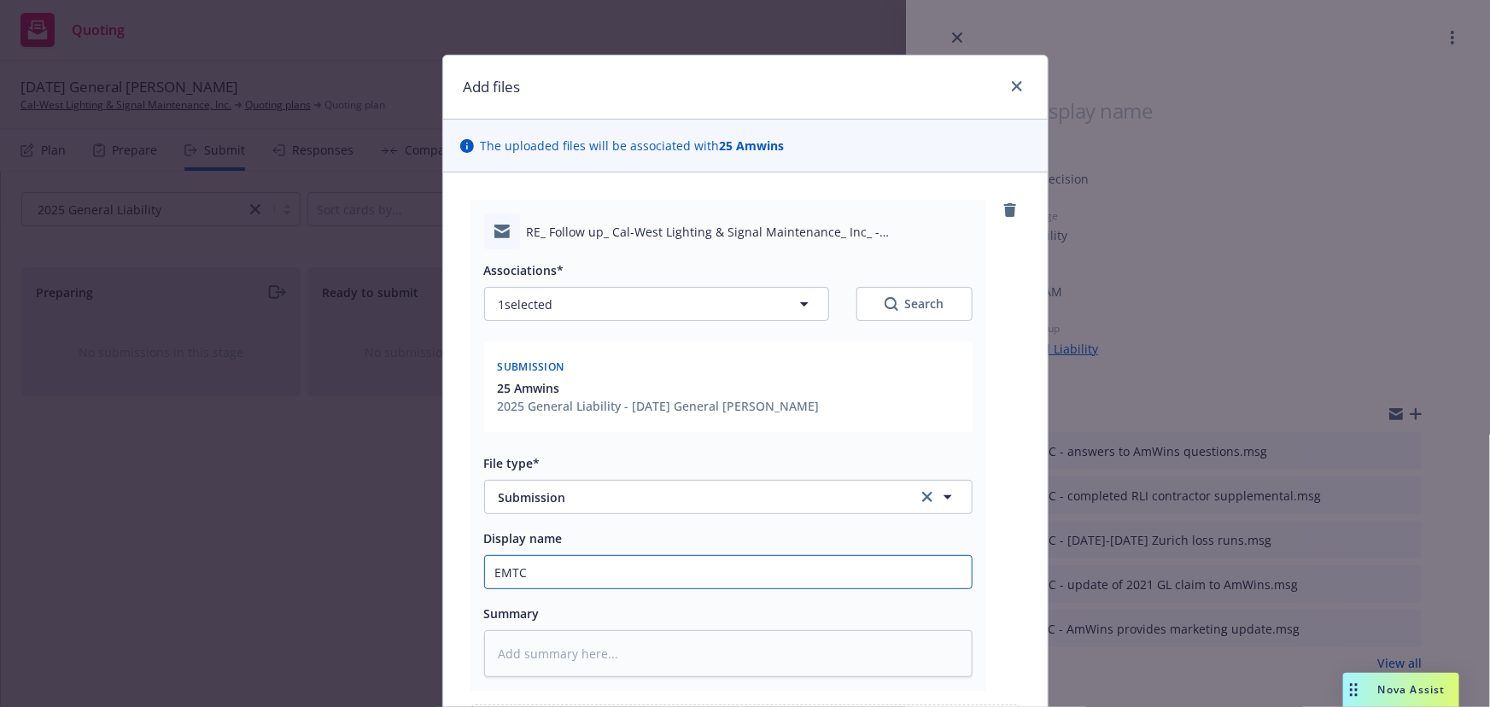
type input "EMTC"
type textarea "x"
type input "EMTC -"
type textarea "x"
type input "EMTC -"
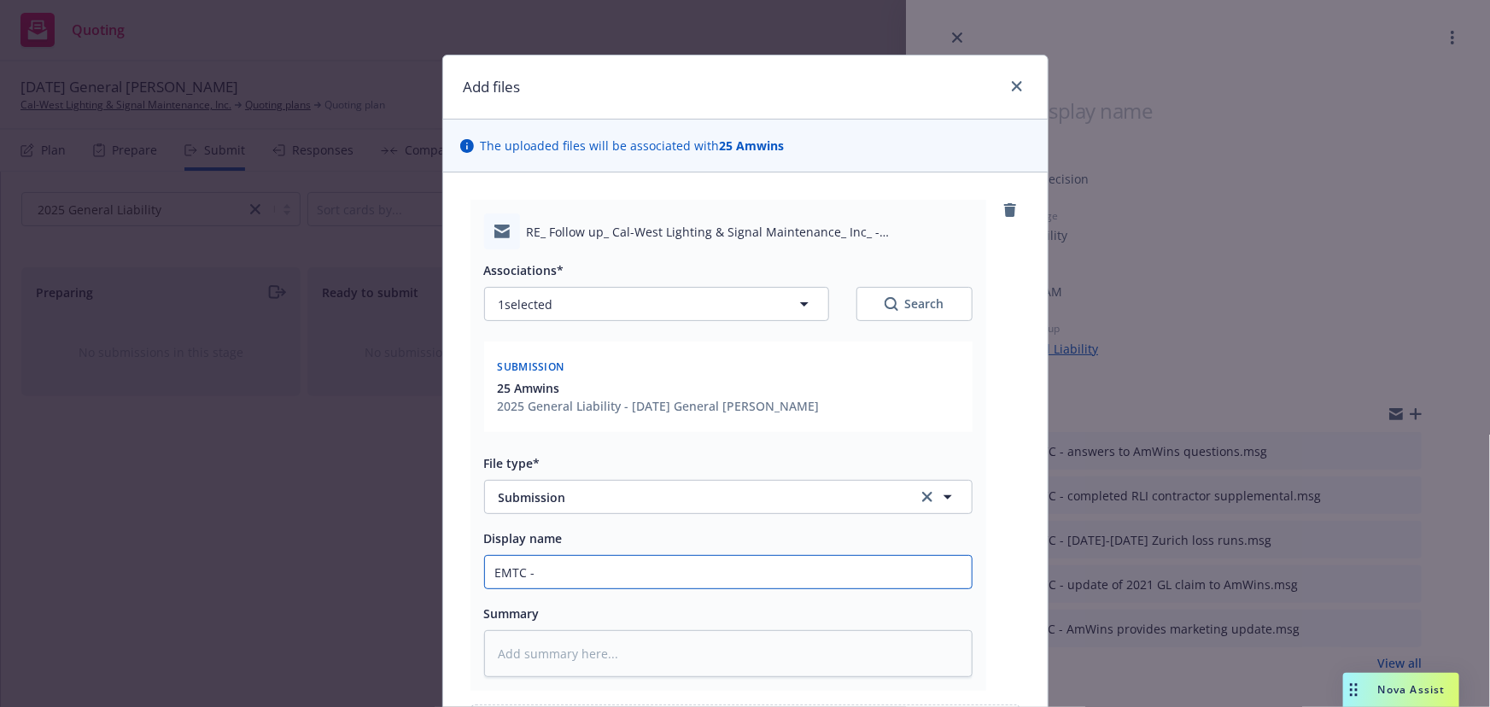
type textarea "x"
type input "EMTC - c"
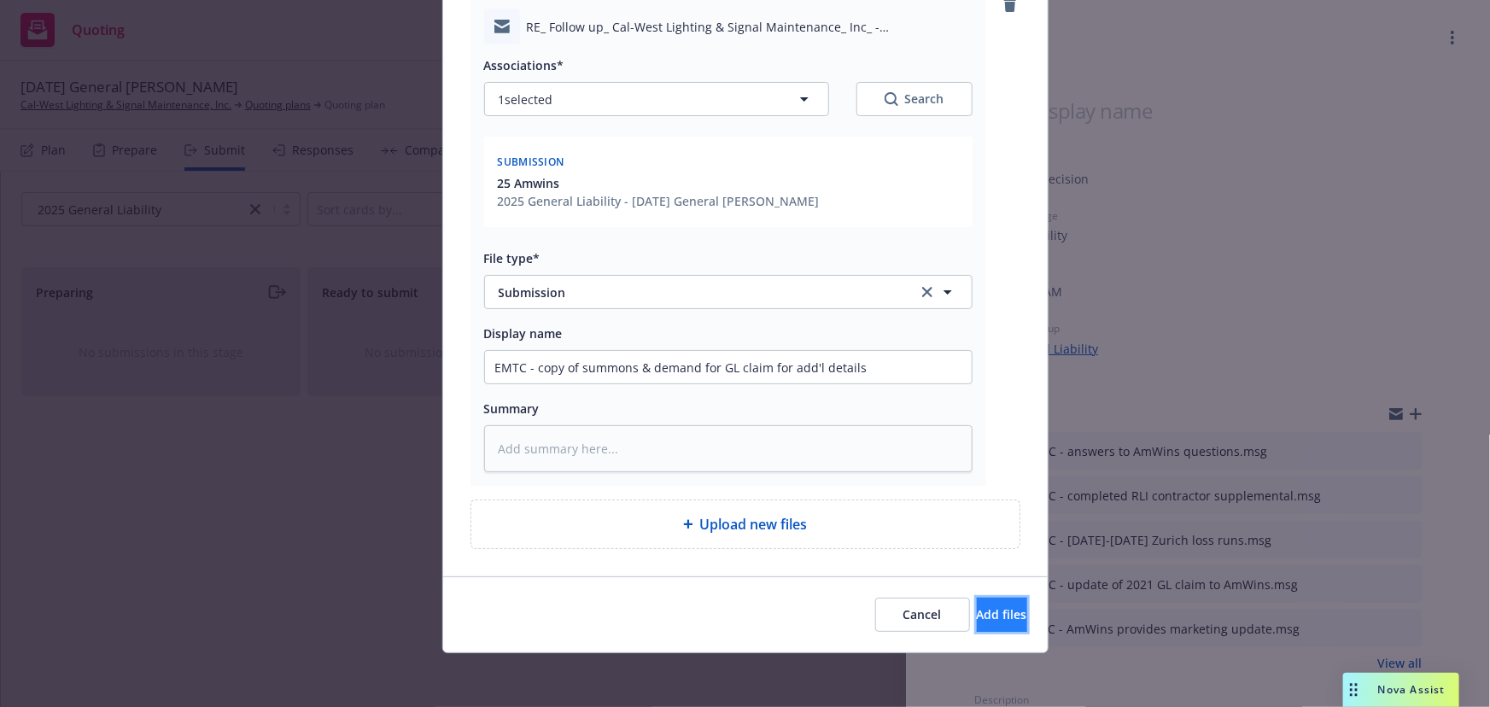
click at [983, 600] on button "Add files" at bounding box center [1002, 615] width 50 height 34
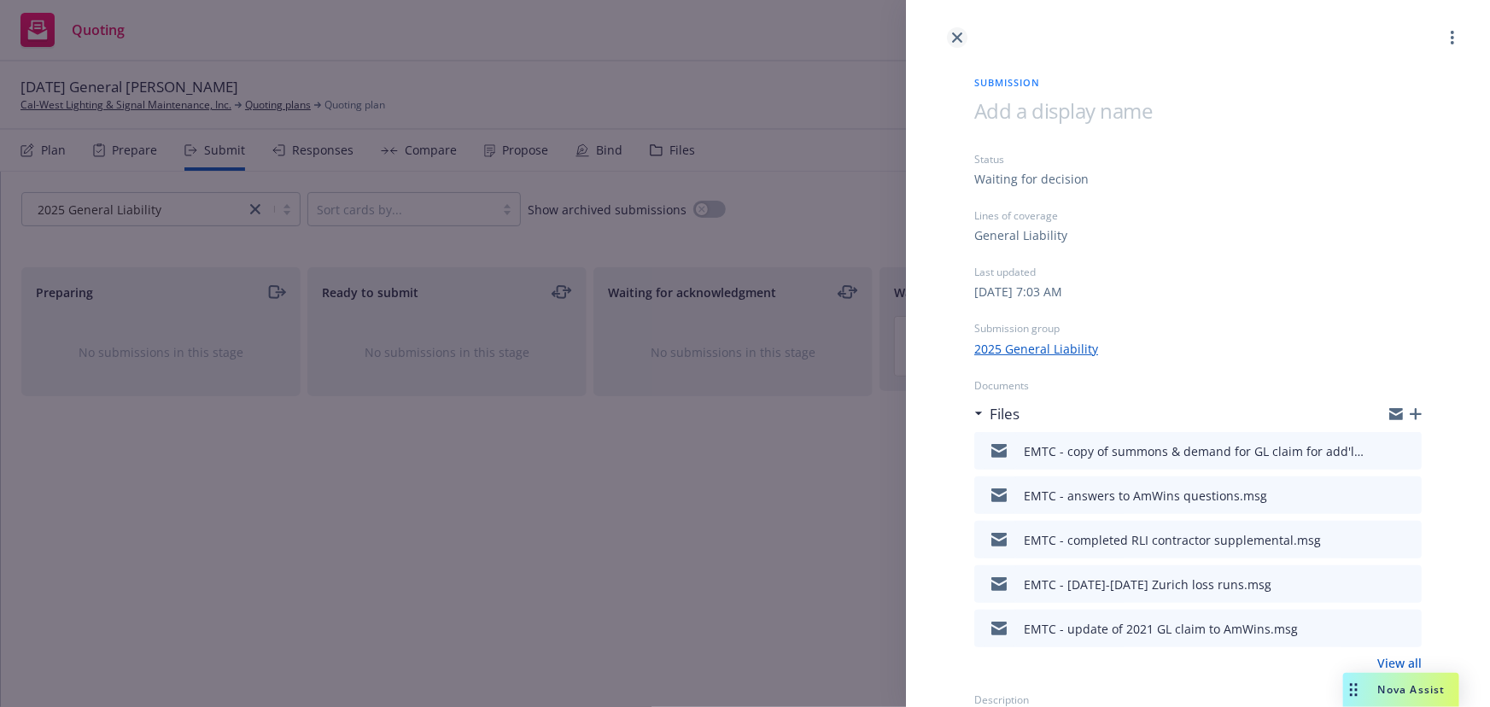
click at [958, 38] on icon "close" at bounding box center [957, 37] width 10 height 10
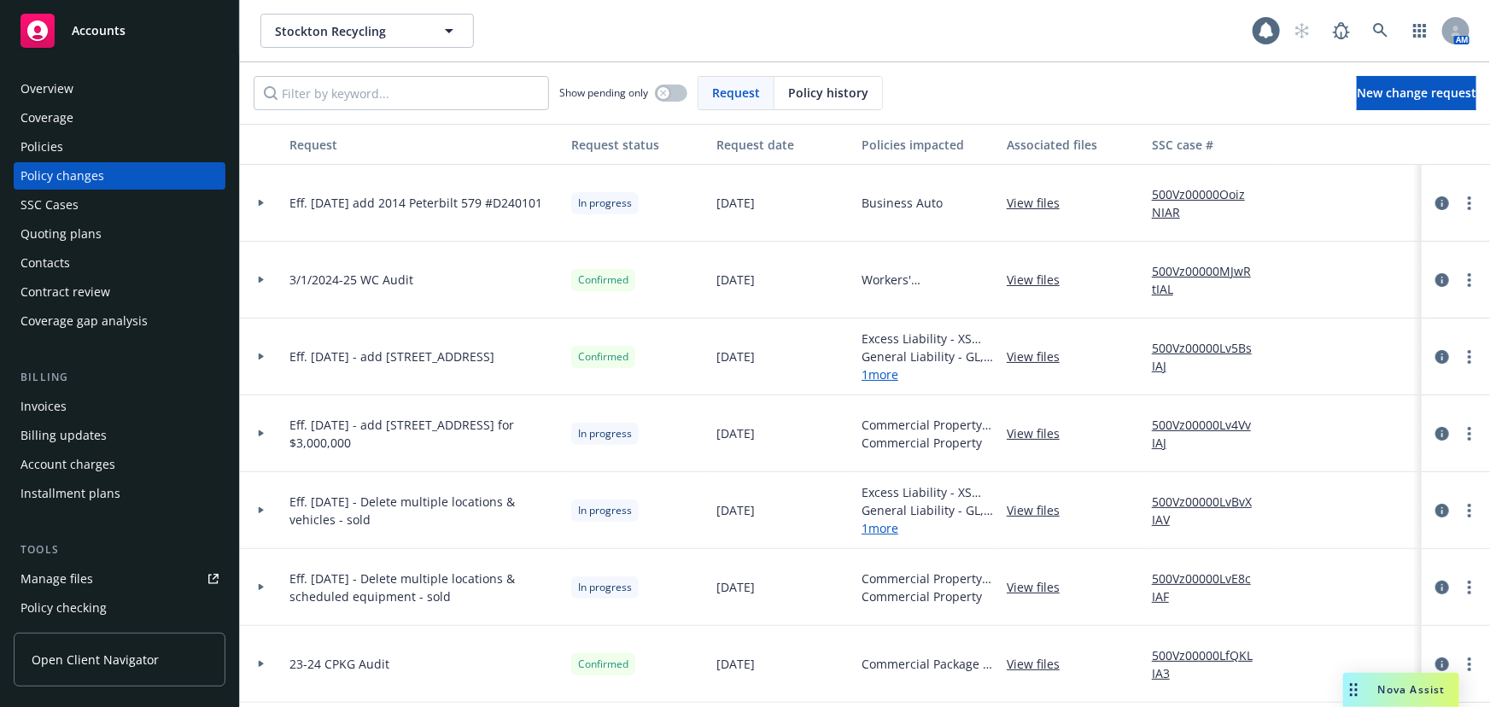
click at [94, 32] on span "Accounts" at bounding box center [99, 31] width 54 height 14
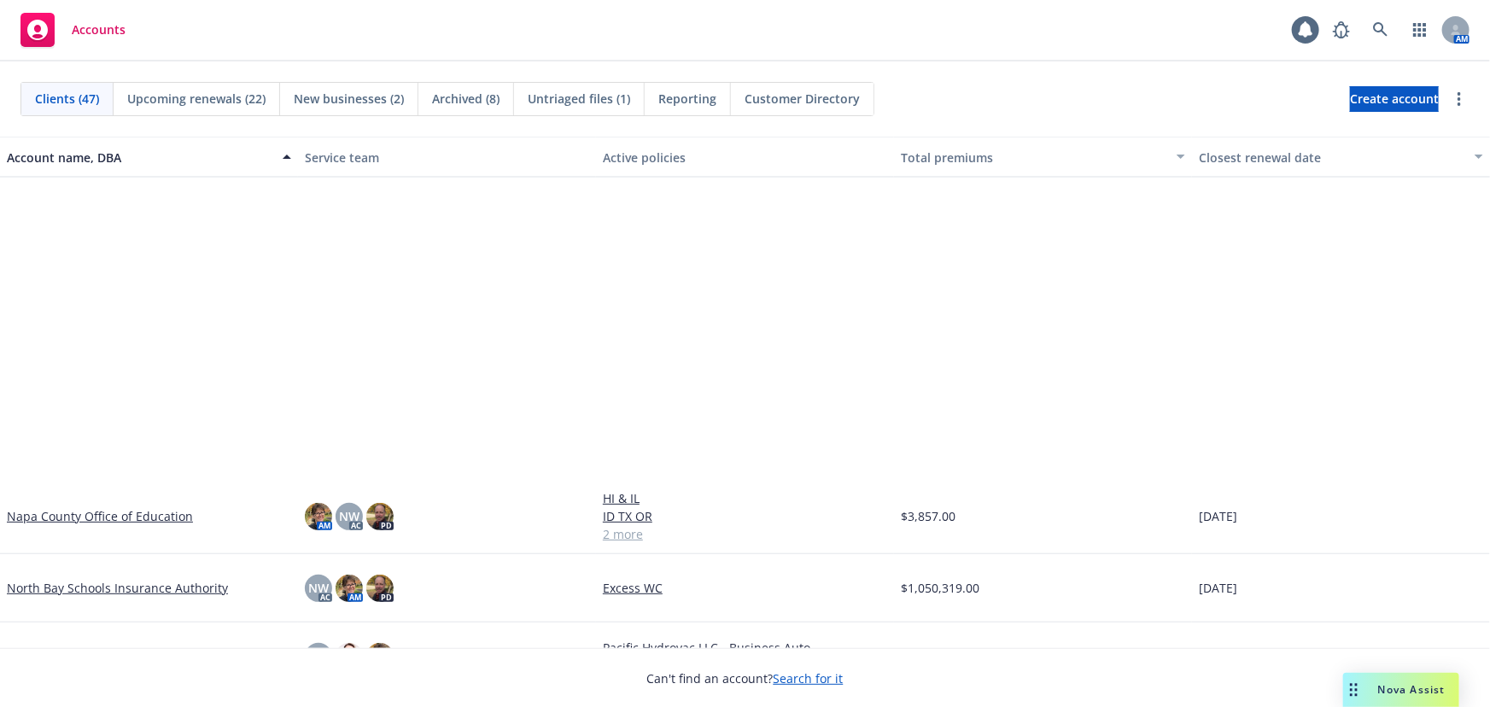
scroll to position [1862, 0]
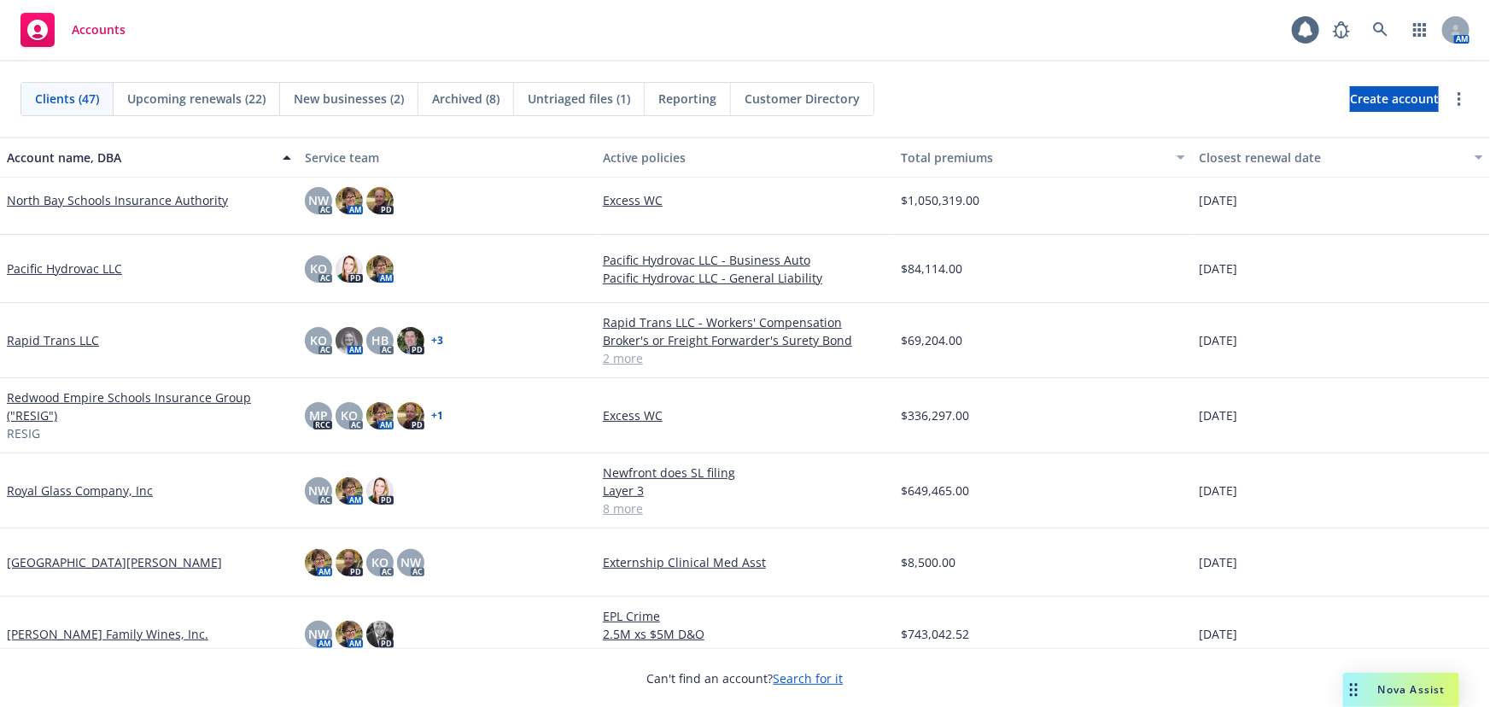
click at [64, 567] on link "[GEOGRAPHIC_DATA][PERSON_NAME]" at bounding box center [114, 562] width 215 height 18
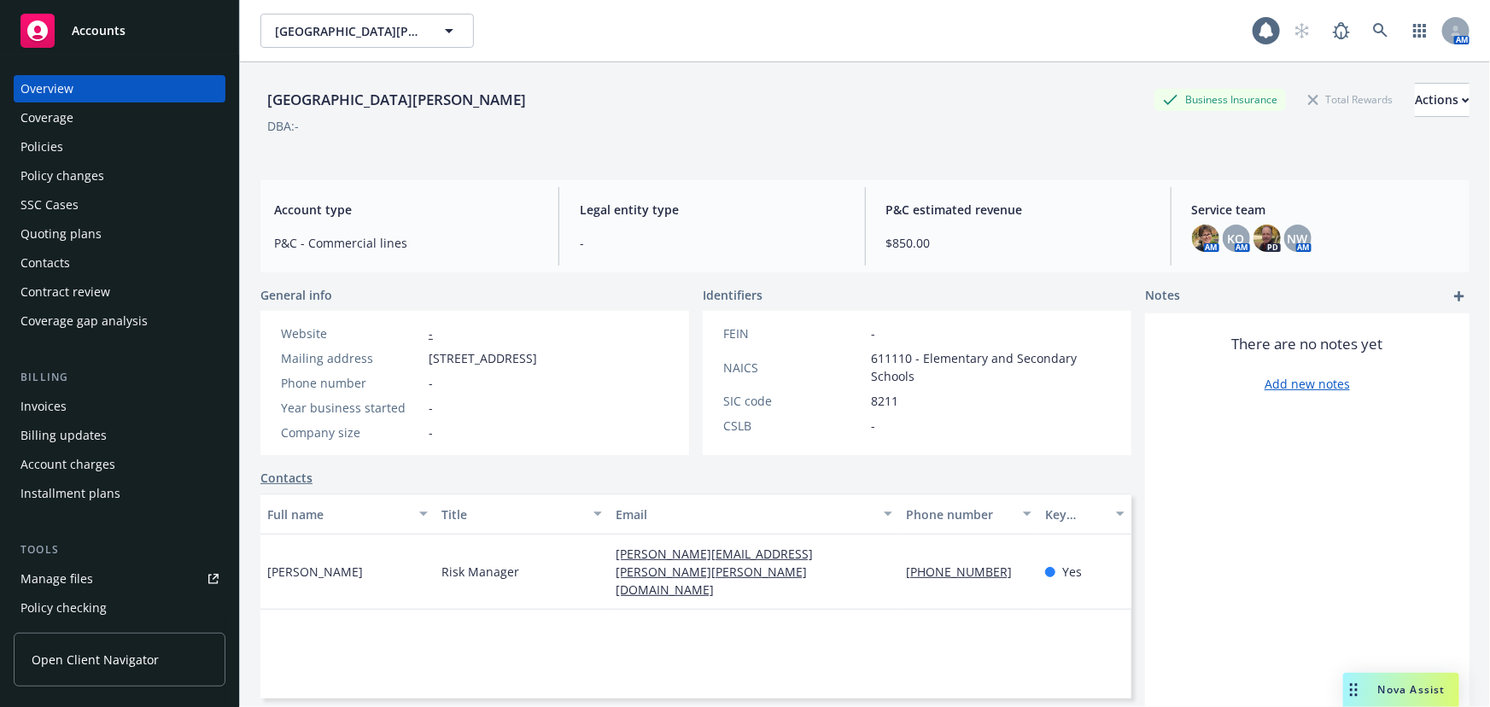
click at [63, 581] on div "Manage files" at bounding box center [56, 578] width 73 height 27
click at [117, 37] on span "Accounts" at bounding box center [99, 31] width 54 height 14
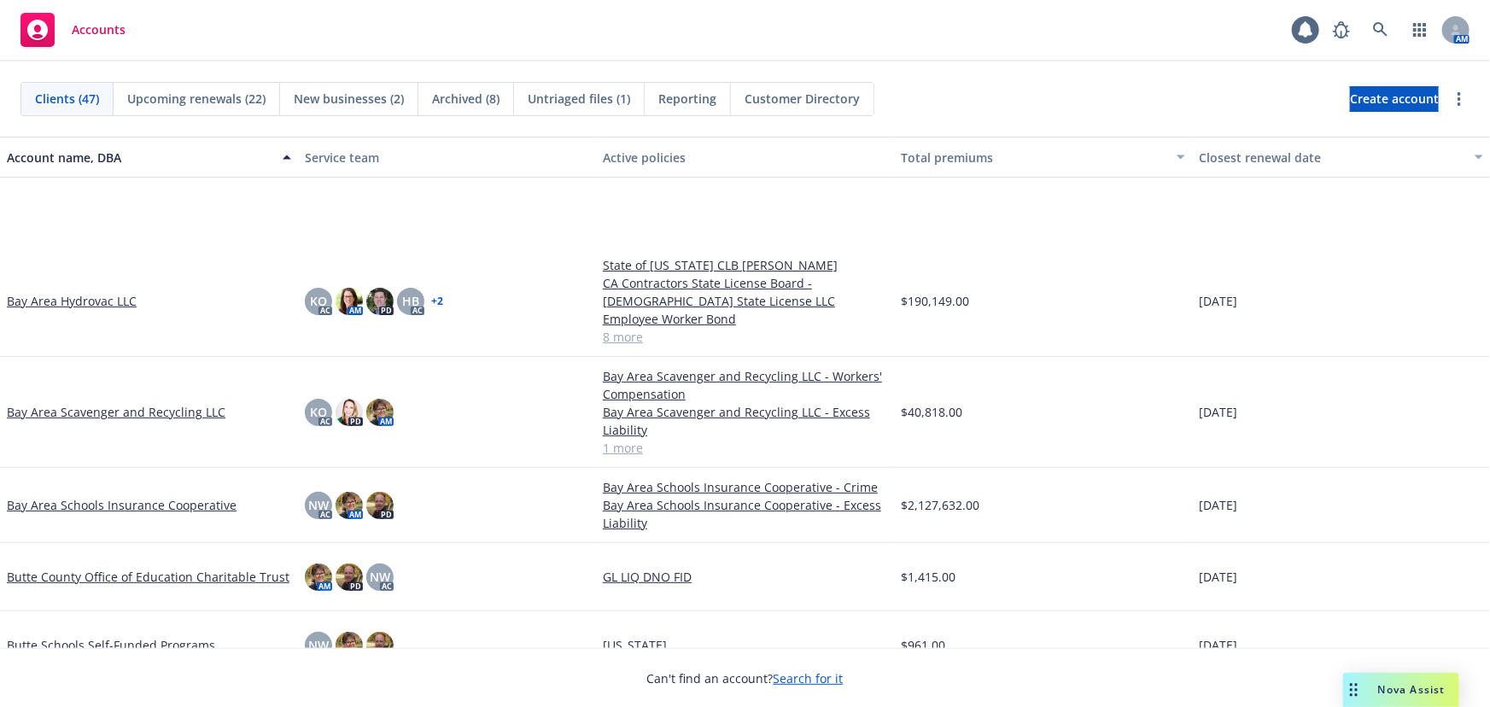
scroll to position [232, 0]
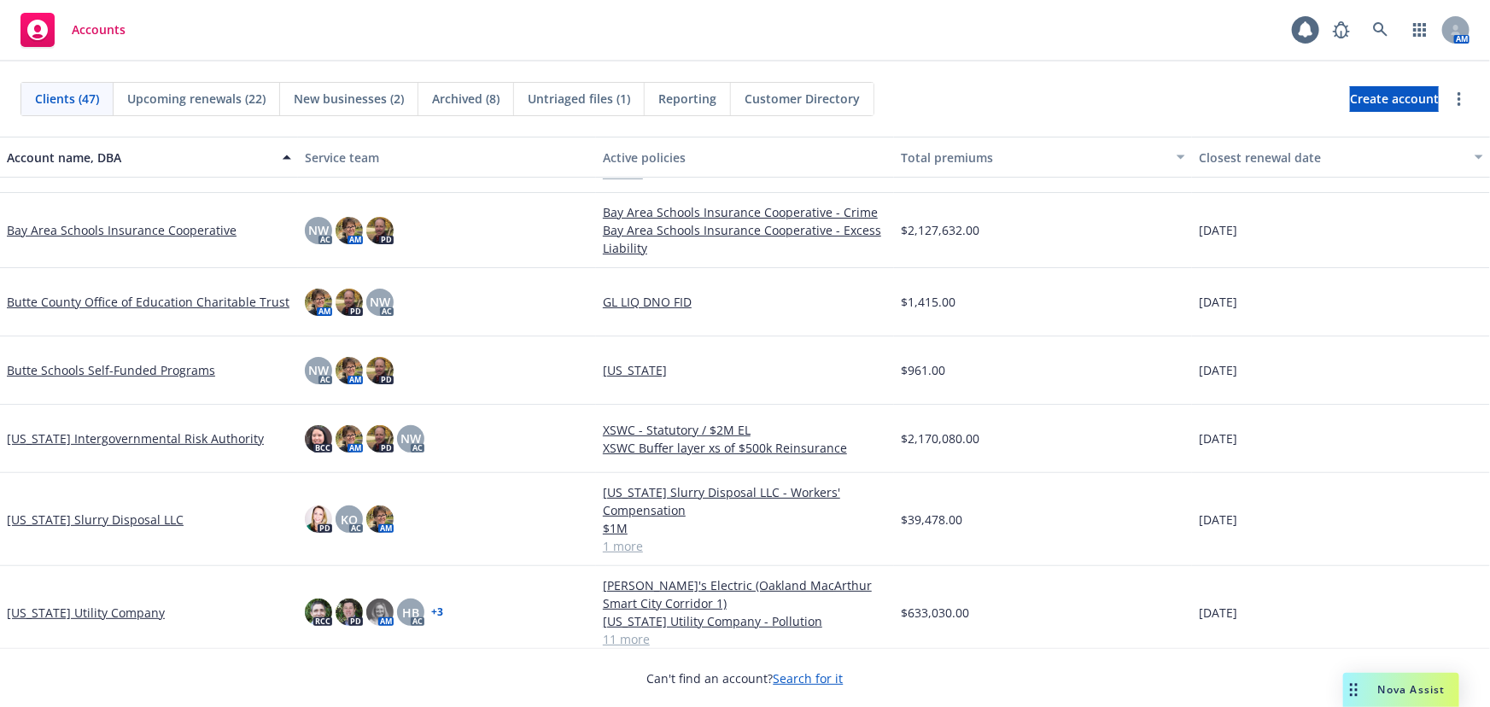
click at [80, 615] on link "[US_STATE] Utility Company" at bounding box center [86, 613] width 158 height 18
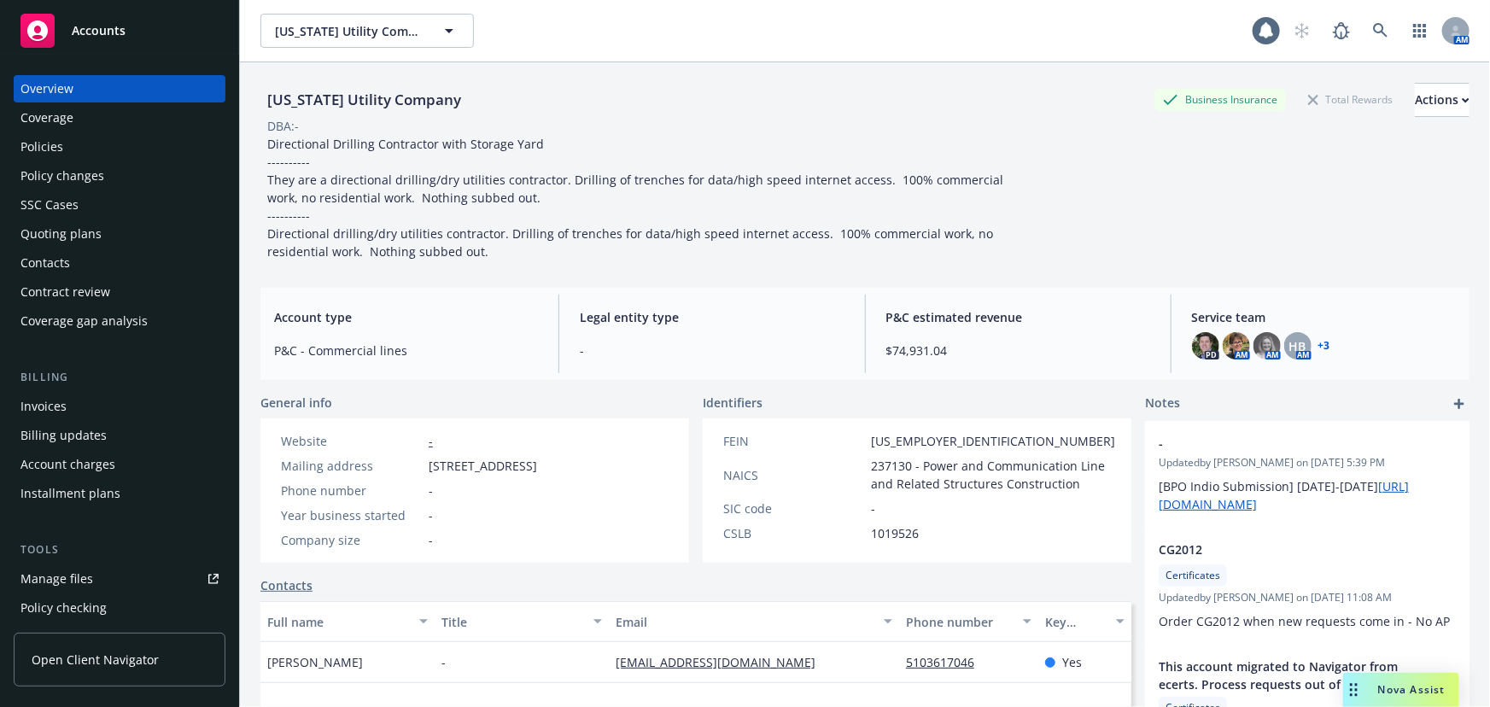
click at [48, 149] on div "Policies" at bounding box center [41, 146] width 43 height 27
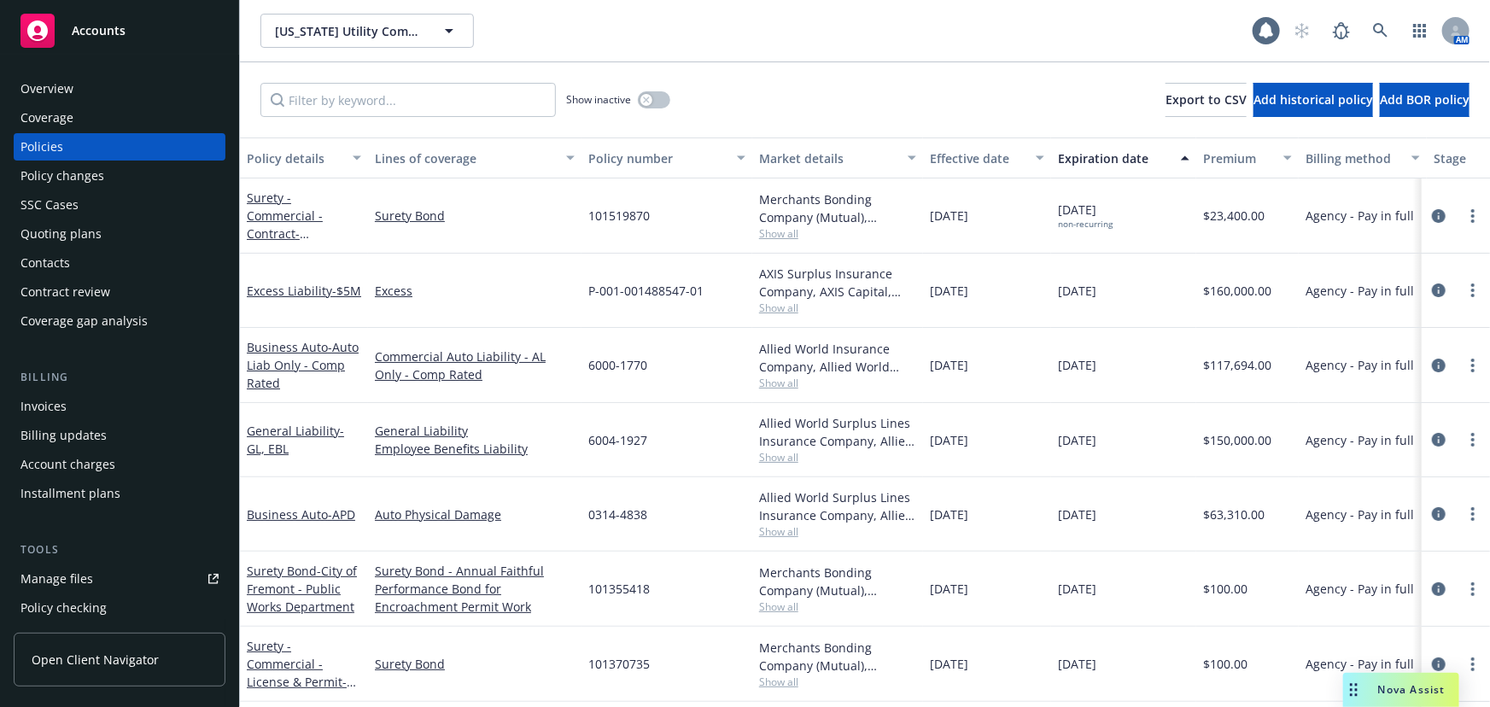
click at [65, 575] on div "Manage files" at bounding box center [56, 578] width 73 height 27
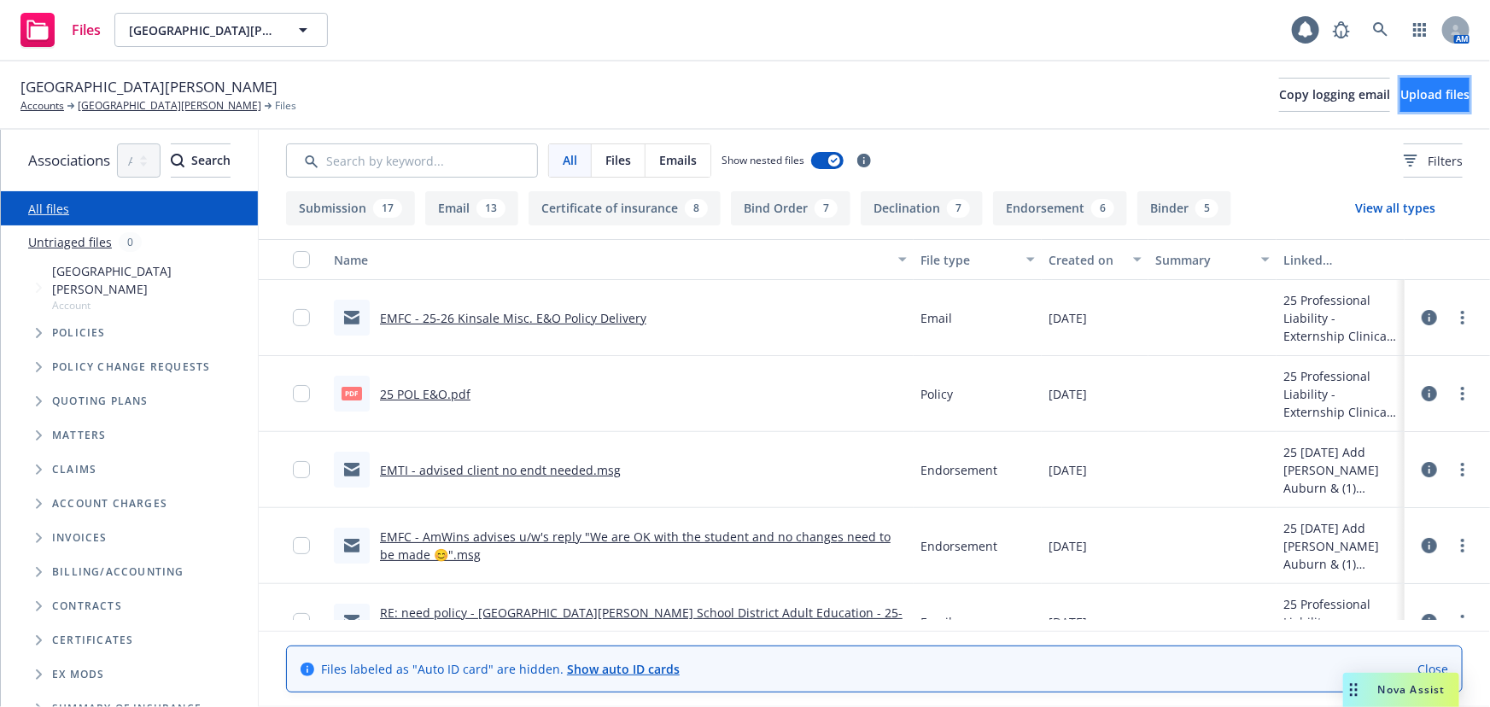
click at [1400, 88] on span "Upload files" at bounding box center [1434, 94] width 69 height 16
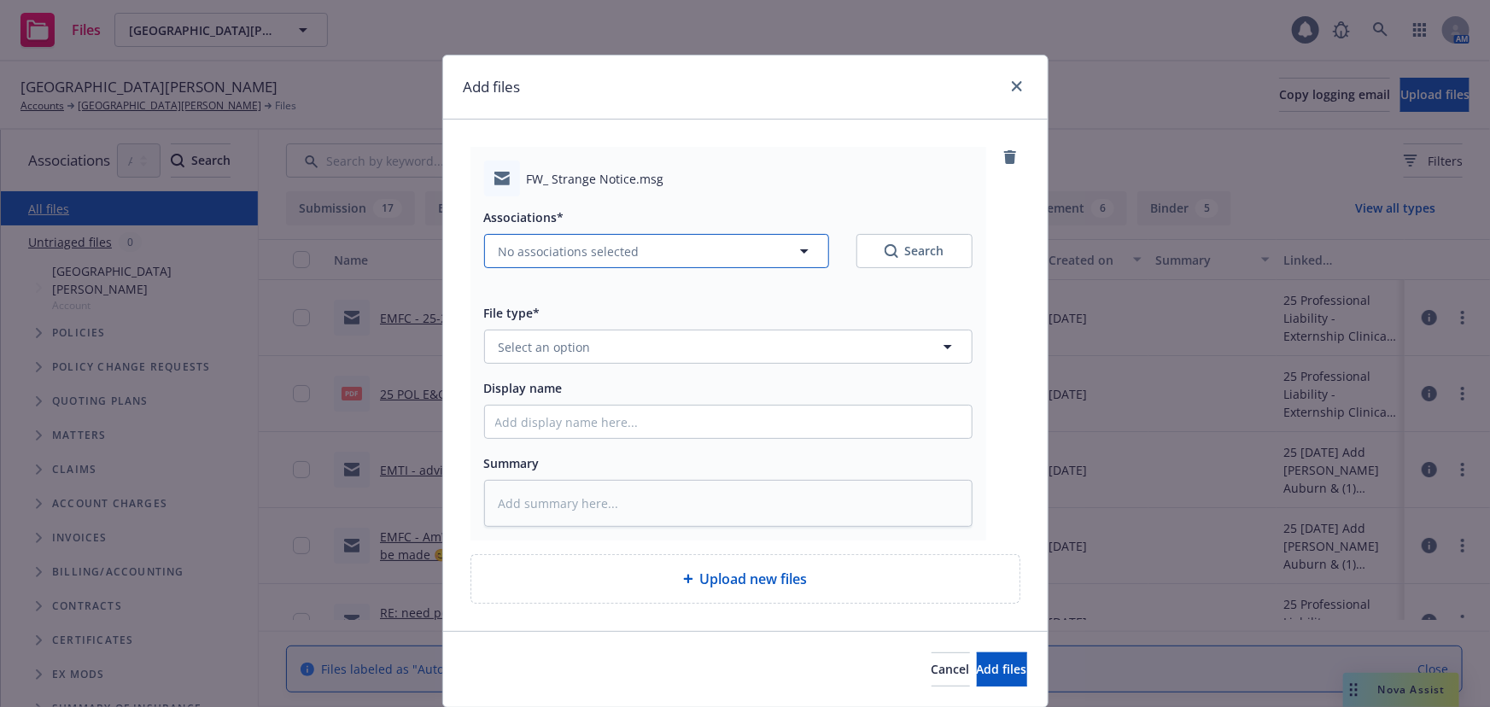
click at [560, 254] on span "No associations selected" at bounding box center [569, 251] width 141 height 18
type textarea "x"
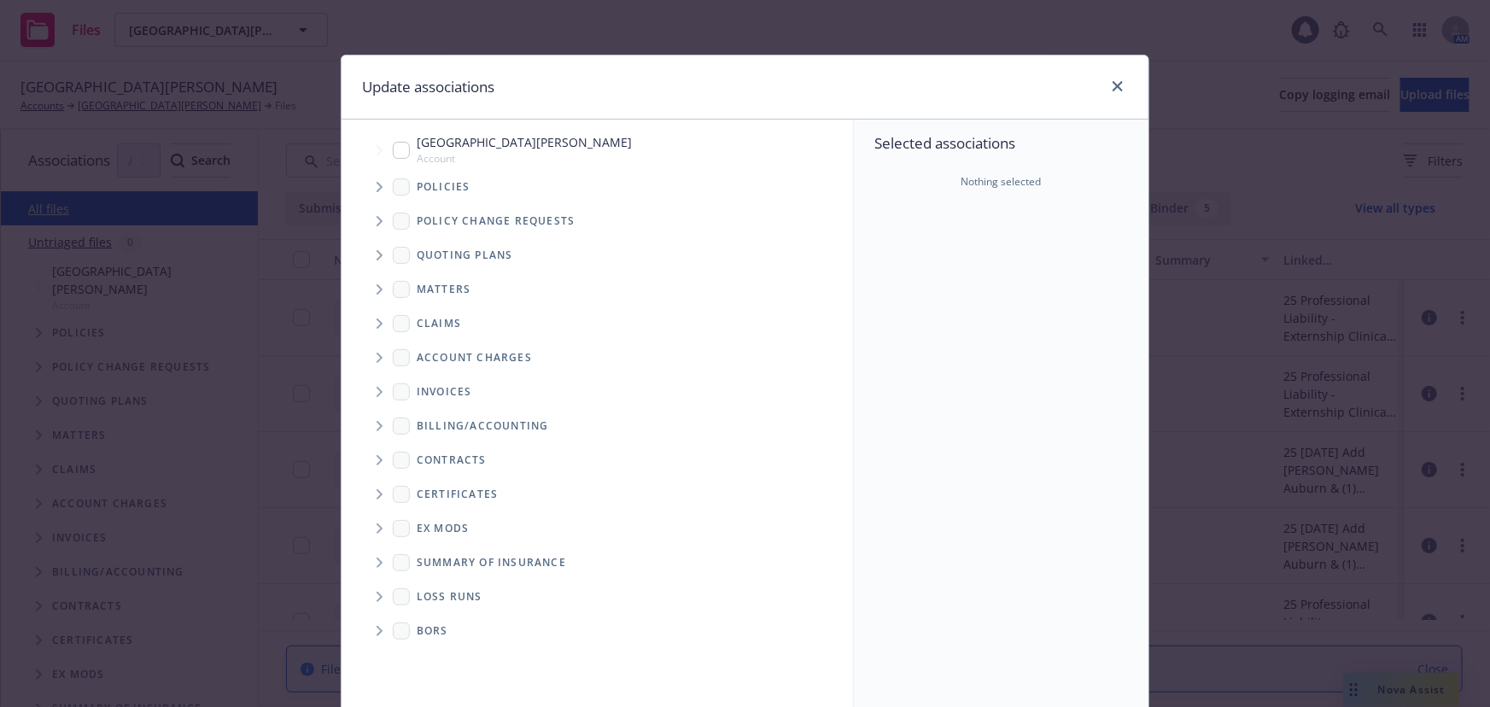
click at [417, 145] on span "[GEOGRAPHIC_DATA][PERSON_NAME]" at bounding box center [524, 142] width 215 height 18
checkbox input "true"
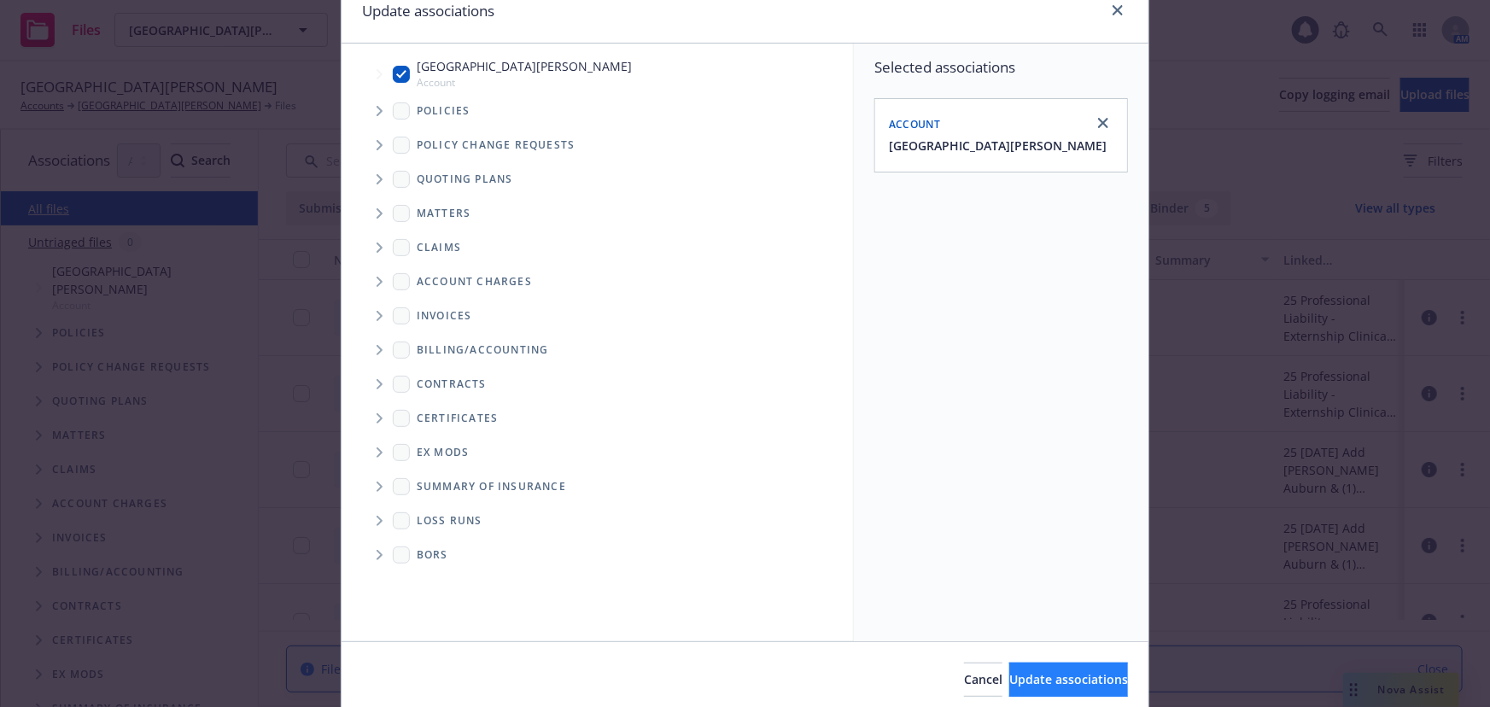
scroll to position [141, 0]
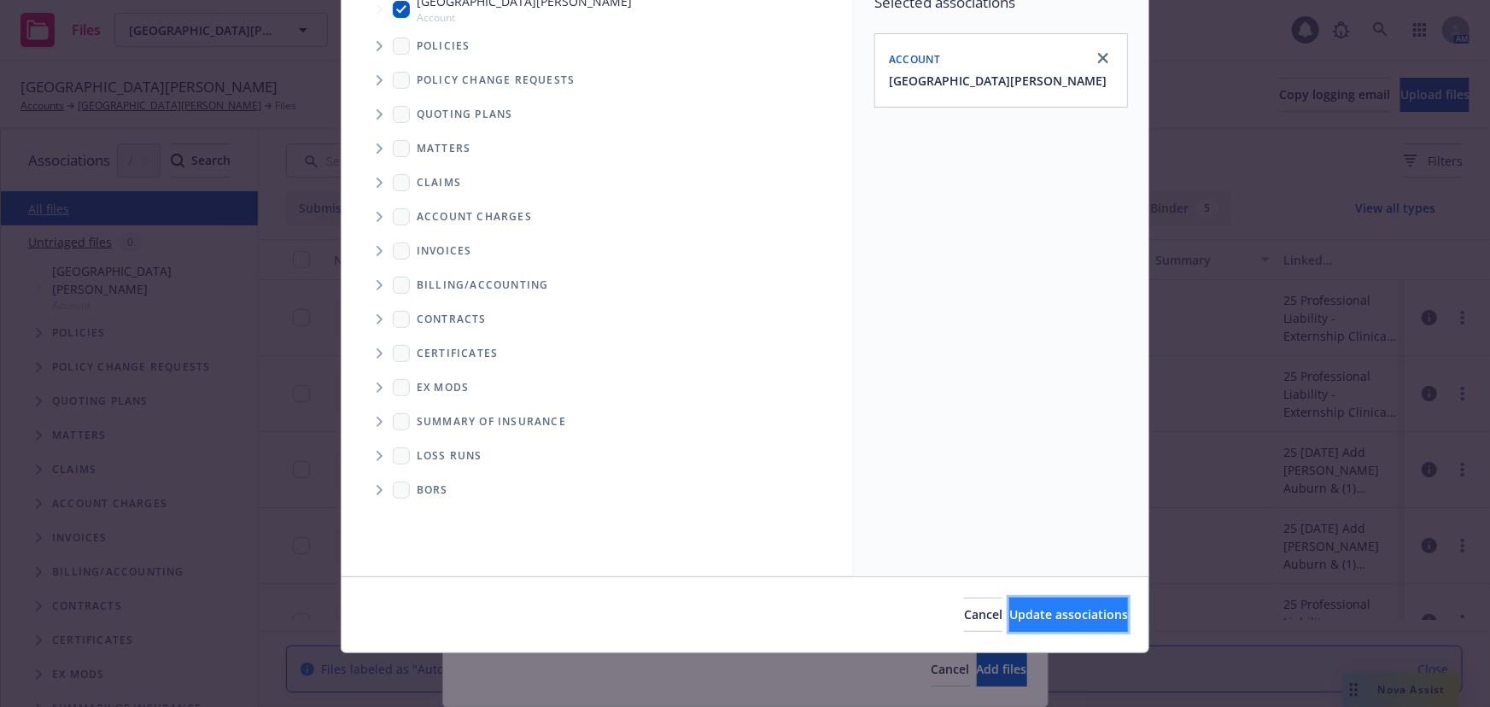
click at [1033, 623] on button "Update associations" at bounding box center [1068, 615] width 119 height 34
type textarea "x"
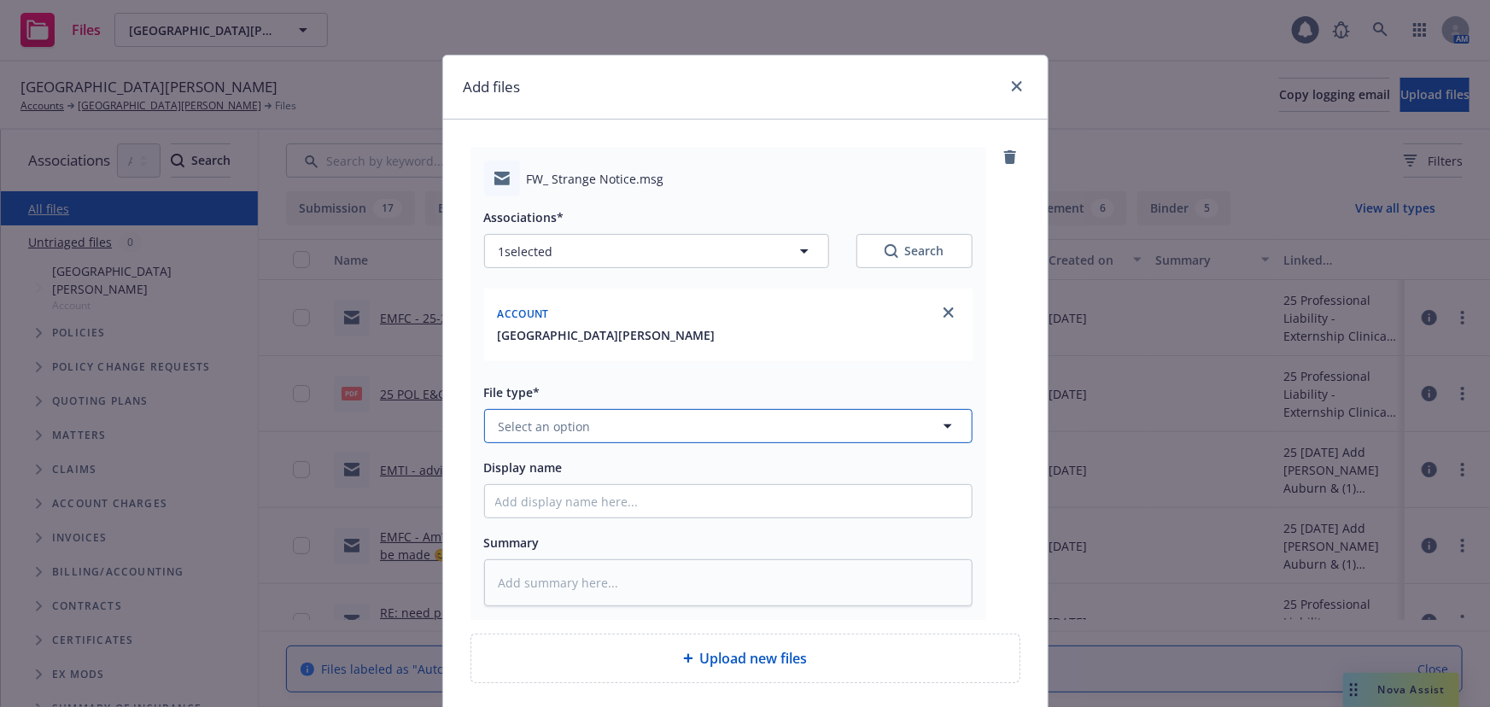
click at [573, 412] on button "Select an option" at bounding box center [728, 426] width 488 height 34
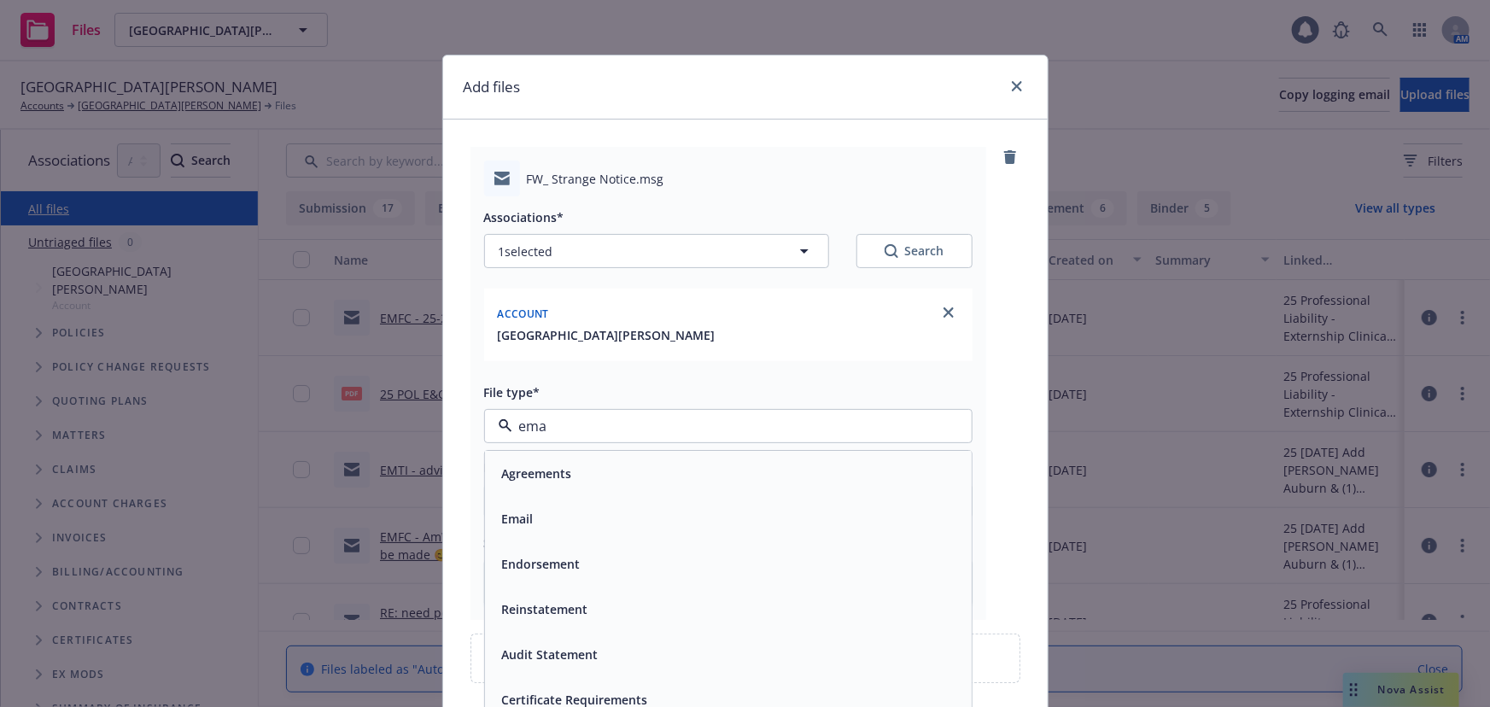
type input "emai"
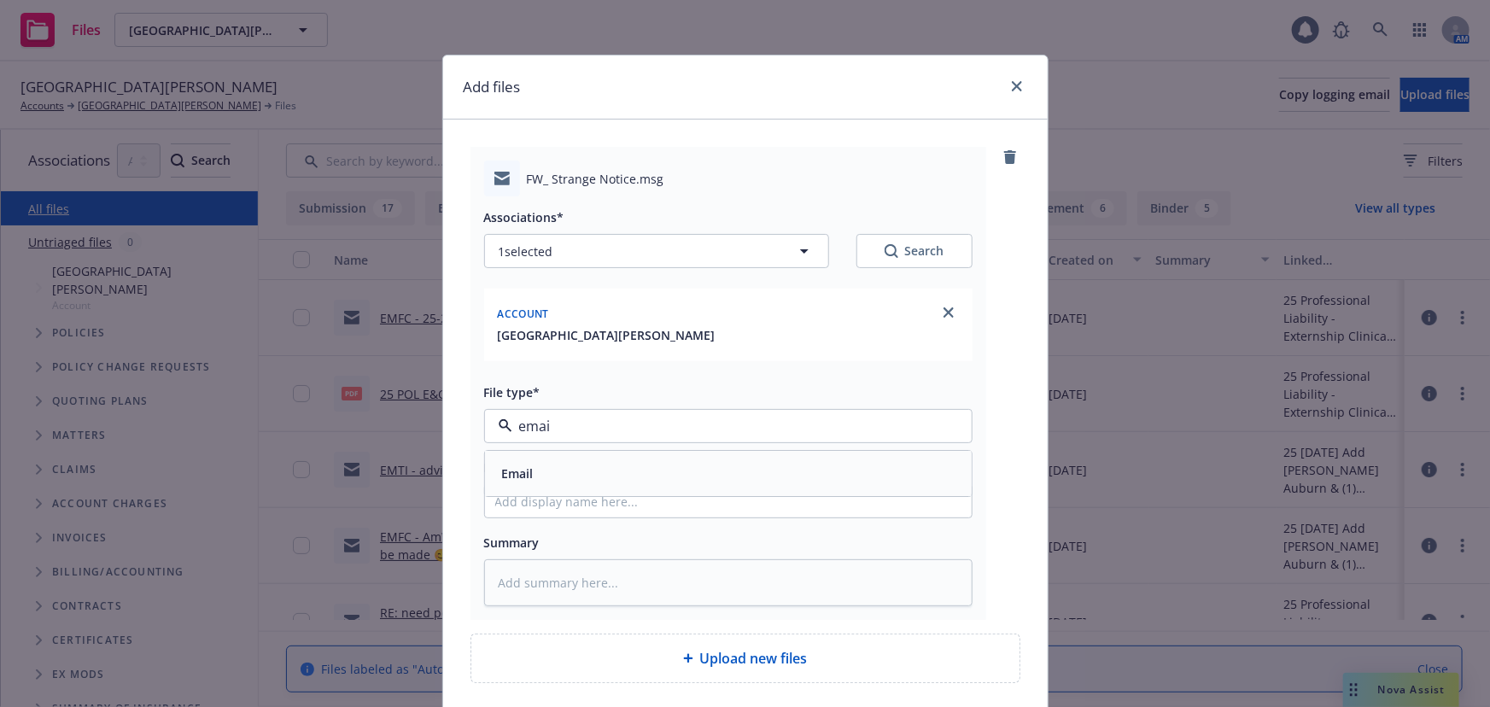
click at [525, 469] on span "Email" at bounding box center [518, 474] width 32 height 18
click at [522, 502] on input "Display name" at bounding box center [728, 501] width 487 height 32
type textarea "x"
type input "E"
type textarea "x"
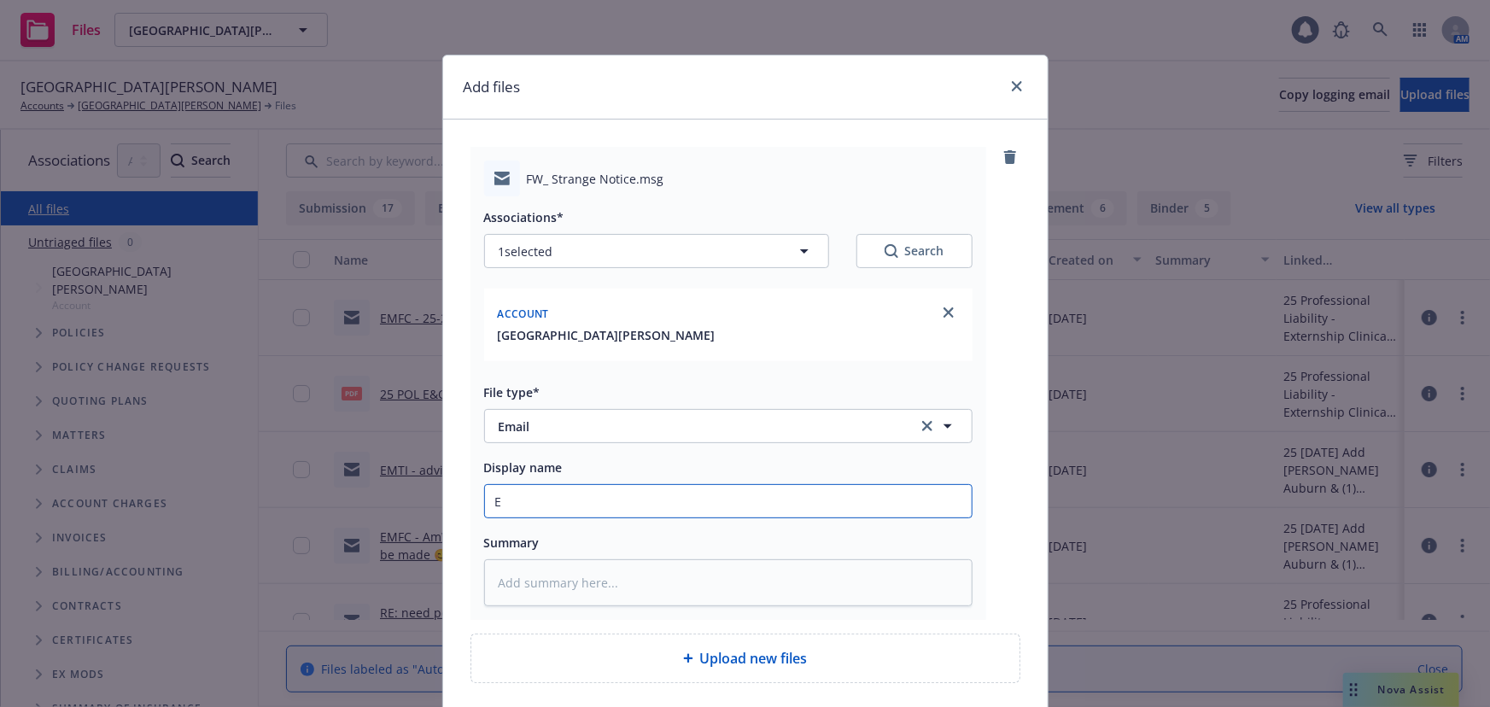
type input "EM"
type textarea "x"
type input "EMF"
type textarea "x"
type input "EMFI"
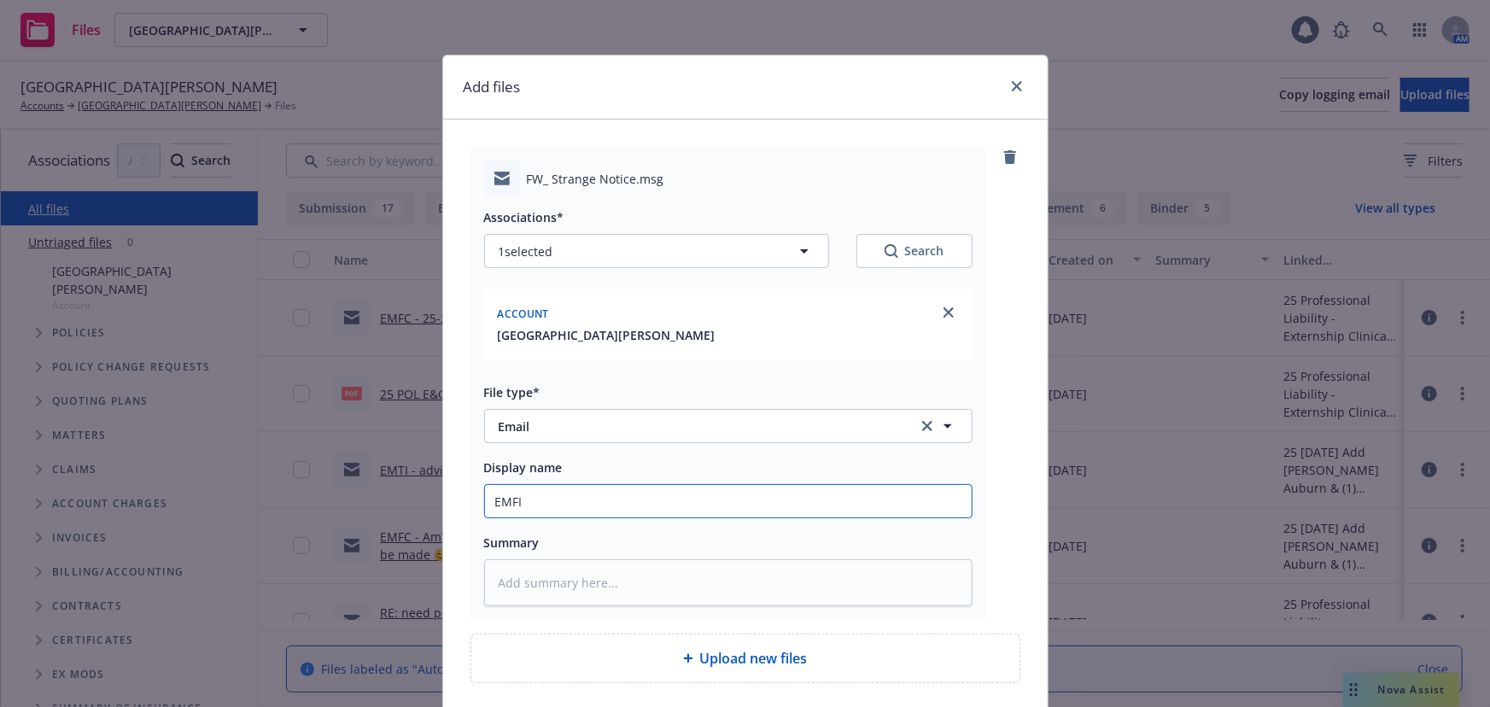
type textarea "x"
type input "EMFI"
type textarea "x"
type input "EMFI -"
type textarea "x"
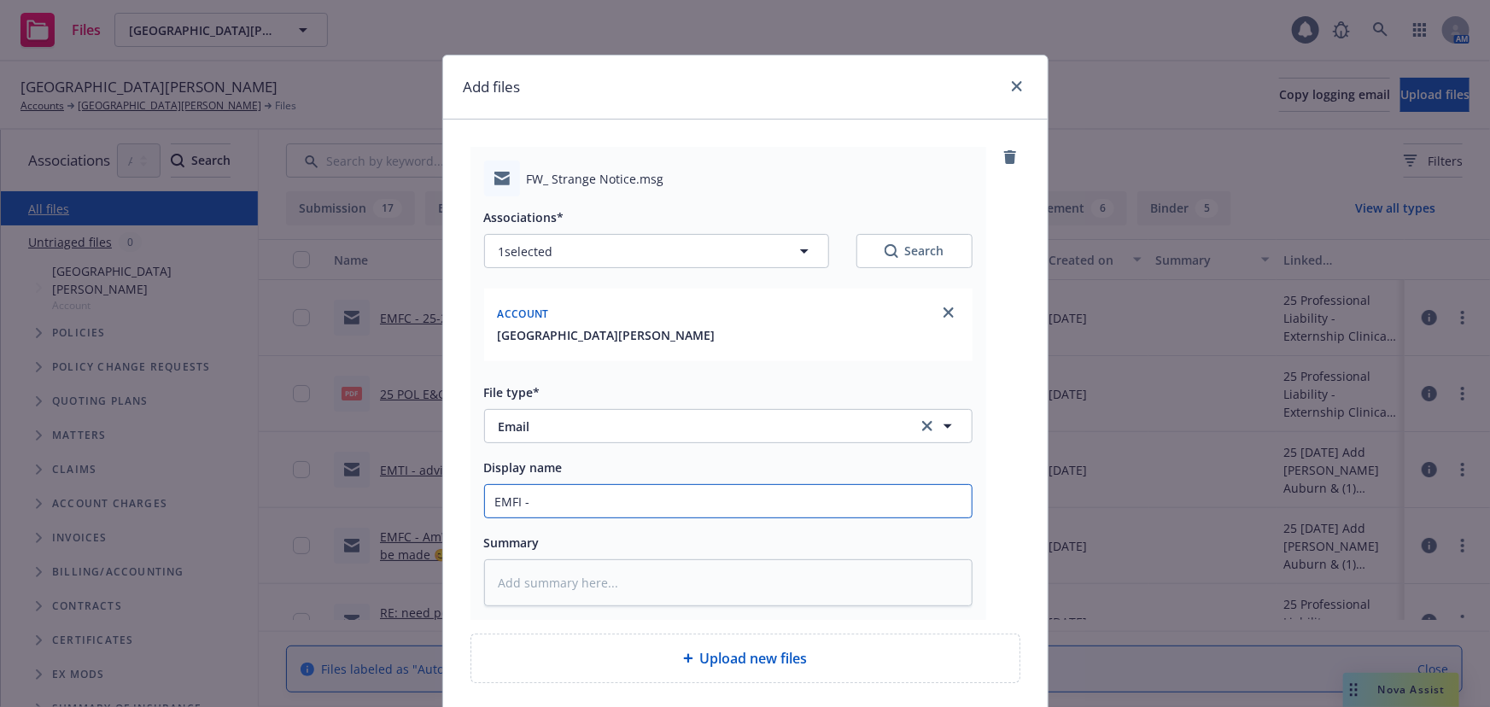
type input "EMFI -"
type textarea "x"
type input "EMFI - r"
type textarea "x"
type input "EMFI - re"
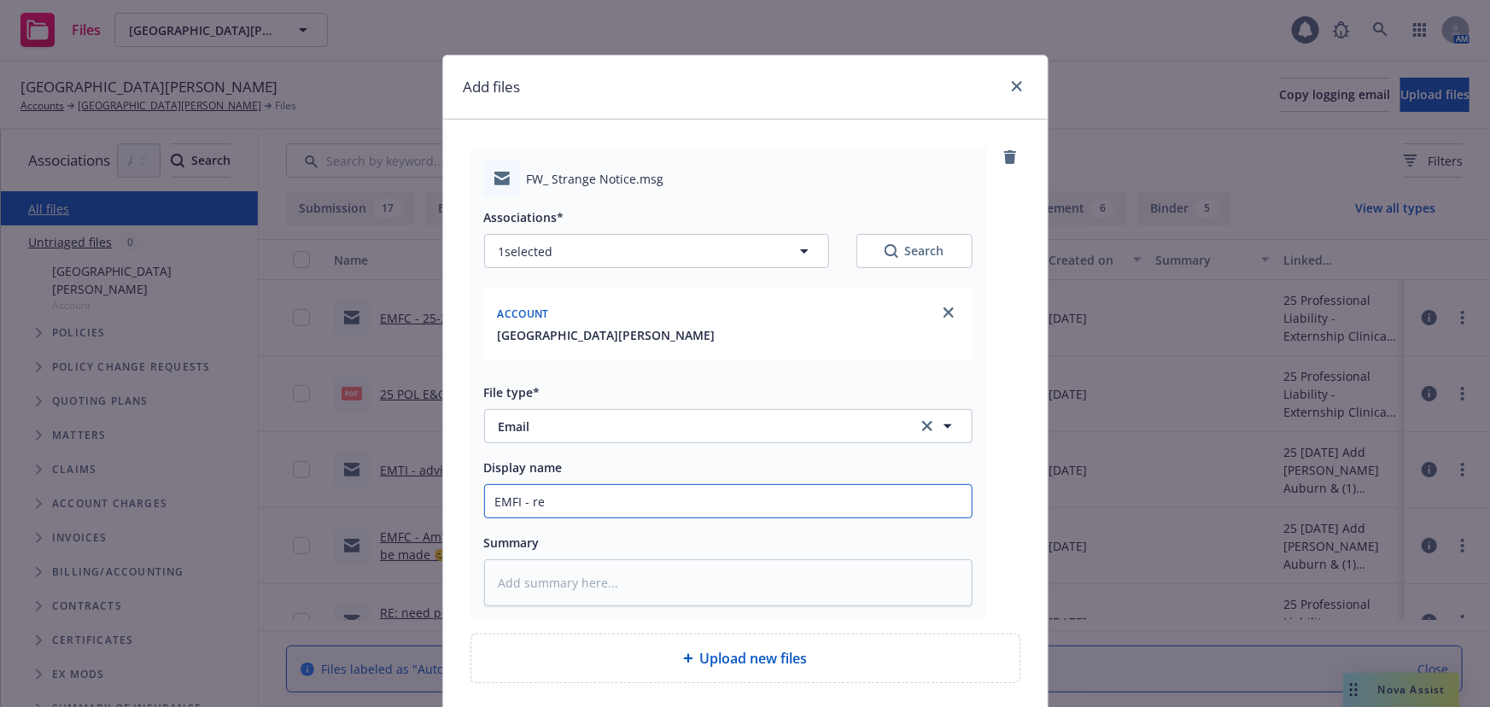
type textarea "x"
type input "EMFI - rec"
type textarea "x"
type input "EMFI - rec'"
type textarea "x"
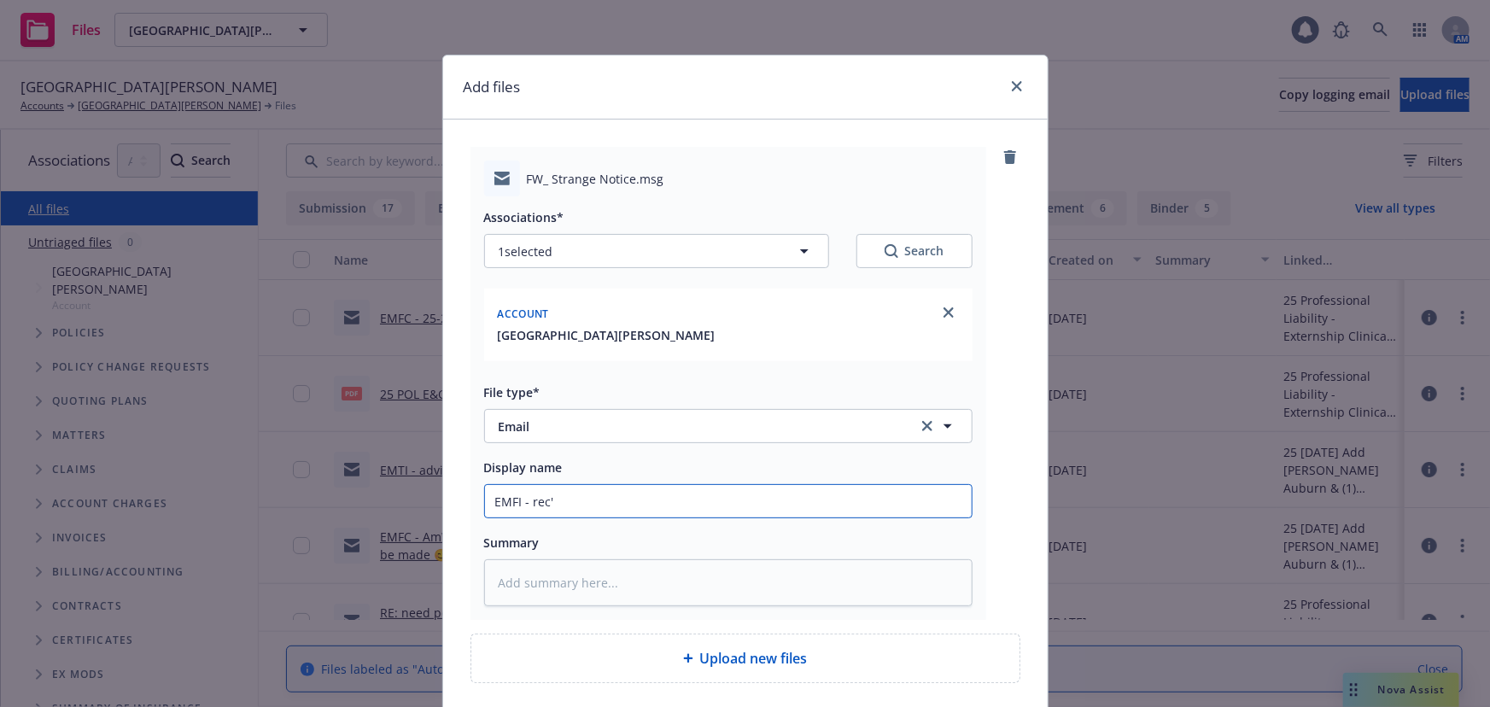
type input "EMFI - rec'd"
type textarea "x"
type input "EMFI - rec'd"
type textarea "x"
type input "EMFI - rec'd n"
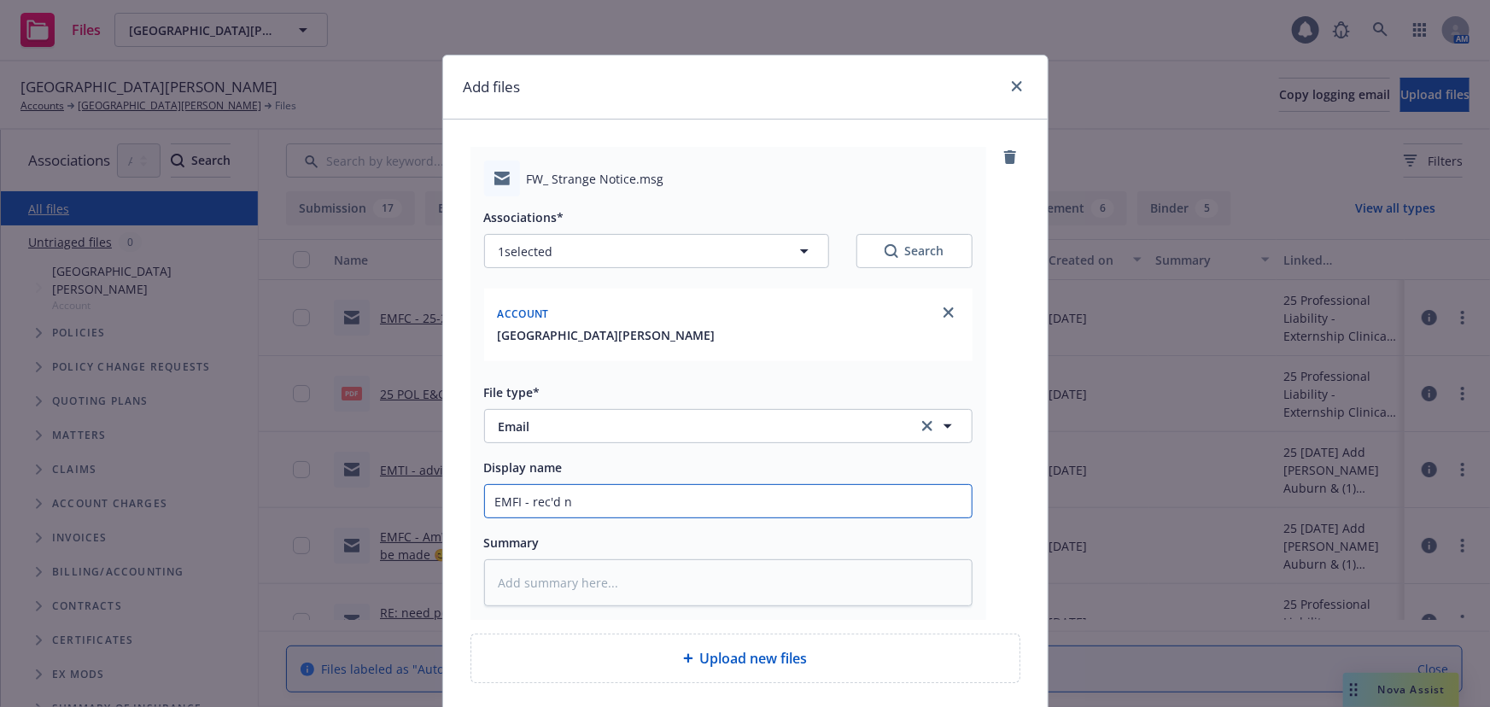
type textarea "x"
type input "EMFI - rec'd no"
type textarea "x"
type input "EMFI - rec'd not"
type textarea "x"
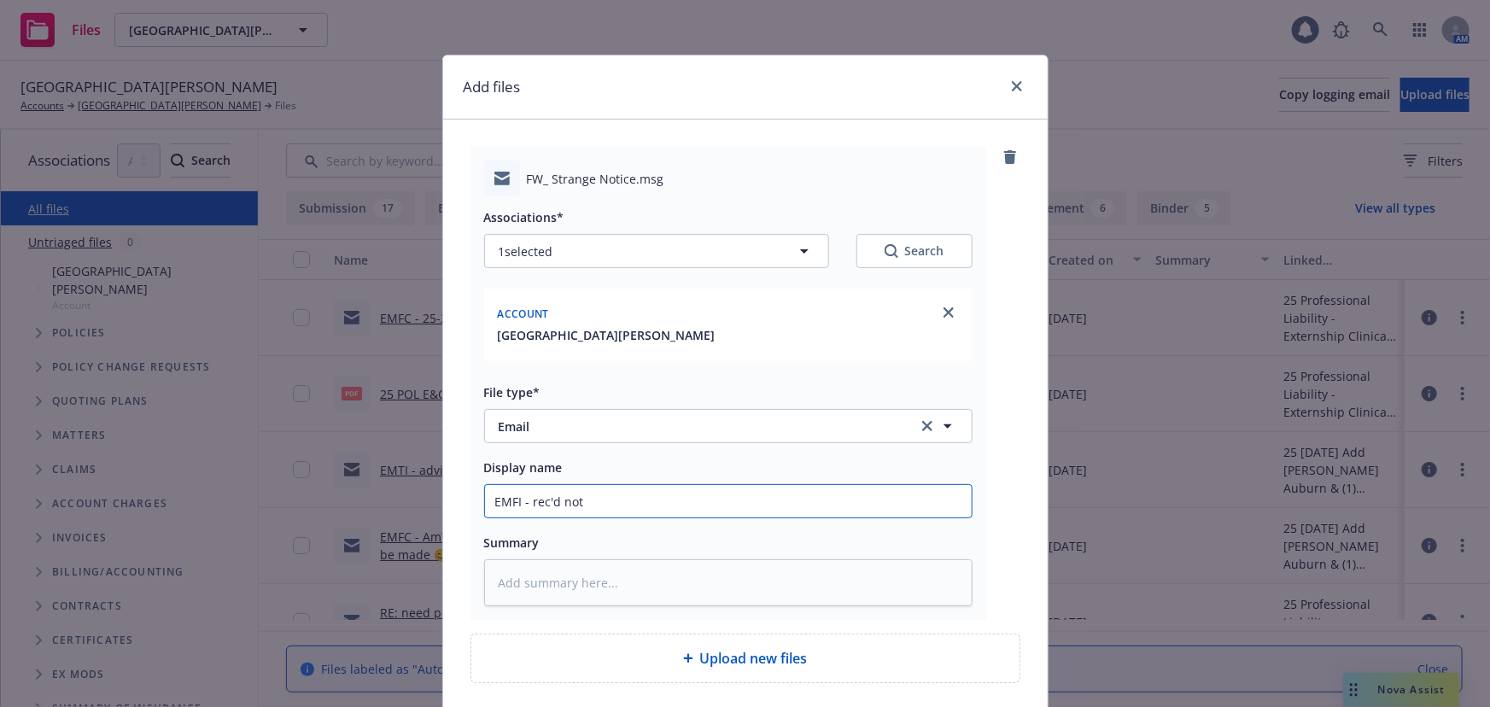
type input "EMFI - rec'd noti"
type textarea "x"
type input "EMFI - rec'd notic"
type textarea "x"
type input "EMFI - rec'd notice"
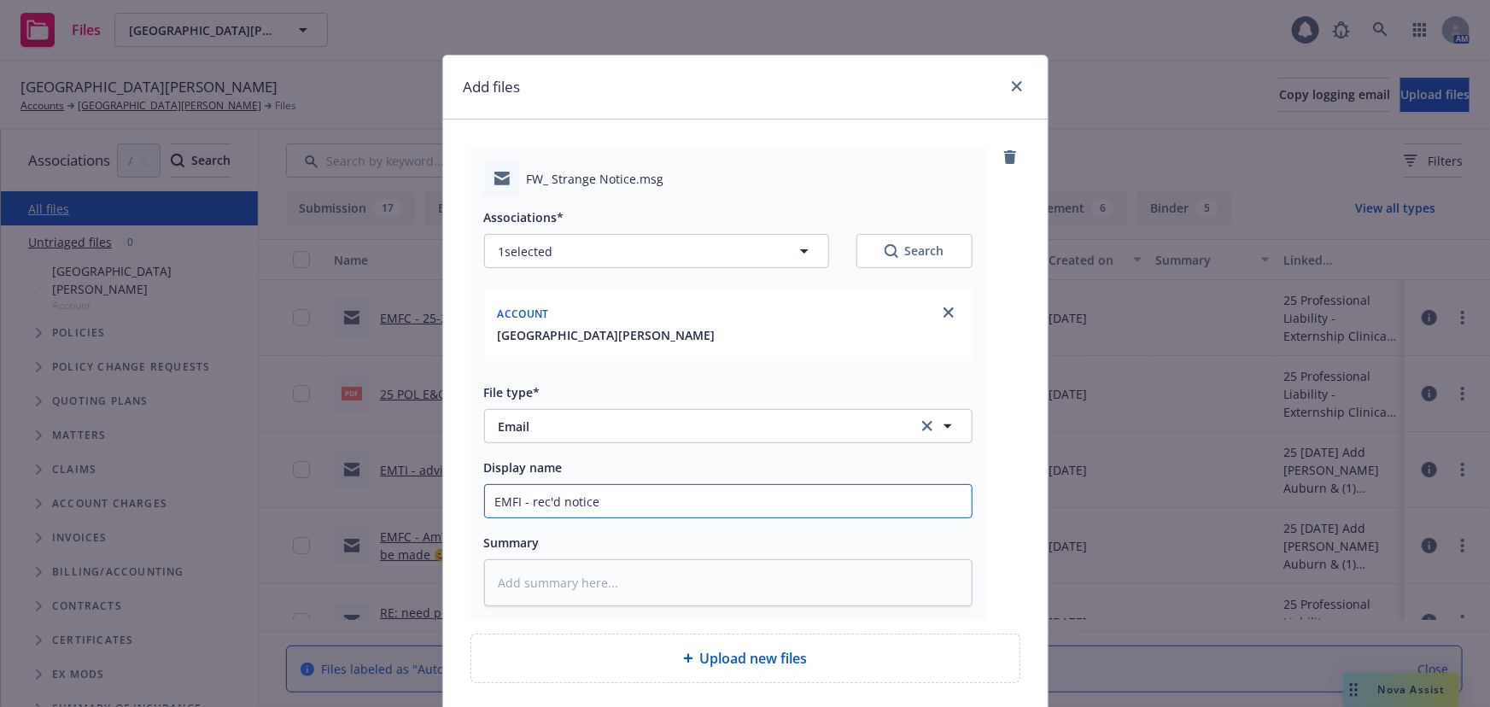
type textarea "x"
type input "EMFI - rec'd notice"
type textarea "x"
type input "EMFI - rec'd notice o"
type textarea "x"
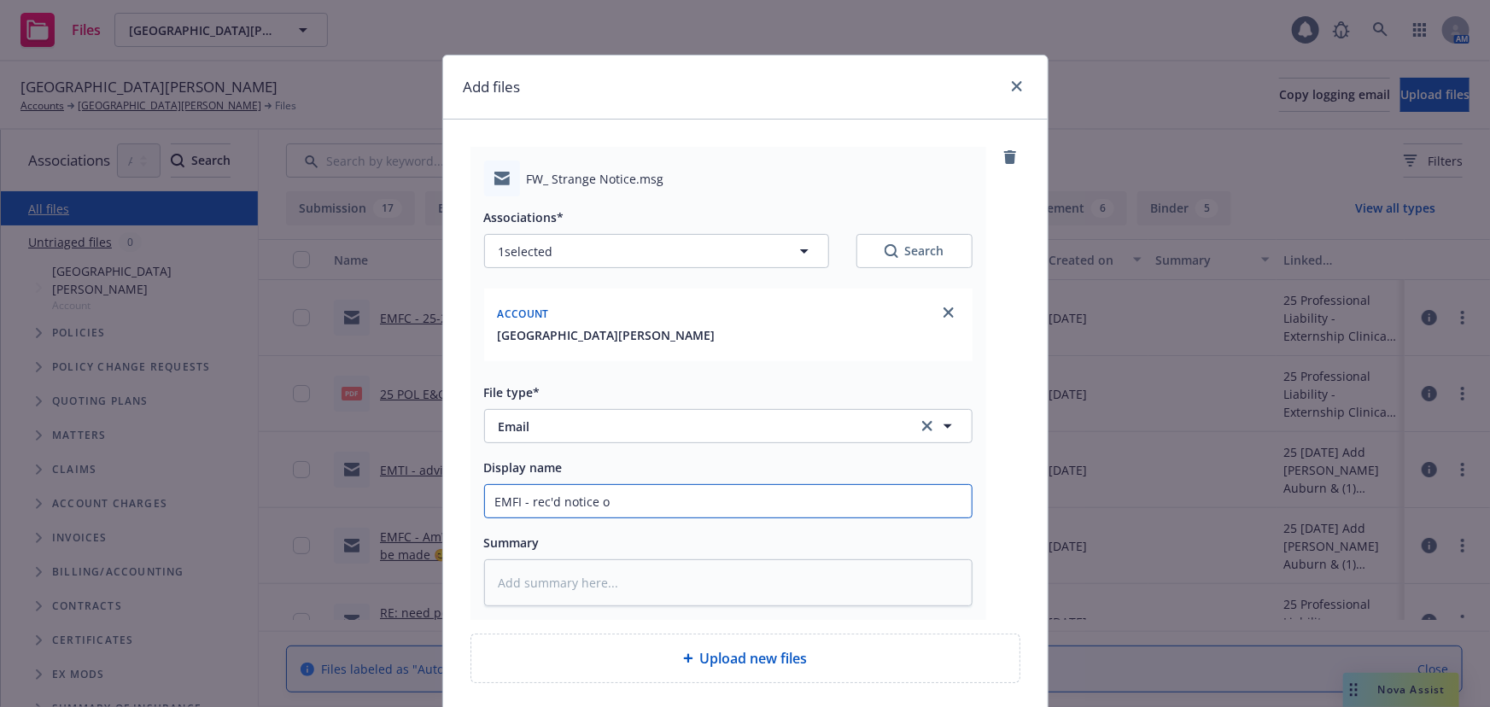
type input "EMFI - rec'd notice of"
type textarea "x"
type input "EMFI - rec'd notice of"
type textarea "x"
type input "EMFI - rec'd notice of t"
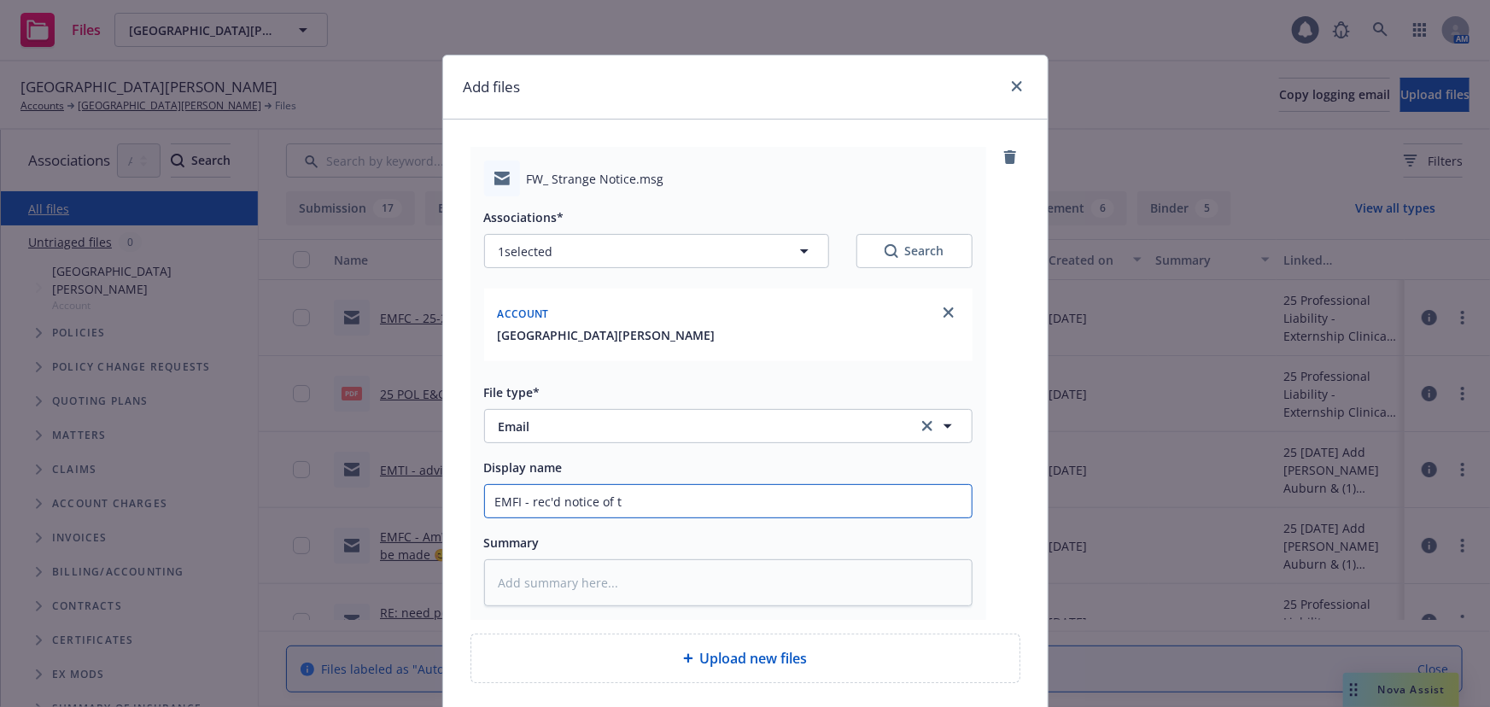
type textarea "x"
type input "EMFI - rec'd notice of tr"
type textarea "x"
type input "EMFI - rec'd notice of tra"
type textarea "x"
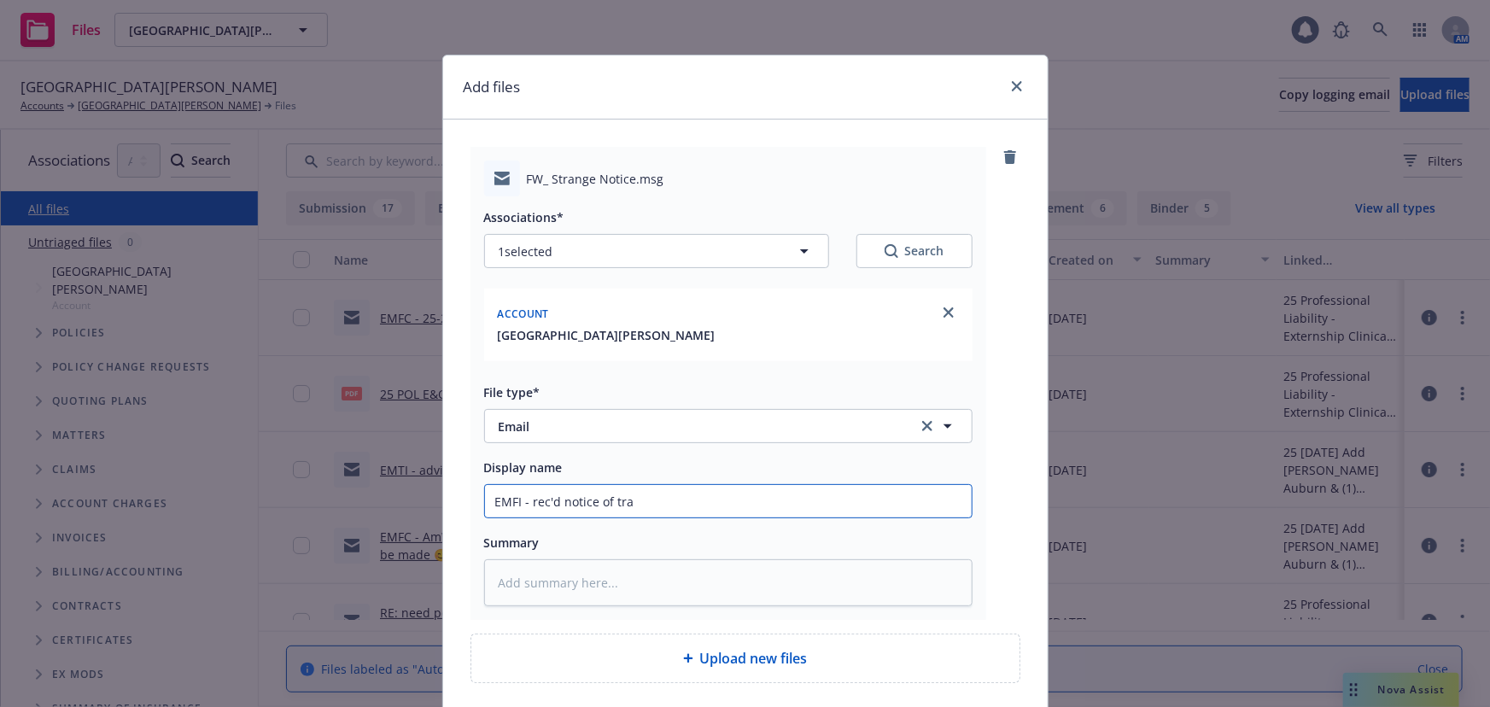
type input "EMFI - rec'd notice of tran"
type textarea "x"
type input "EMFI - rec'd notice of trans"
type textarea "x"
type input "EMFI - rec'd notice of transf"
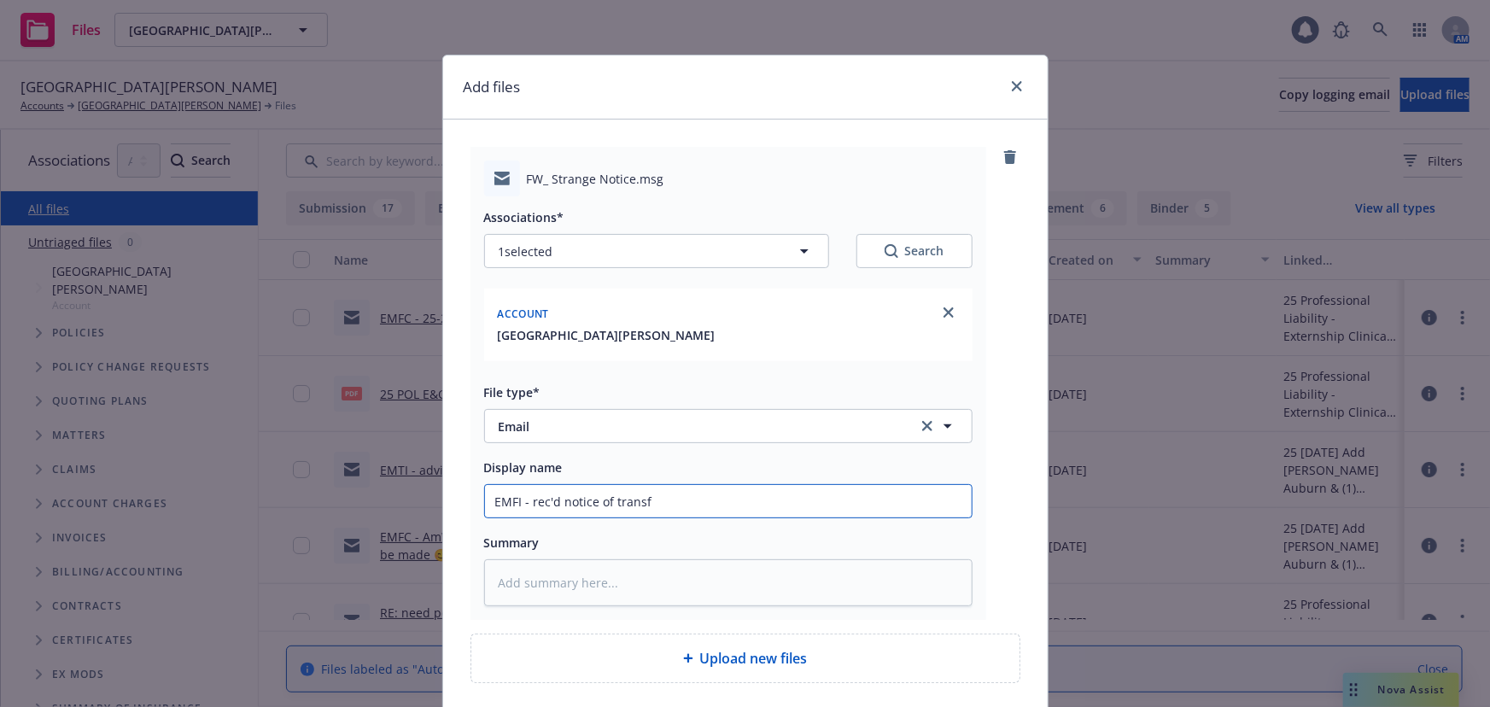
type textarea "x"
type input "EMFI - rec'd notice of transfe"
type textarea "x"
type input "EMFI - rec'd notice of transfer"
type textarea "x"
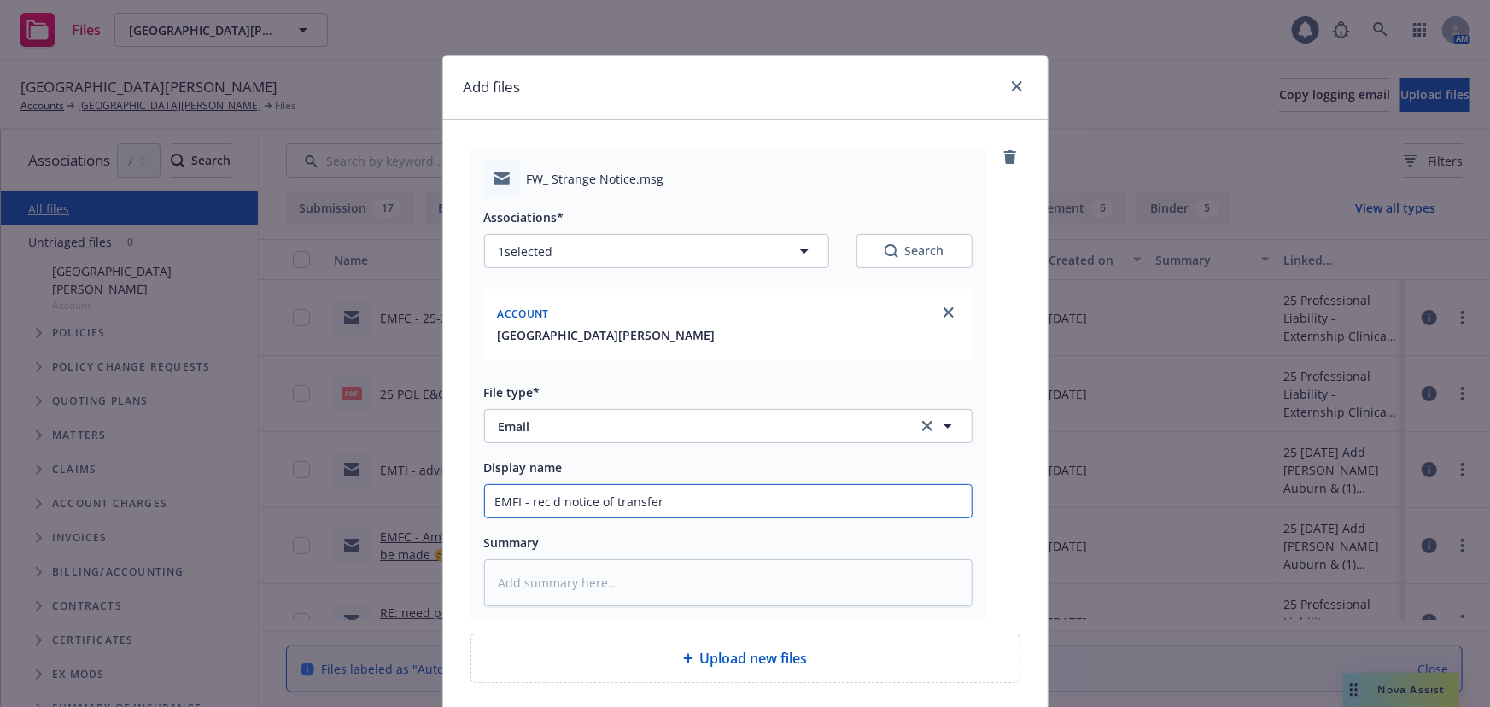
type input "EMFI - rec'd notice of transfer"
type textarea "x"
type input "EMFI - rec'd notice of transfer o"
type textarea "x"
type input "EMFI - rec'd notice of transfer of"
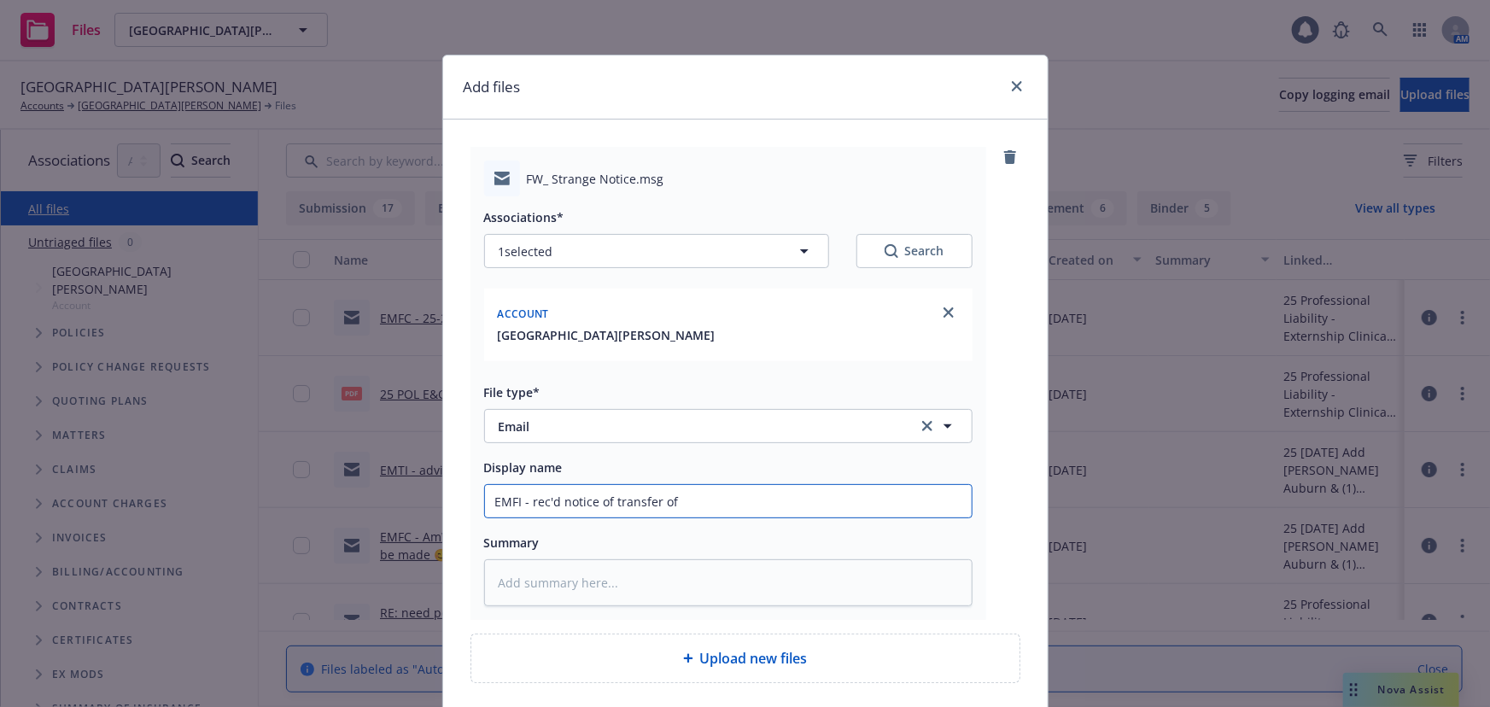
type textarea "x"
type input "EMFI - rec'd notice of transfer of p"
type textarea "x"
type input "EMFI - rec'd notice of transfer of po"
type textarea "x"
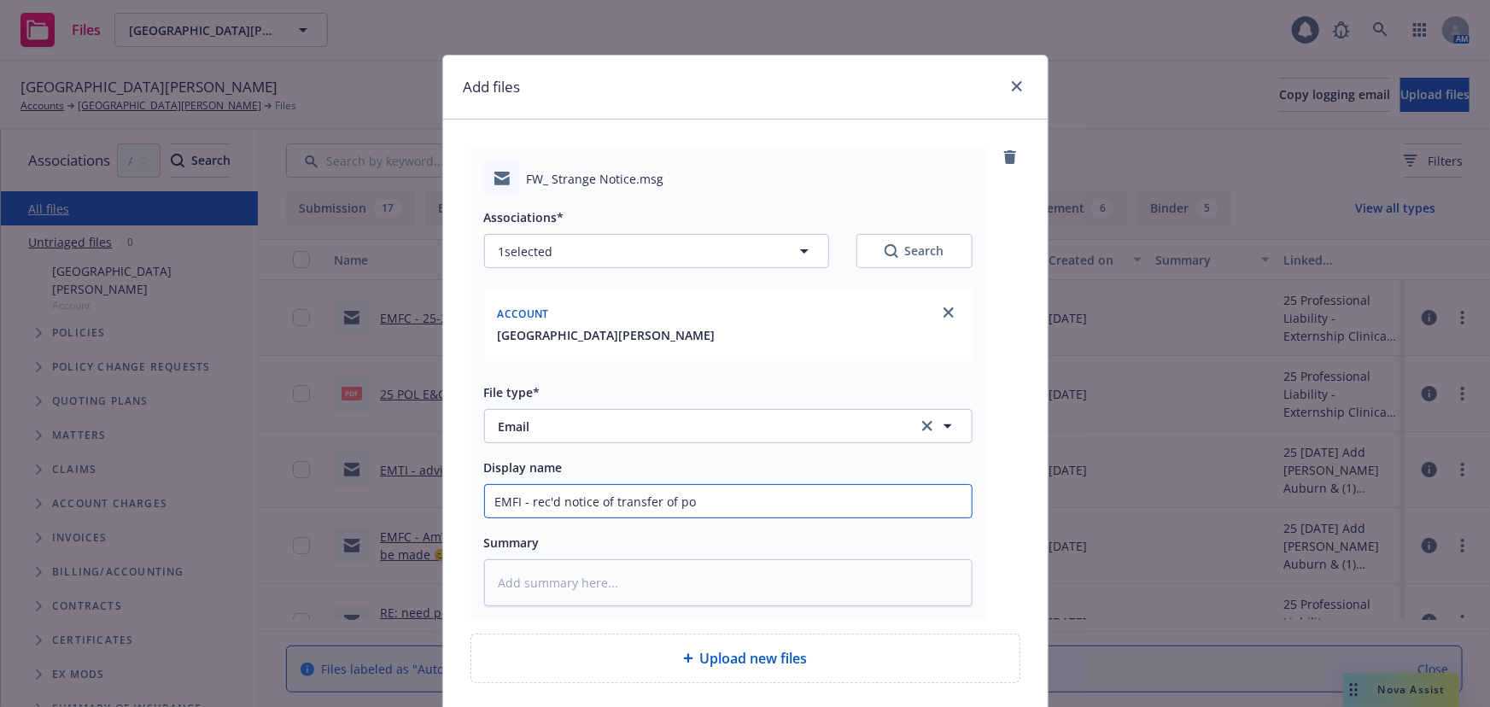
type input "EMFI - rec'd notice of transfer of pol"
type textarea "x"
type input "EMFI - rec'd notice of transfer of poli"
type textarea "x"
type input "EMFI - rec'd notice of transfer of polic"
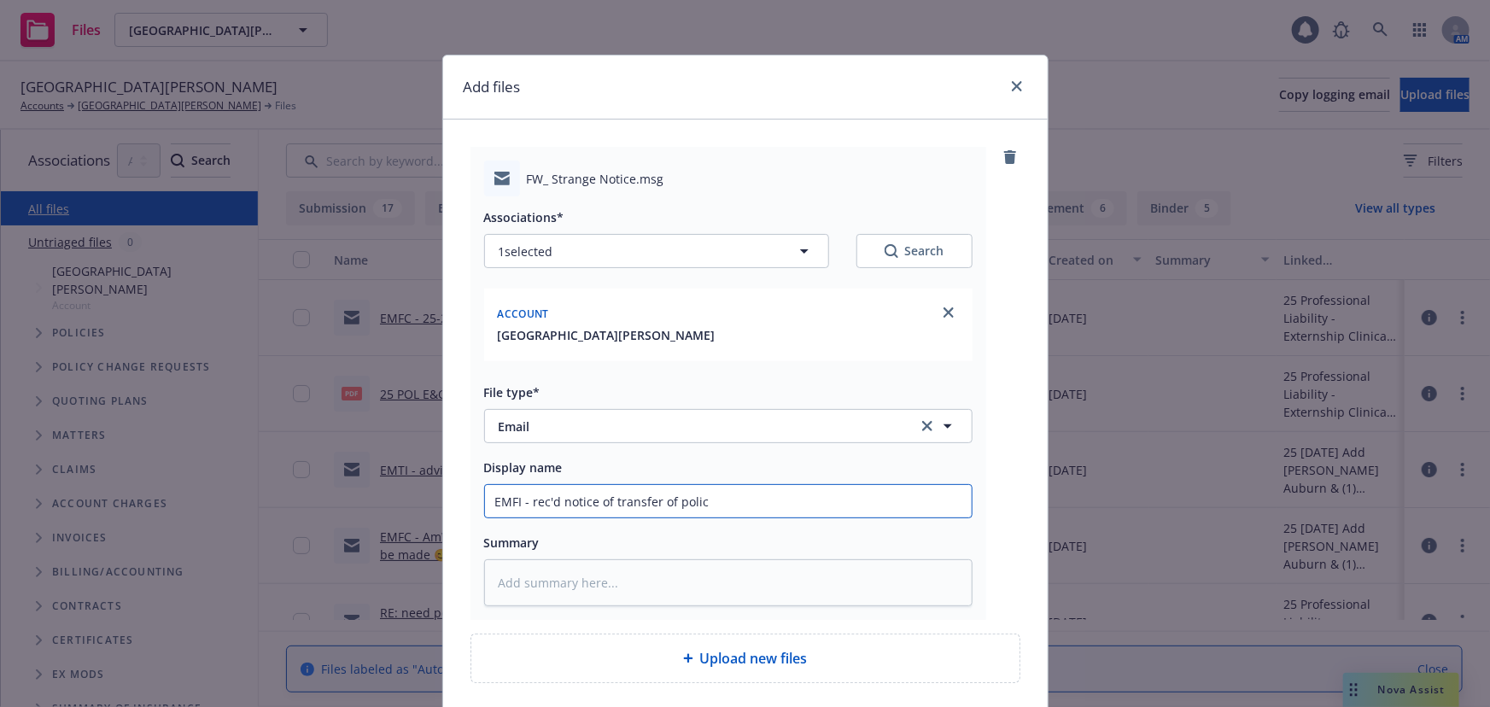
type textarea "x"
type input "EMFI - rec'd notice of transfer of polici"
type textarea "x"
type input "EMFI - rec'd notice of transfer of policie"
type textarea "x"
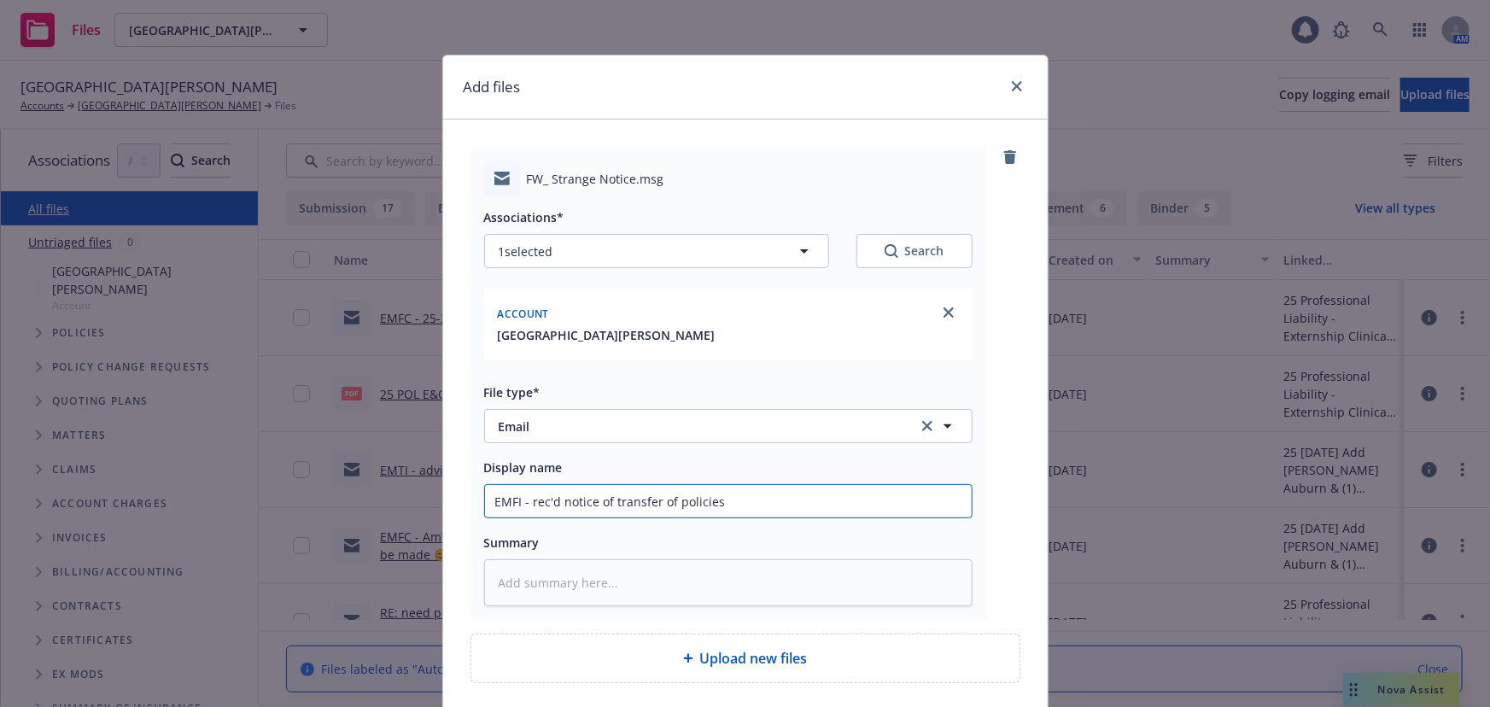
type input "EMFI - rec'd notice of transfer of policies"
type textarea "x"
type input "EMFI - rec'd notice of transfer of policies t"
type textarea "x"
type input "EMFI - rec'd notice of transfer of policies to"
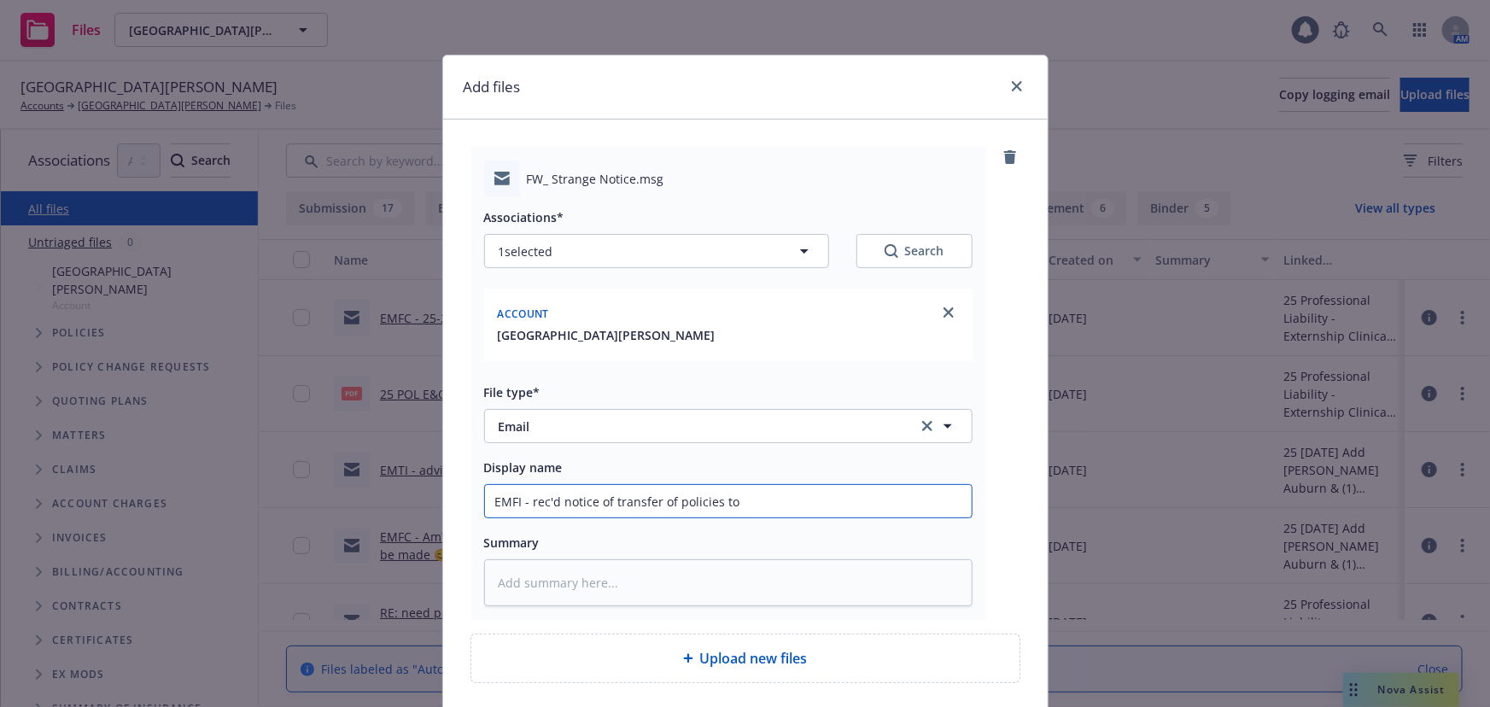
type textarea "x"
type input "EMFI - rec'd notice of transfer of policies to"
type textarea "x"
type input "EMFI - rec'd notice of transfer of policies to s"
type textarea "x"
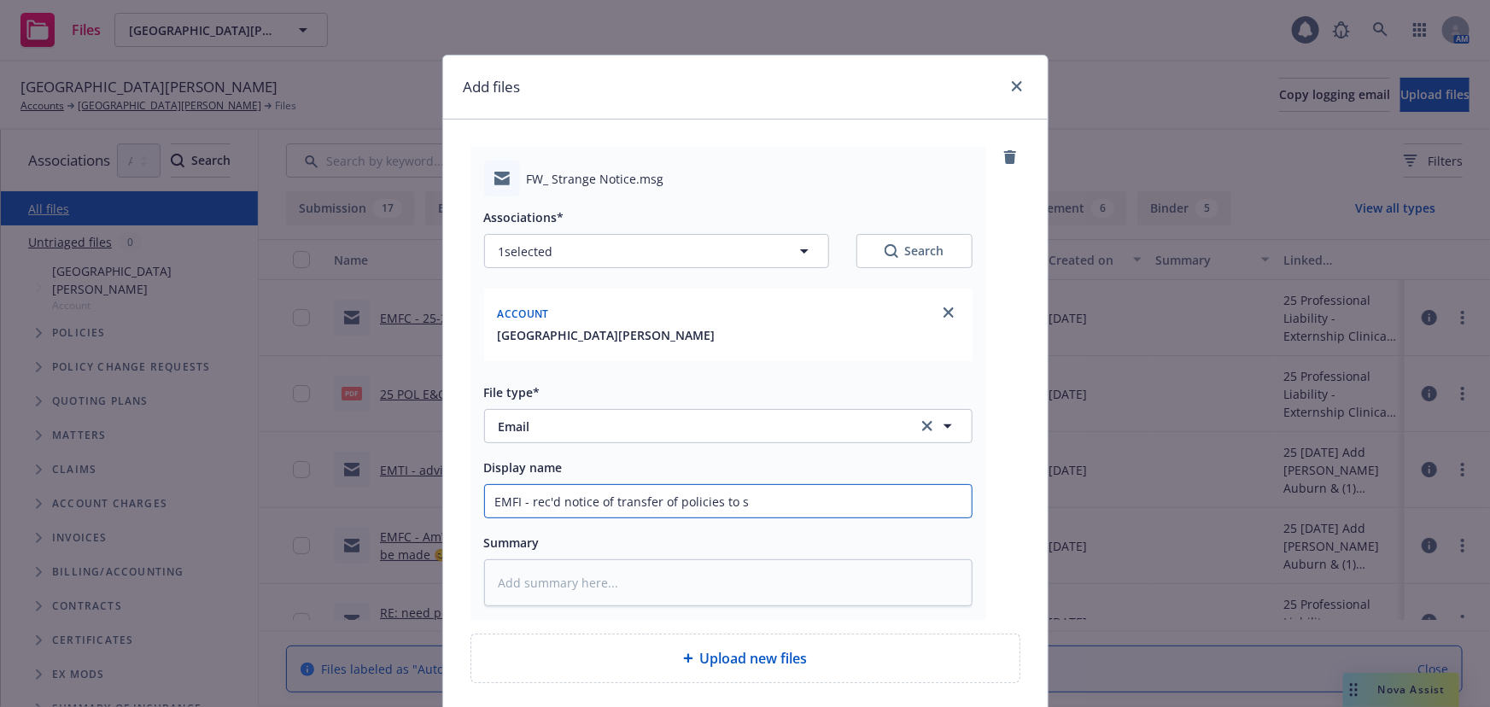
type input "EMFI - rec'd notice of transfer of policies to"
type textarea "x"
type input "EMFI - rec'd notice of transfer of policies to S"
type textarea "x"
type input "EMFI - rec'd notice of transfer of policies to Sw"
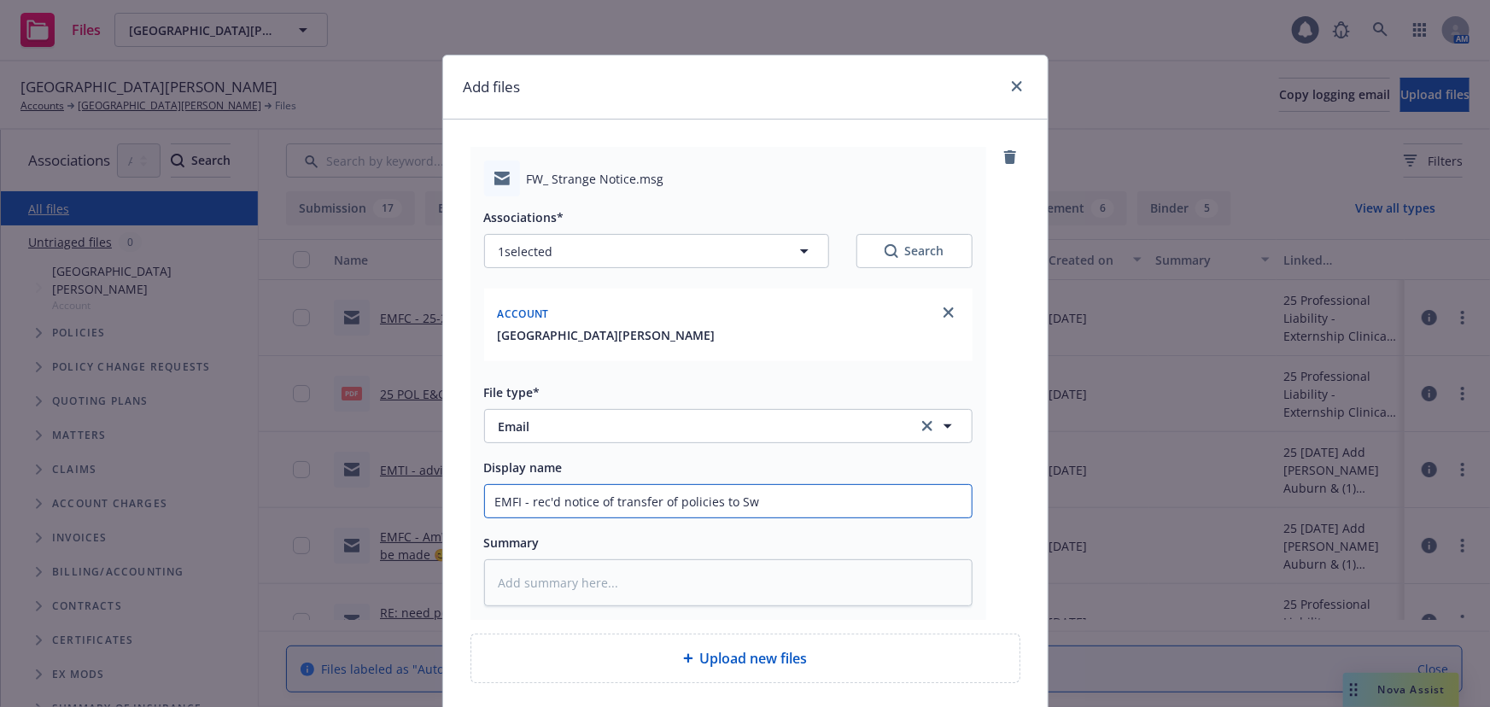
type textarea "x"
type input "EMFI - rec'd notice of transfer of policies to Swi"
type textarea "x"
type input "EMFI - rec'd notice of transfer of policies to Swis"
type textarea "x"
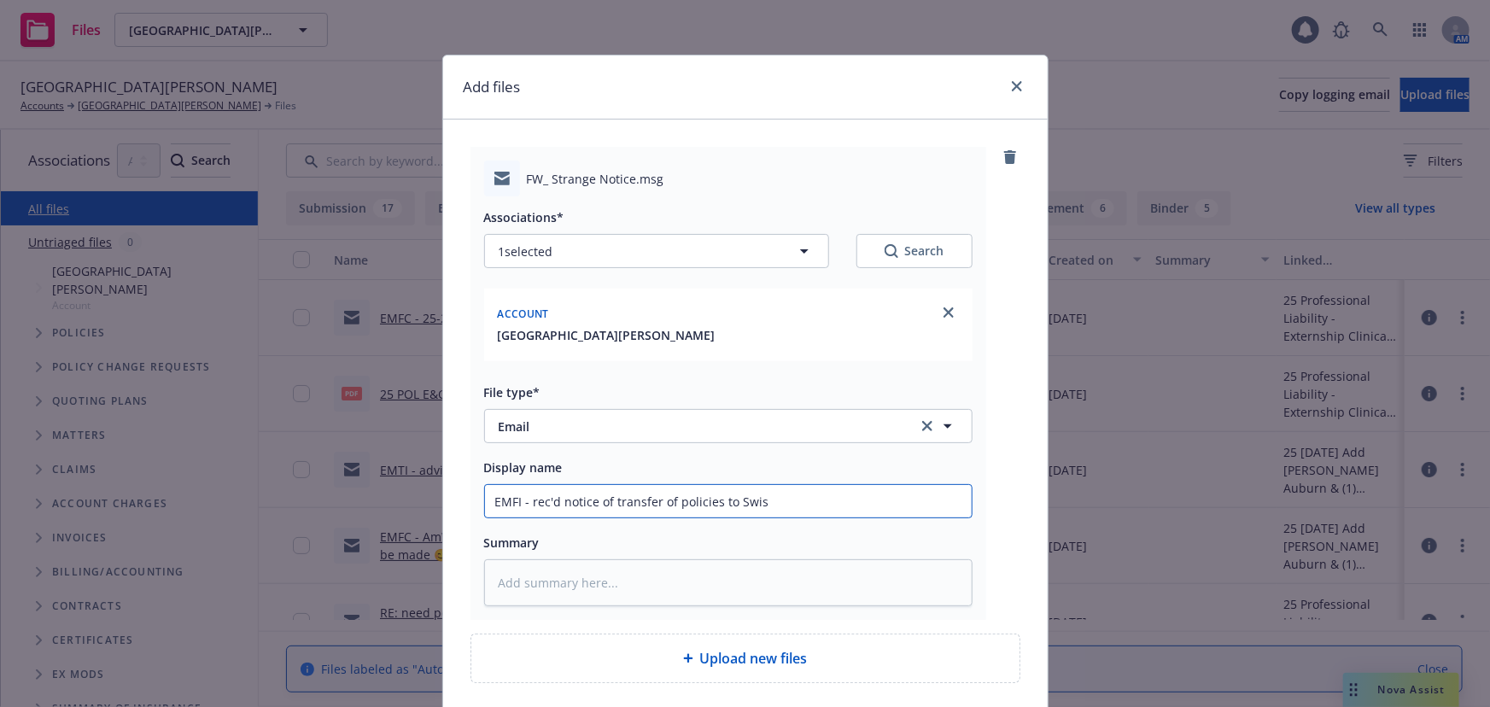
type input "EMFI - rec'd notice of transfer of policies to Swiss"
type textarea "x"
type input "EMFI - rec'd notice of transfer of policies to Swiss"
type textarea "x"
type input "EMFI - rec'd notice of transfer of policies to Swiss R"
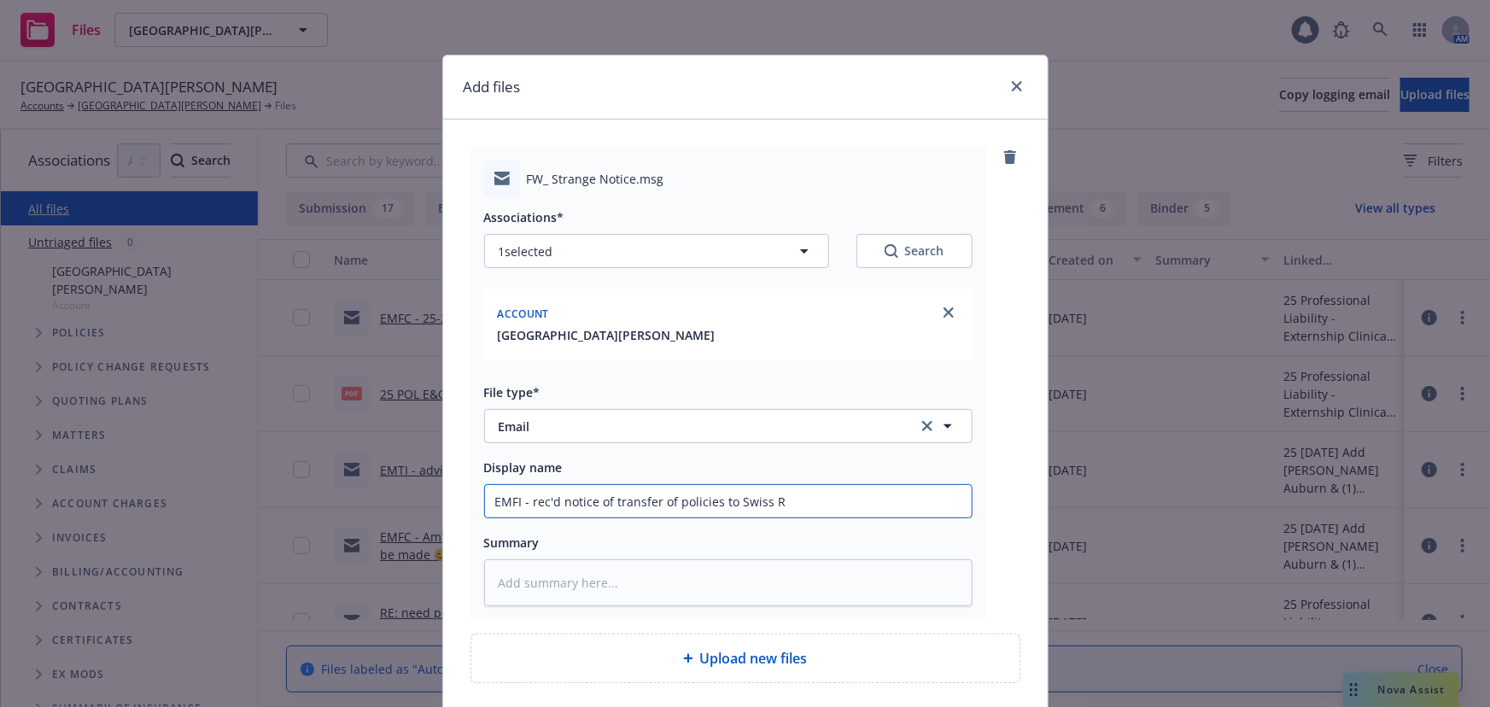
type textarea "x"
type input "EMFI - rec'd notice of transfer of policies to Swiss Re"
click at [548, 579] on textarea at bounding box center [728, 582] width 488 height 47
paste textarea "Yes, it’s for the period 1985-1991. We’ve had other clients receive the same no…"
type textarea "x"
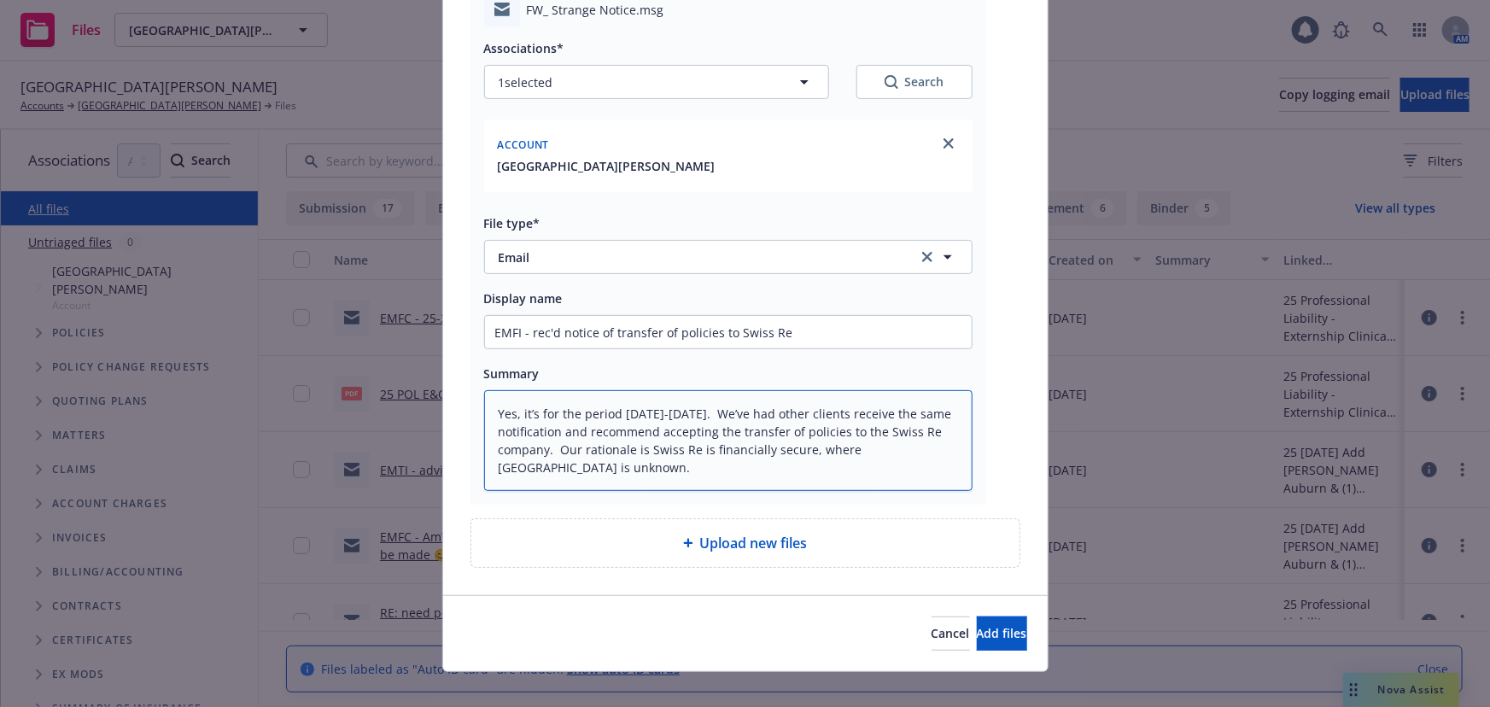
scroll to position [188, 0]
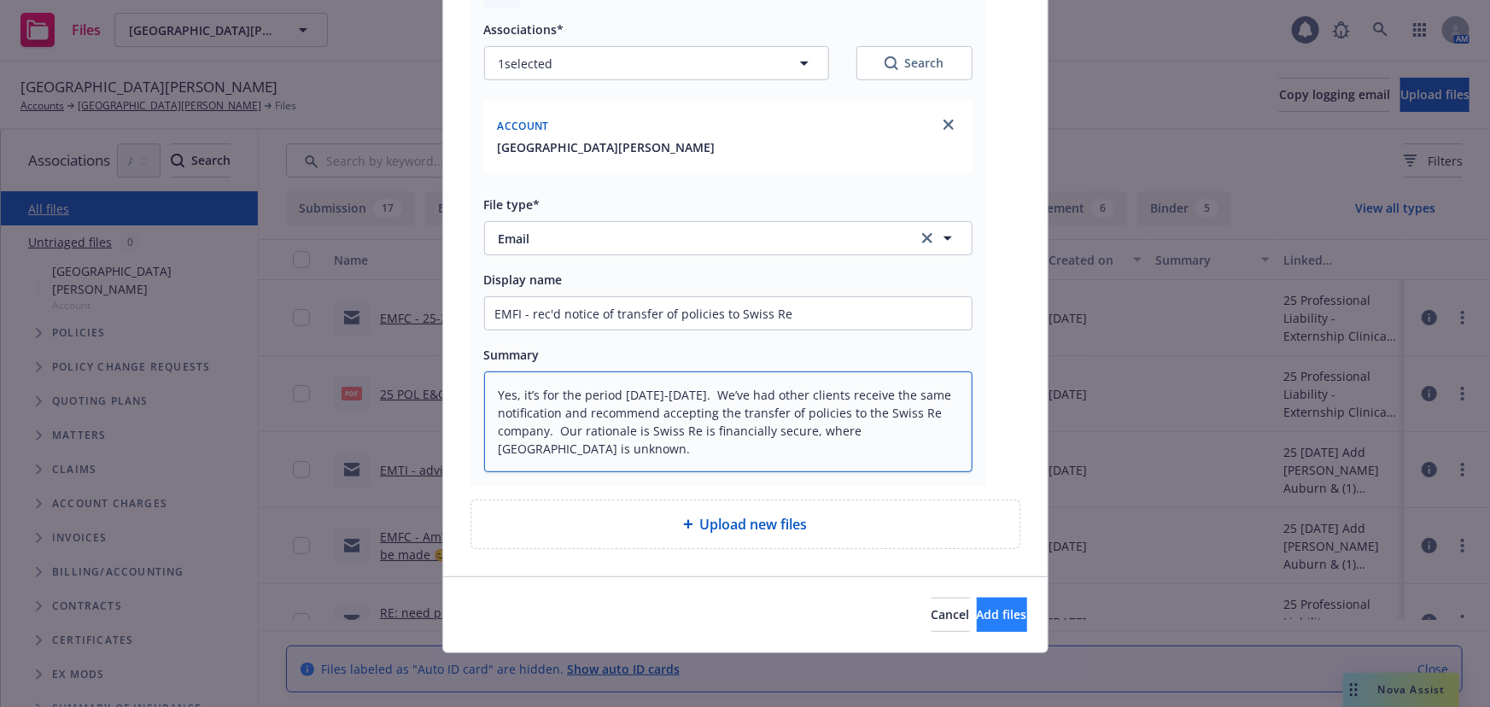
type textarea "Yes, it’s for the period 1985-1991. We’ve had other clients receive the same no…"
click at [977, 620] on span "Add files" at bounding box center [1002, 614] width 50 height 16
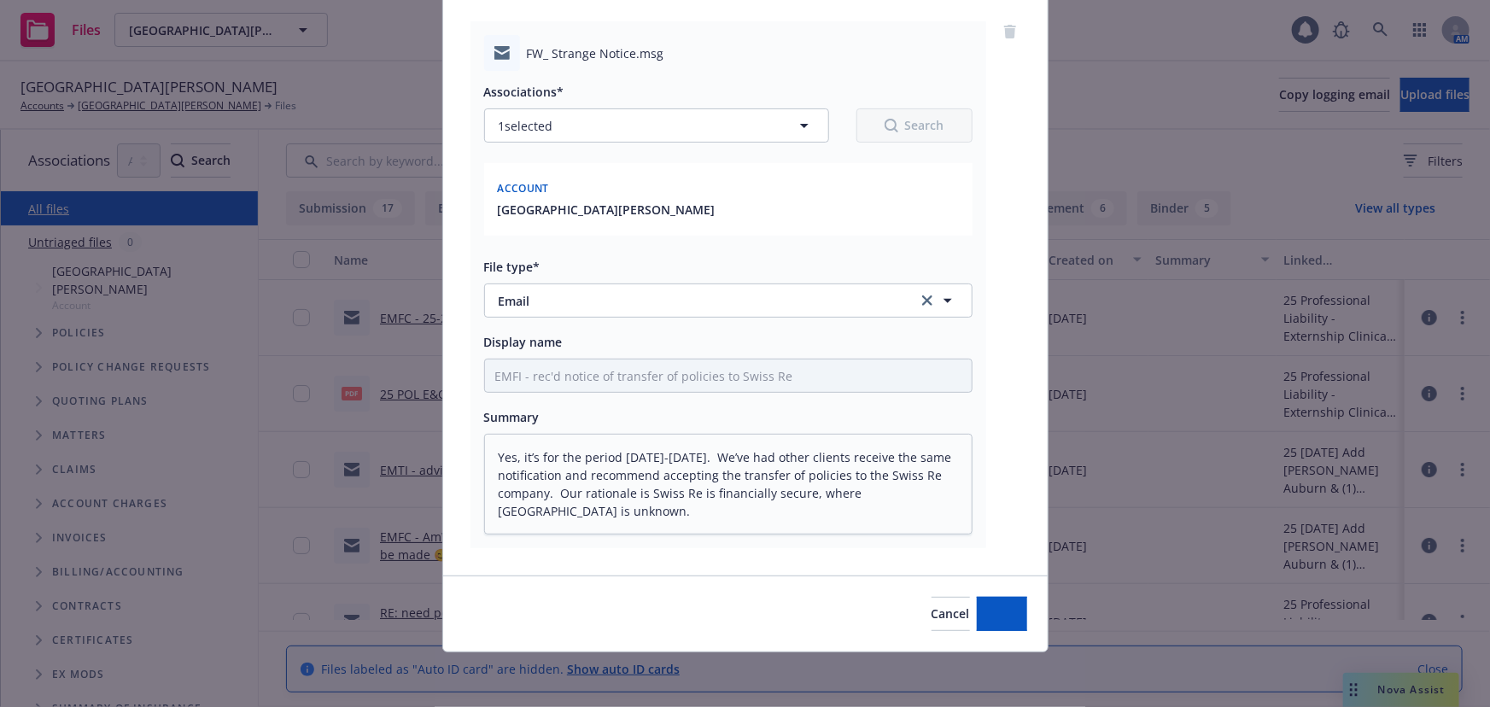
scroll to position [125, 0]
type textarea "x"
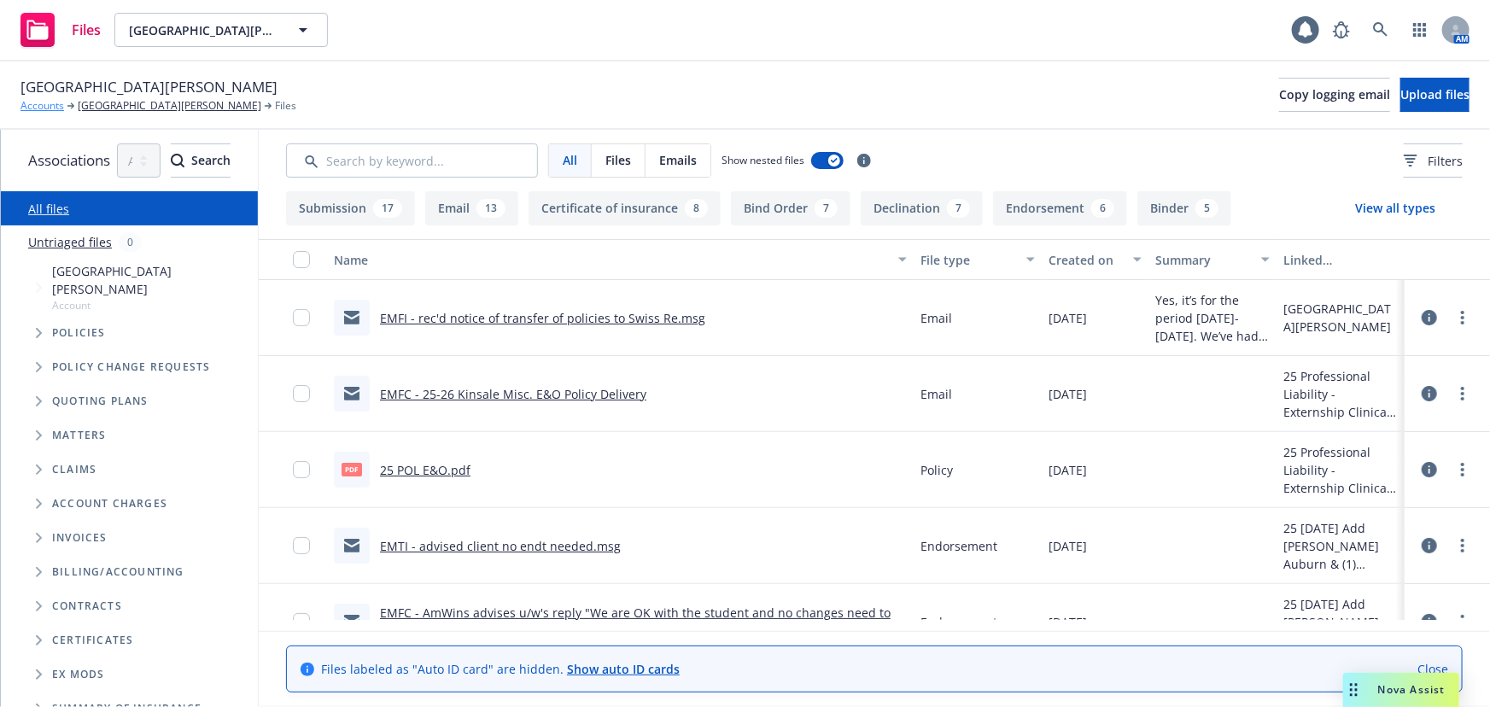
click at [43, 103] on link "Accounts" at bounding box center [42, 105] width 44 height 15
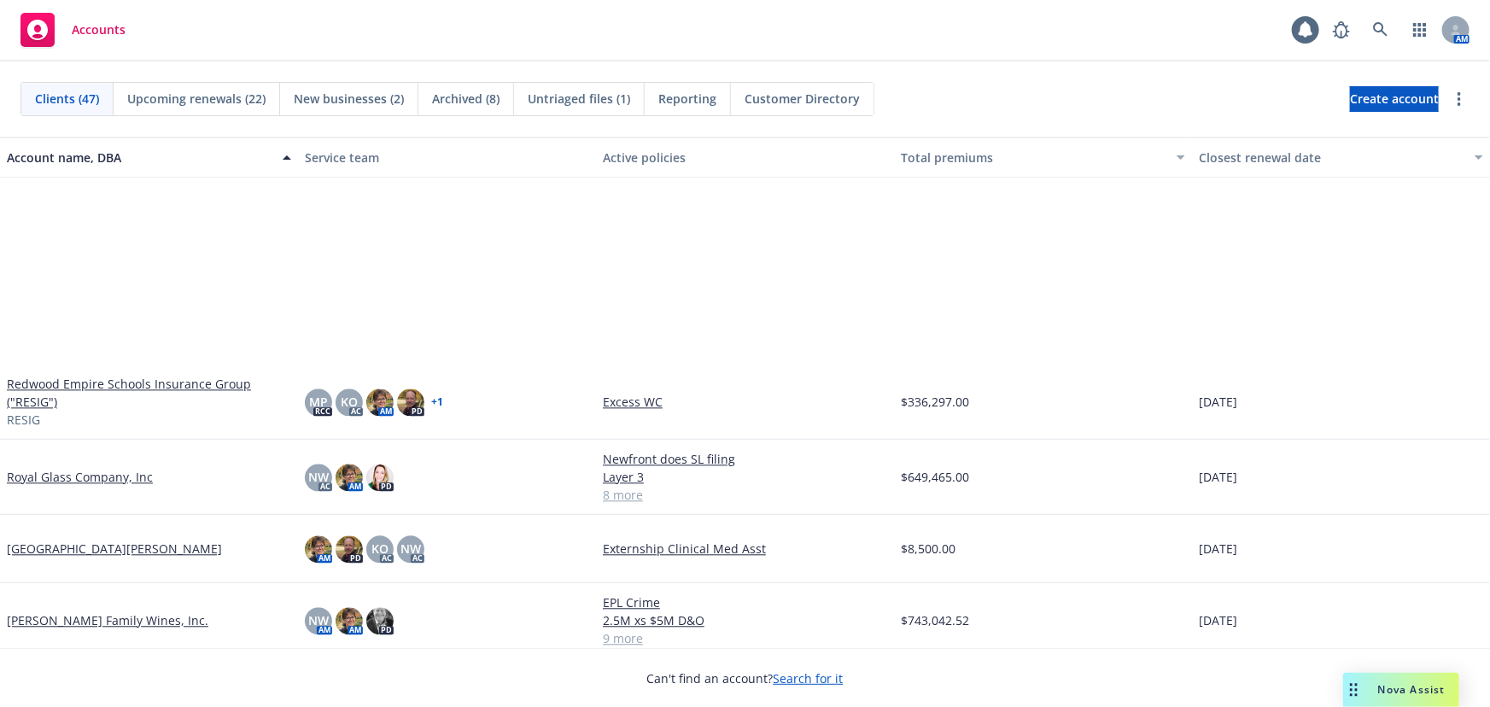
scroll to position [2328, 0]
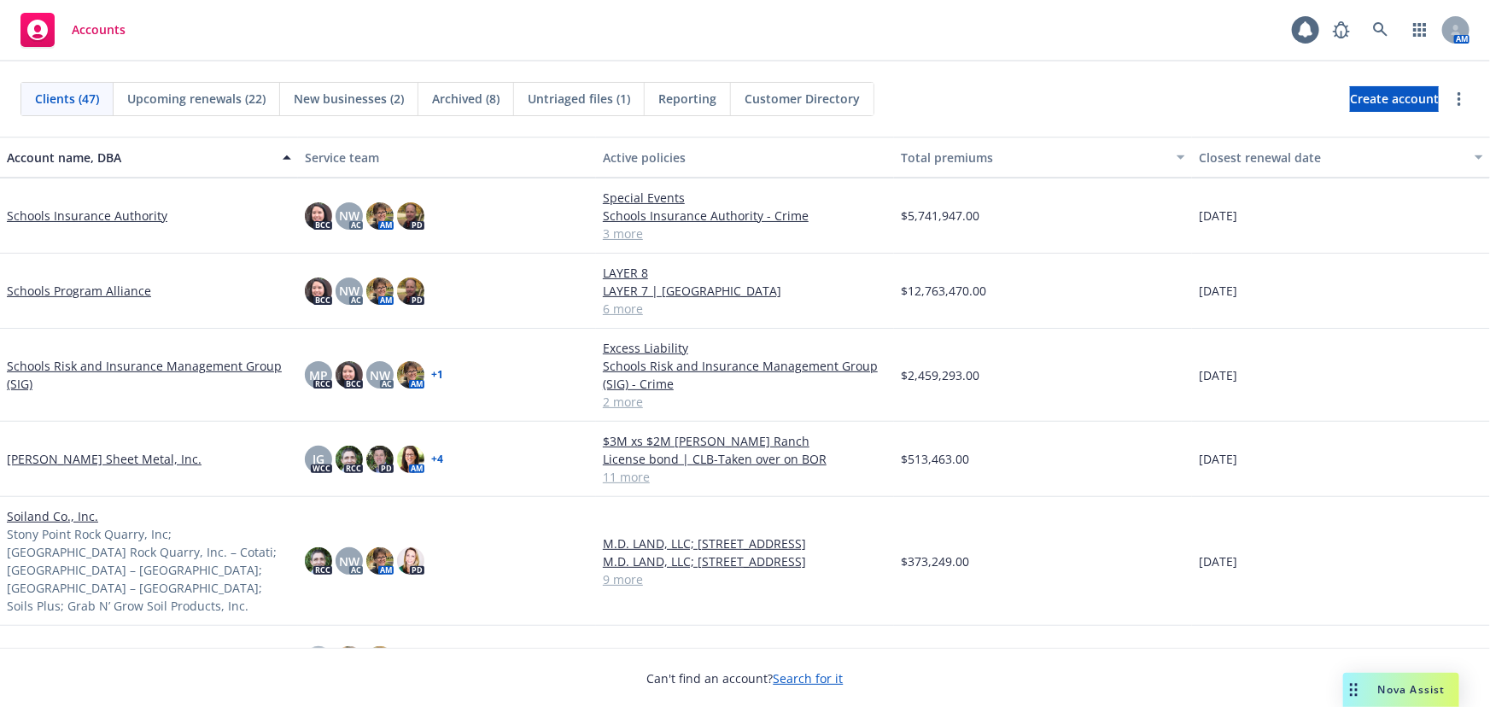
click at [64, 512] on link "Soiland Co., Inc." at bounding box center [52, 516] width 91 height 18
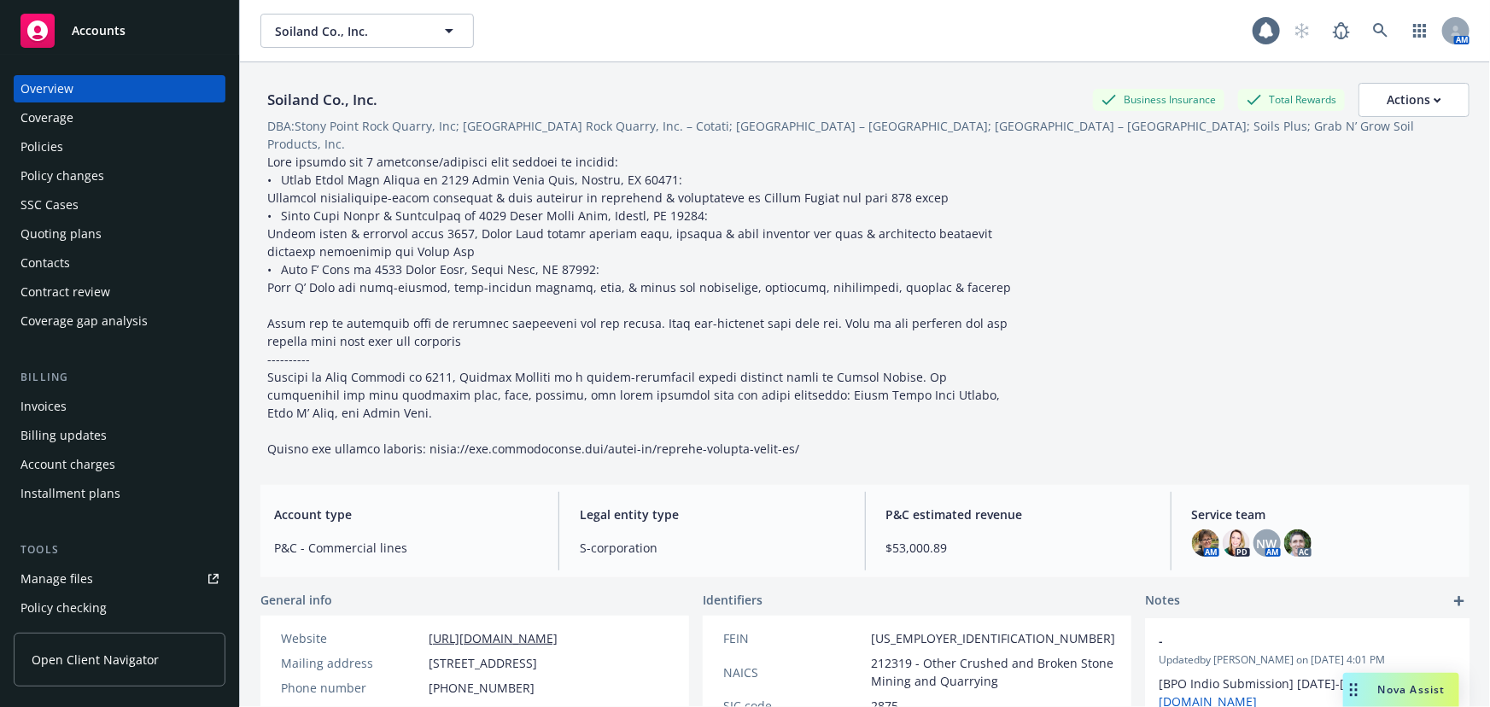
click at [102, 589] on link "Manage files" at bounding box center [120, 578] width 212 height 27
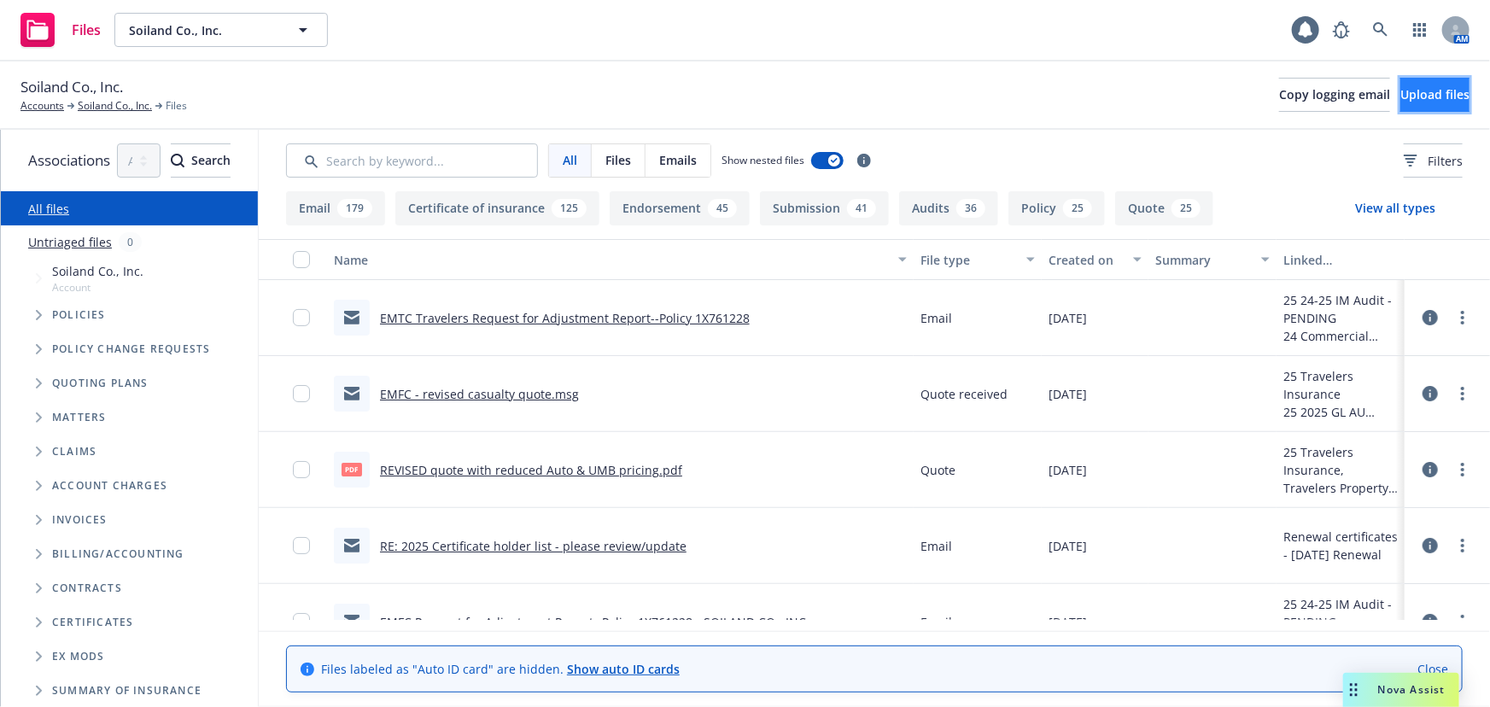
click at [1414, 96] on span "Upload files" at bounding box center [1434, 94] width 69 height 16
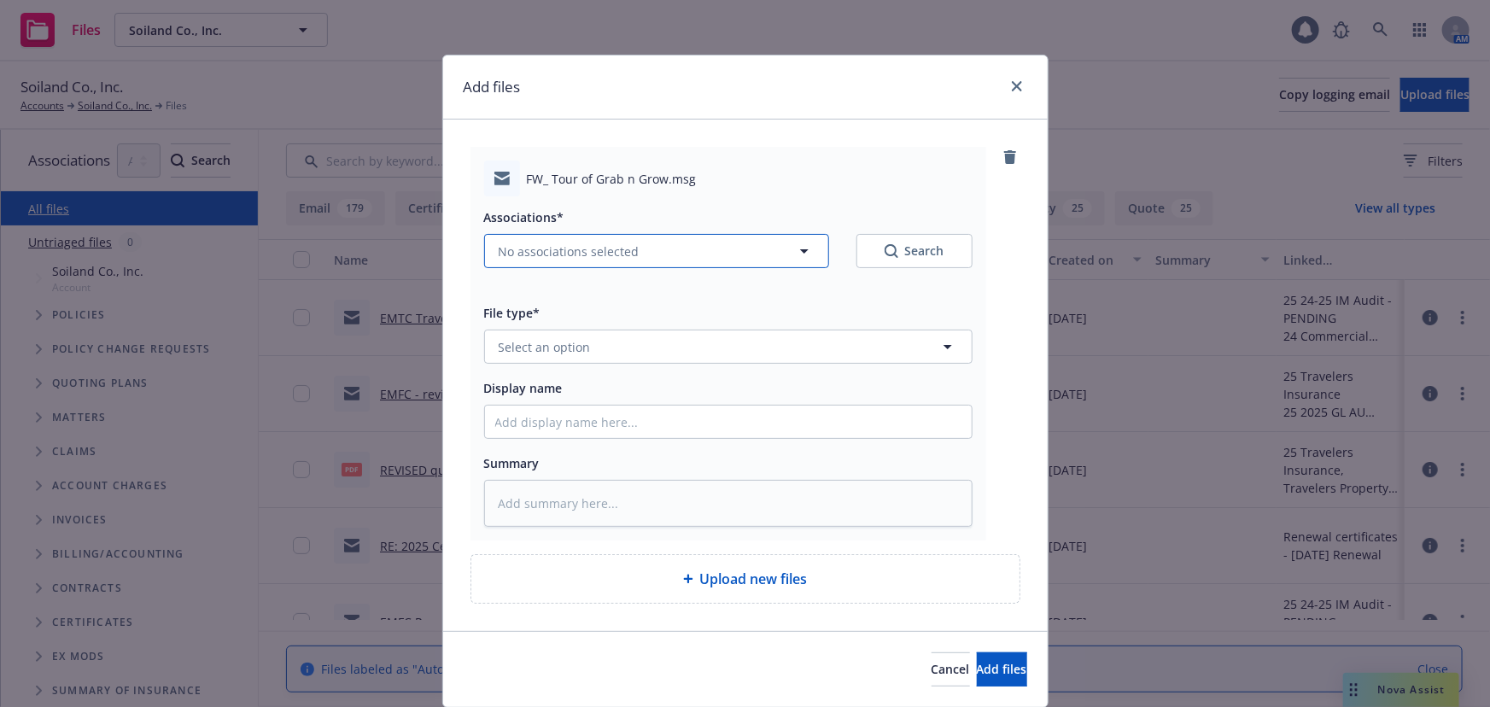
click at [626, 248] on span "No associations selected" at bounding box center [569, 251] width 141 height 18
type textarea "x"
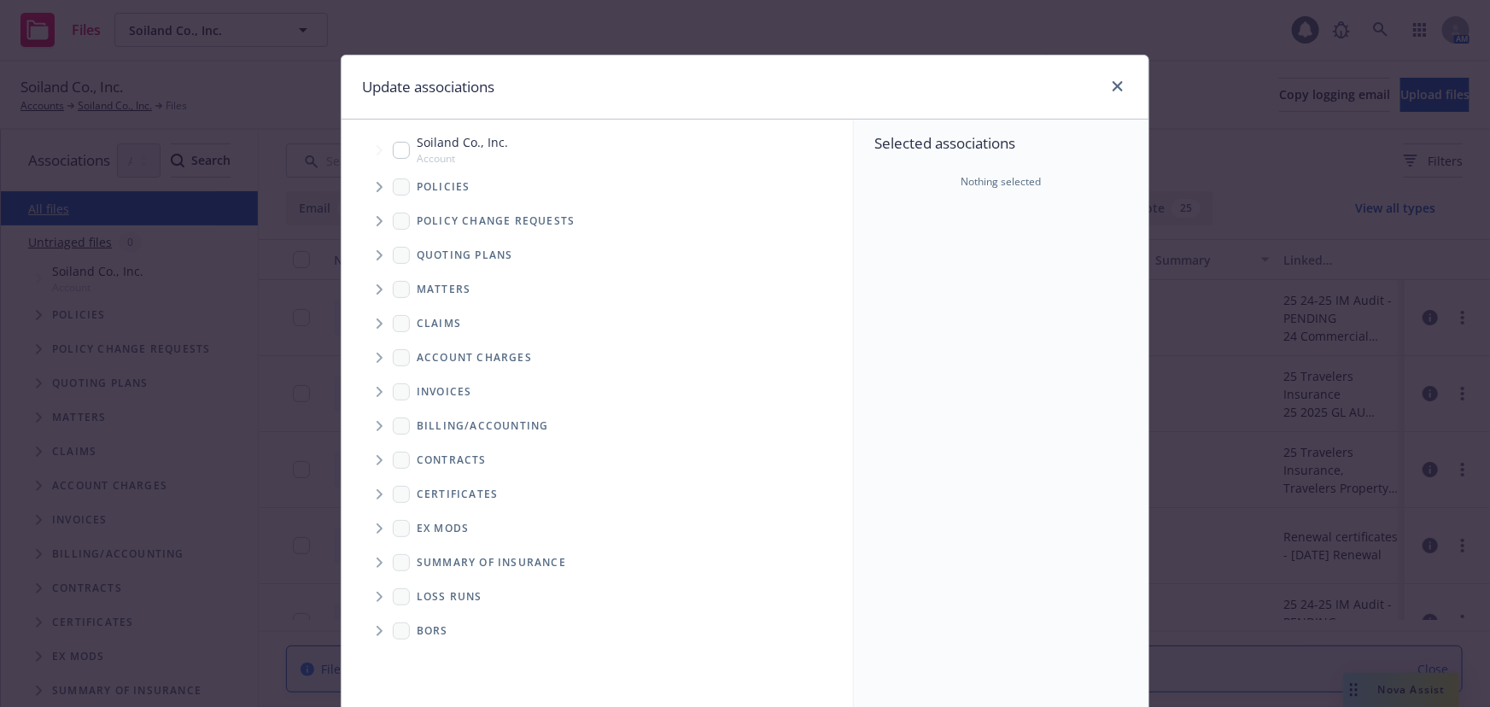
click at [467, 154] on span "Account" at bounding box center [462, 158] width 91 height 15
checkbox input "true"
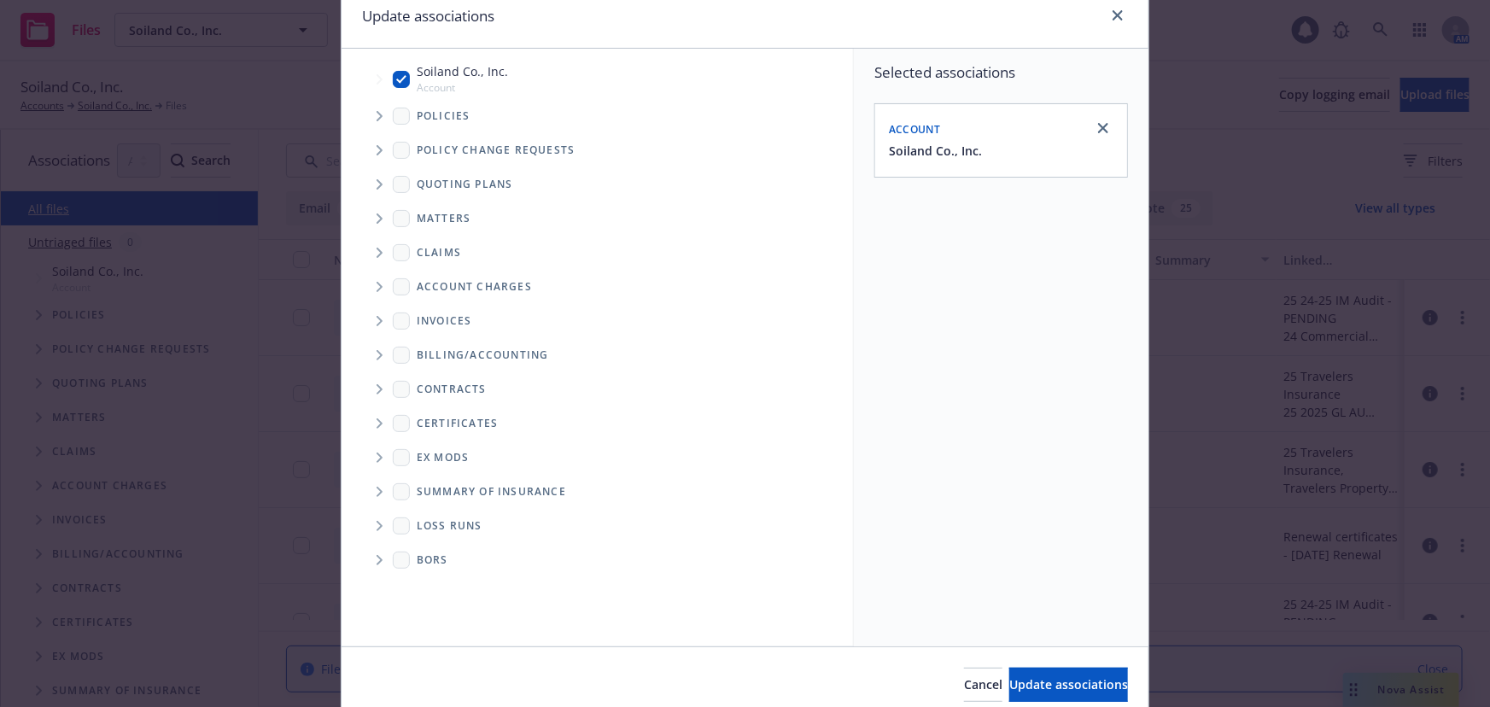
scroll to position [141, 0]
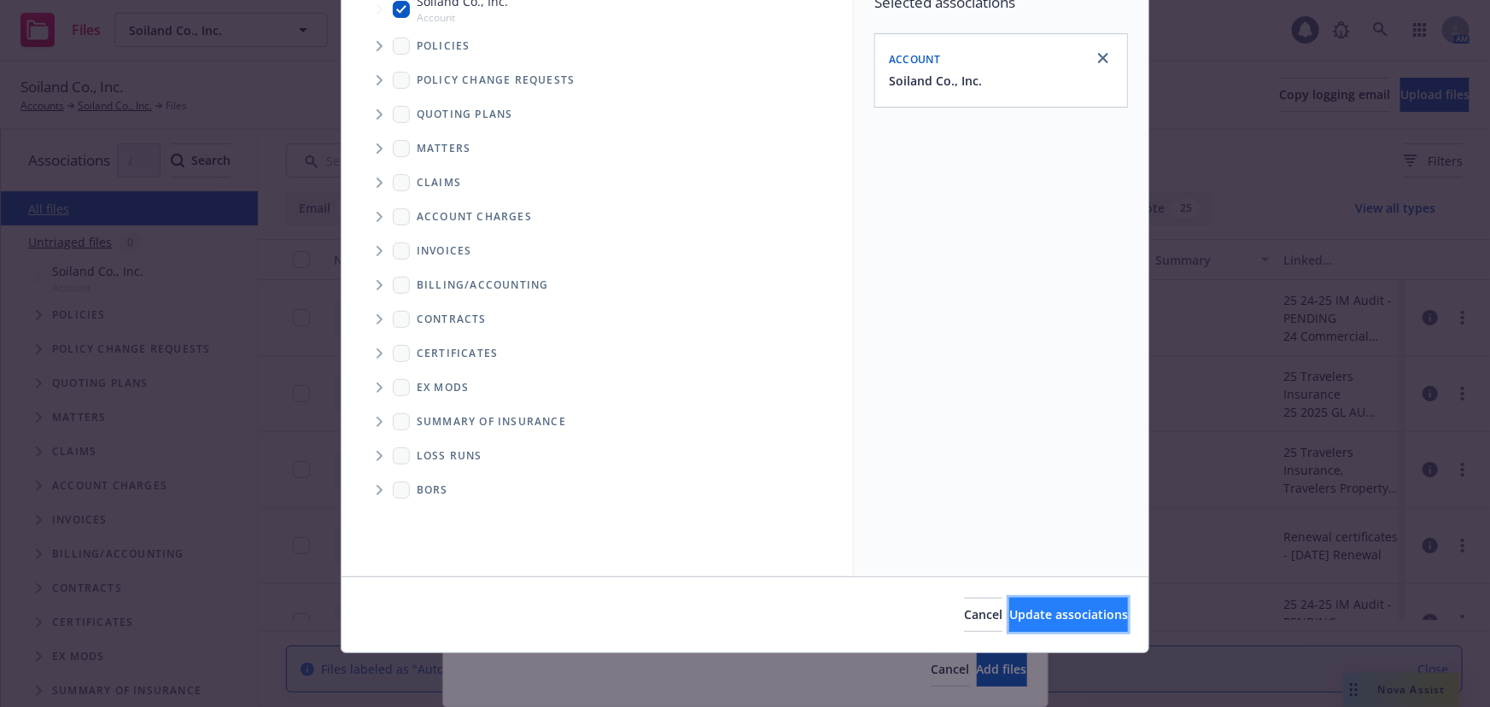
click at [1014, 619] on span "Update associations" at bounding box center [1068, 614] width 119 height 16
type textarea "x"
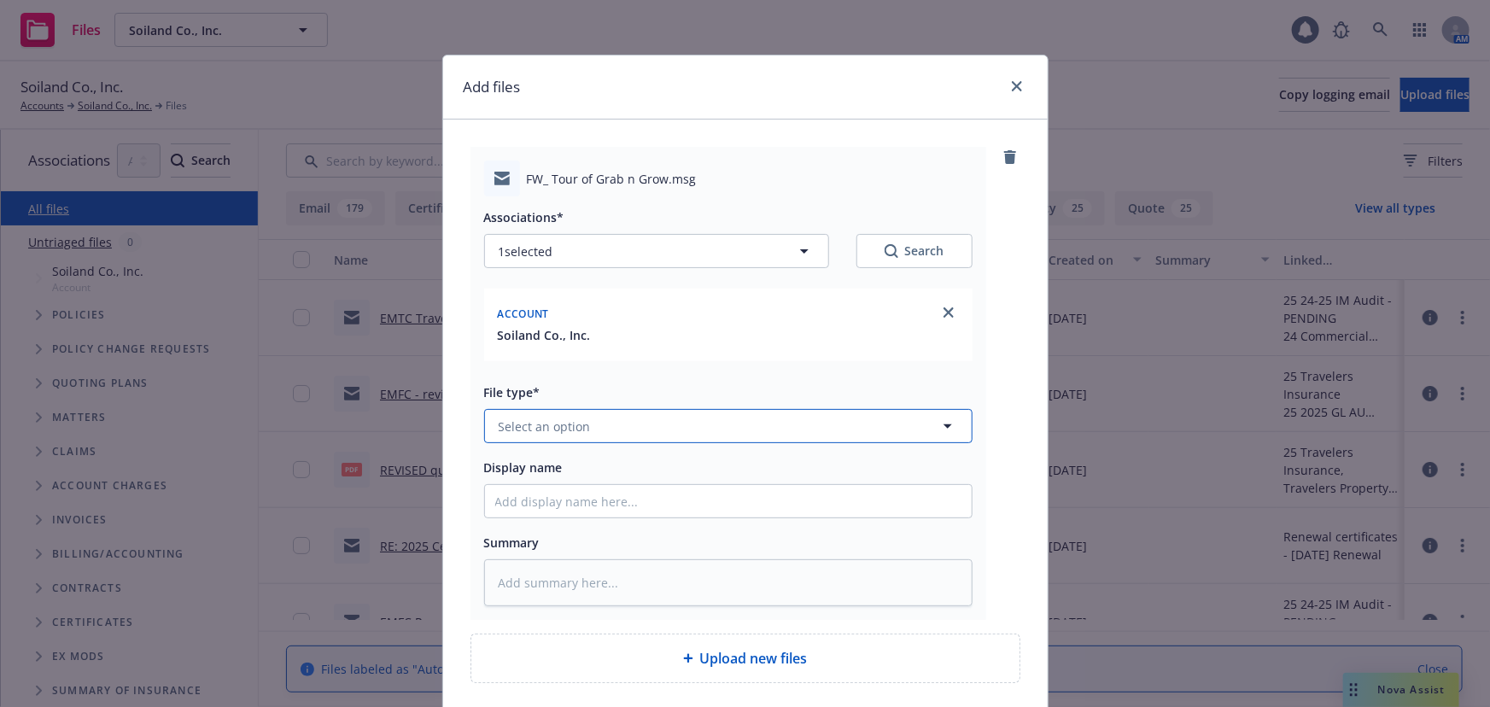
click at [643, 426] on button "Select an option" at bounding box center [728, 426] width 488 height 34
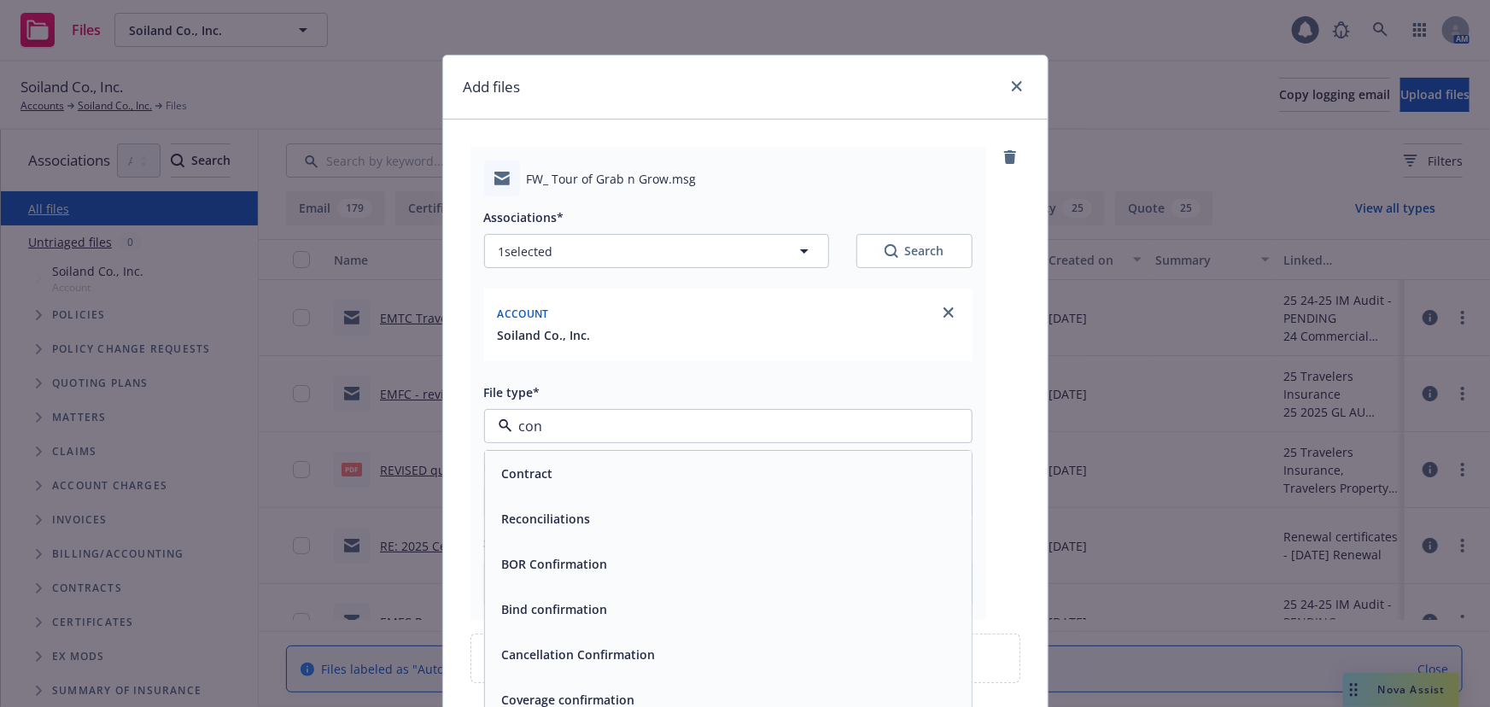
type input "cont"
click at [564, 516] on span "Sample Contract" at bounding box center [550, 519] width 97 height 18
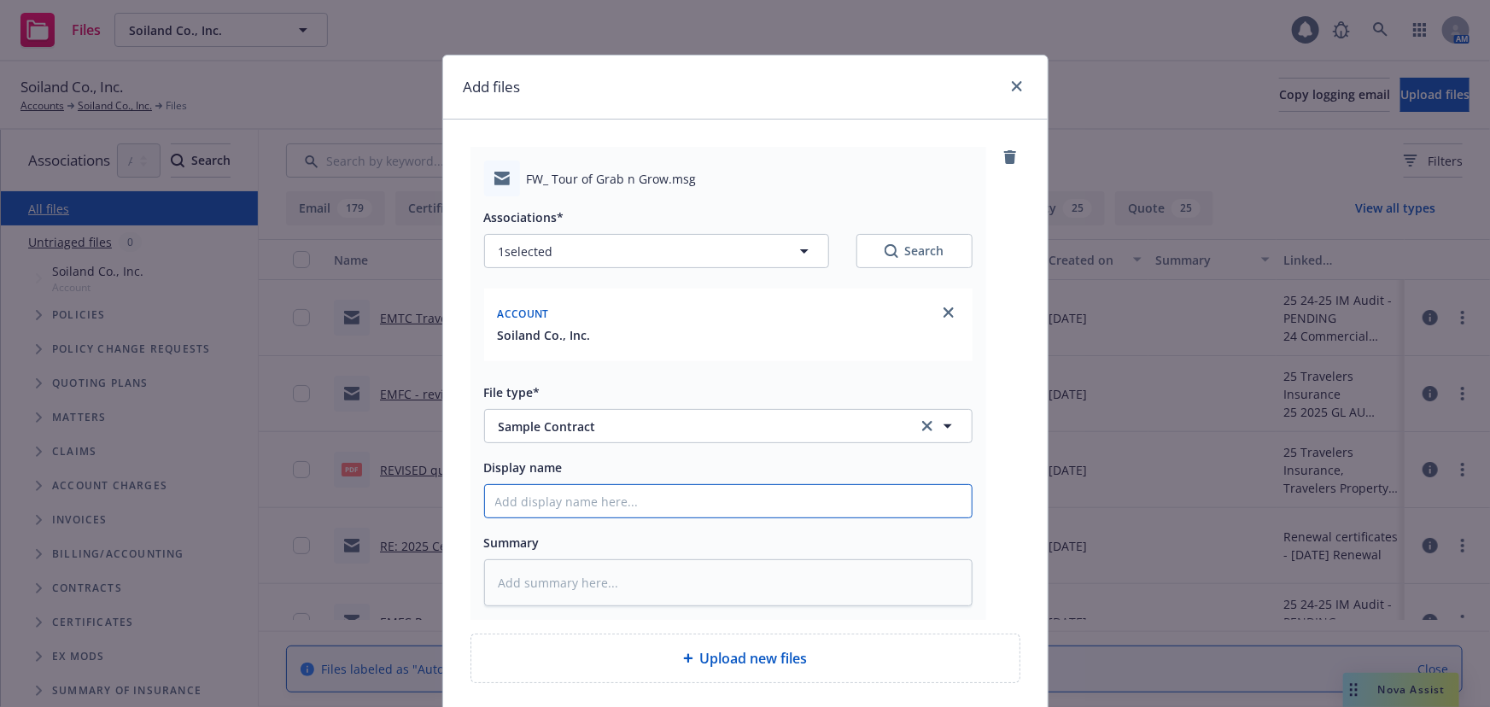
click at [550, 508] on input "Display name" at bounding box center [728, 501] width 487 height 32
type textarea "x"
type input "M"
type textarea "x"
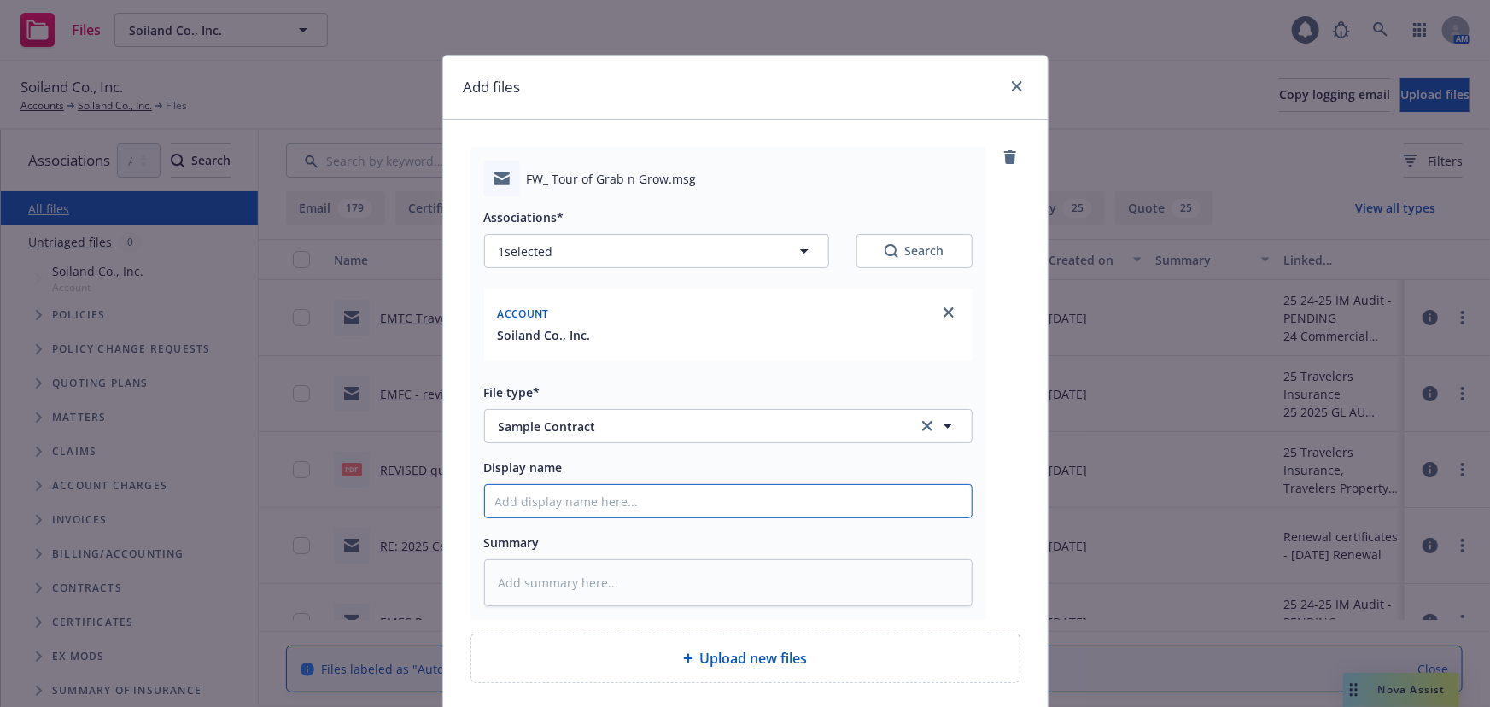
type input "E"
type textarea "x"
type input "EM"
type textarea "x"
type input "EMT"
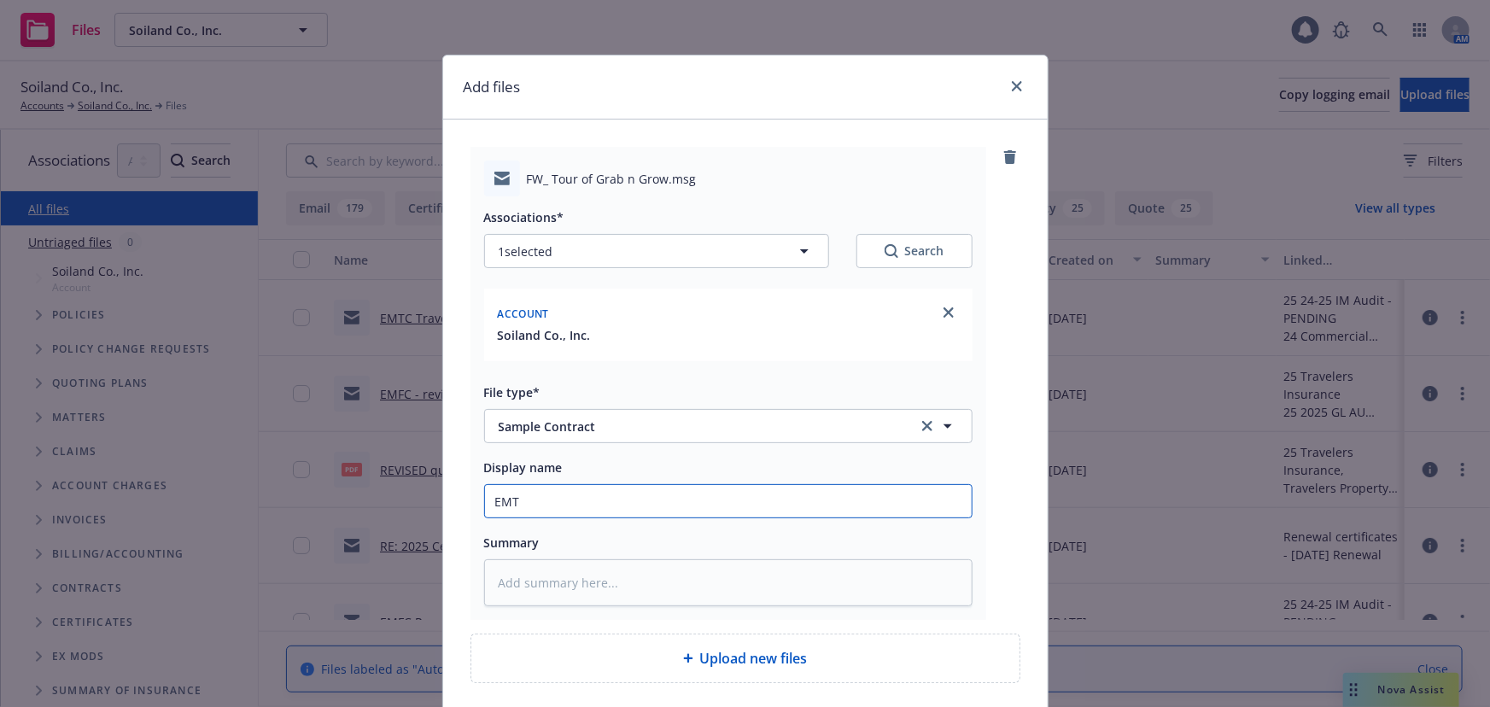
type textarea "x"
type input "EMTI"
type textarea "x"
type input "EMTI"
type textarea "x"
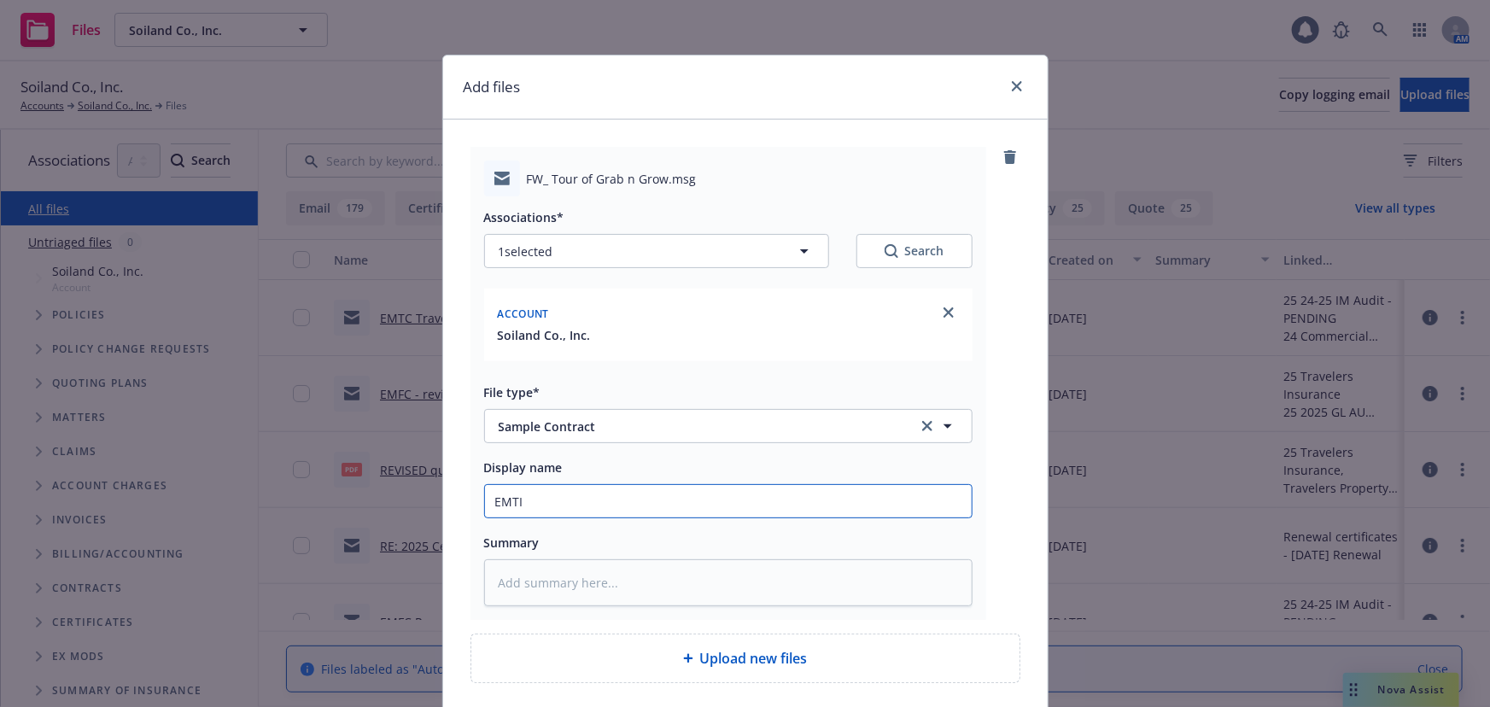
type input "EMTI -"
type textarea "x"
type input "EMTI -"
type textarea "x"
type input "EMTI - r"
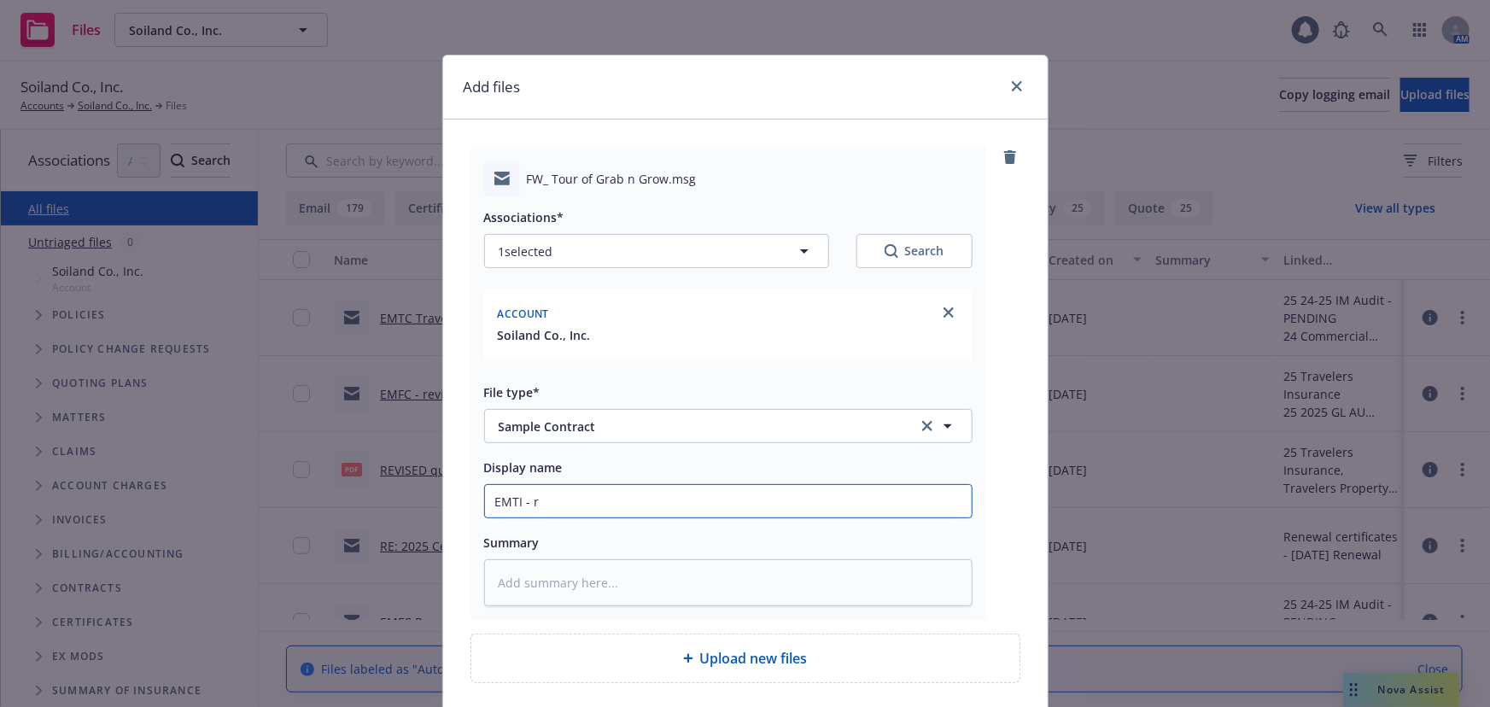
type textarea "x"
type input "EMTI - re"
type textarea "x"
type input "EMTI - rev"
type textarea "x"
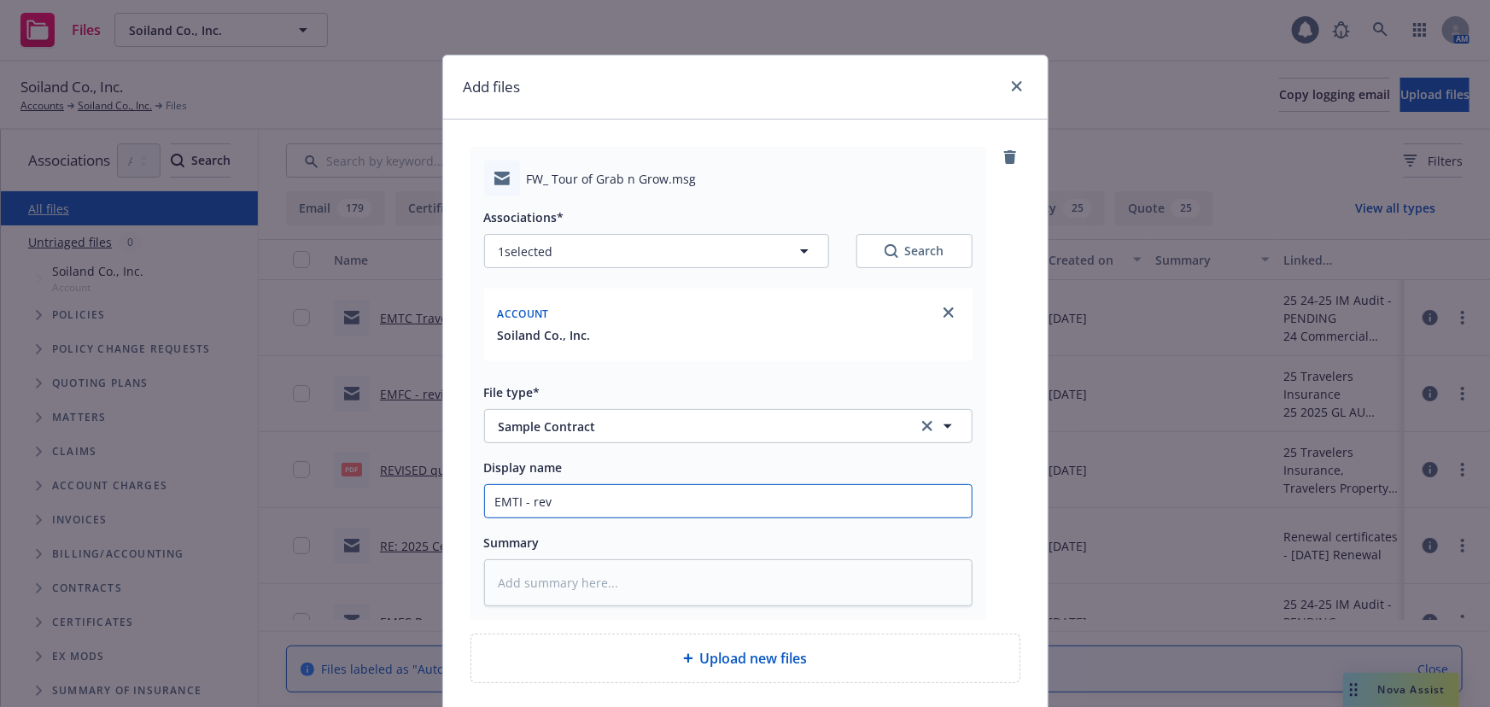
type input "EMTI - revi"
type textarea "x"
type input "EMTI - revie"
type textarea "x"
type input "EMTI - review"
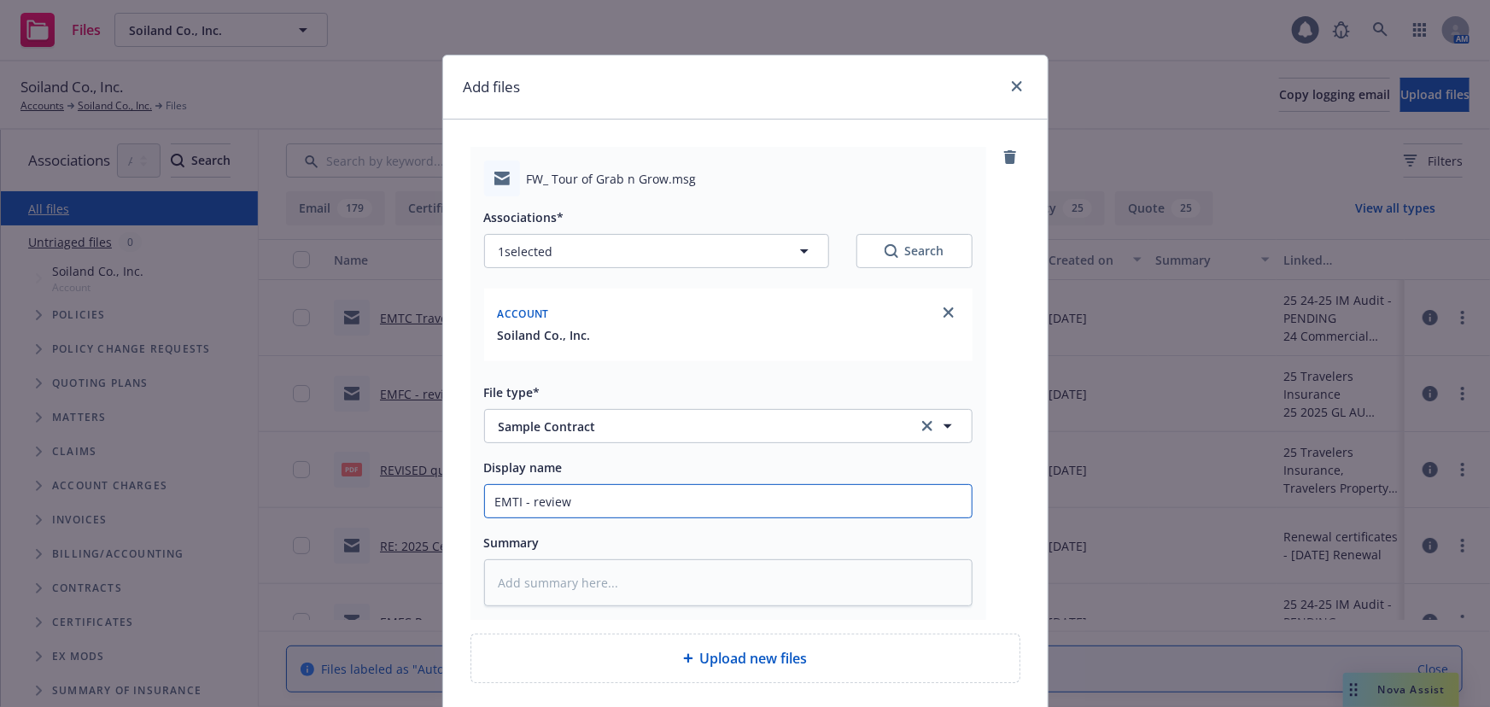
type textarea "x"
type input "EMTI - review"
type textarea "x"
type input "EMTI - review o"
type textarea "x"
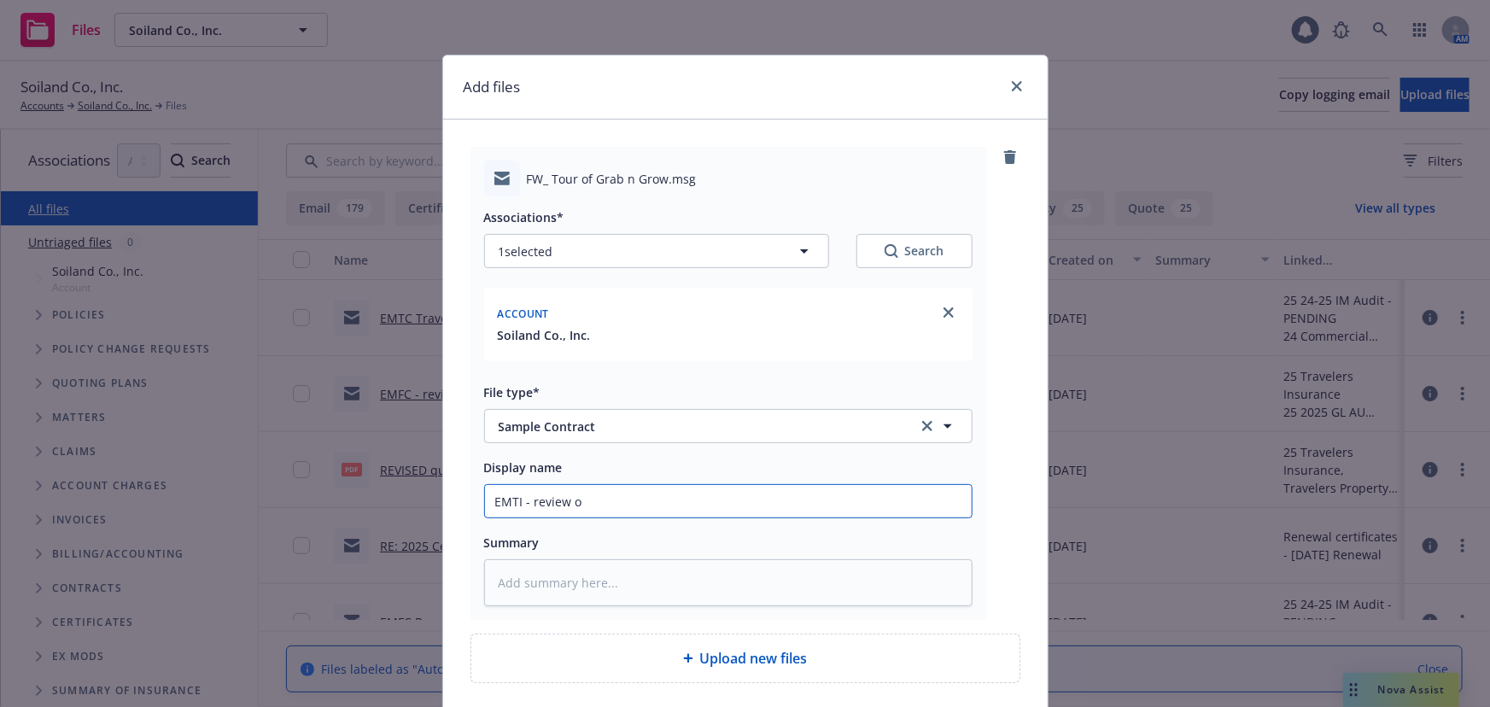
type input "EMTI - review of"
type textarea "x"
type input "EMTI - review of"
type textarea "x"
type input "EMTI - review of G"
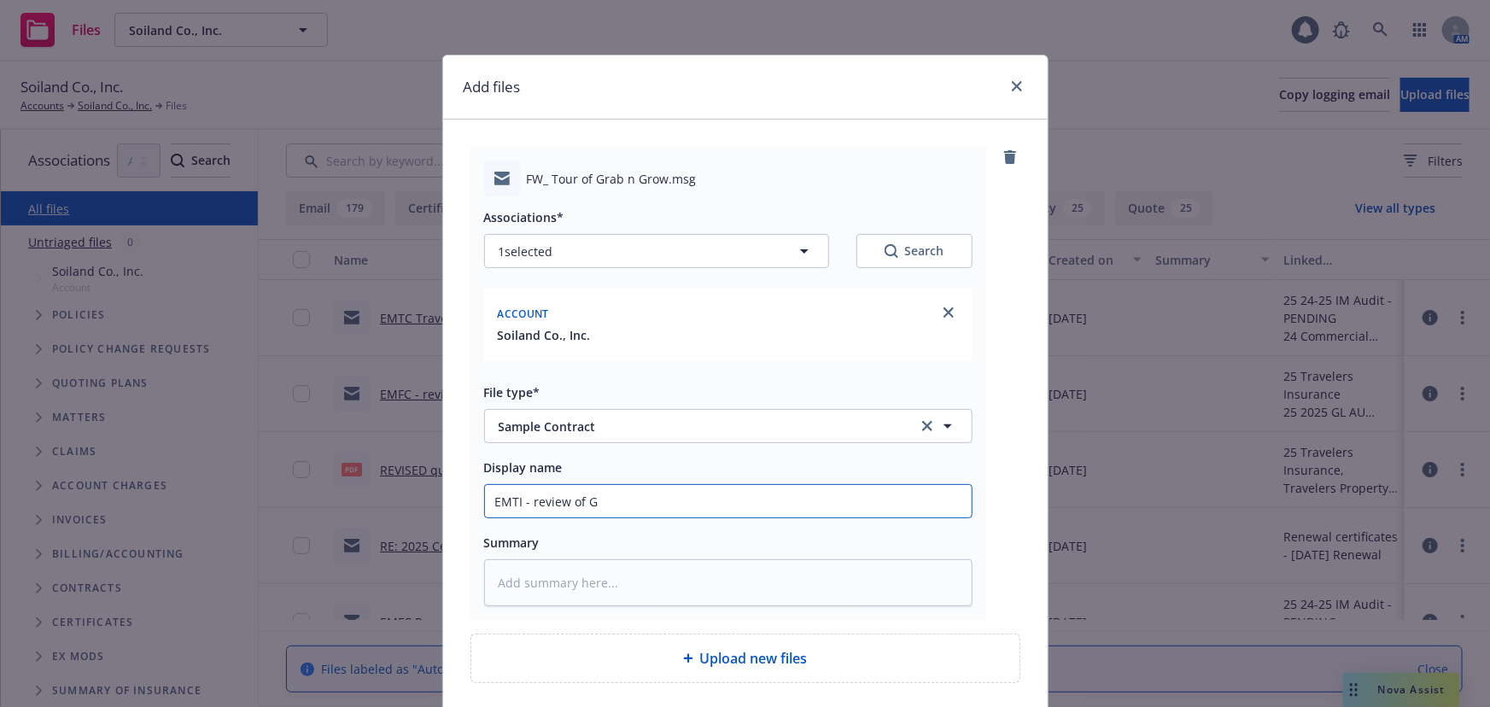
type textarea "x"
type input "EMTI - review of Gr"
type textarea "x"
type input "EMTI - review of Gra"
type textarea "x"
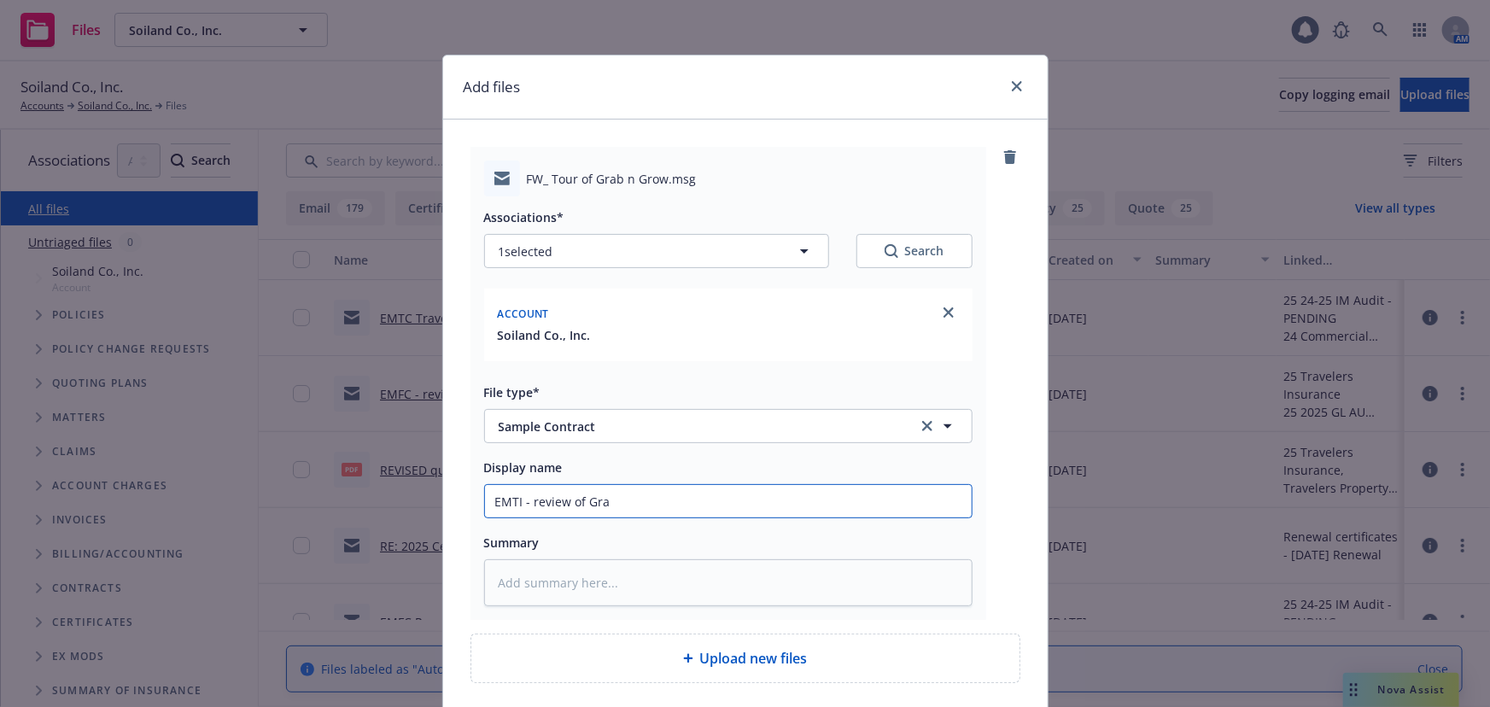
type input "EMTI - review of Grab"
type textarea "x"
type input "EMTI - review of Grab"
type textarea "x"
type input "EMTI - review of Grab n"
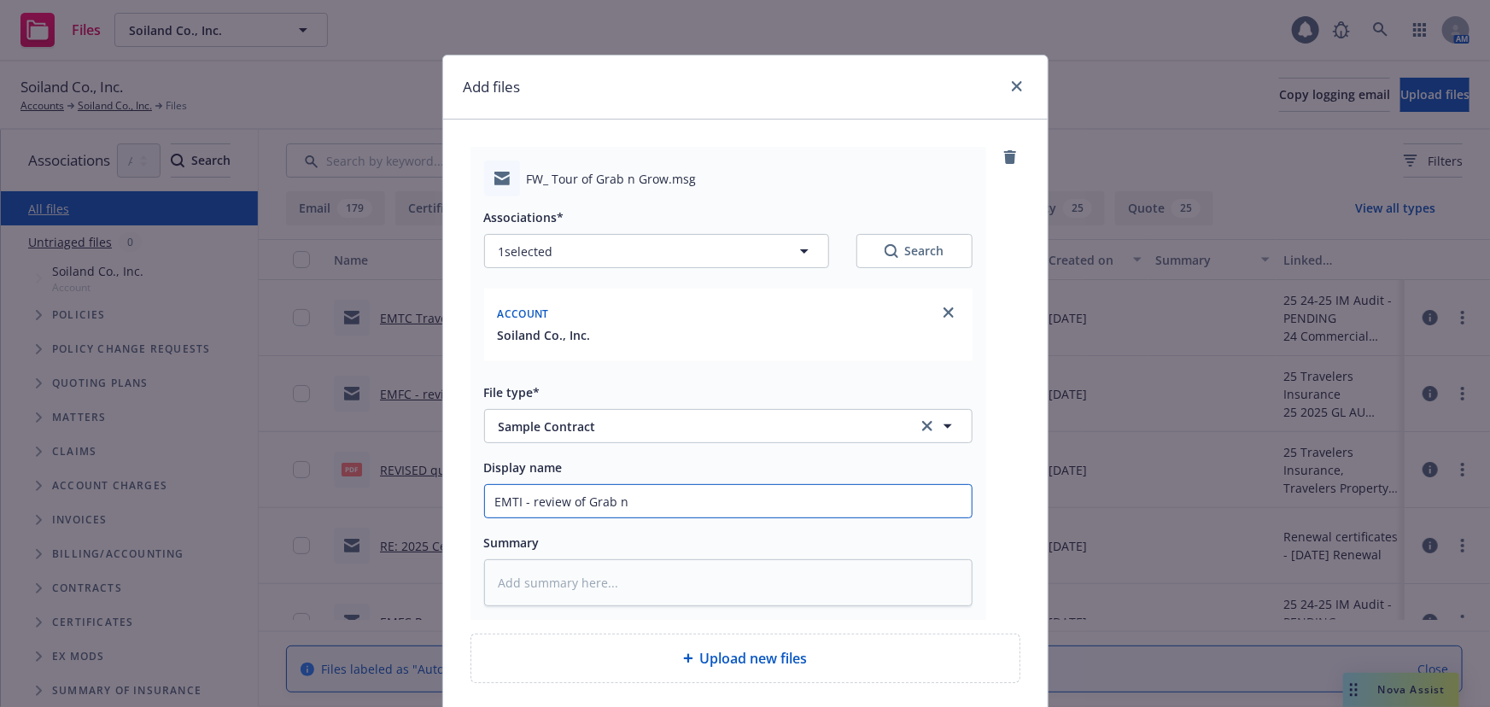
type textarea "x"
type input "EMTI - review of Grab n"
type textarea "x"
type input "EMTI - review of Grab n G"
type textarea "x"
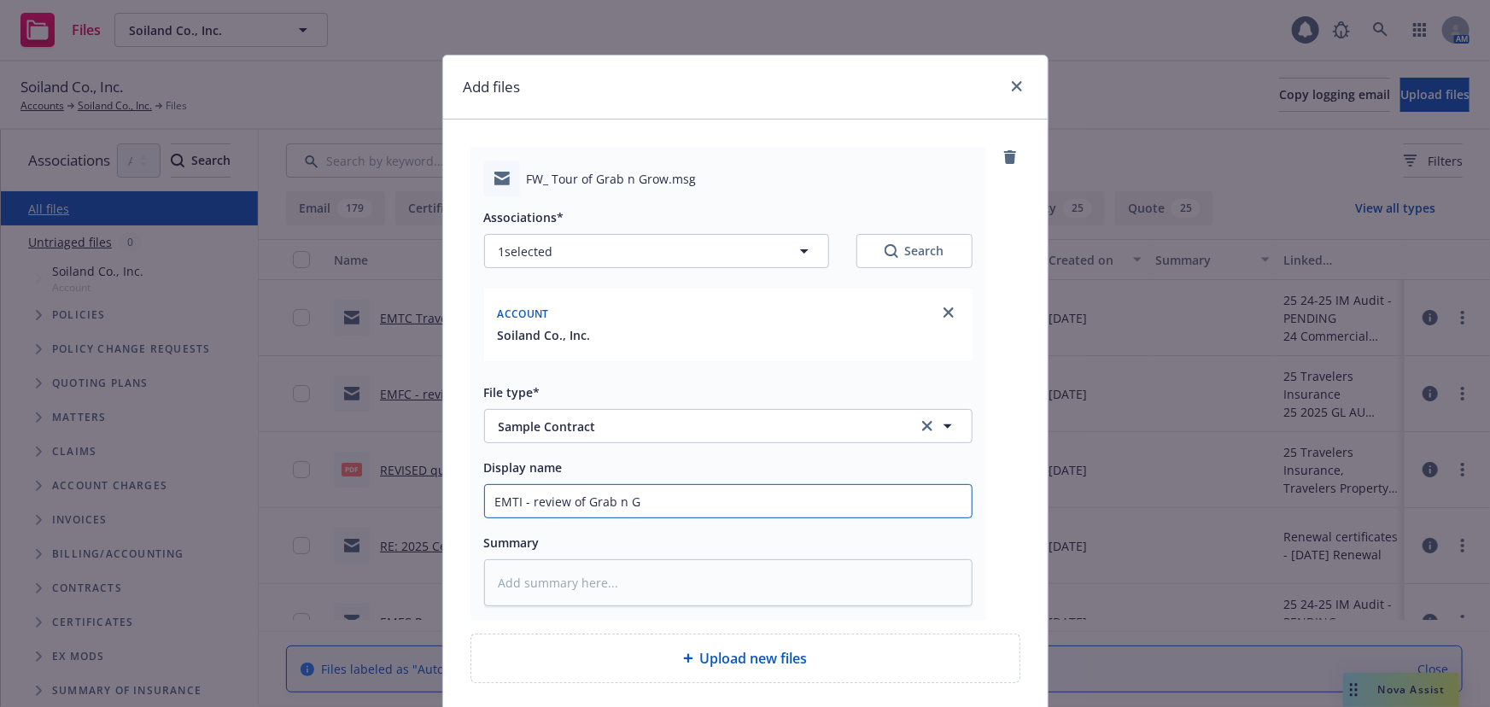
type input "EMTI - review of Grab n Gr"
type textarea "x"
type input "EMTI - review of Grab n Gro"
type textarea "x"
type input "EMTI - review of Grab n Grow"
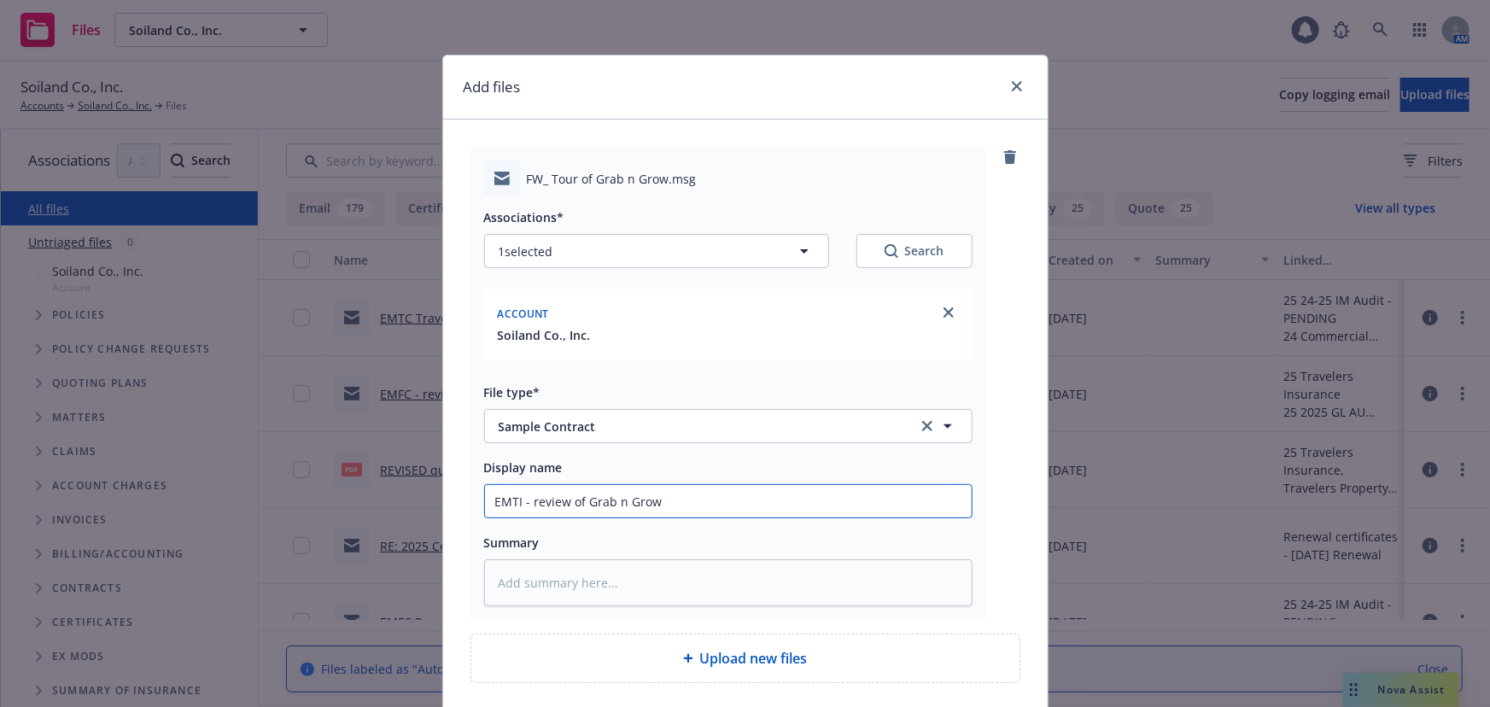
type textarea "x"
type input "EMTI - review of Grab n Grow"
type textarea "x"
type input "EMTI - review of Grab n Grow w"
type textarea "x"
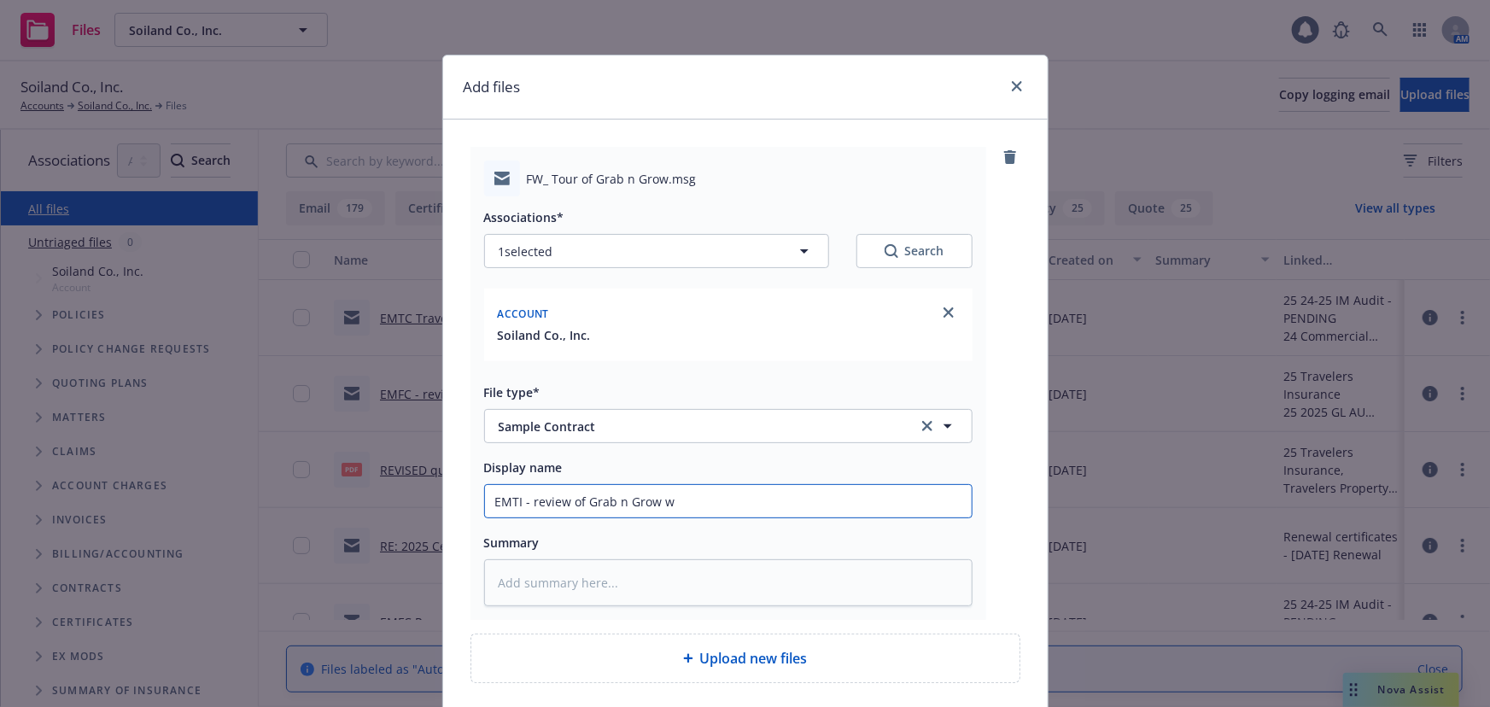
type input "EMTI - review of Grab n Grow wa"
type textarea "x"
type input "EMTI - review of Grab n Grow wai"
type textarea "x"
type input "EMTI - review of Grab n Grow waiv"
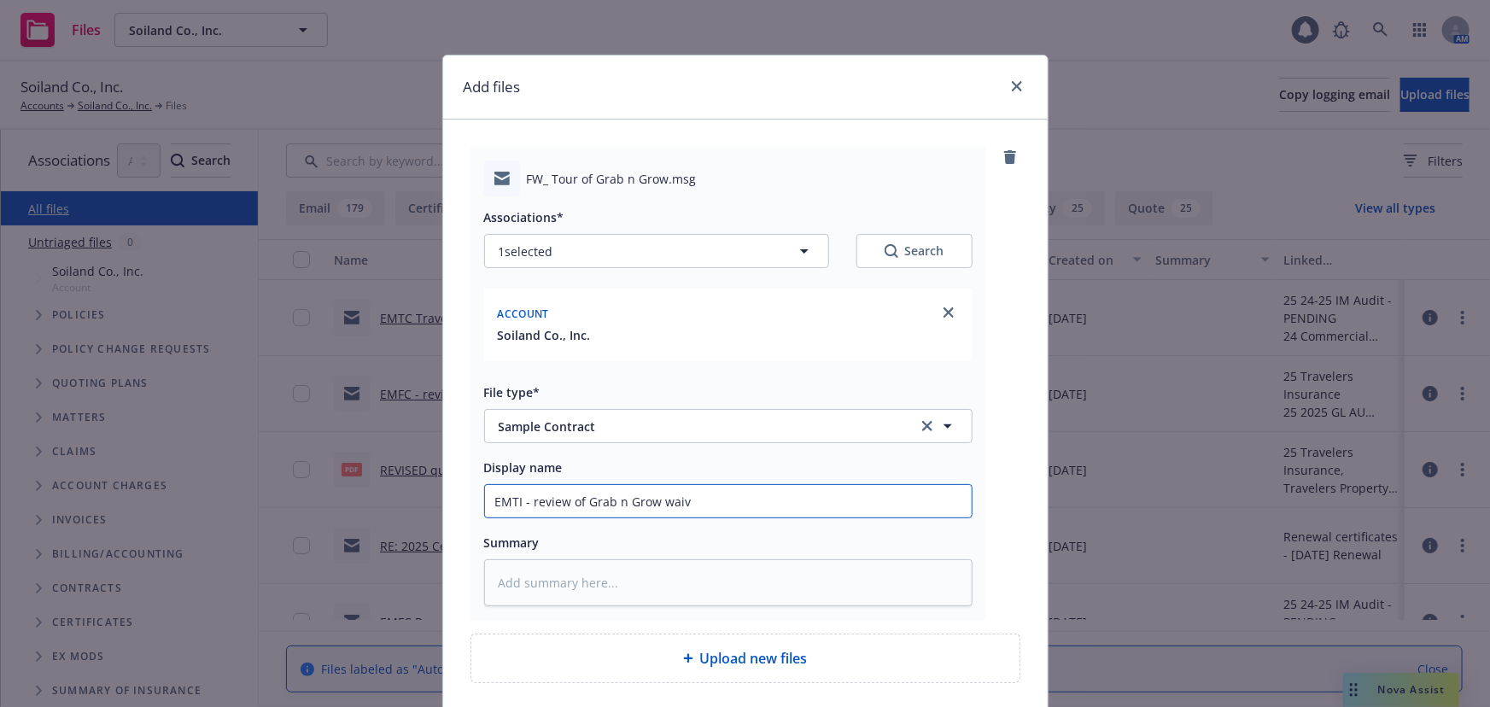
type textarea "x"
type input "EMTI - review of Grab n Grow waivr"
type textarea "x"
type input "EMTI - review of Grab n Grow waiv"
type textarea "x"
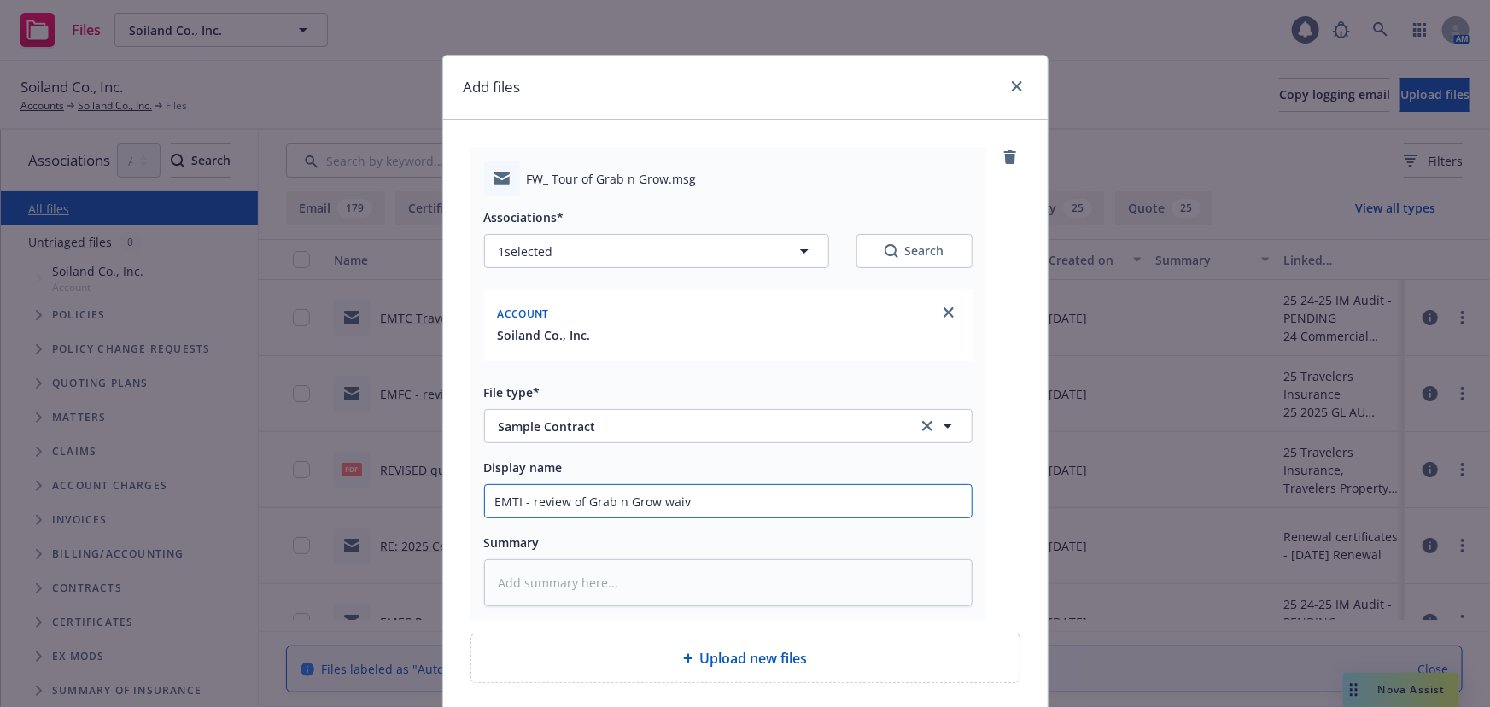
type input "EMTI - review of Grab n Grow waive"
type textarea "x"
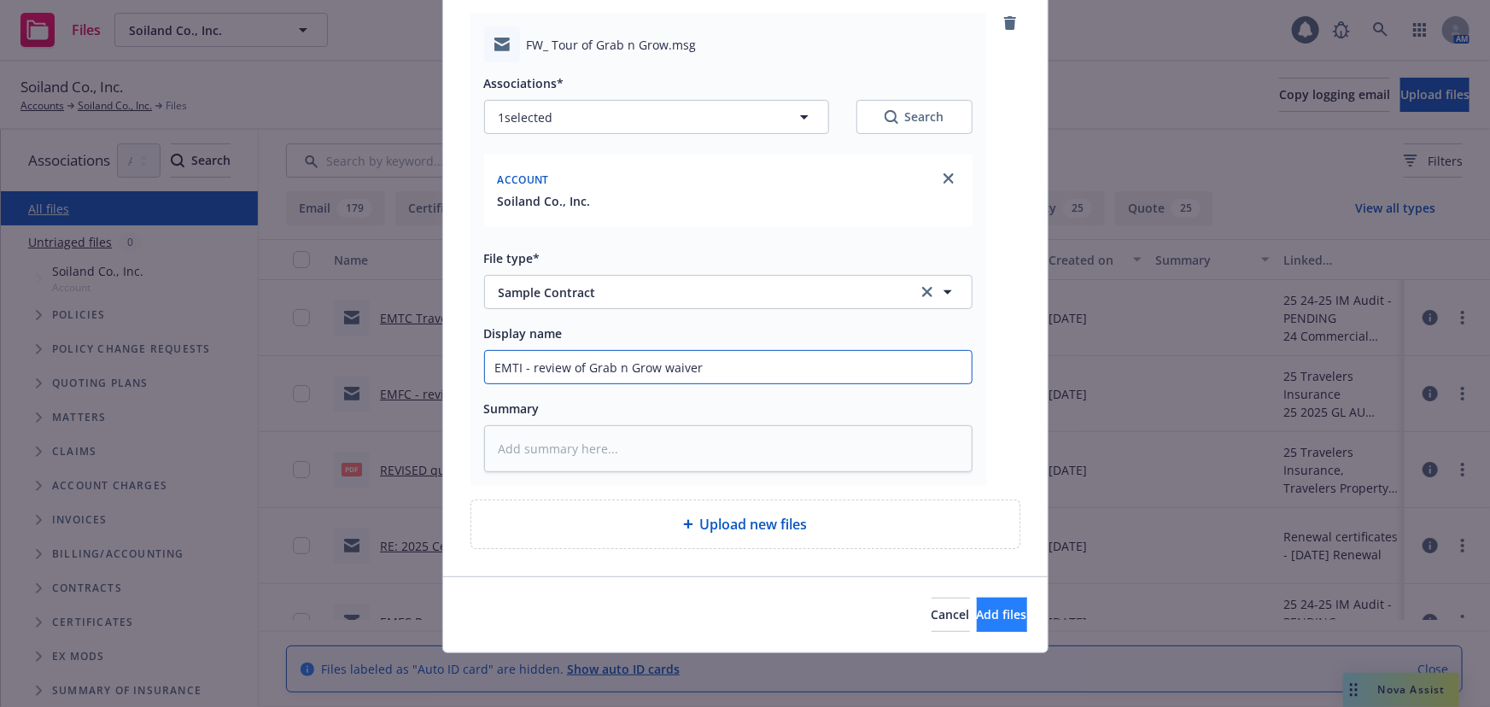
type input "EMTI - review of Grab n Grow waiver"
click at [977, 616] on span "Add files" at bounding box center [1002, 614] width 50 height 16
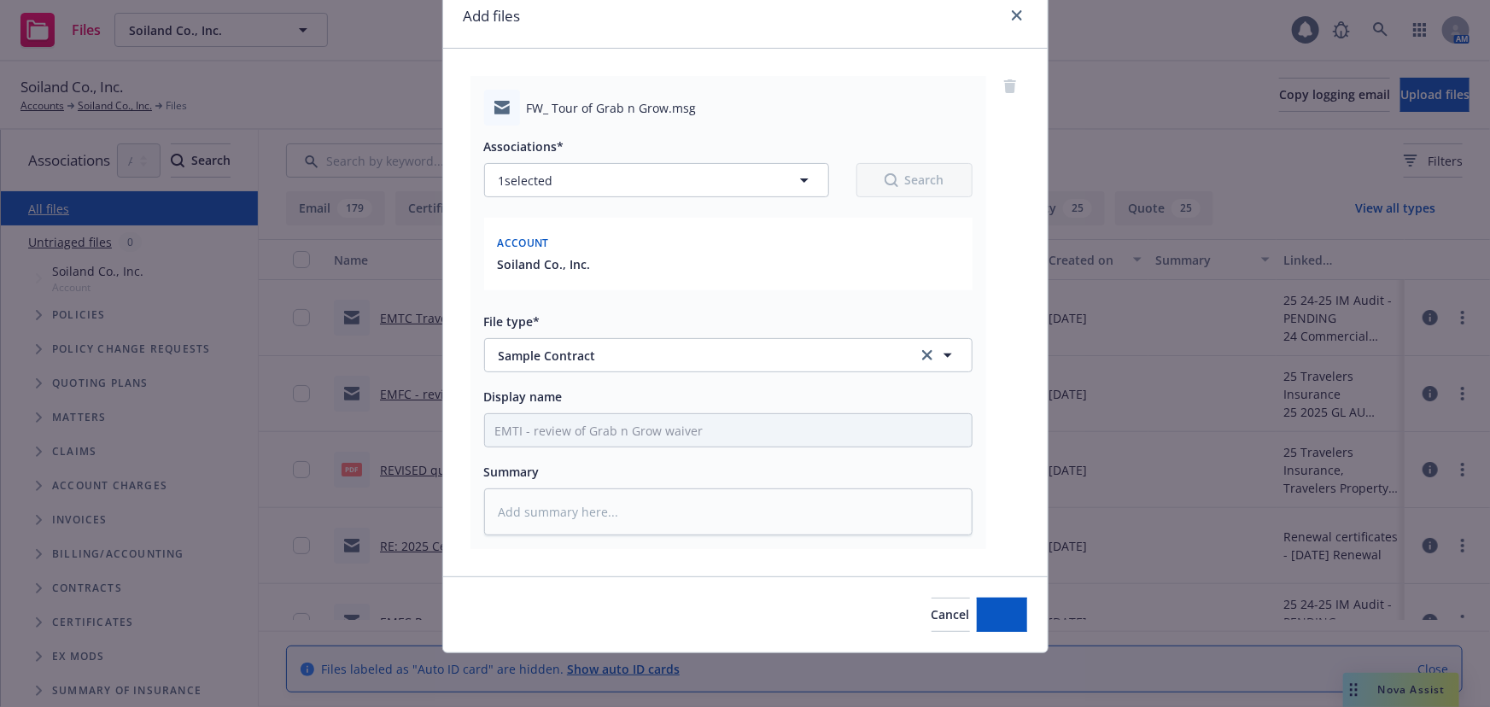
type textarea "x"
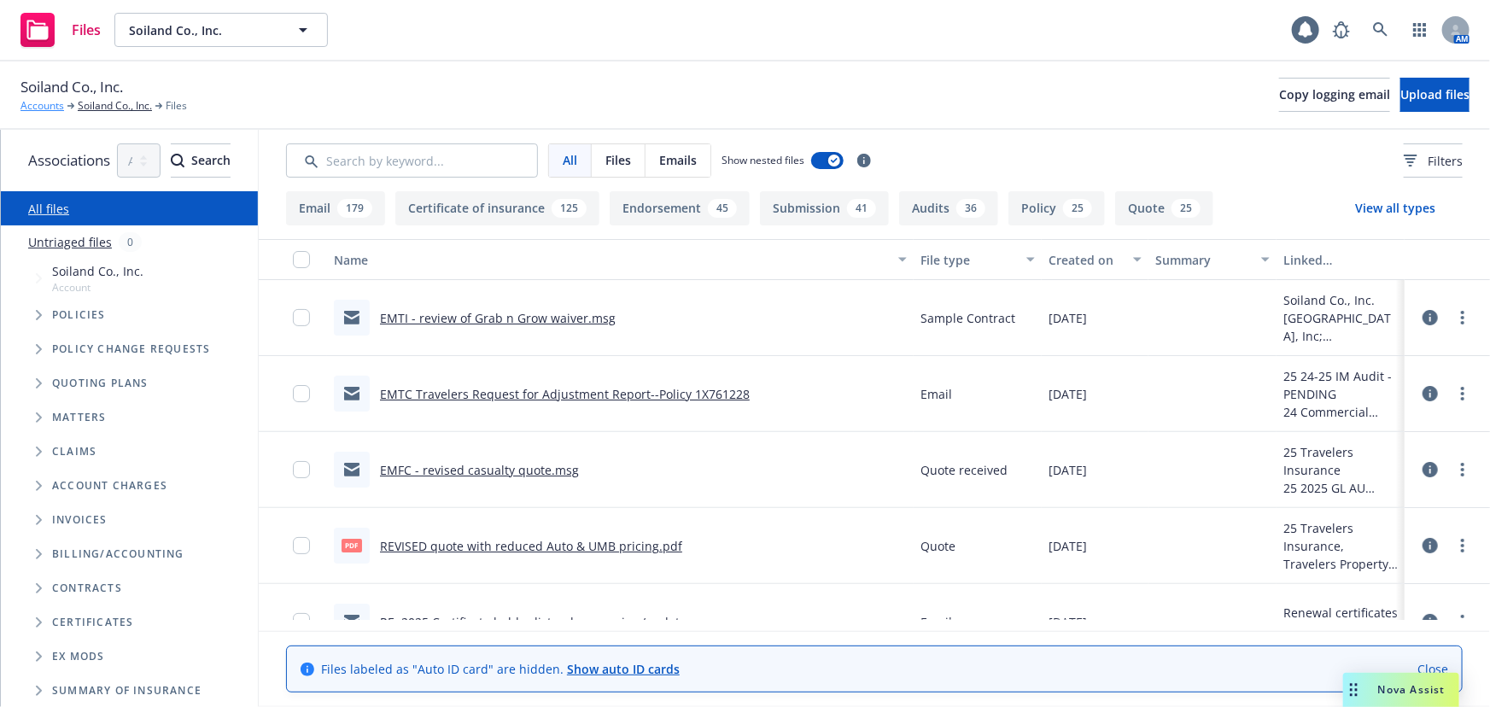
click at [38, 103] on link "Accounts" at bounding box center [42, 105] width 44 height 15
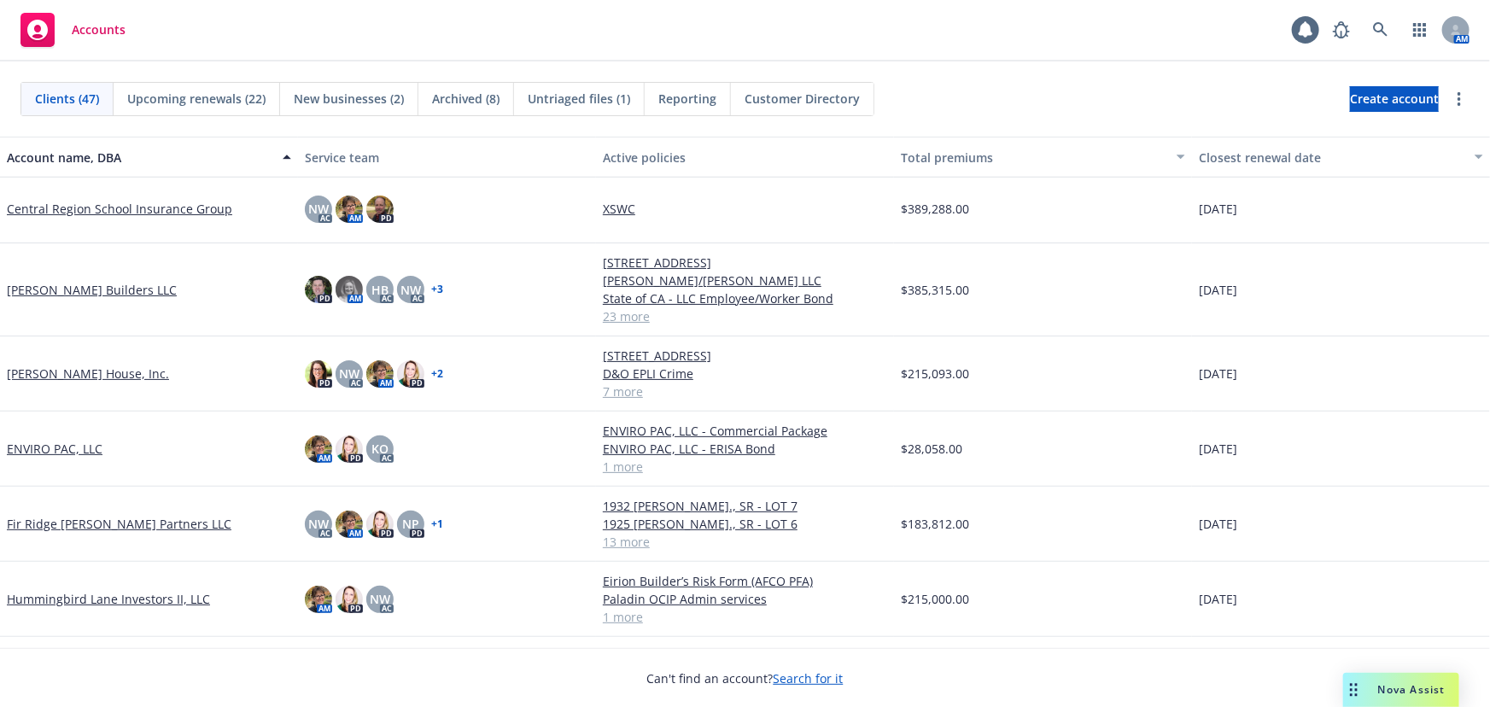
scroll to position [621, 0]
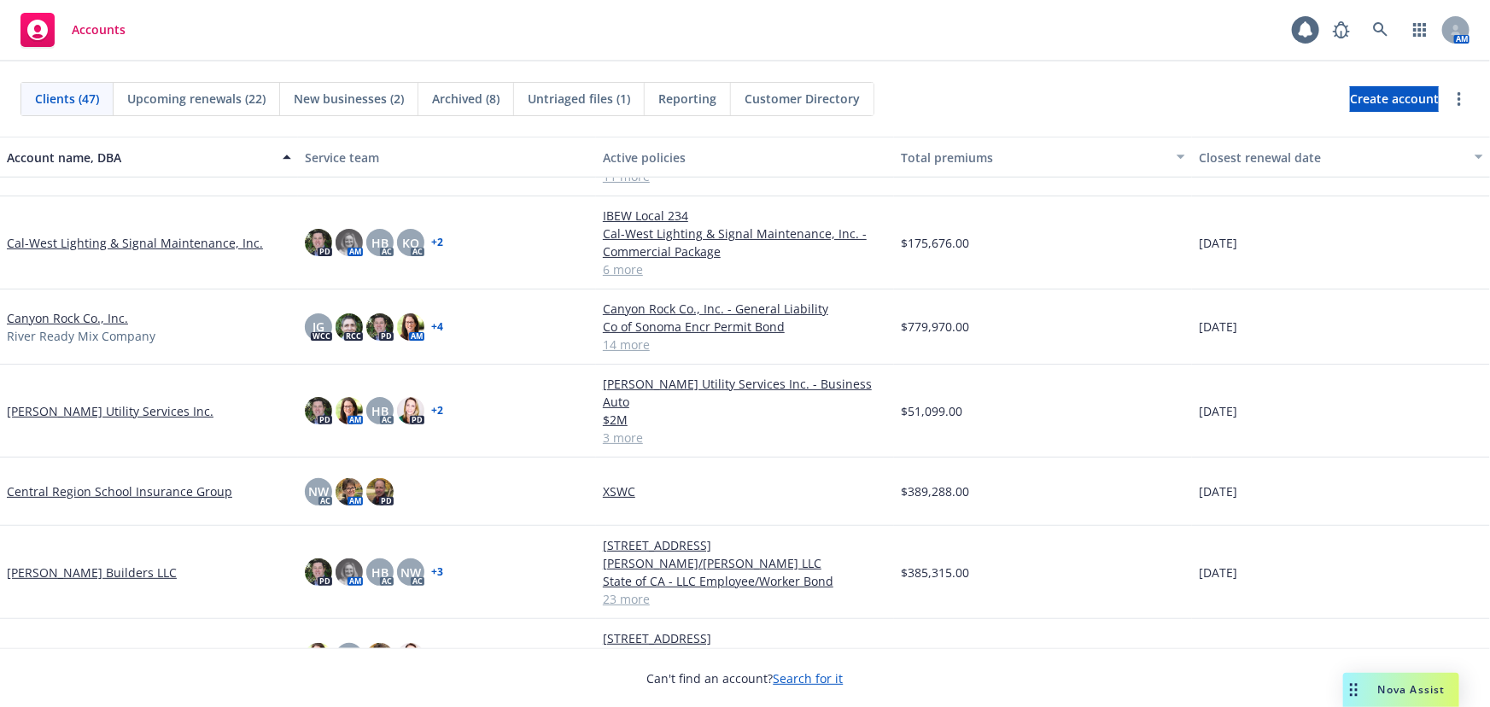
click at [355, 98] on span "New businesses (2)" at bounding box center [349, 99] width 110 height 18
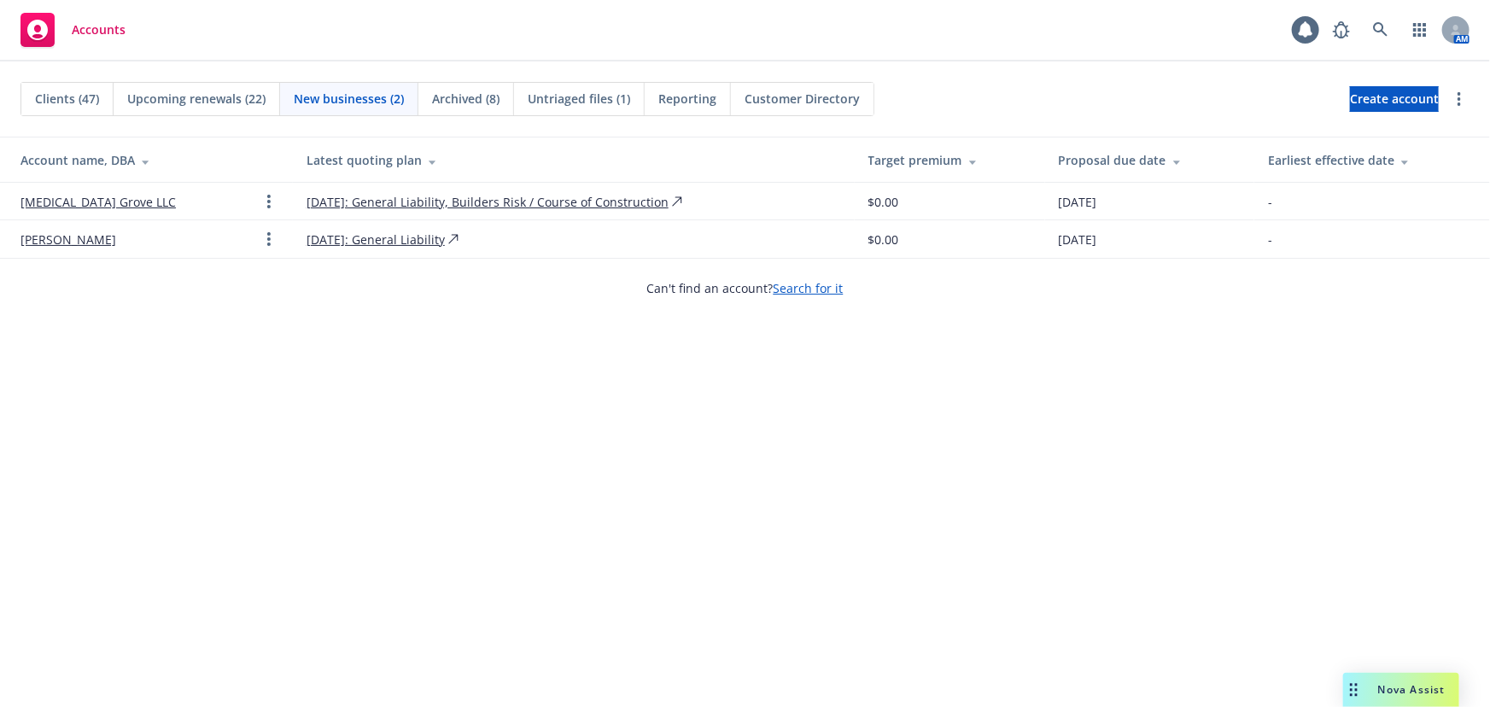
click at [96, 201] on link "[MEDICAL_DATA] Grove LLC" at bounding box center [97, 202] width 155 height 18
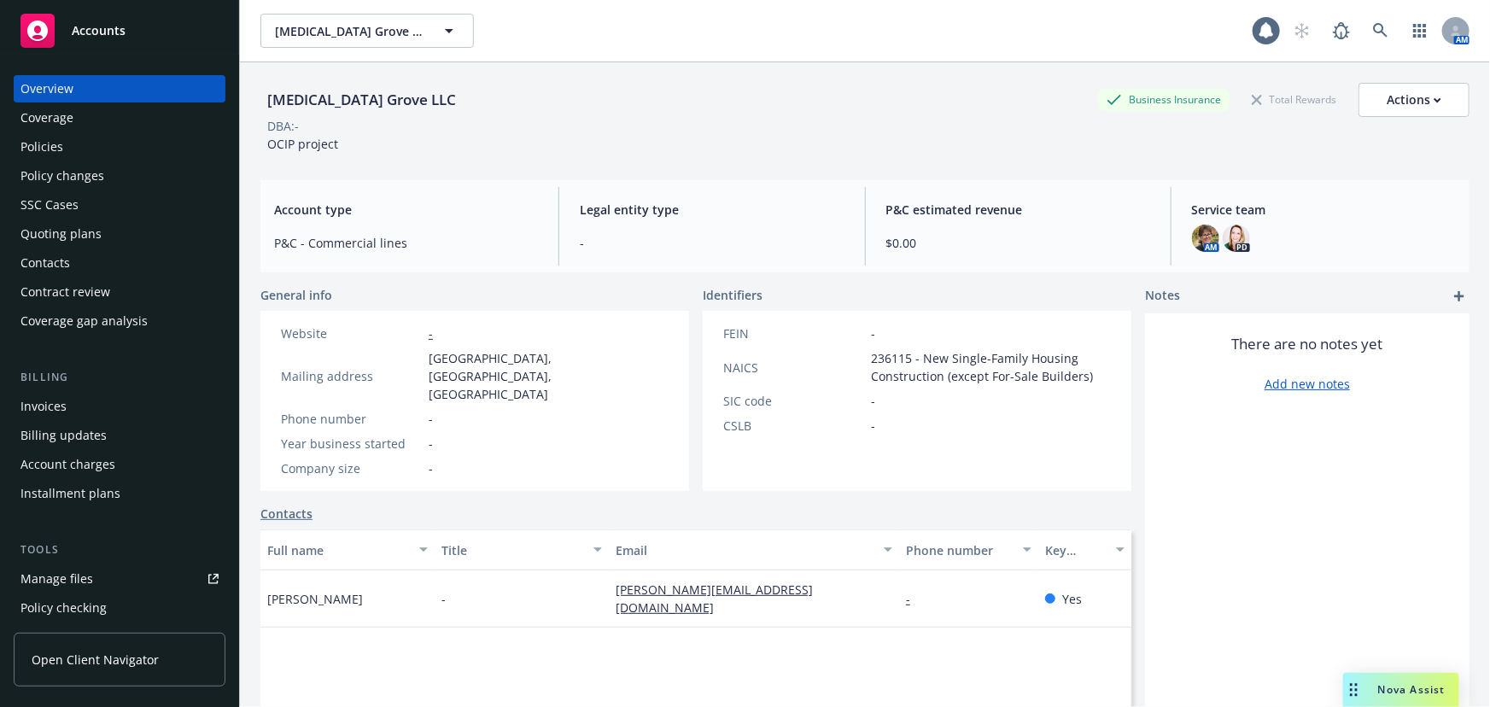
click at [70, 580] on div "Manage files" at bounding box center [56, 578] width 73 height 27
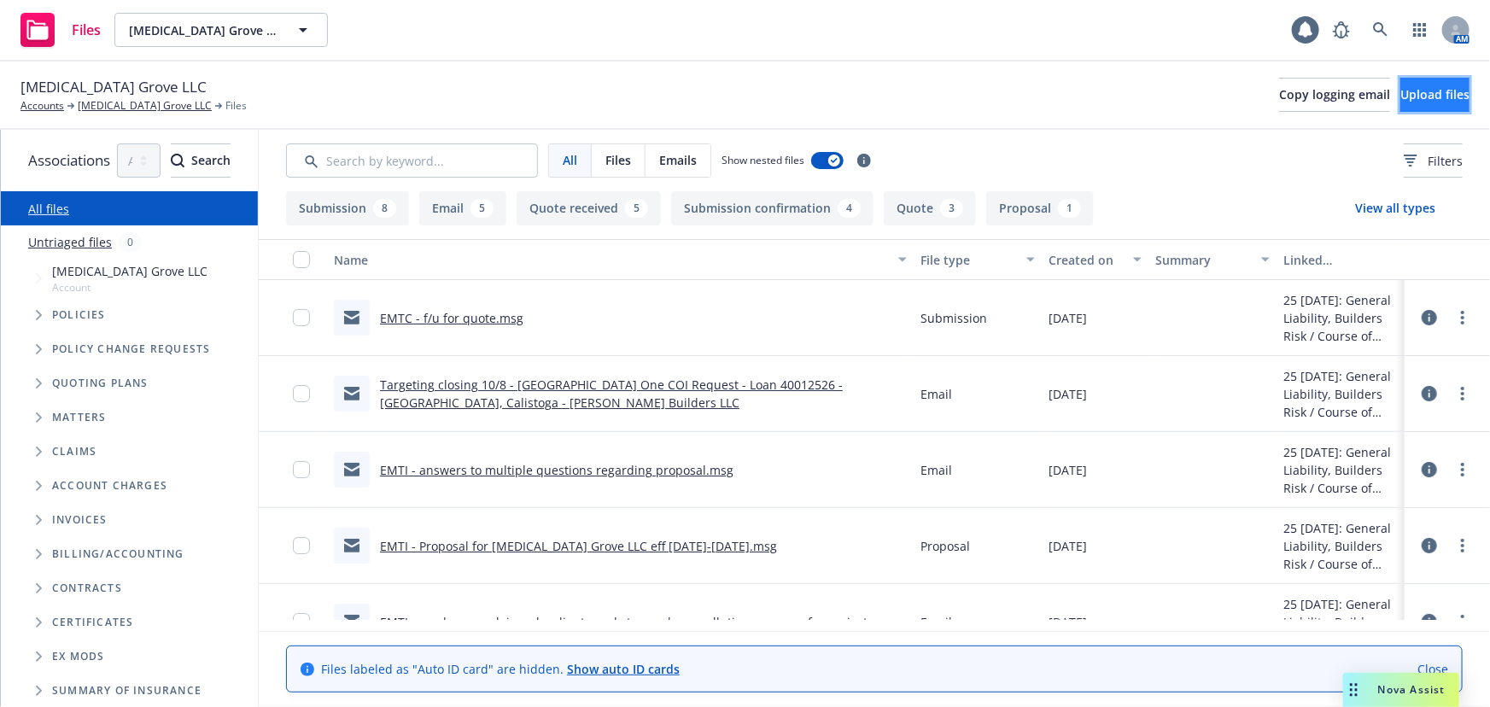
click at [1408, 97] on span "Upload files" at bounding box center [1434, 94] width 69 height 16
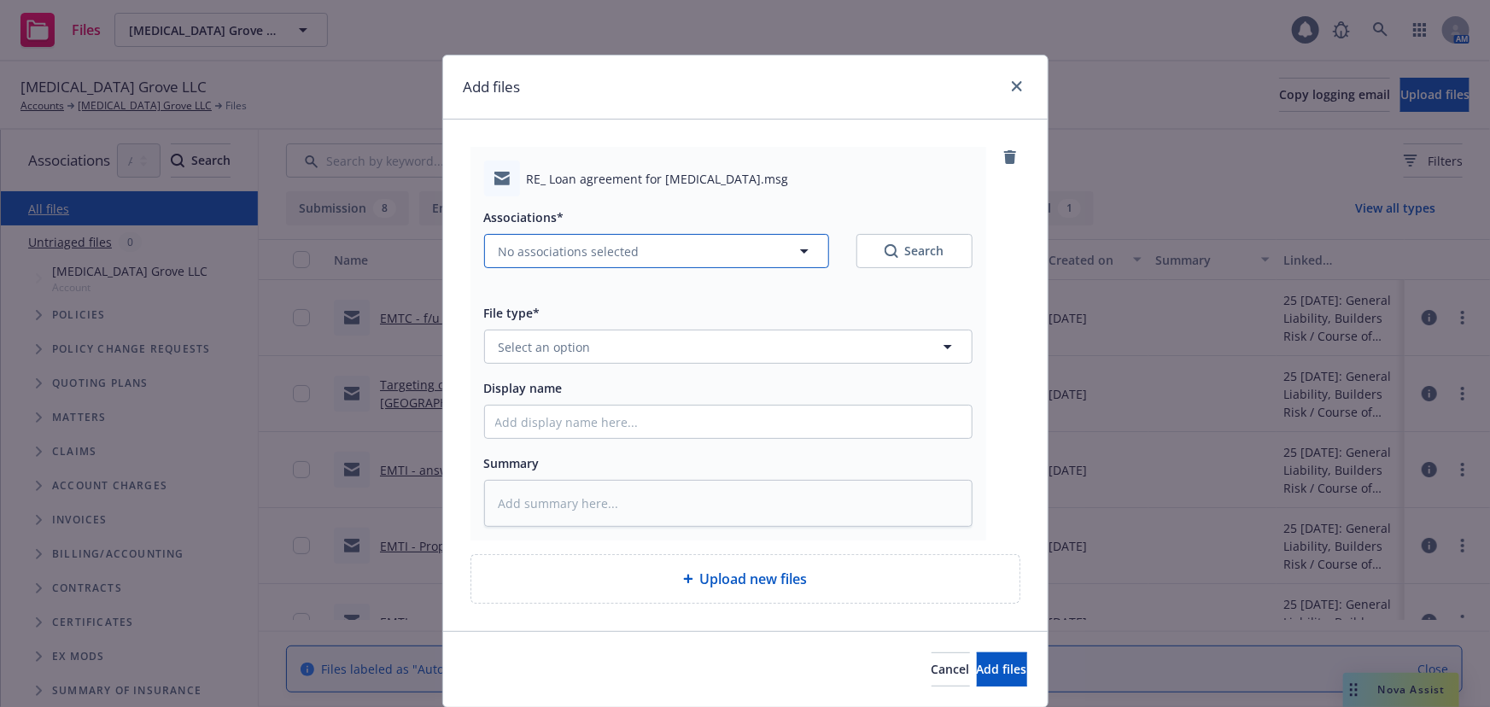
click at [529, 259] on span "No associations selected" at bounding box center [569, 251] width 141 height 18
type textarea "x"
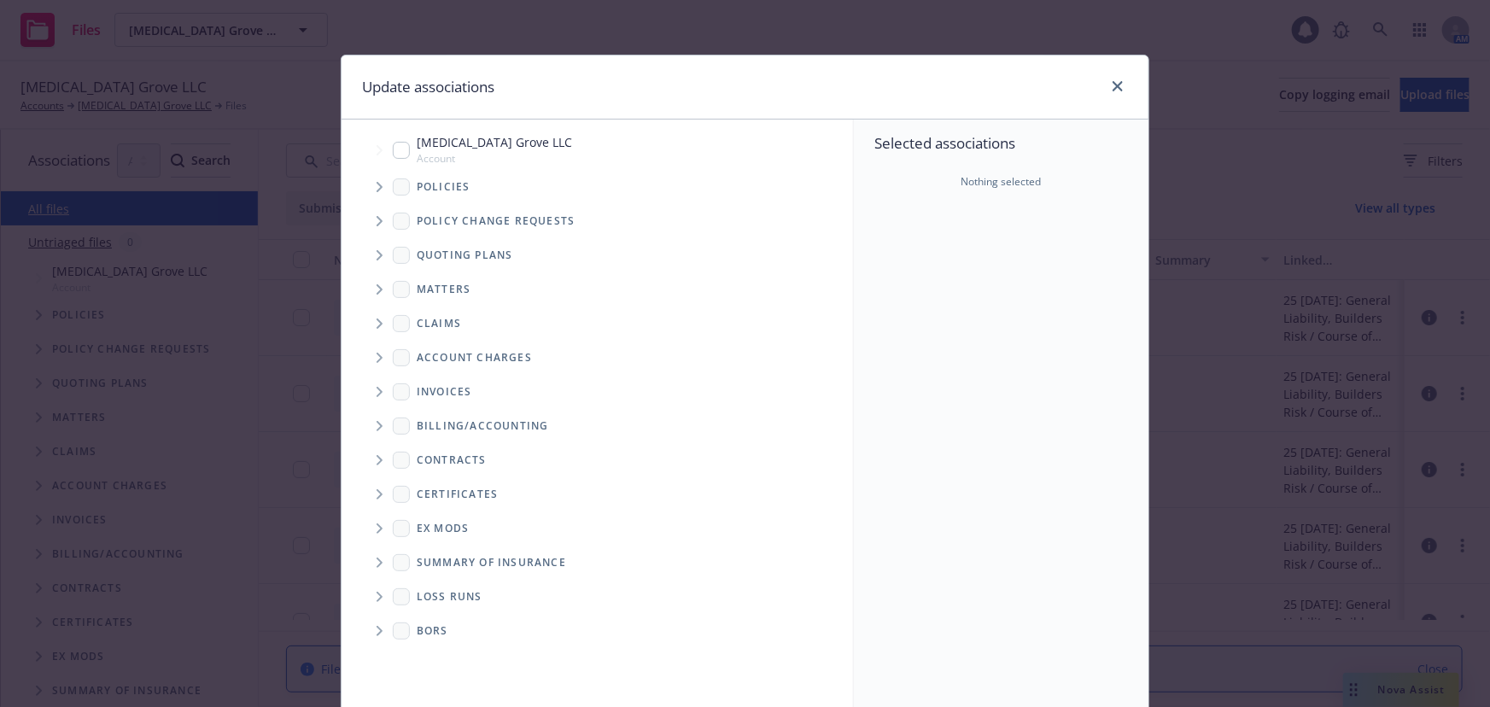
click at [376, 256] on icon "Tree Example" at bounding box center [379, 255] width 7 height 10
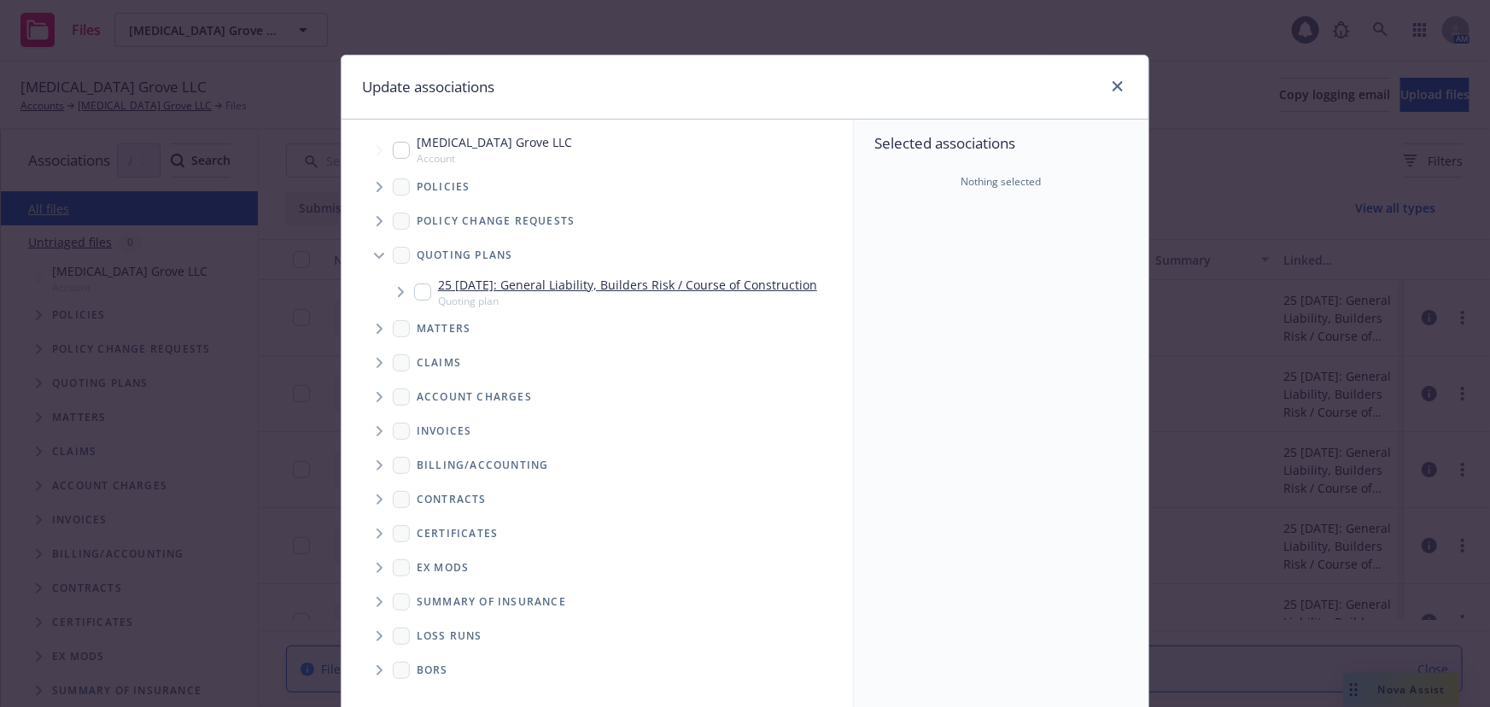
click at [416, 291] on input "Tree Example" at bounding box center [422, 291] width 17 height 17
checkbox input "true"
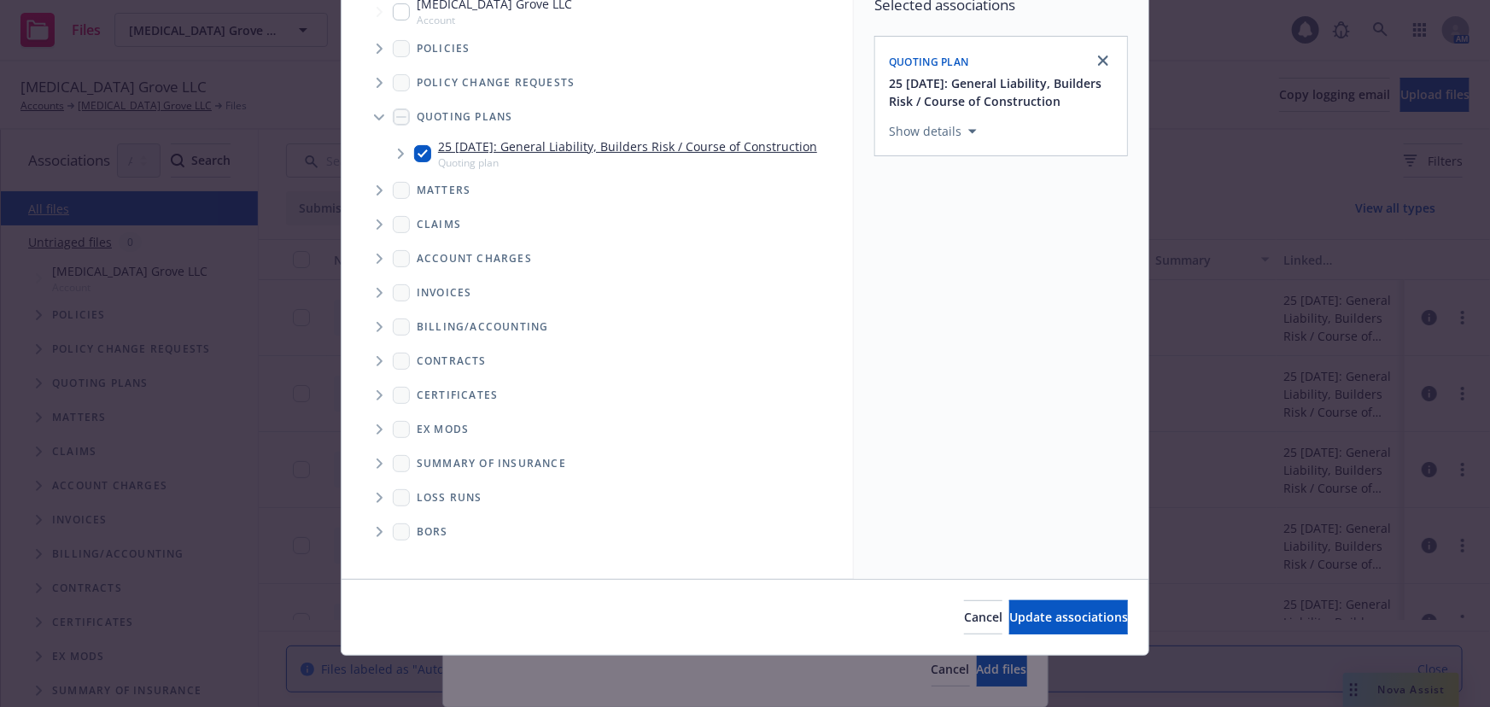
scroll to position [141, 0]
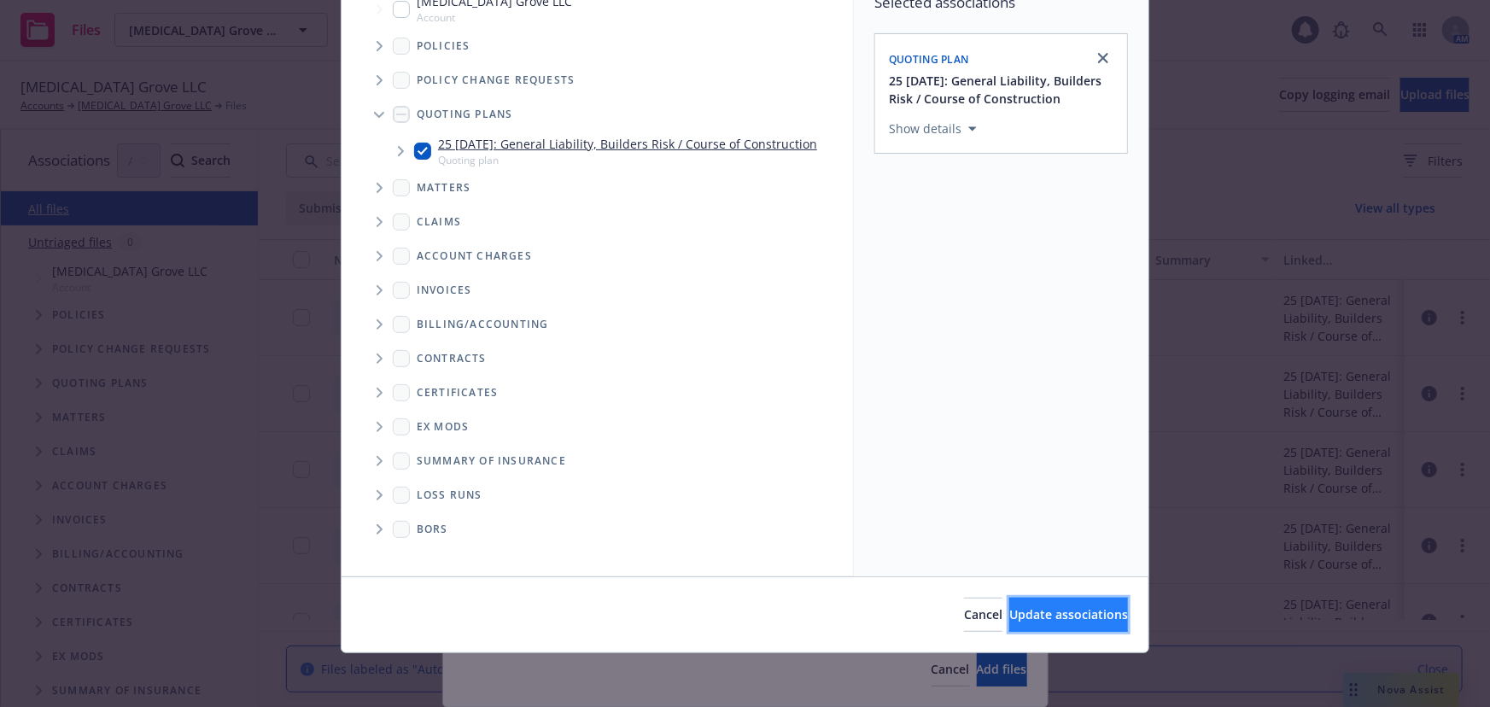
click at [1013, 615] on span "Update associations" at bounding box center [1068, 614] width 119 height 16
type textarea "x"
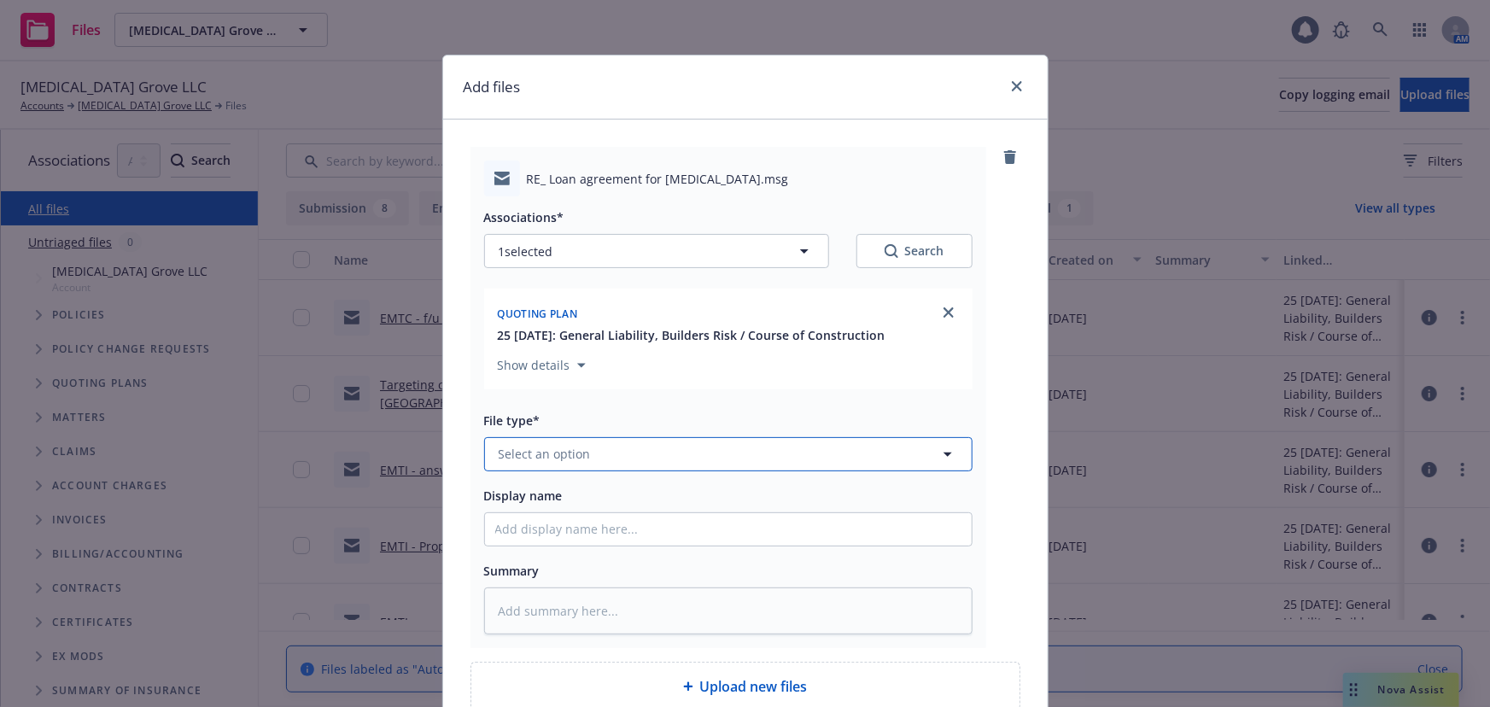
click at [600, 449] on button "Select an option" at bounding box center [728, 454] width 488 height 34
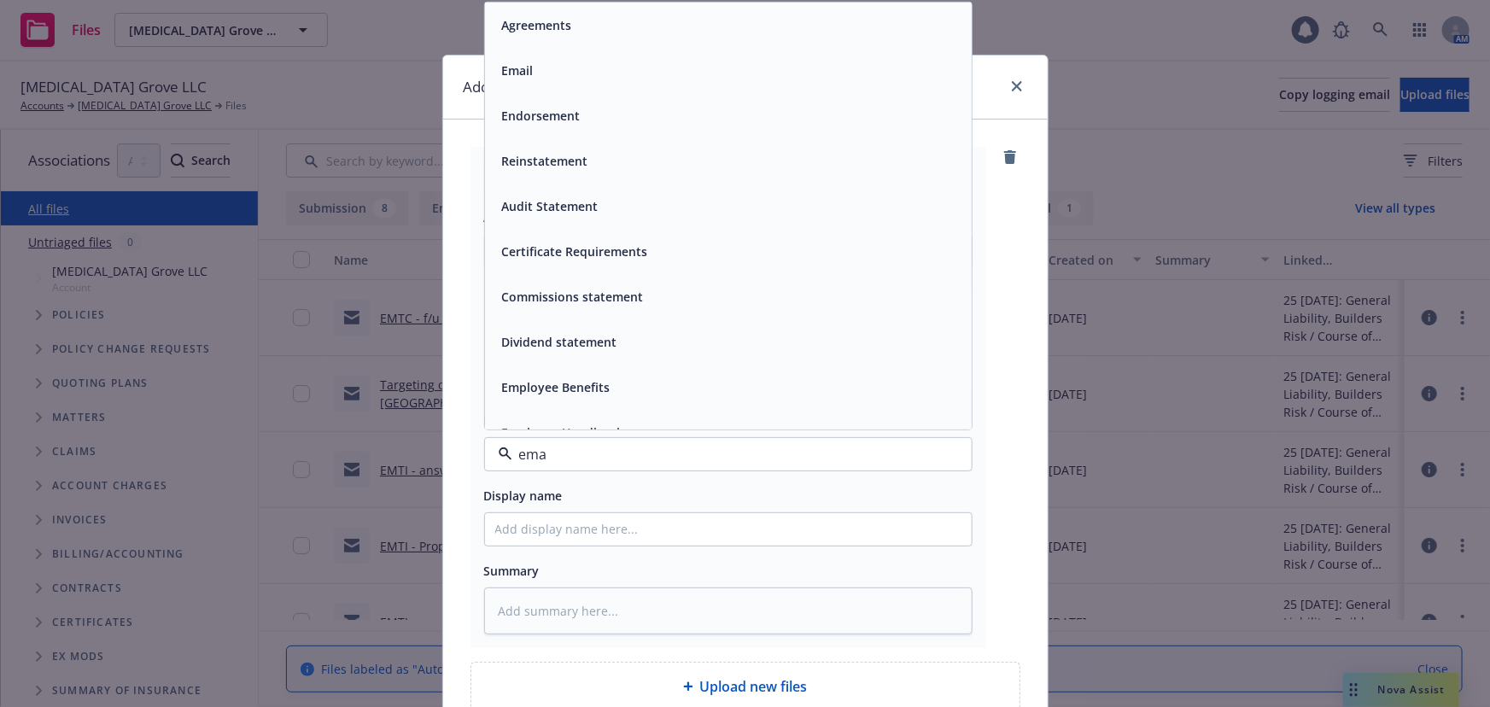
type input "emai"
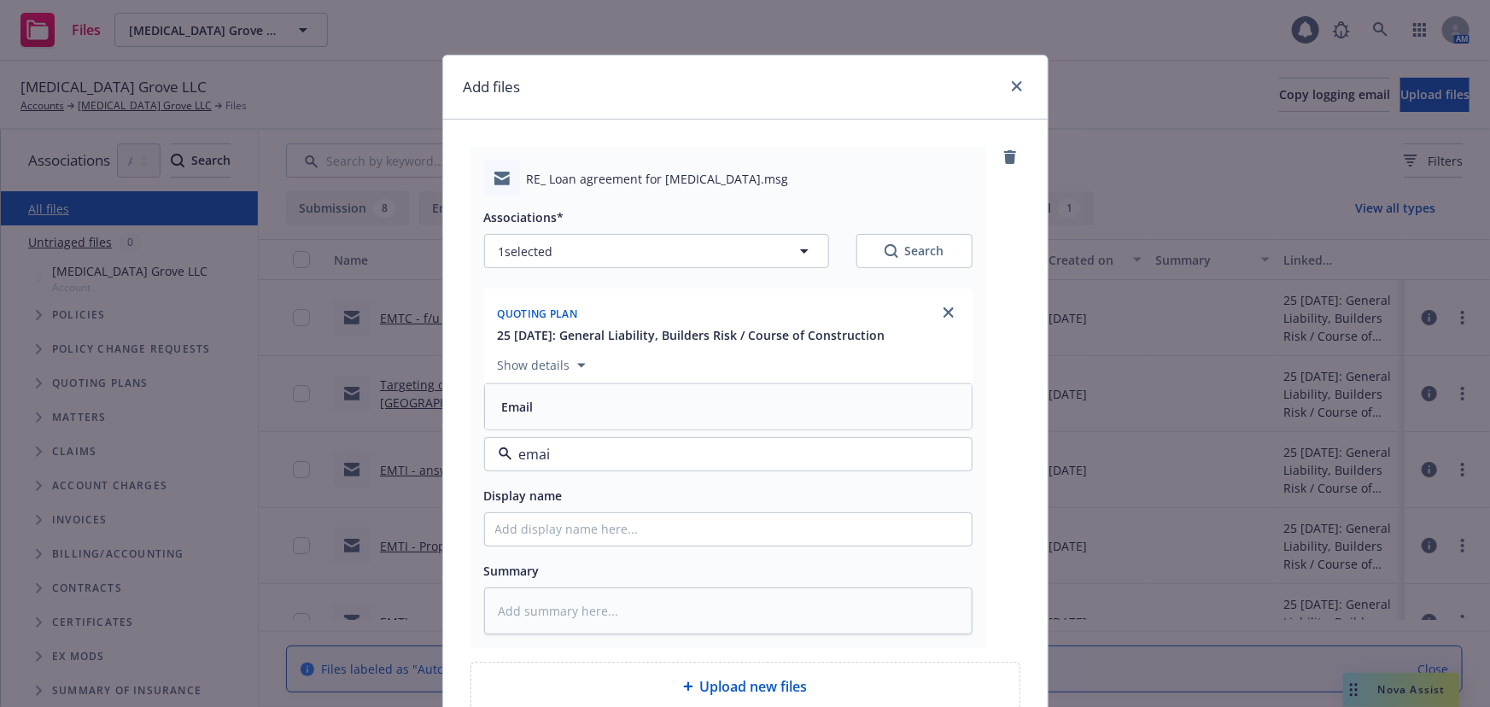
click at [546, 399] on div "Email" at bounding box center [728, 406] width 466 height 25
click at [528, 523] on input "Display name" at bounding box center [728, 529] width 487 height 32
type textarea "x"
type input "E"
type textarea "x"
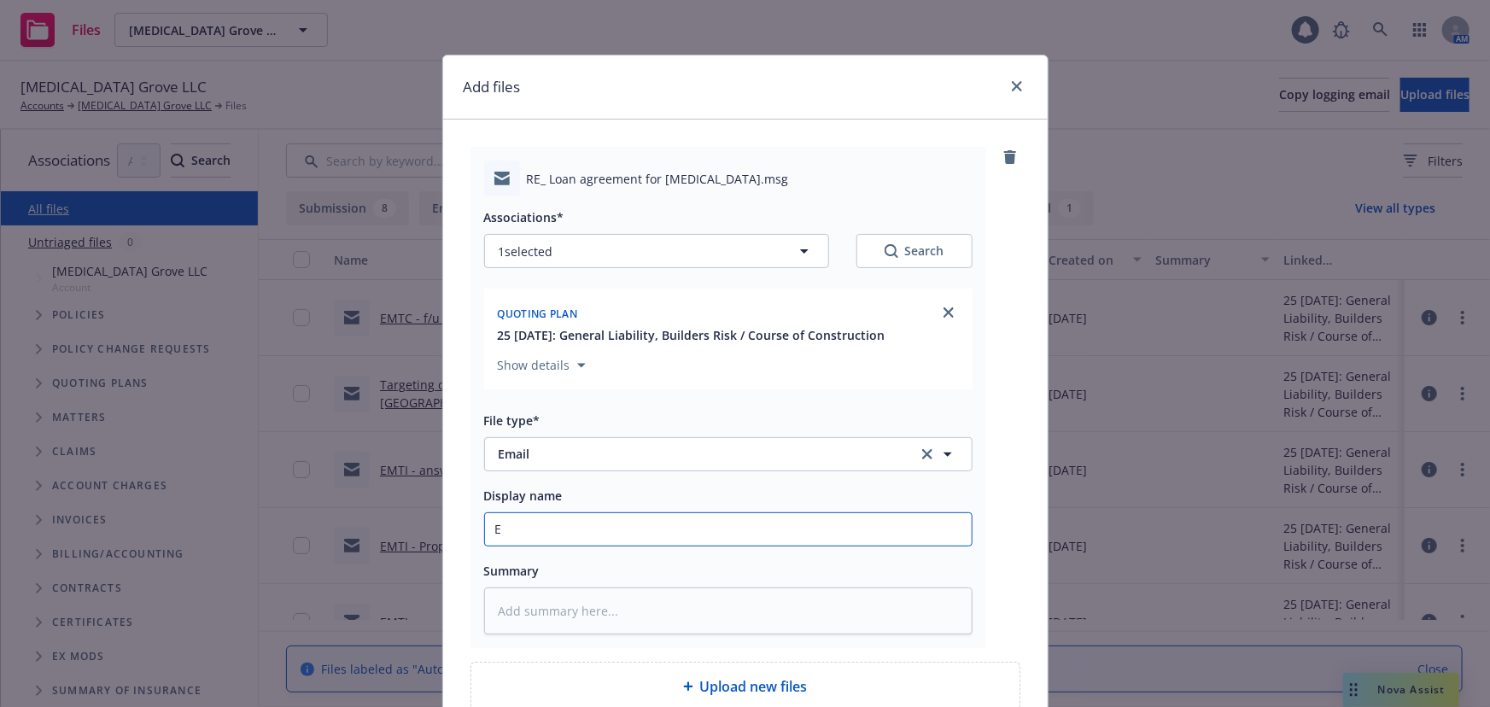
type input "EM"
type textarea "x"
type input "EMF"
type textarea "x"
type input "EMFI"
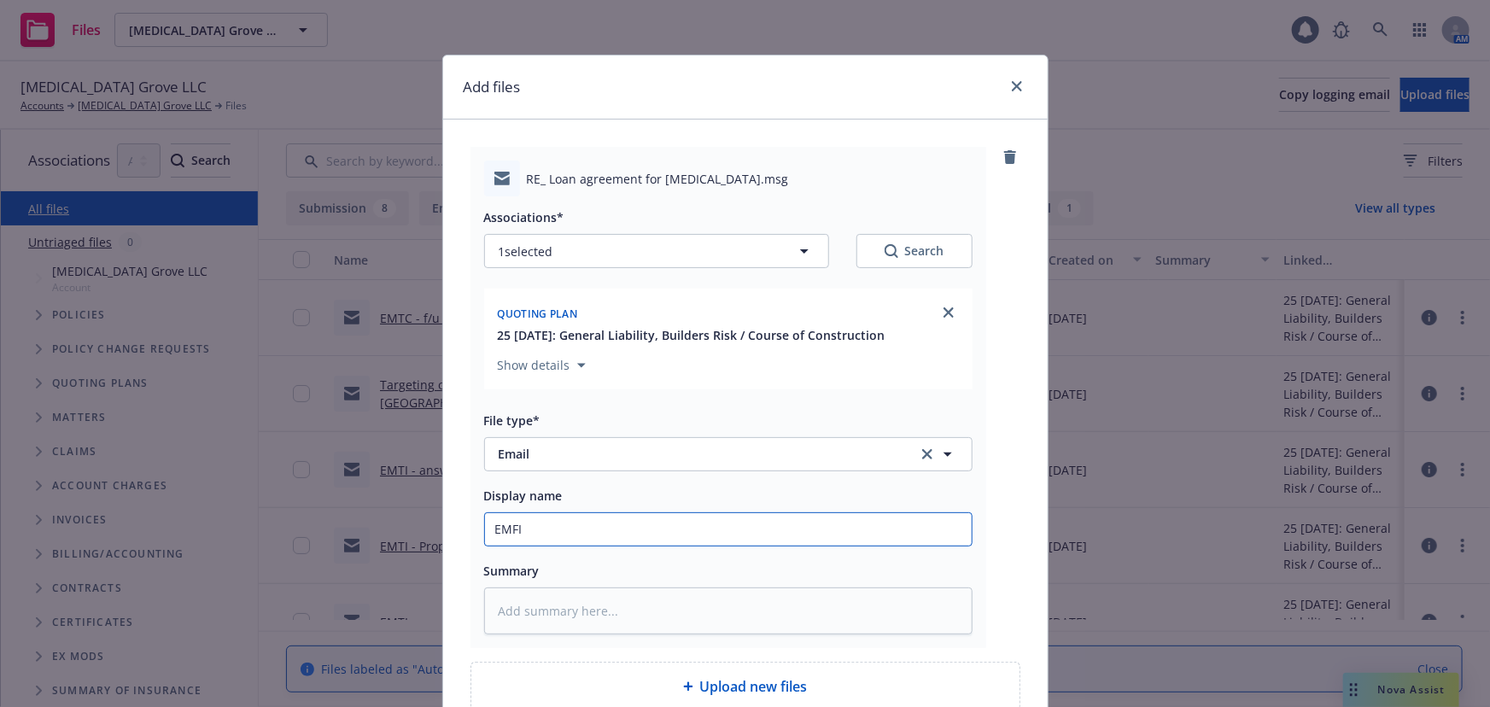
type textarea "x"
type input "EMFI"
type textarea "x"
type input "EMFI -"
type textarea "x"
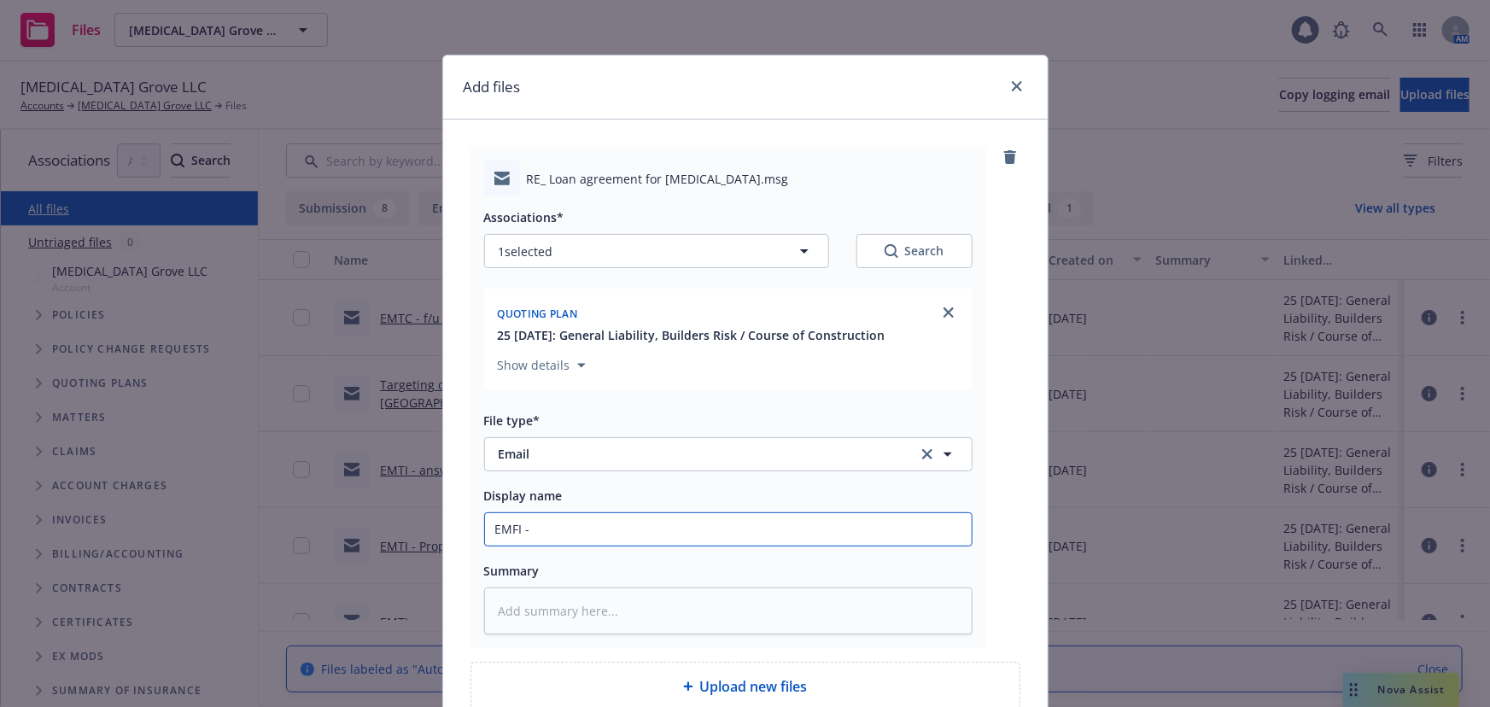
type input "EMFI -"
type textarea "x"
type input "EMFI - l"
type textarea "x"
type input "EMFI - lo"
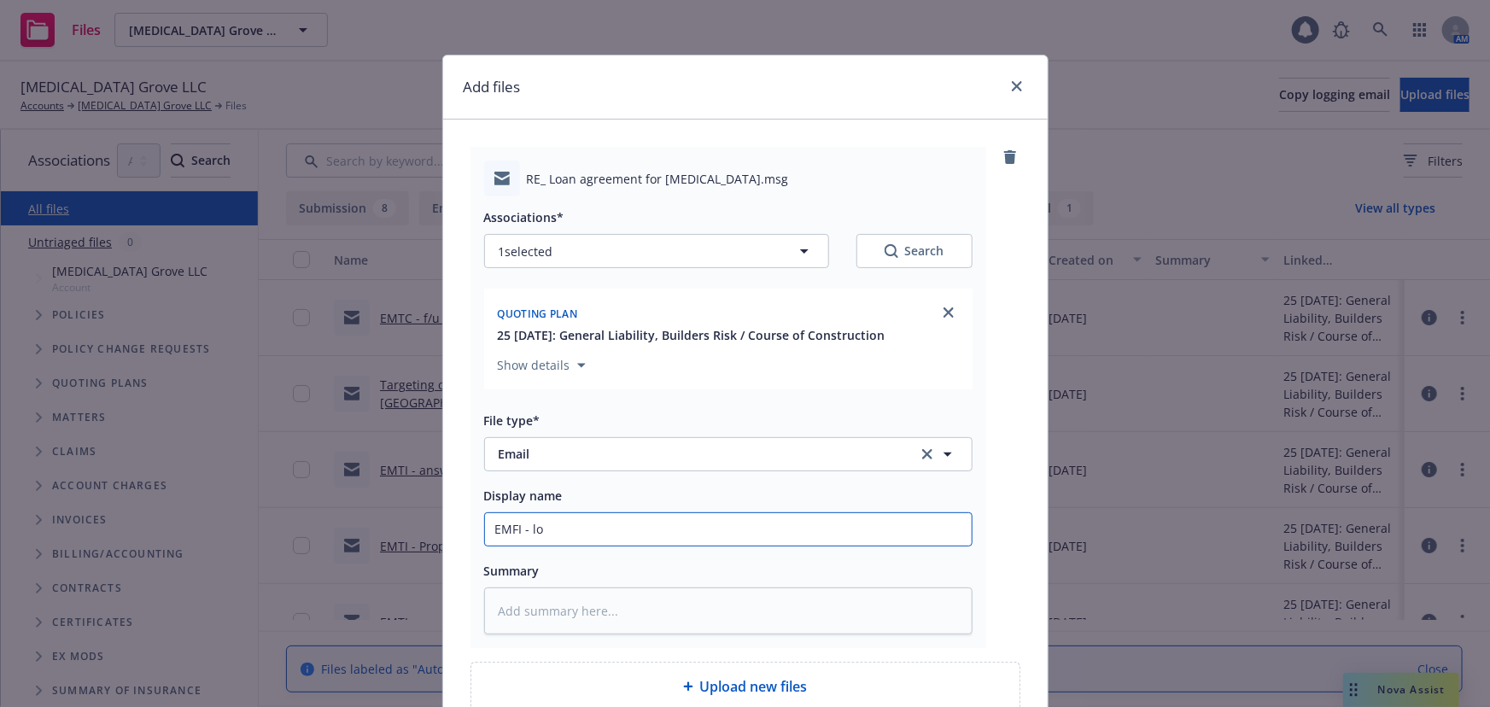
type textarea "x"
type input "EMFI - loa"
type textarea "x"
type input "EMFI - loan"
type textarea "x"
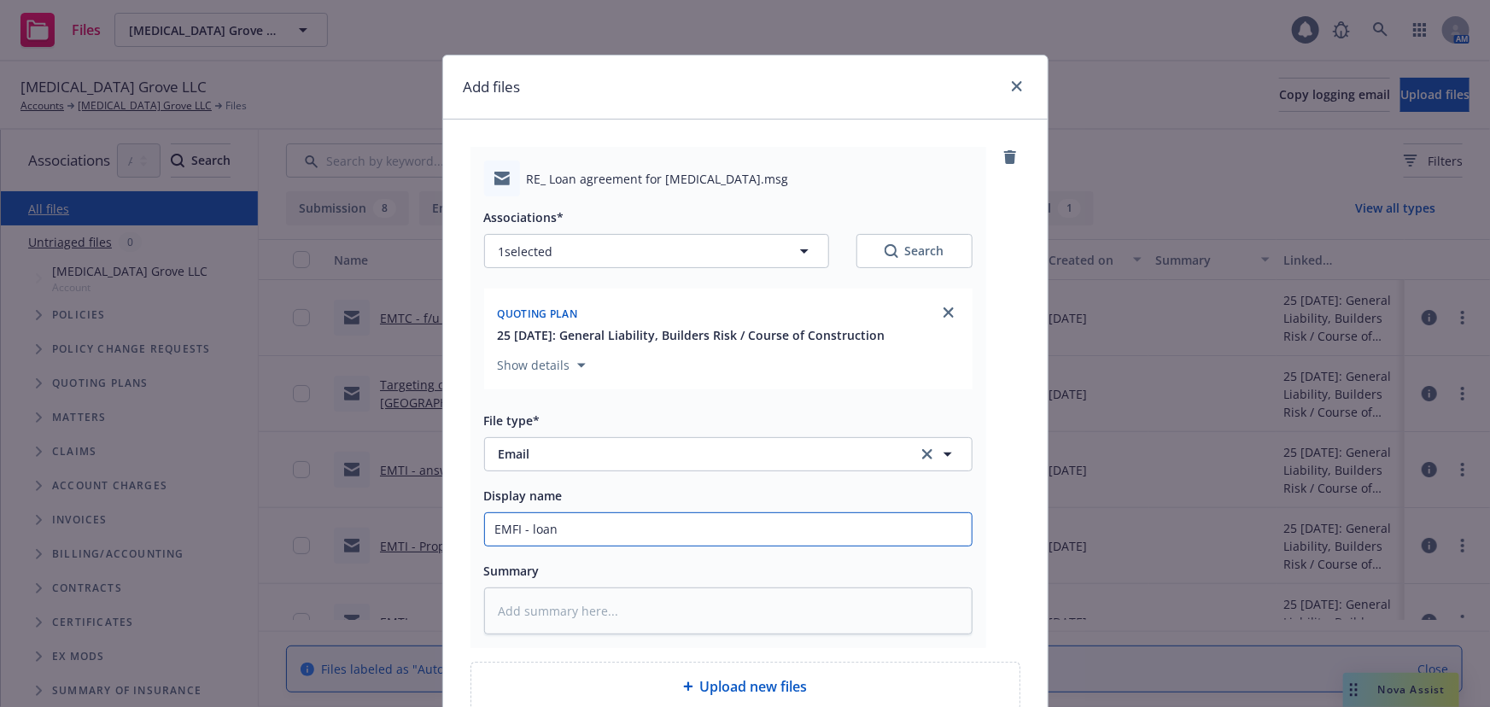
type input "EMFI - loan"
type textarea "x"
type input "EMFI - loan w"
type textarea "x"
type input "EMFI - loan"
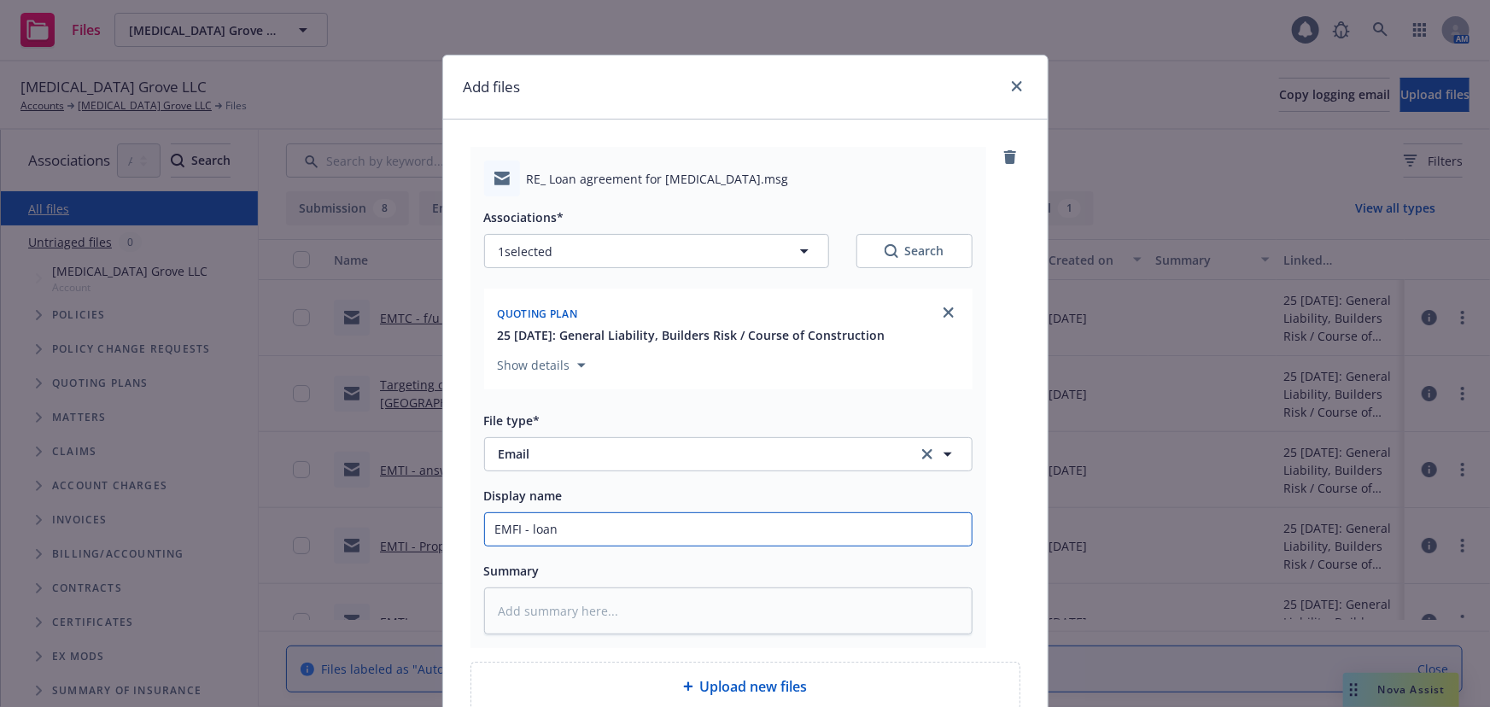
type textarea "x"
type input "EMFI - loan w"
type textarea "x"
type input "EMFI - loan wi"
type textarea "x"
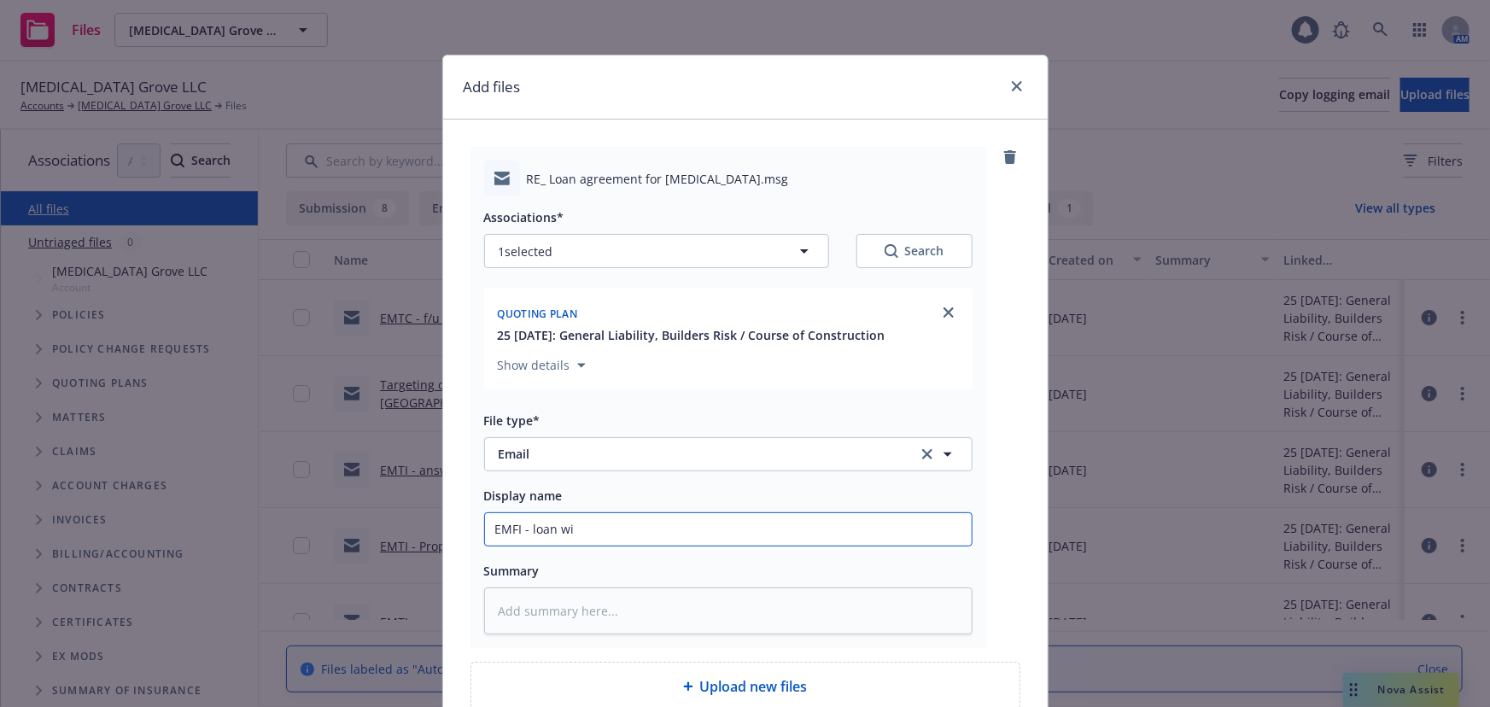
type input "EMFI - loan [PERSON_NAME]"
type textarea "x"
type input "EMFI - loan will"
type textarea "x"
type input "EMFI - loan will"
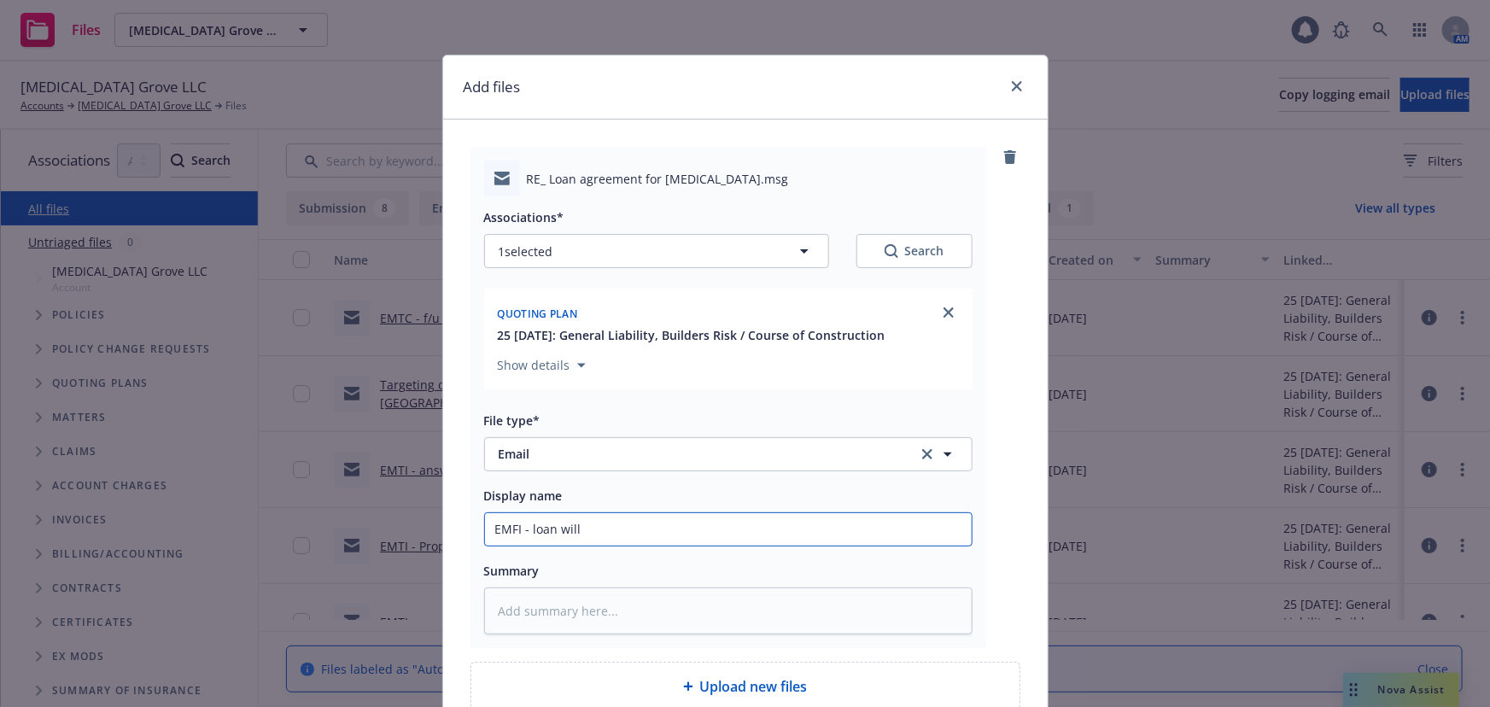
type textarea "x"
type input "EMFI - loan will b"
type textarea "x"
type input "EMFI - loan will be"
type textarea "x"
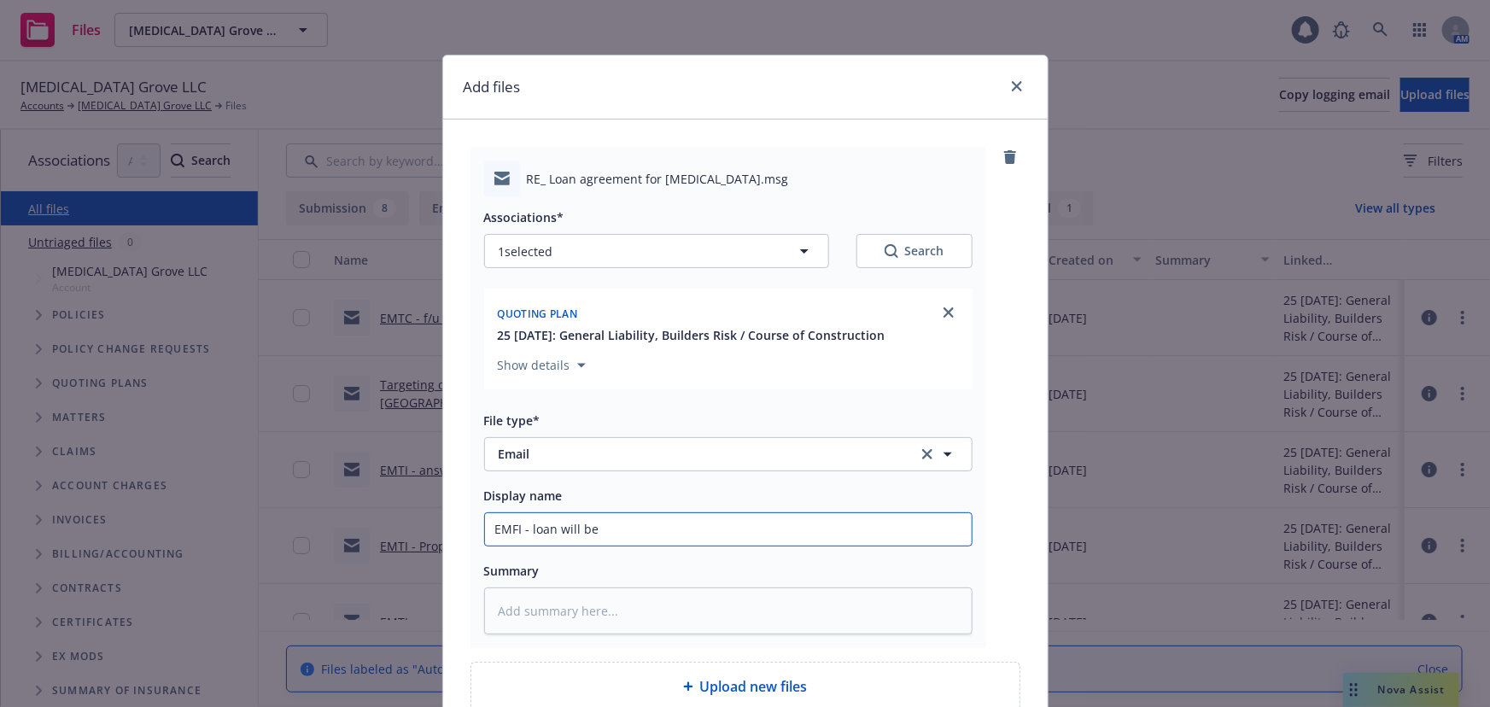
type input "EMFI - loan will be"
type textarea "x"
type input "EMFI - loan will be i"
type textarea "x"
type input "EMFI - loan will be in"
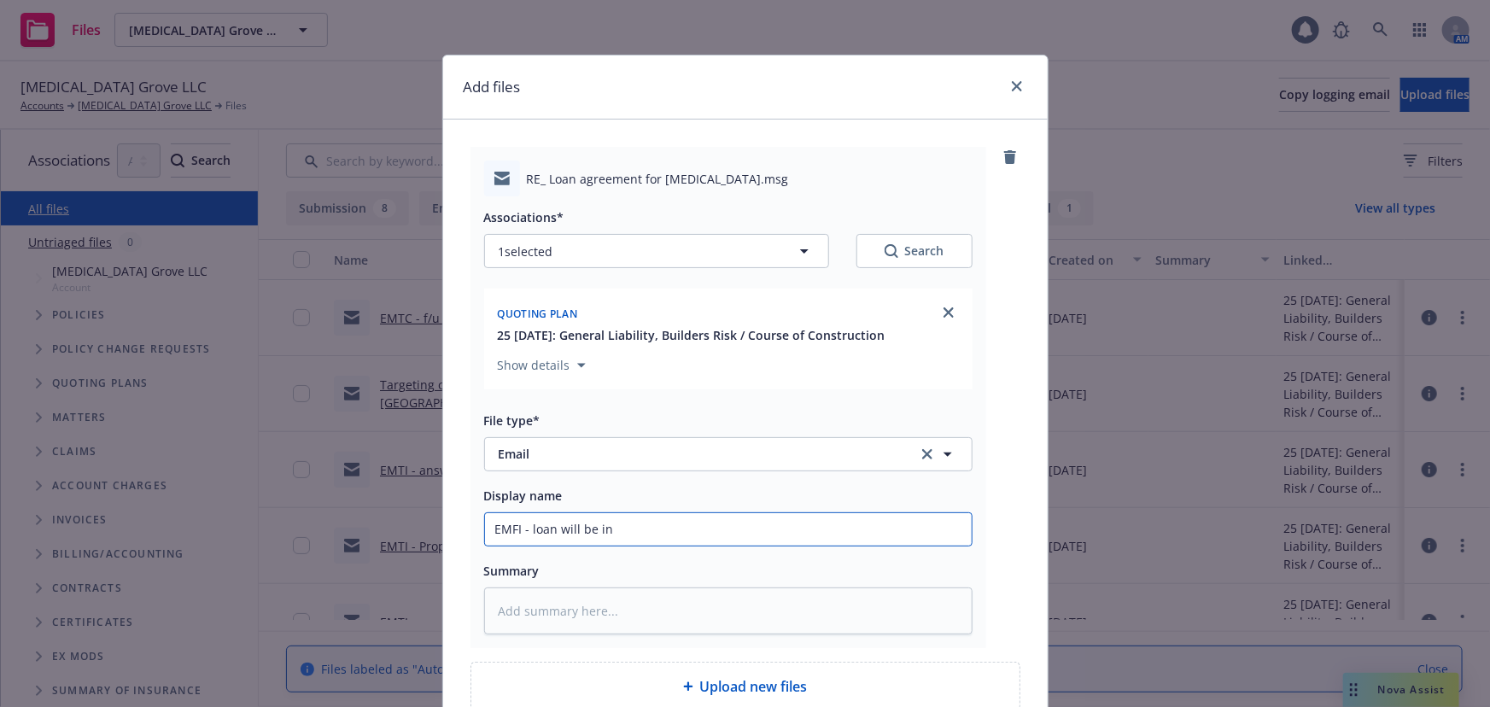
type textarea "x"
type input "EMFI - loan will be in"
type textarea "x"
type input "EMFI - loan will be in"
type textarea "x"
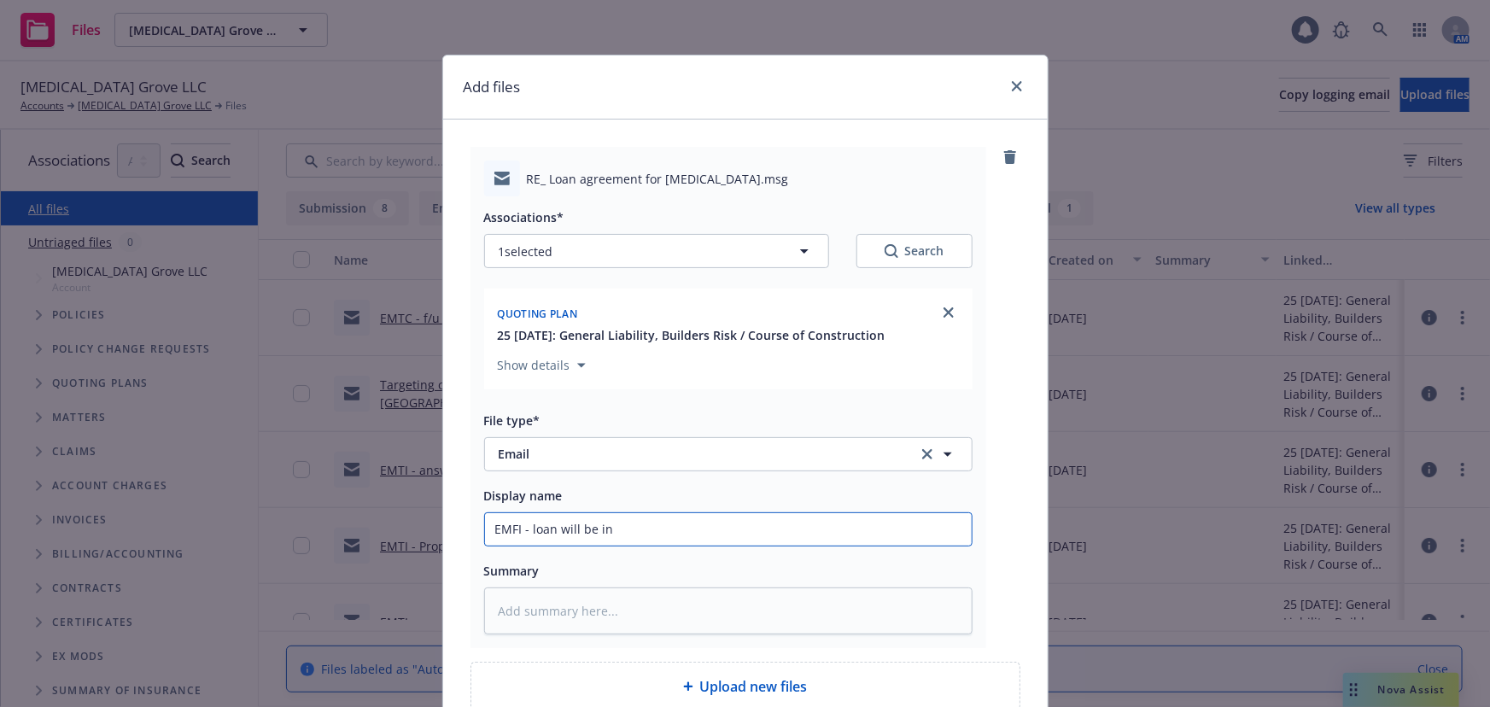
type input "EMFI - loan will be i"
type textarea "x"
type input "EMFI - loan will be"
type textarea "x"
type input "EMFI - loan will be u"
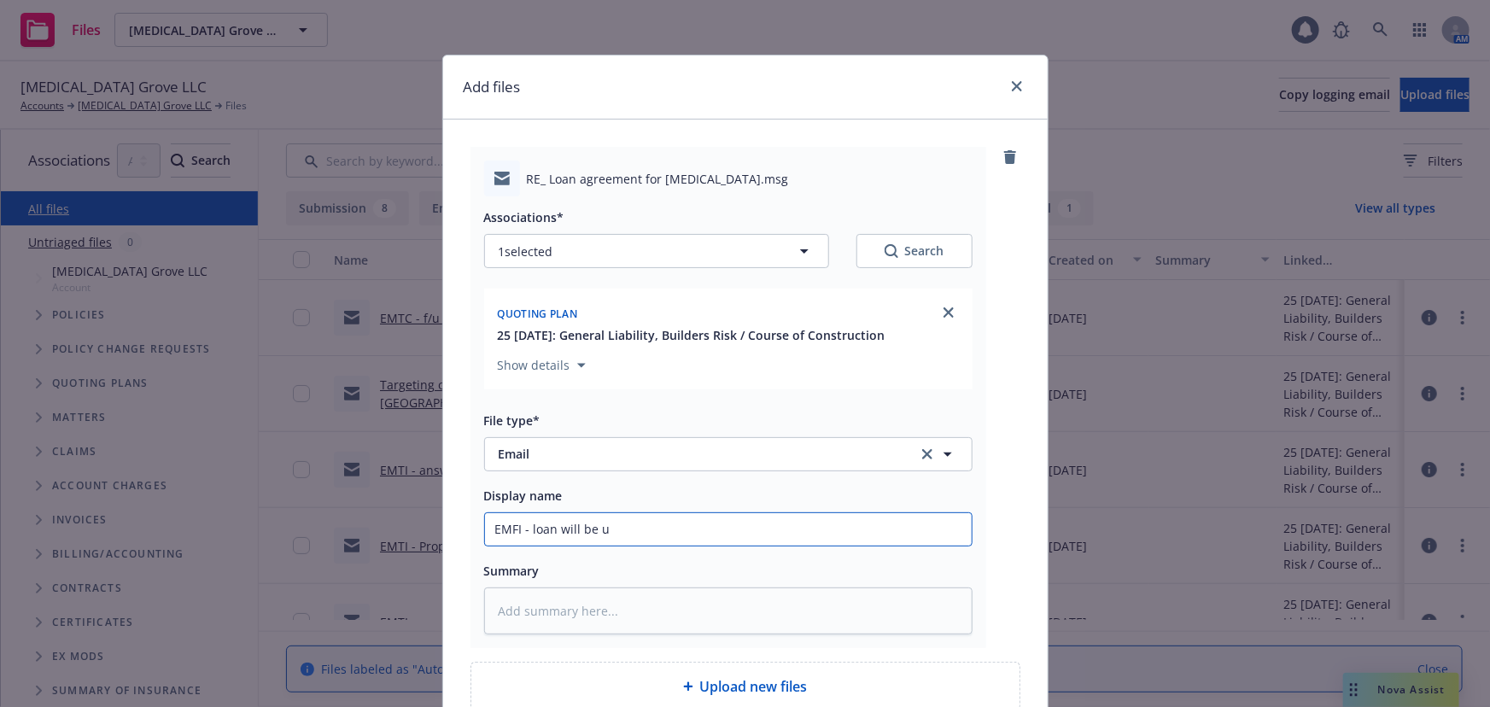
type textarea "x"
type input "EMFI - loan will be un"
type textarea "x"
type input "EMFI - loan will be und"
type textarea "x"
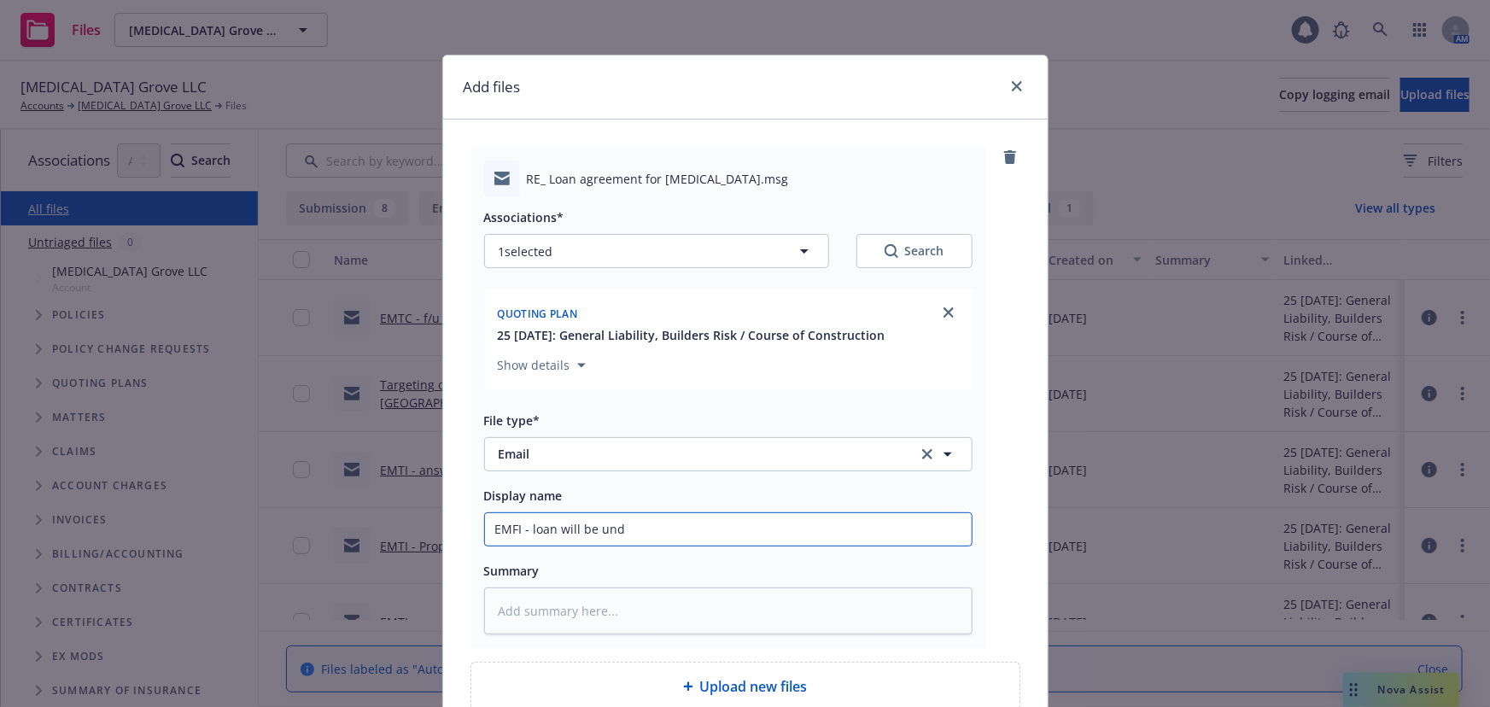
type input "EMFI - loan will be unde"
type textarea "x"
type input "EMFI - loan will be under"
type textarea "x"
type input "EMFI - loan will be under"
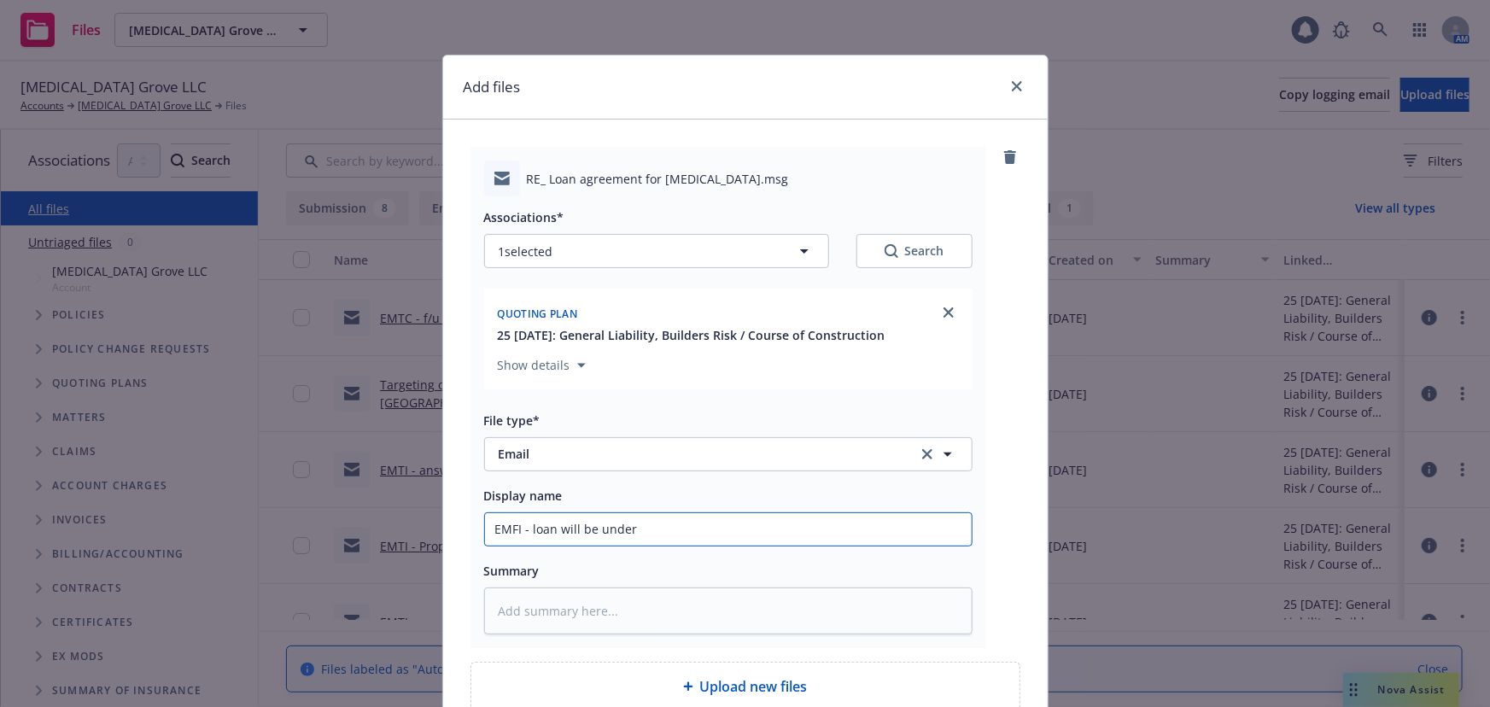
type textarea "x"
type input "EMFI - loan will be under C"
type textarea "x"
type input "EMFI - loan will be under CB"
click at [546, 601] on textarea at bounding box center [728, 610] width 488 height 47
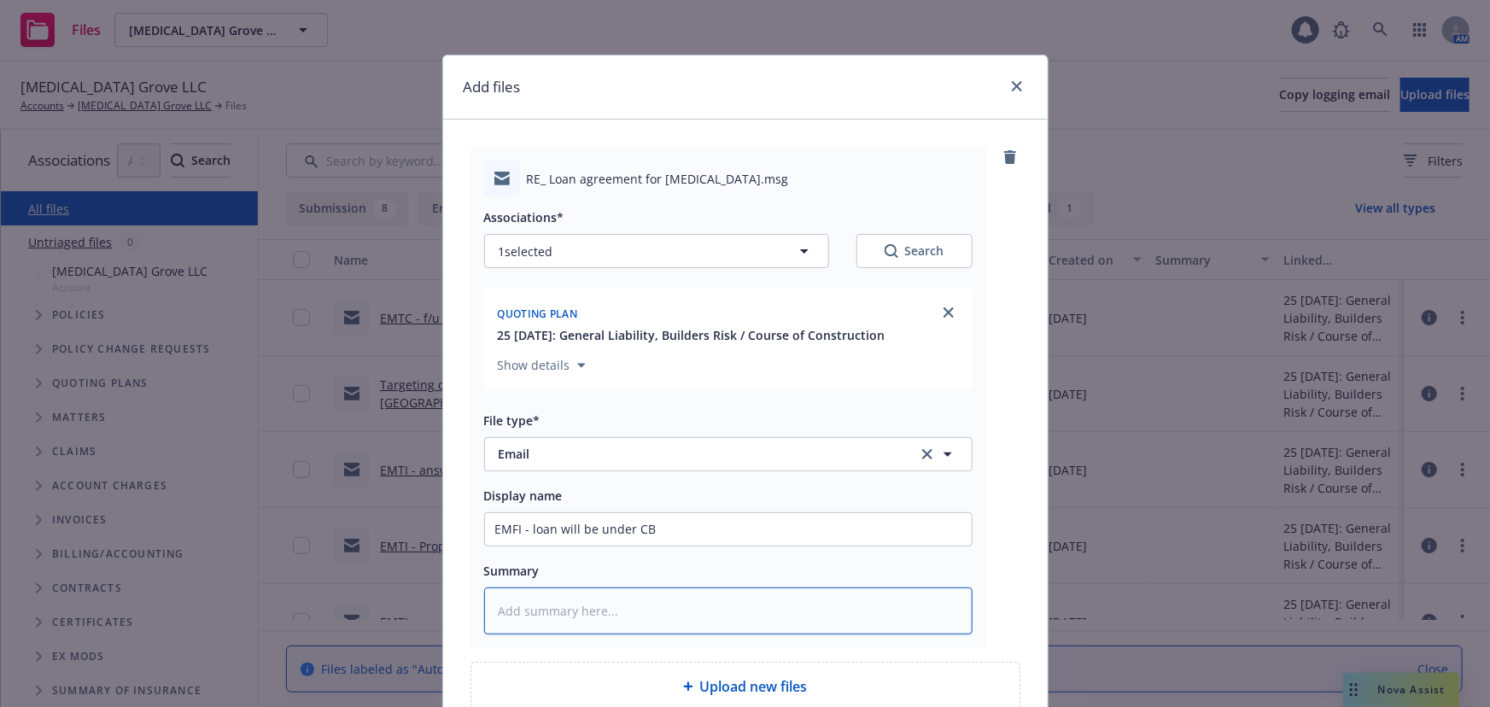
paste textarea "Confirming that Christopherson Builders, LLC is in compliance with the general …"
type textarea "x"
type textarea "Confirming that Christopherson Builders, LLC is in compliance with the general …"
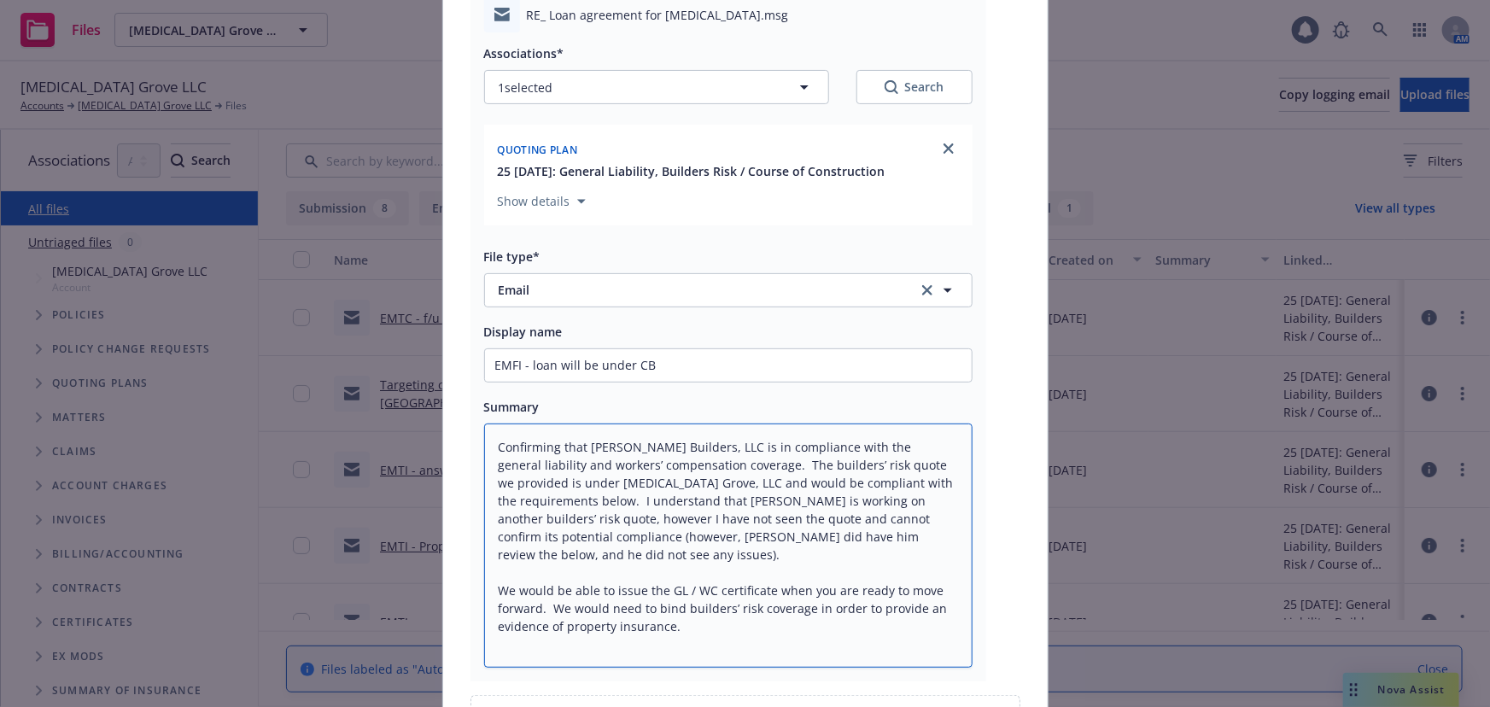
scroll to position [187, 0]
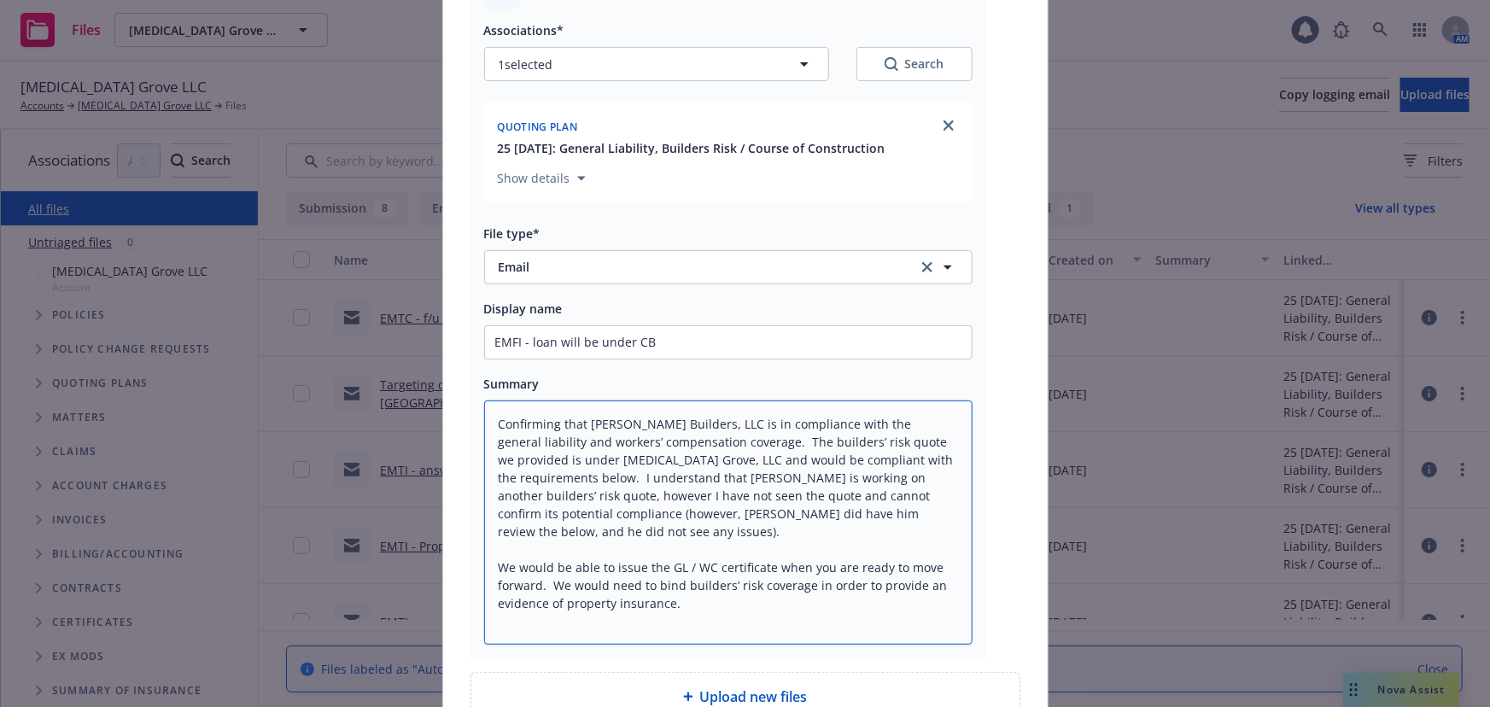
type textarea "x"
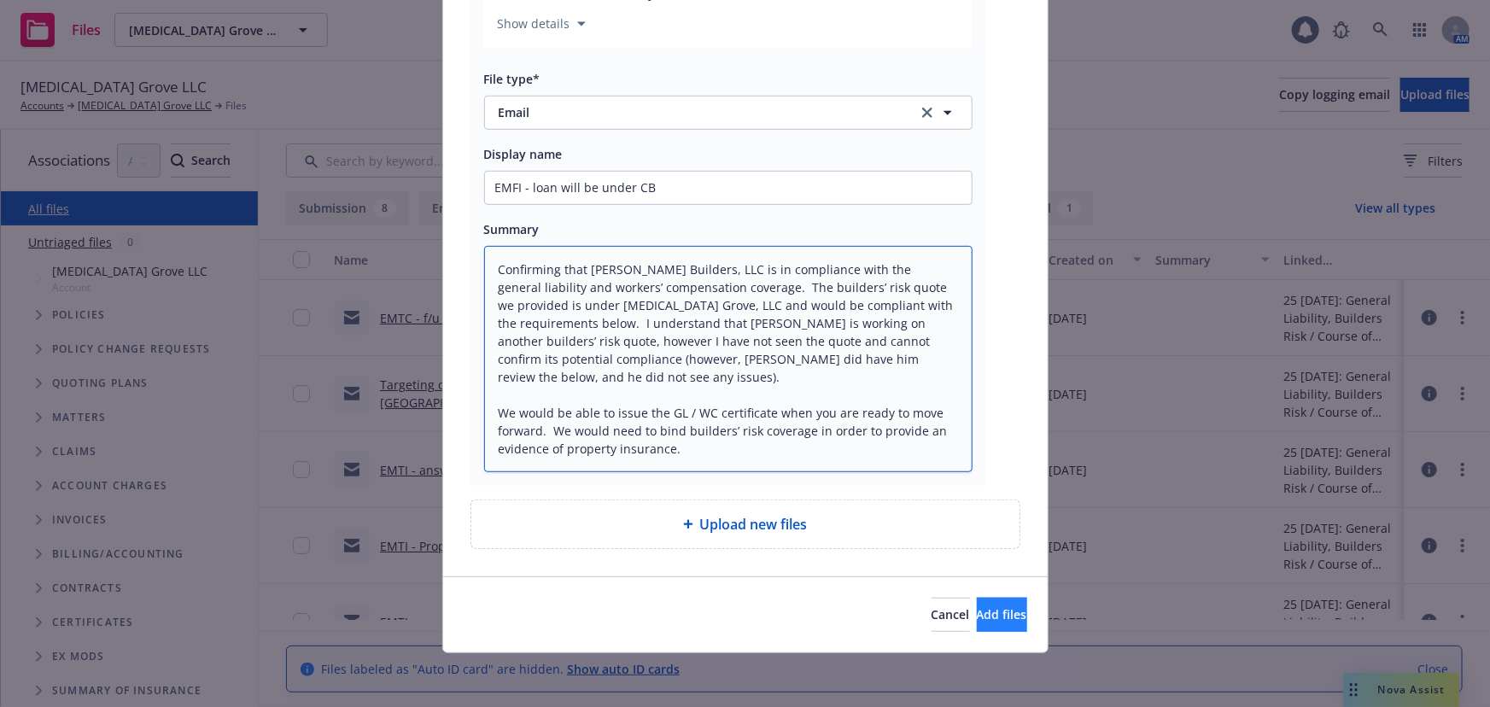
type textarea "Confirming that Christopherson Builders, LLC is in compliance with the general …"
click at [977, 619] on span "Add files" at bounding box center [1002, 614] width 50 height 16
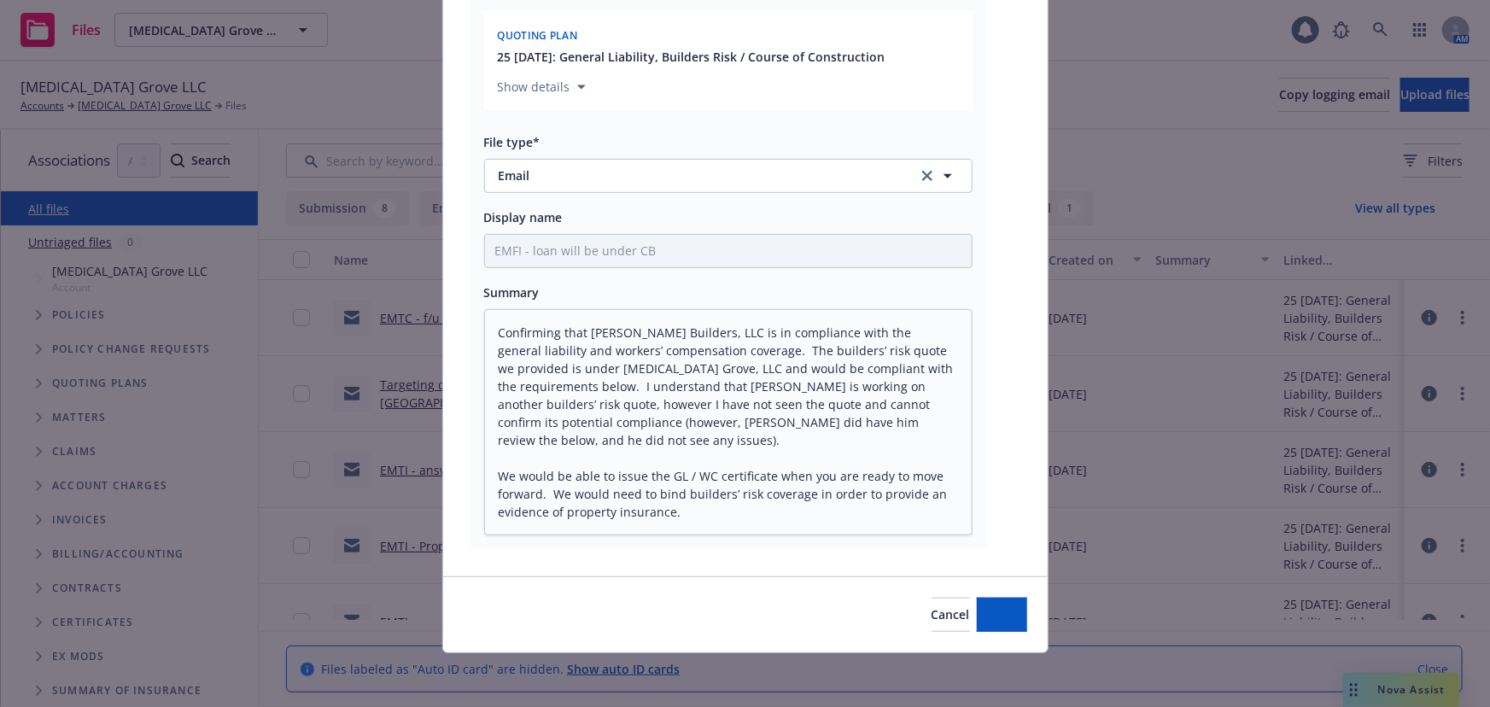
type textarea "x"
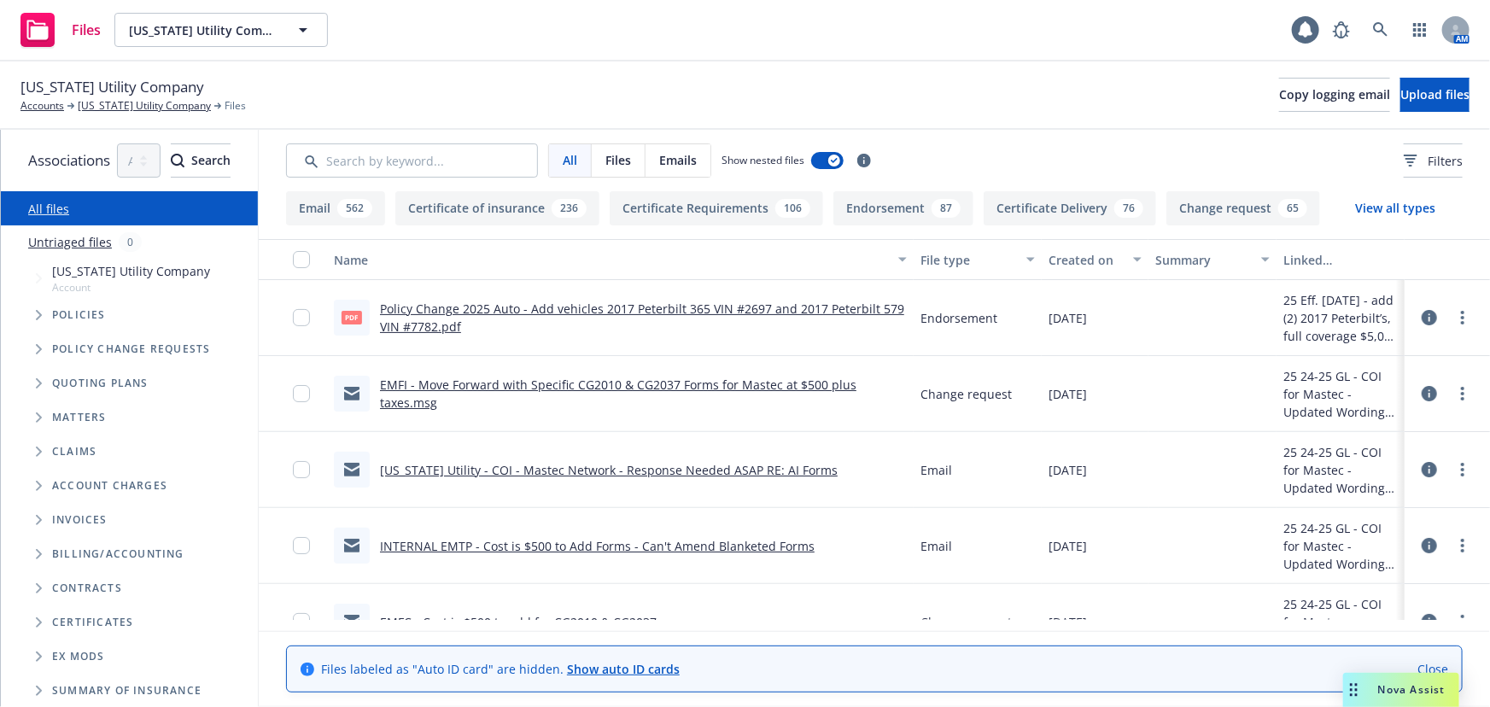
click at [32, 384] on span "Tree Example" at bounding box center [38, 383] width 27 height 27
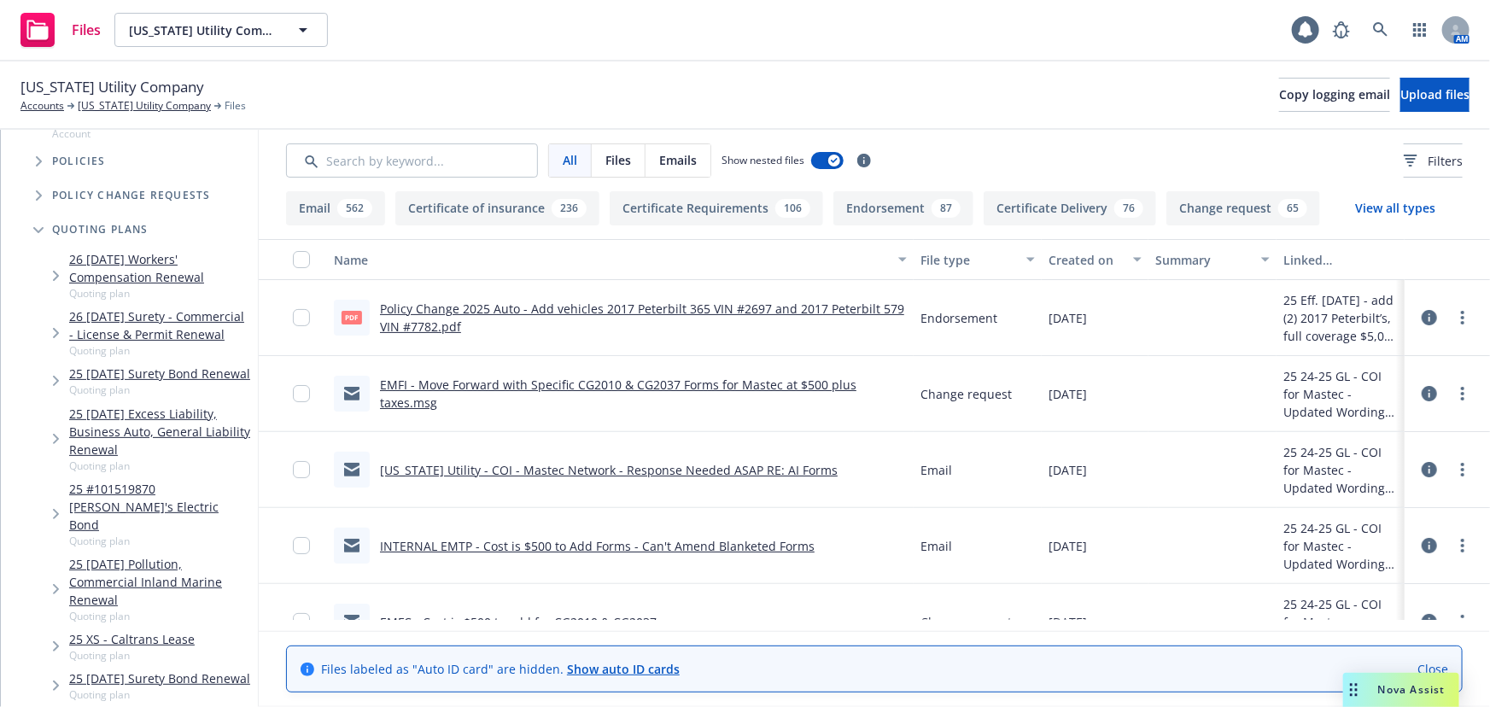
scroll to position [155, 0]
click at [446, 158] on input "Search by keyword..." at bounding box center [412, 160] width 252 height 34
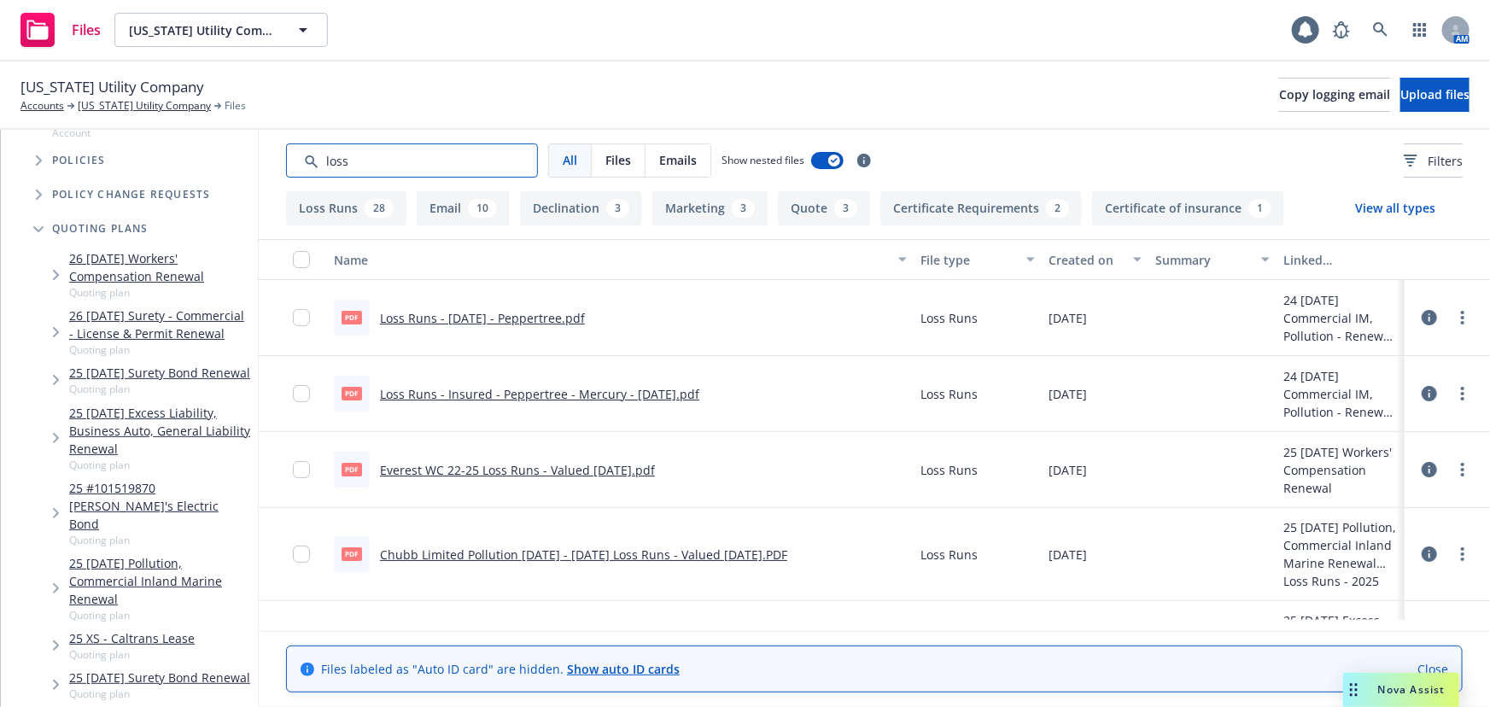
type input "loss"
click at [371, 207] on button "Loss Runs 28" at bounding box center [346, 208] width 120 height 34
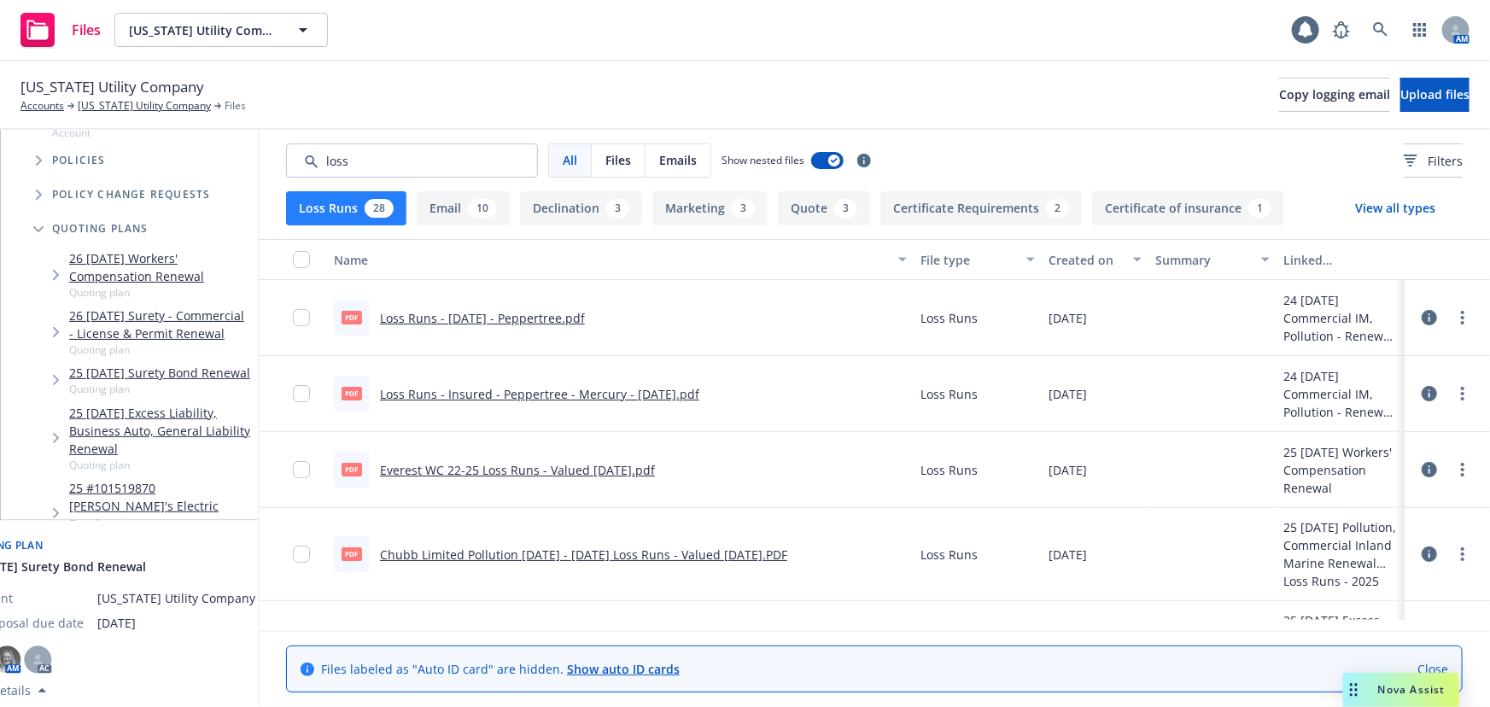
scroll to position [0, 0]
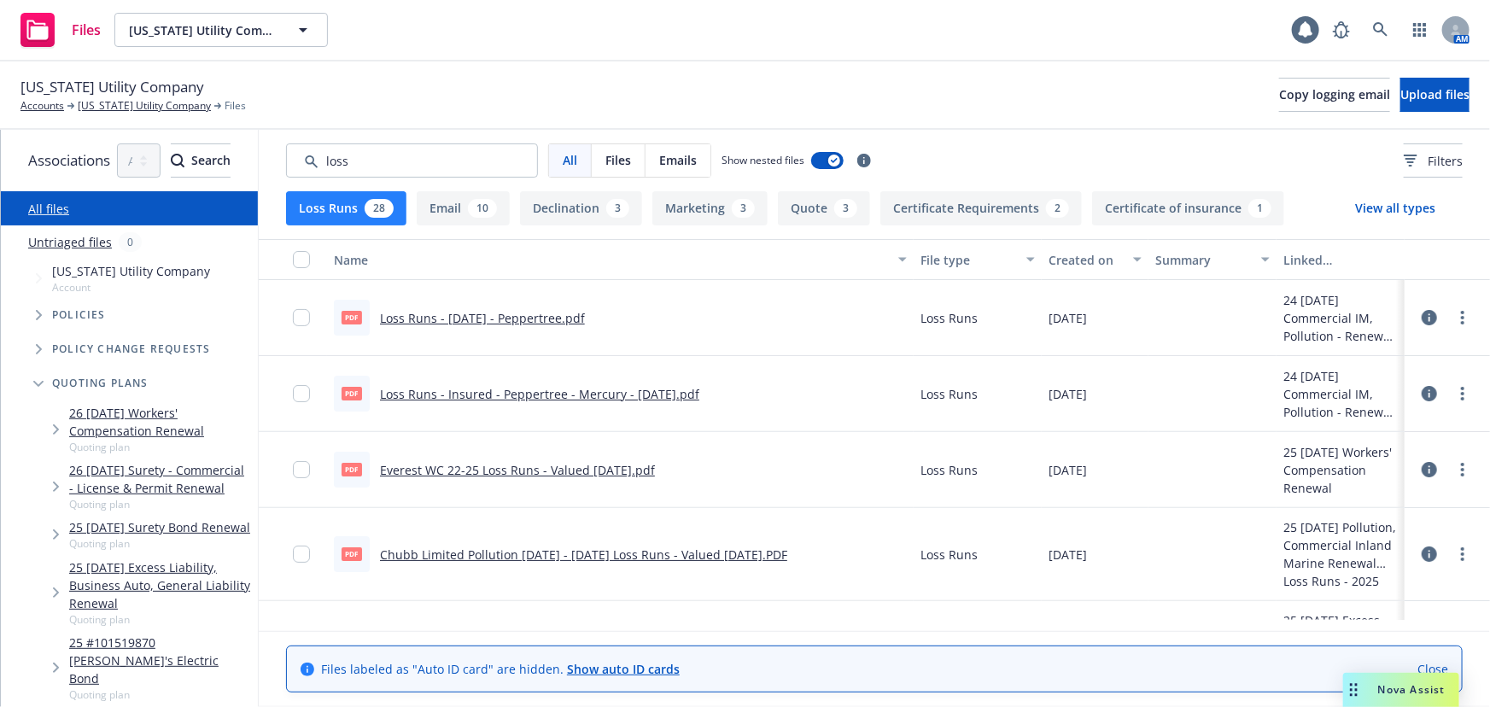
click at [206, 568] on link "25 [DATE] Excess Liability, Business Auto, General Liability Renewal" at bounding box center [160, 585] width 182 height 54
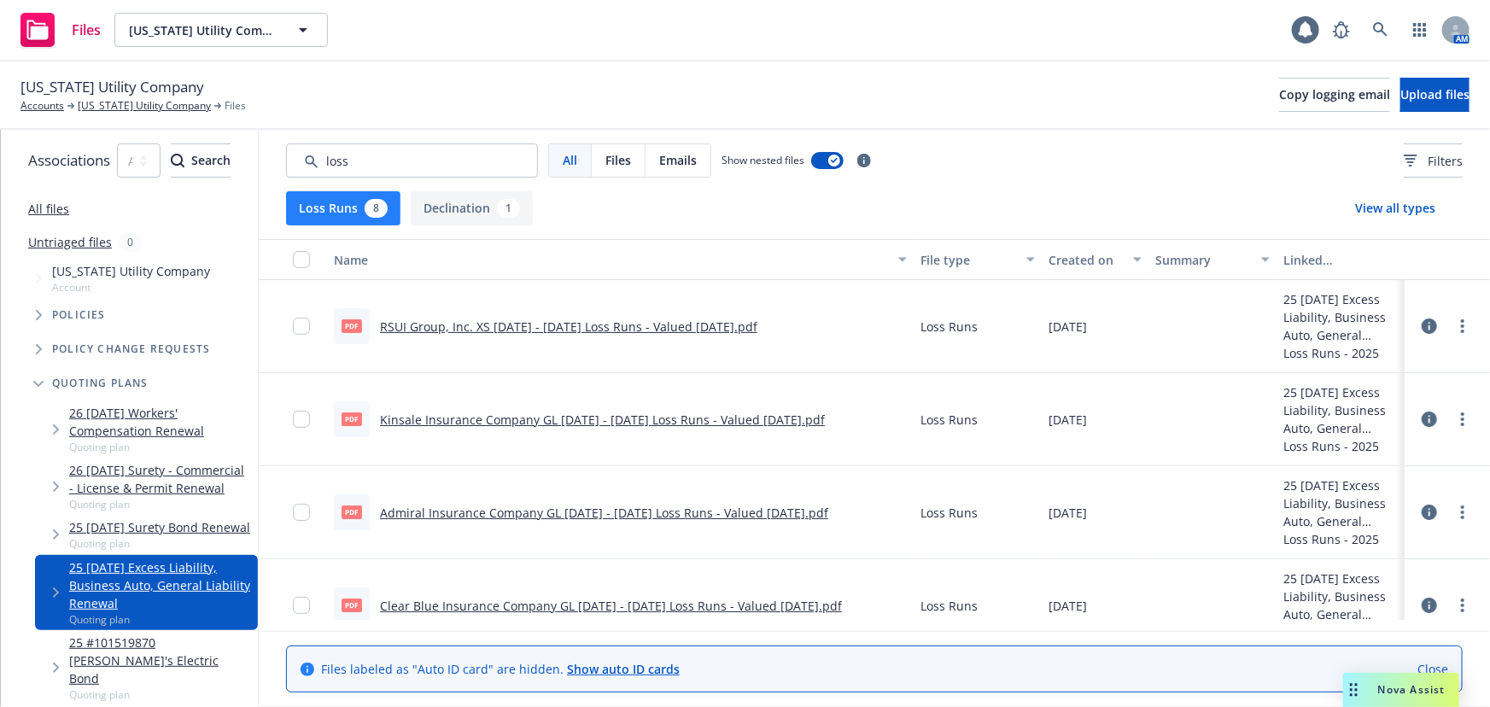
click at [757, 324] on link "RSUI Group, Inc. XS [DATE] - [DATE] Loss Runs - Valued [DATE].pdf" at bounding box center [568, 326] width 377 height 16
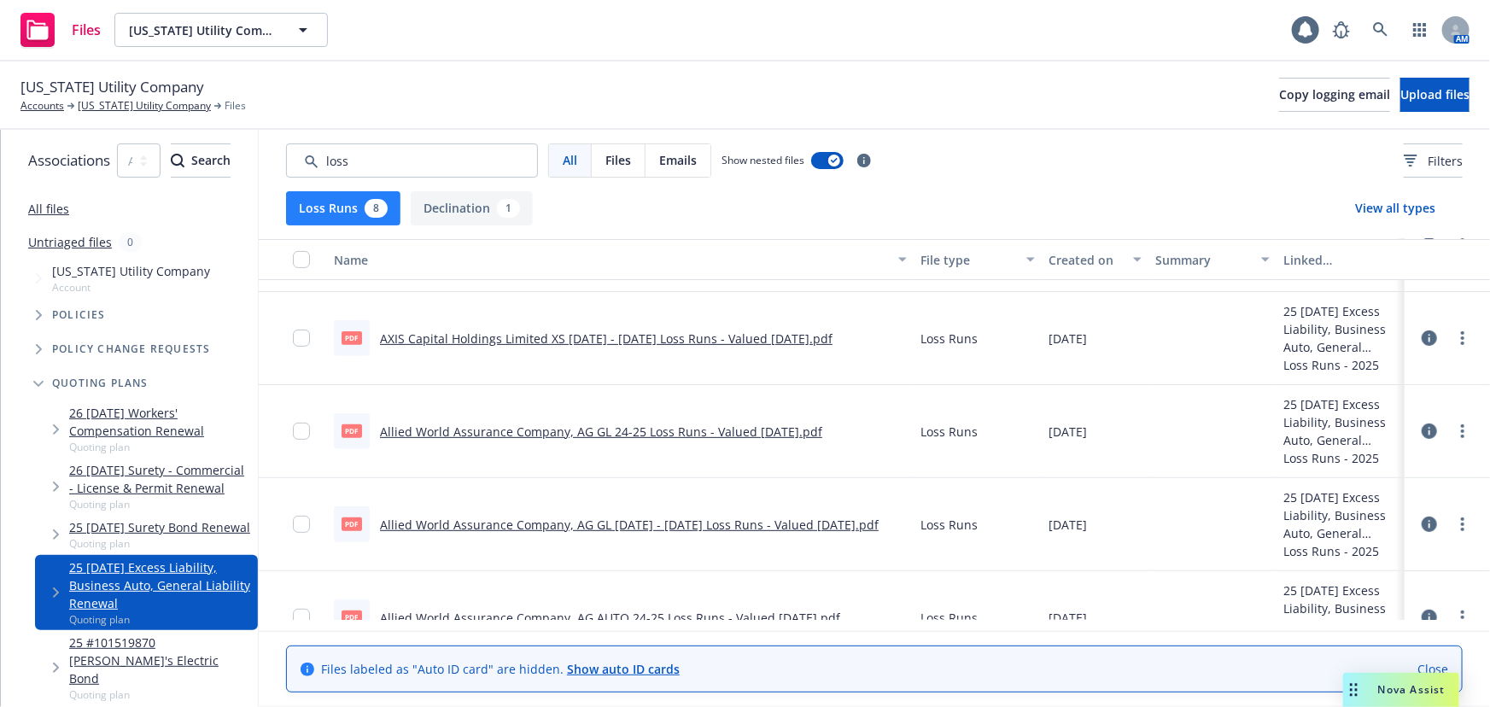
scroll to position [310, 0]
click at [713, 428] on link "Allied World Assurance Company, AG GL 24-25 Loss Runs - Valued [DATE].pdf" at bounding box center [601, 428] width 442 height 16
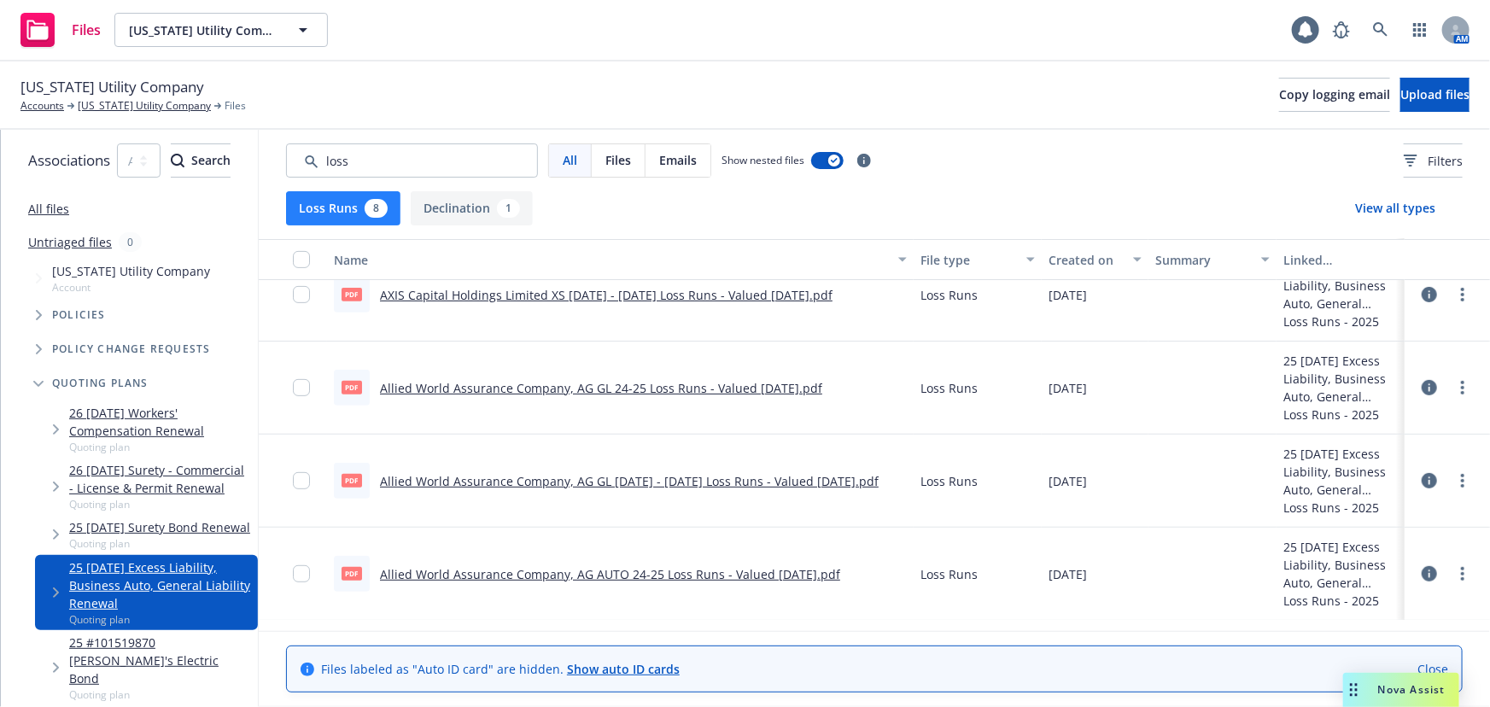
click at [739, 575] on link "Allied World Assurance Company, AG AUTO 24-25 Loss Runs - Valued [DATE].pdf" at bounding box center [610, 574] width 460 height 16
click at [161, 108] on link "[US_STATE] Utility Company" at bounding box center [144, 105] width 133 height 15
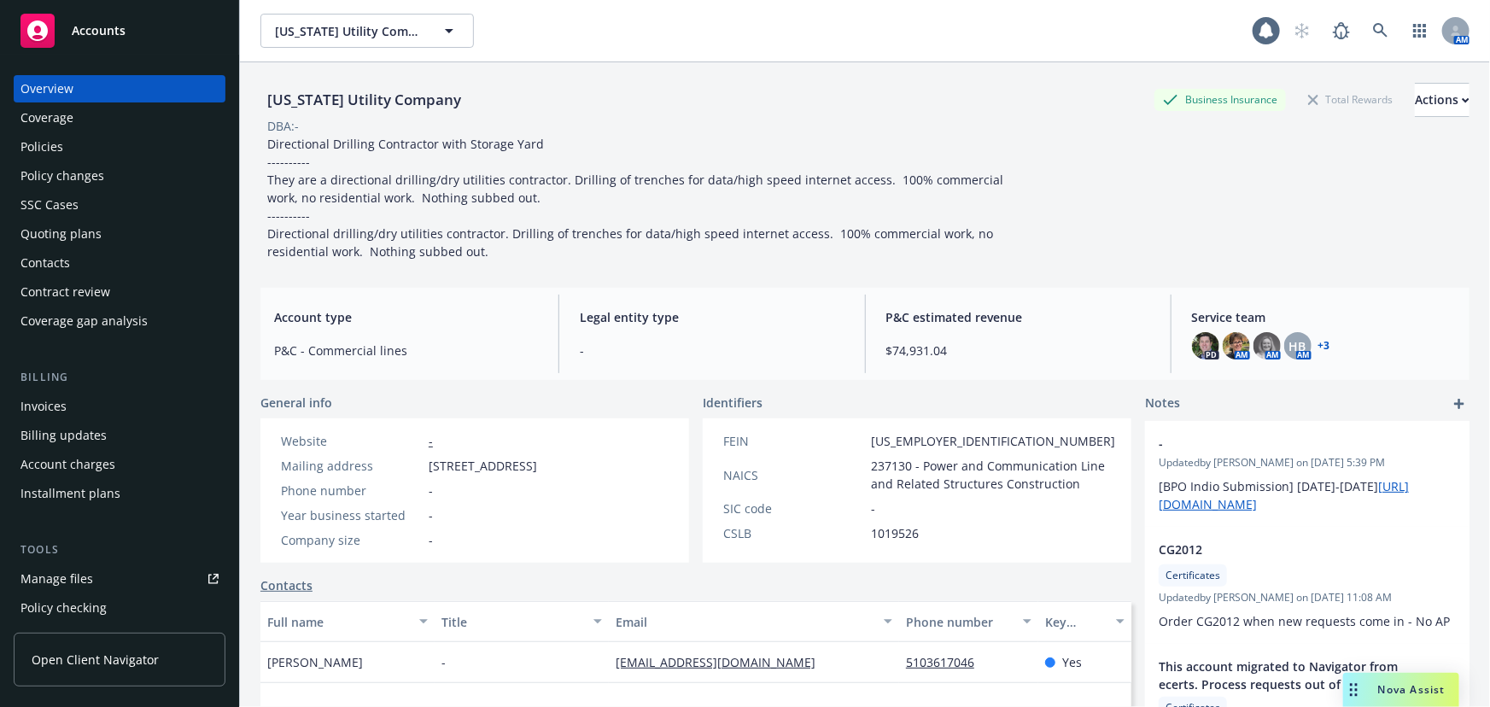
click at [68, 571] on div "Manage files" at bounding box center [56, 578] width 73 height 27
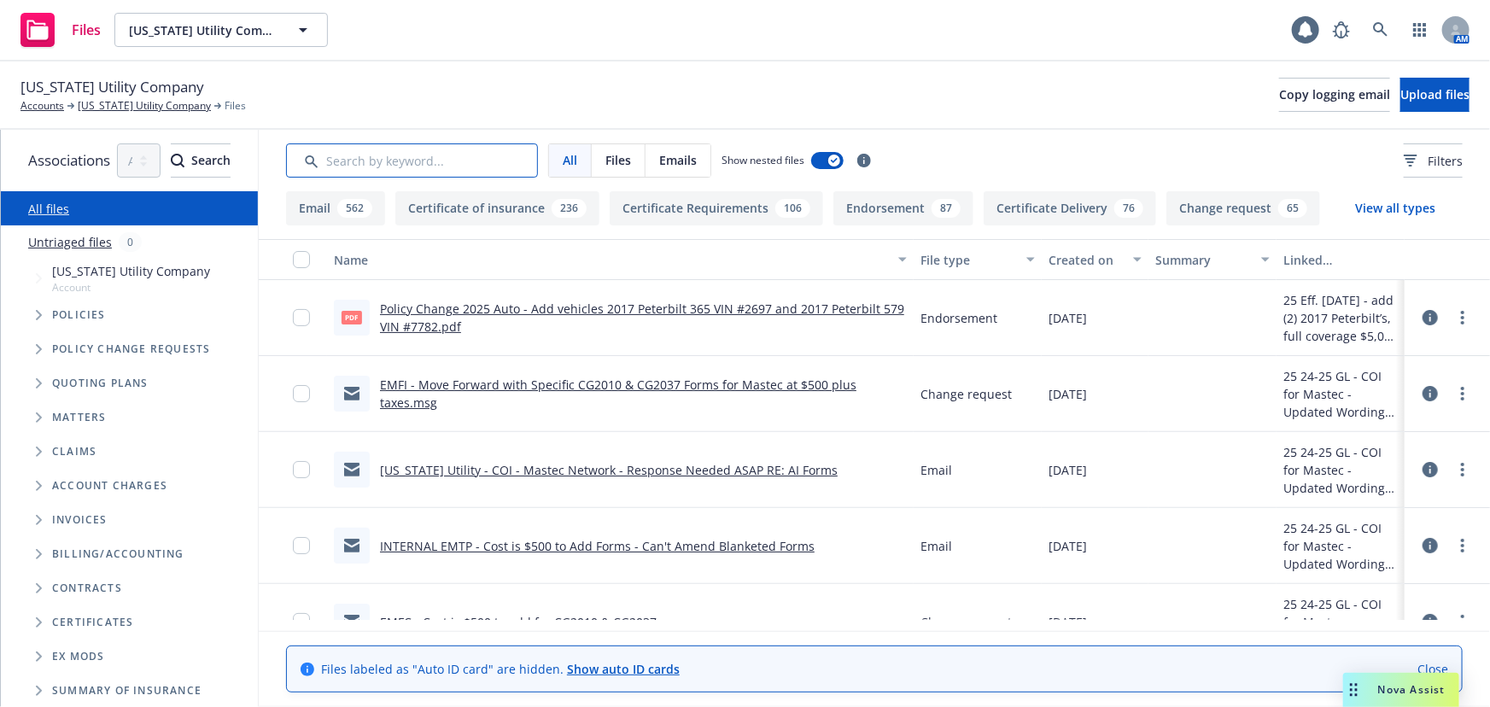
click at [456, 169] on input "Search by keyword..." at bounding box center [412, 160] width 252 height 34
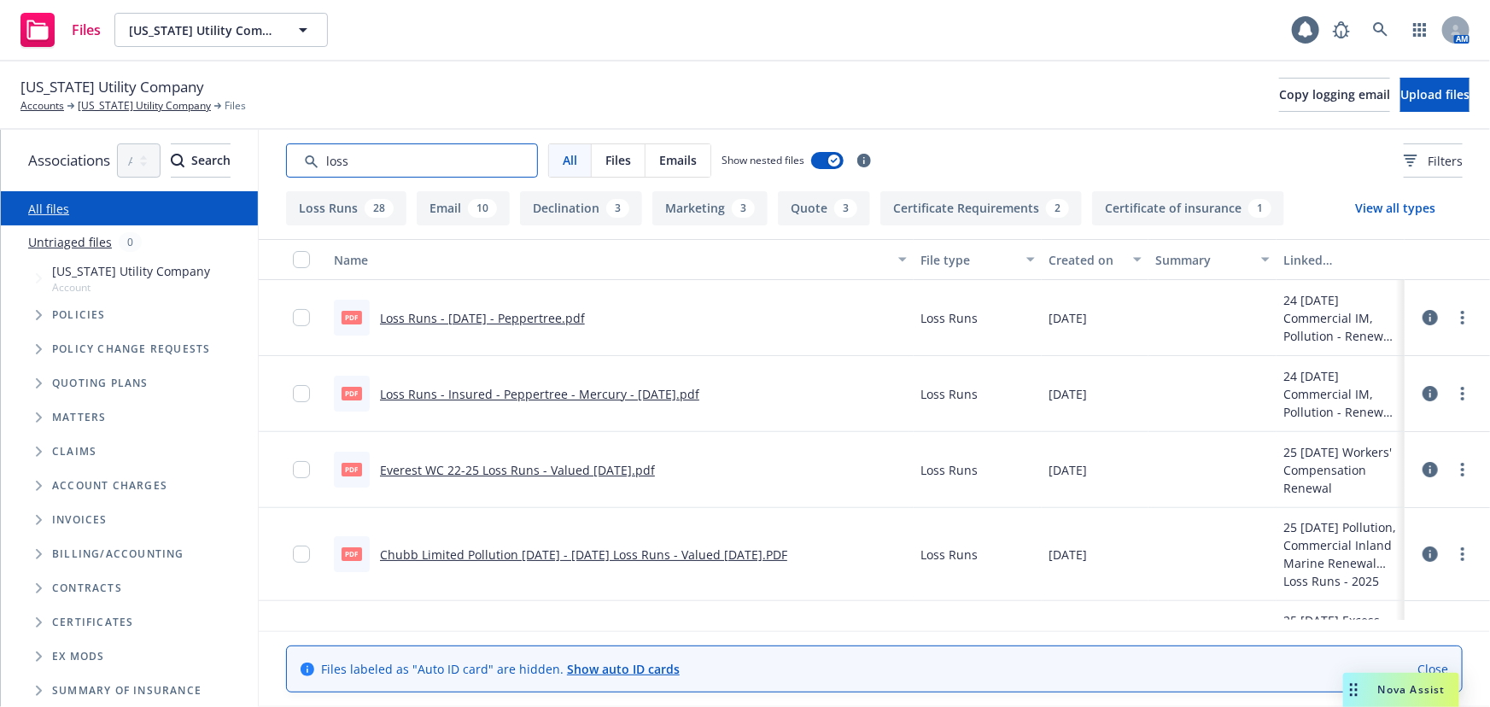
type input "loss"
click at [376, 213] on button "Loss Runs 28" at bounding box center [346, 208] width 120 height 34
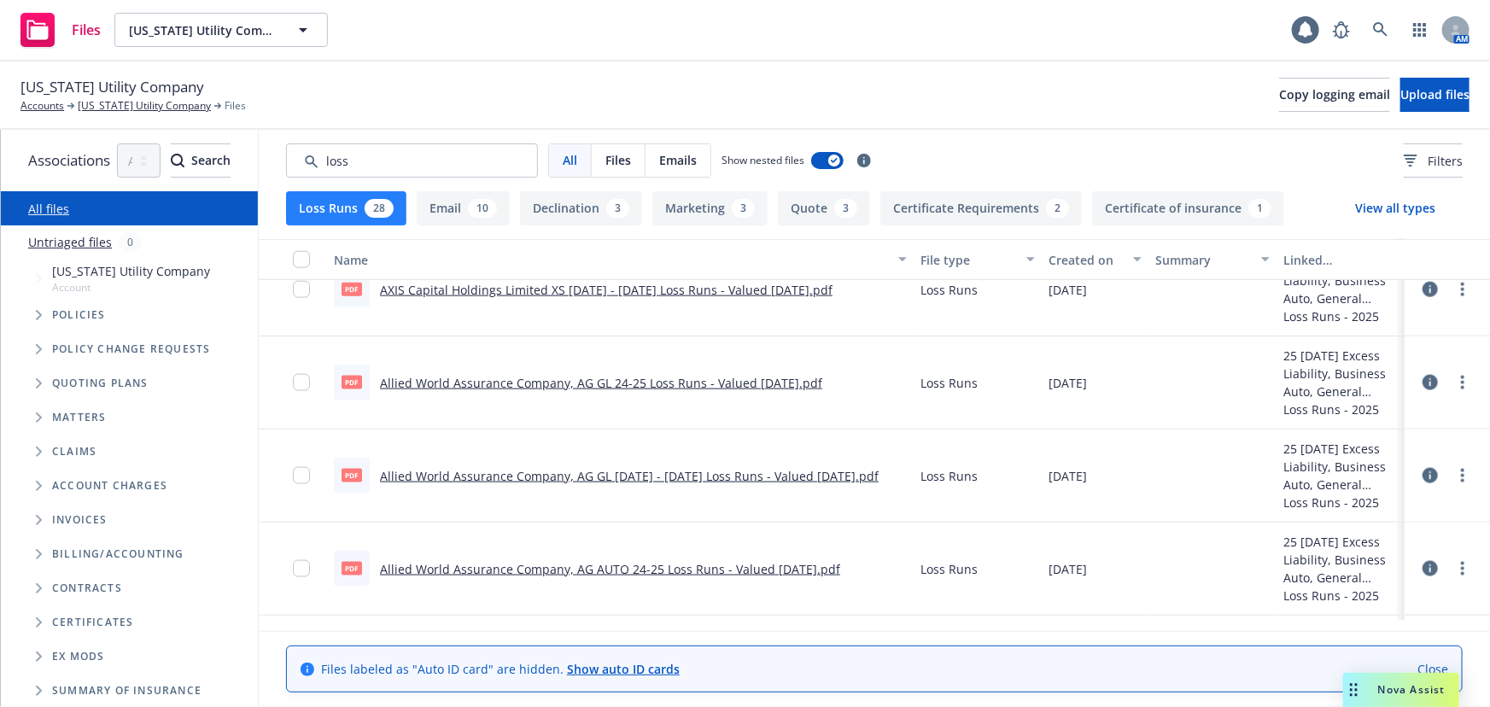
scroll to position [1164, 0]
click at [115, 108] on link "[US_STATE] Utility Company" at bounding box center [144, 105] width 133 height 15
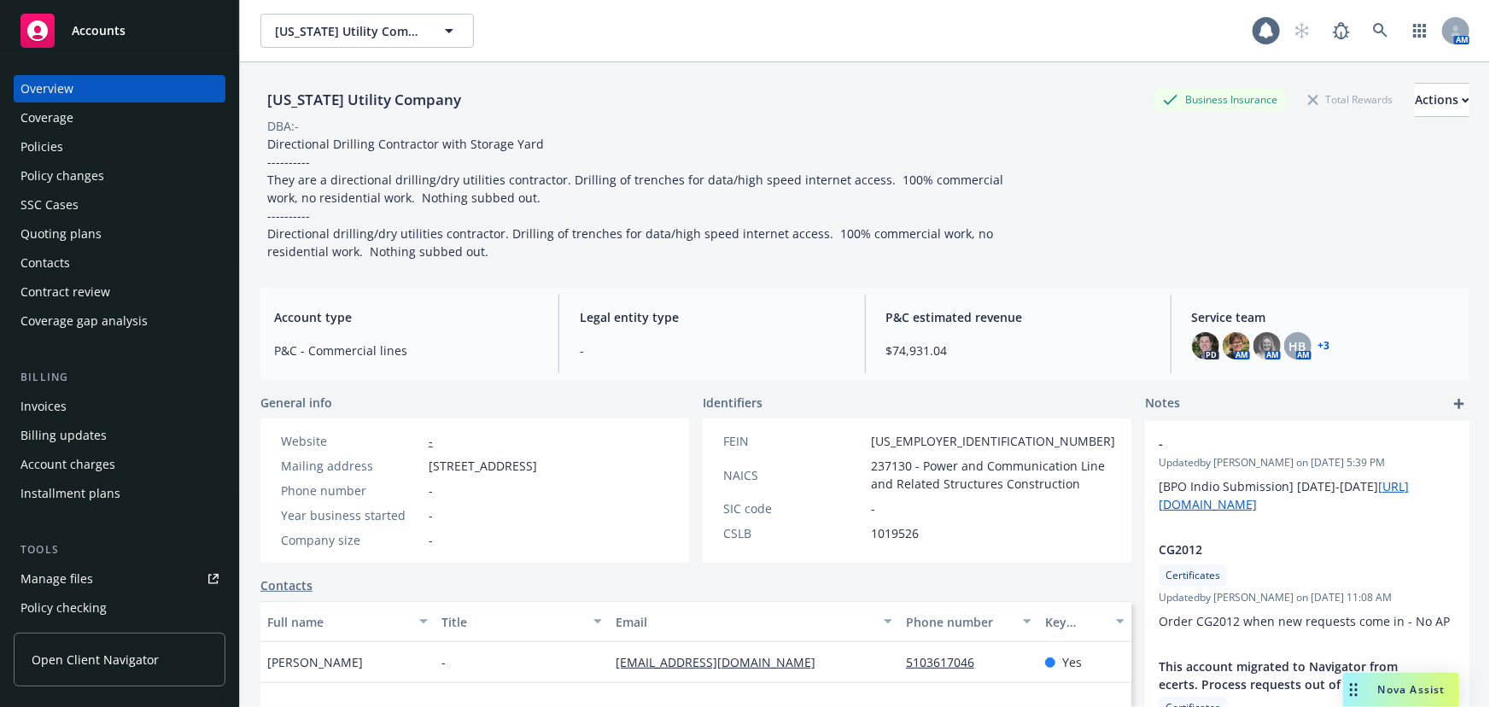
click at [55, 146] on div "Policies" at bounding box center [41, 146] width 43 height 27
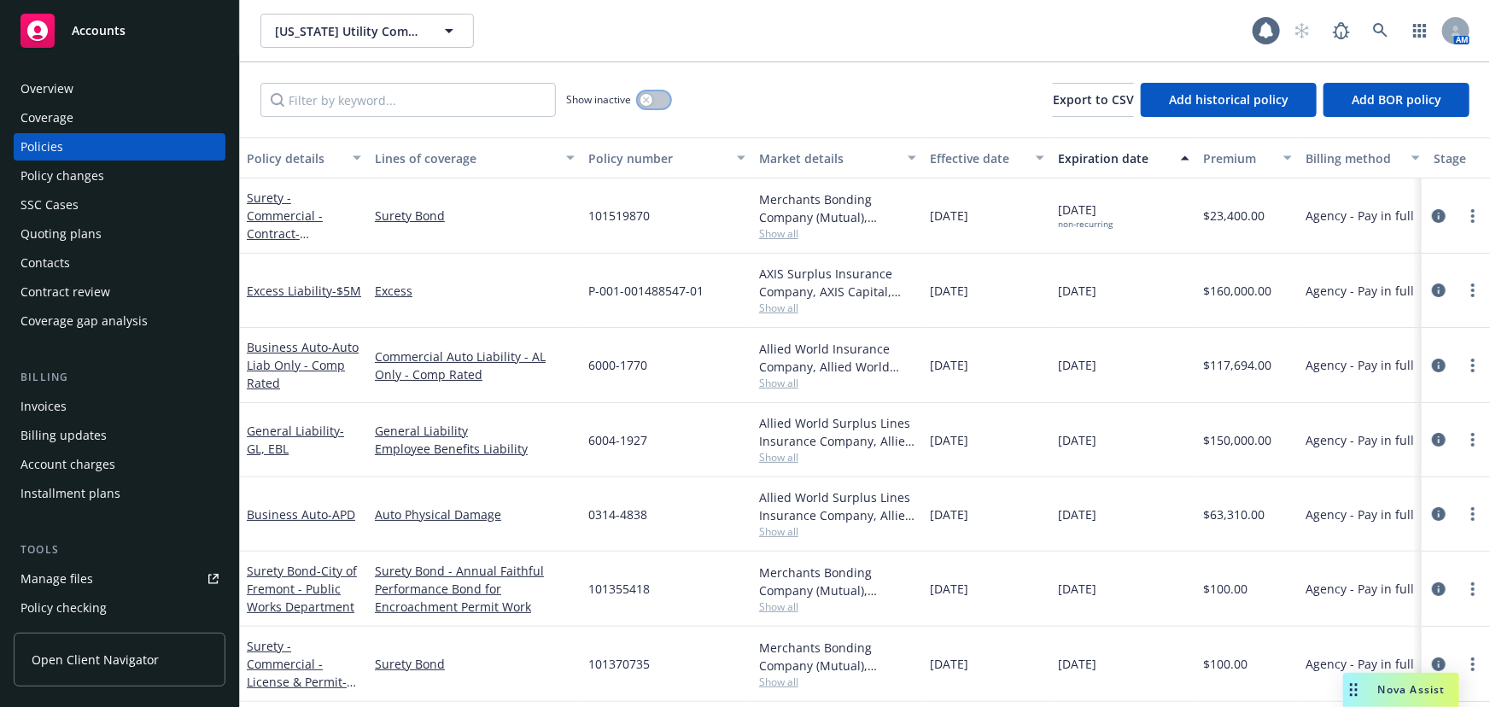
click at [654, 100] on button "button" at bounding box center [654, 99] width 32 height 17
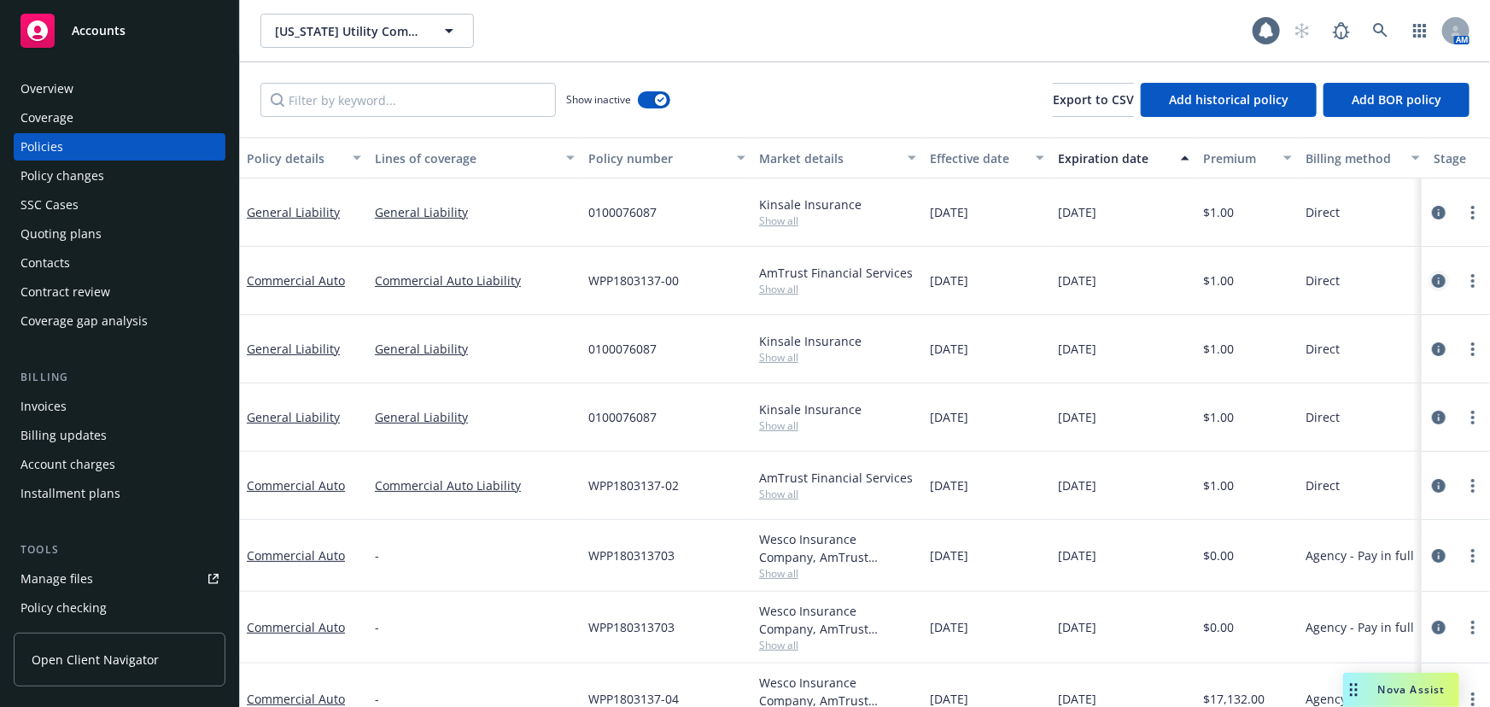
click at [1432, 280] on icon "circleInformation" at bounding box center [1439, 281] width 14 height 14
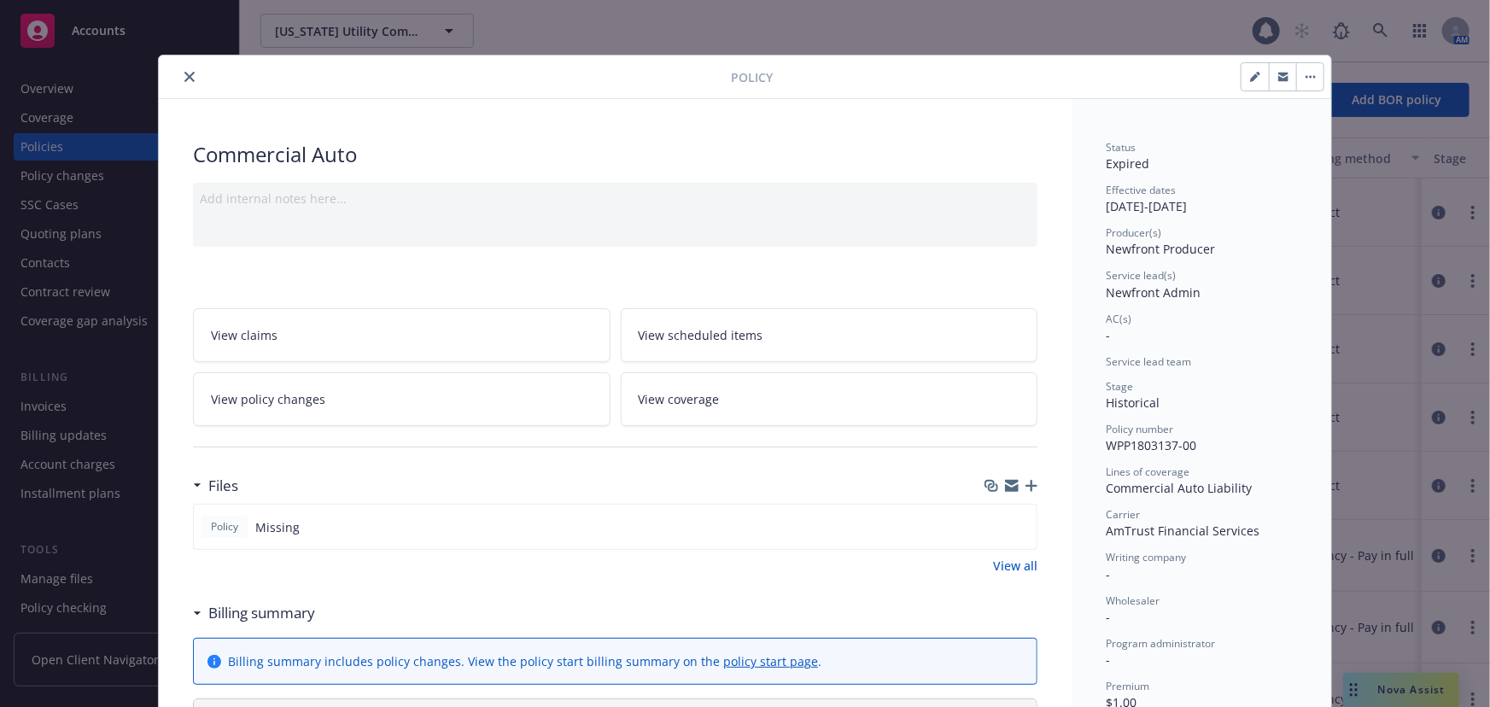
click at [184, 78] on icon "close" at bounding box center [189, 77] width 10 height 10
